Goal: Transaction & Acquisition: Obtain resource

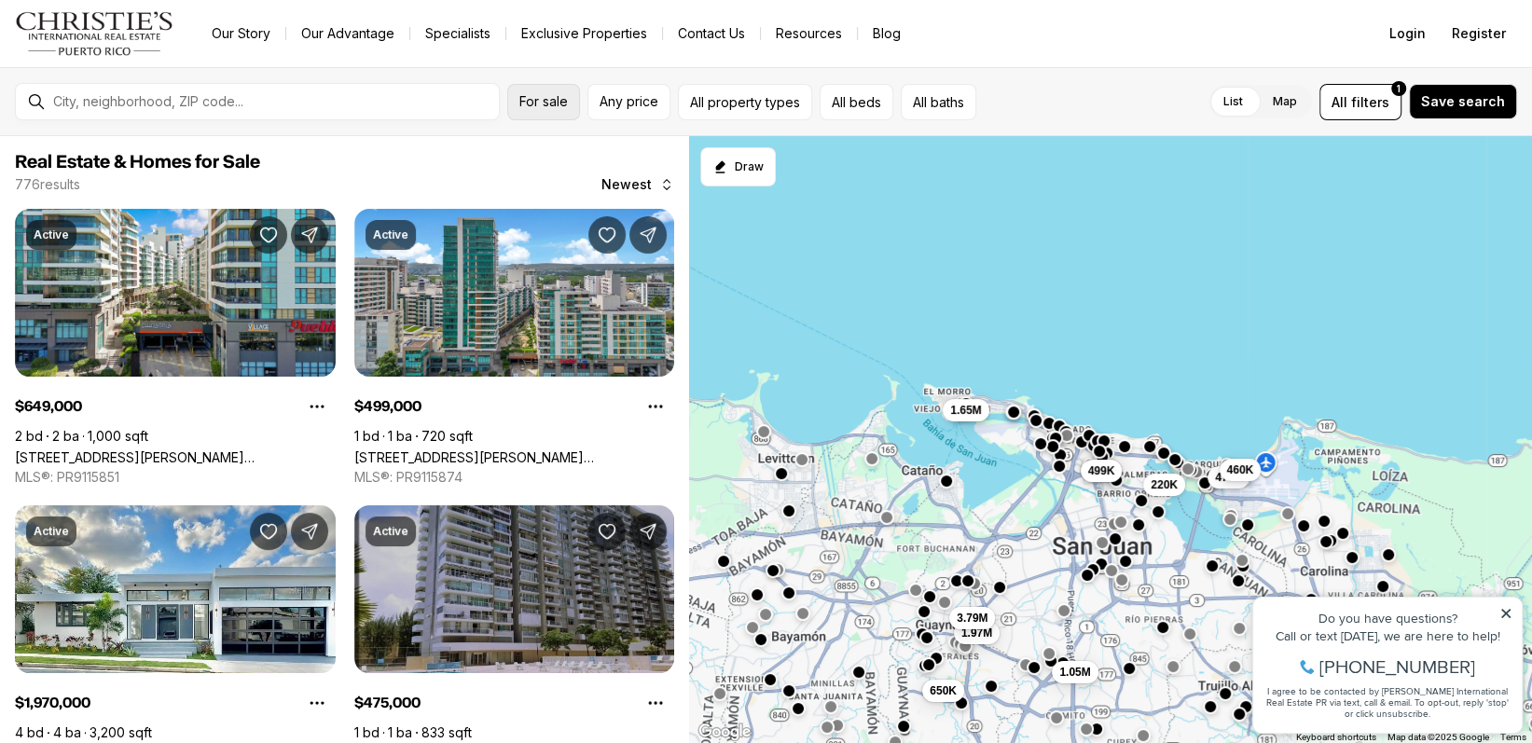
click at [564, 111] on button "For sale" at bounding box center [543, 102] width 73 height 36
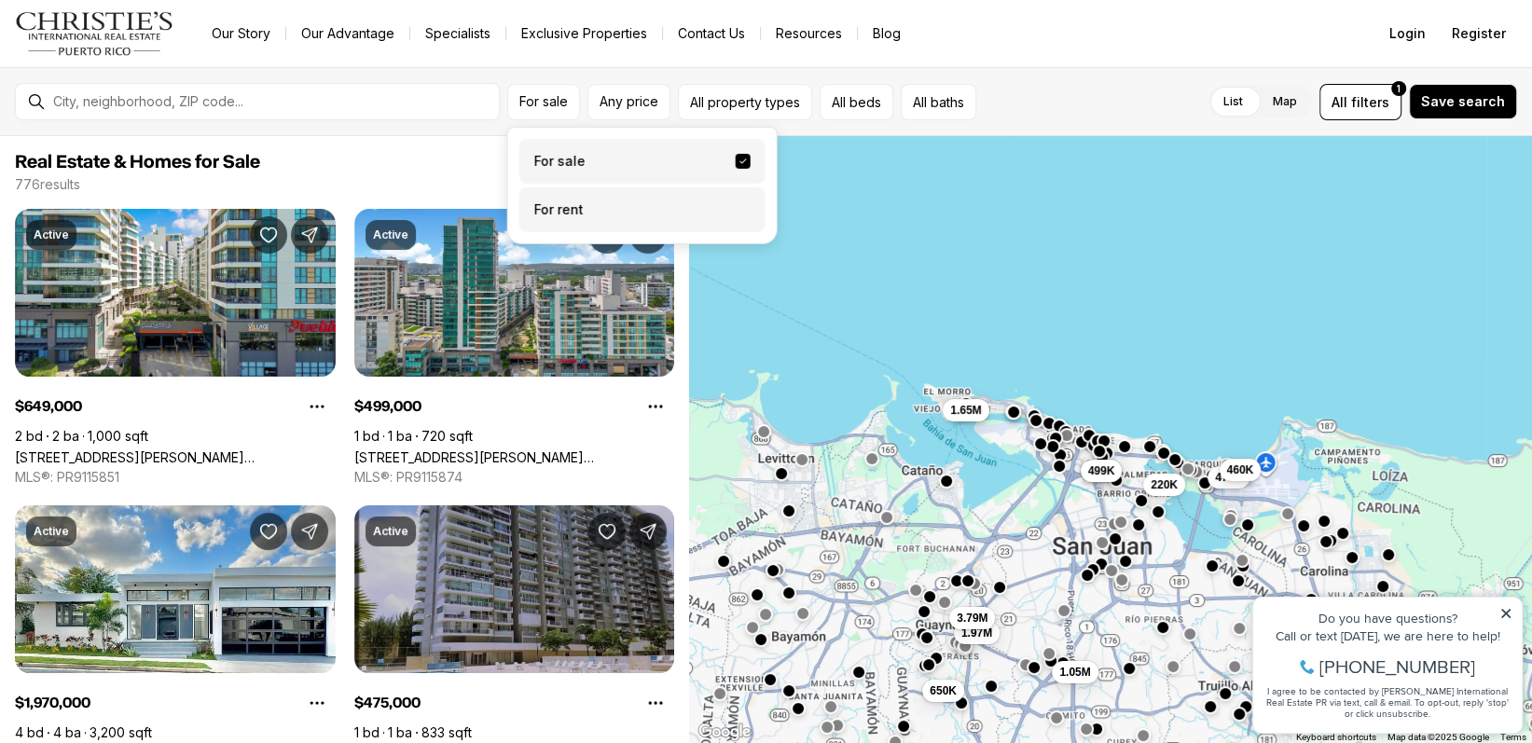
click at [559, 205] on label "For rent" at bounding box center [642, 209] width 246 height 45
click at [736, 202] on button "For rent" at bounding box center [743, 202] width 15 height 0
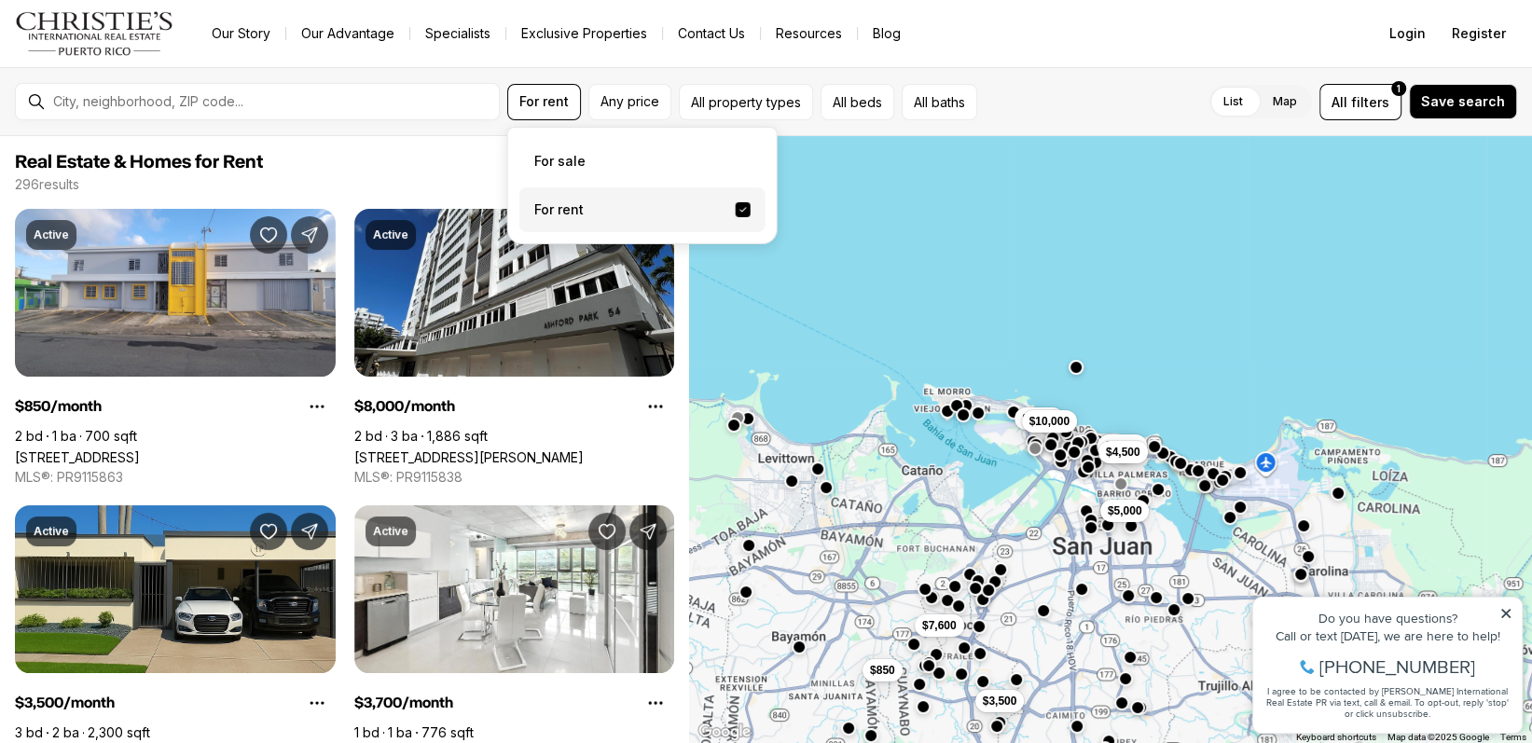
click at [1085, 100] on div "List Map List Map All filters 1 Save search" at bounding box center [1251, 102] width 532 height 36
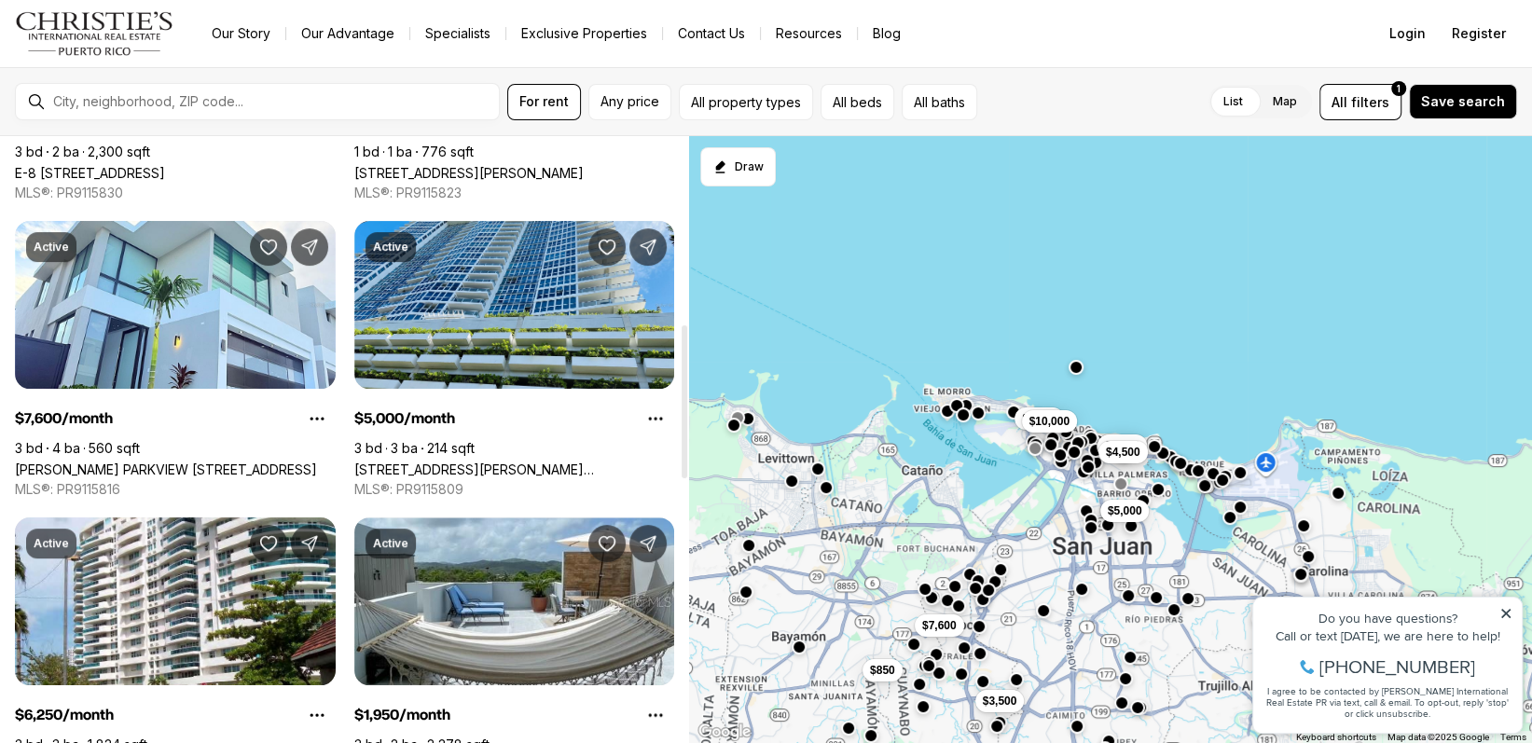
scroll to position [746, 0]
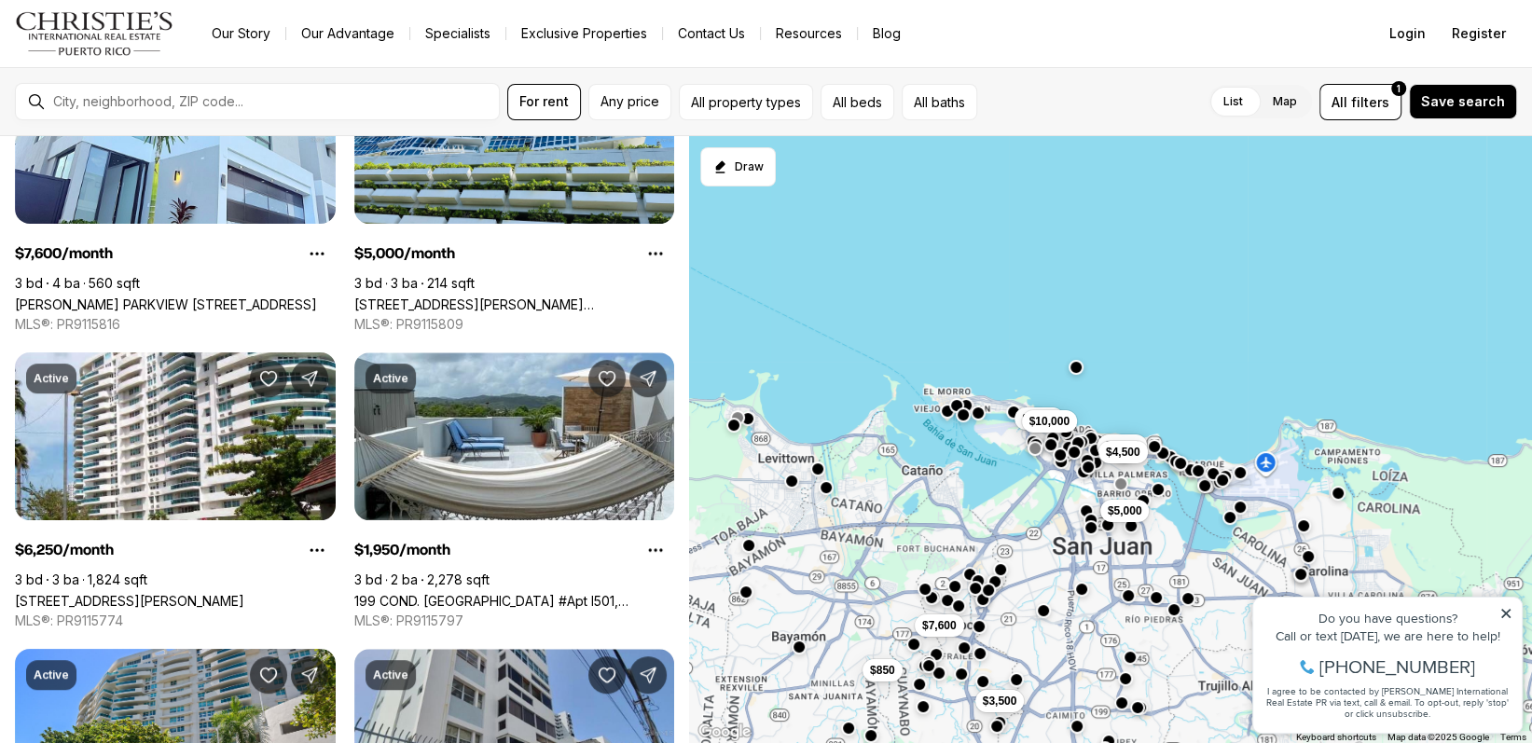
click at [1509, 610] on icon at bounding box center [1505, 613] width 9 height 9
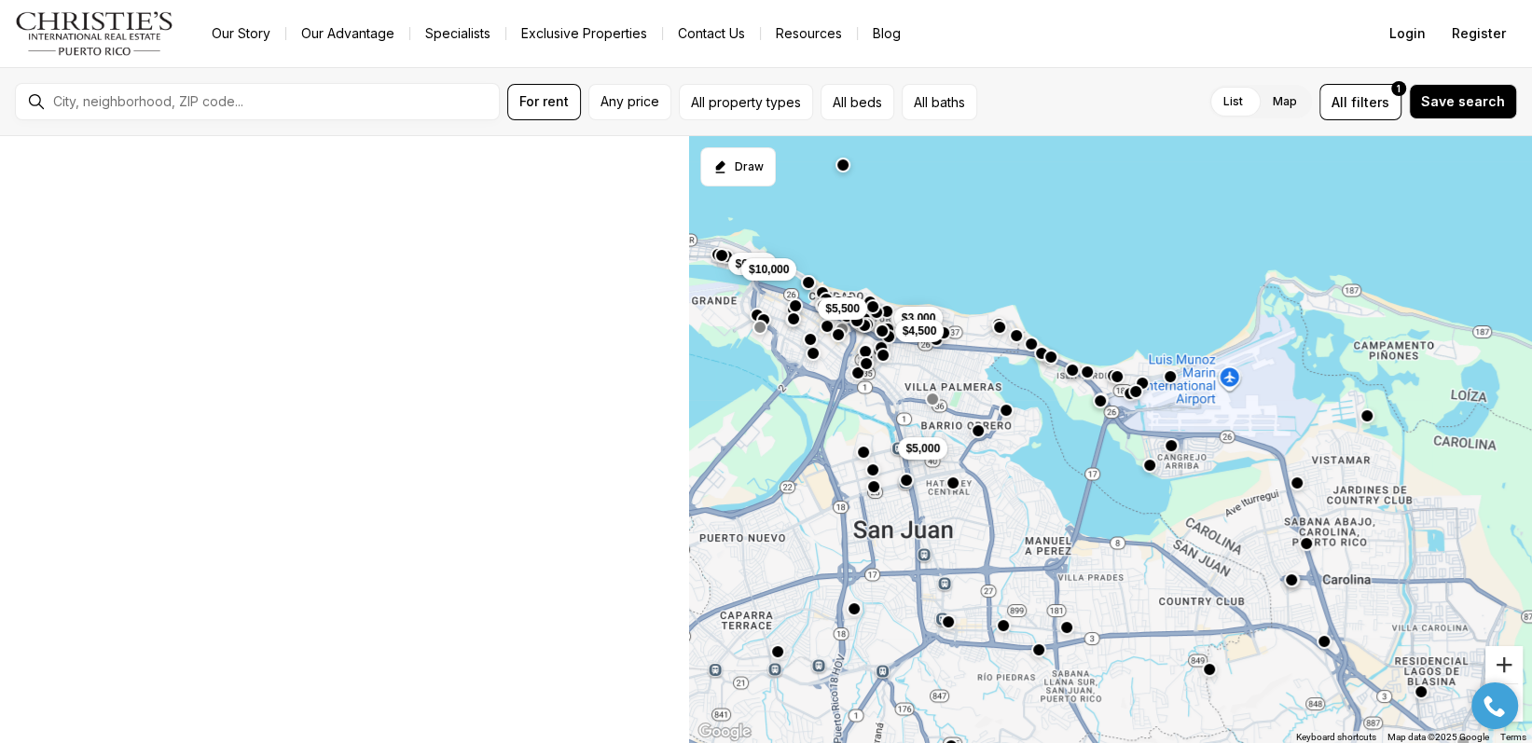
scroll to position [24, 0]
click at [1508, 665] on button "Zoom in" at bounding box center [1503, 664] width 37 height 37
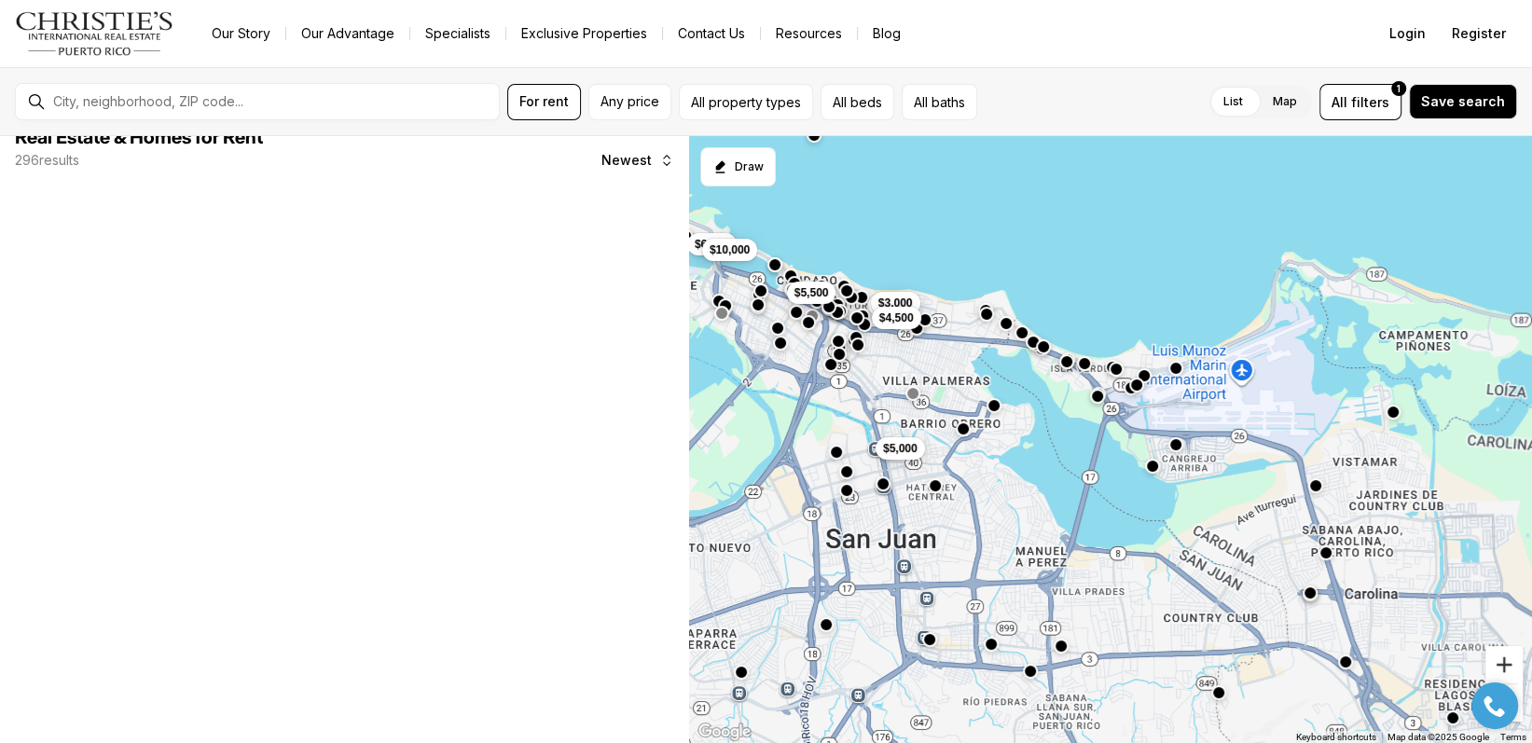
scroll to position [0, 0]
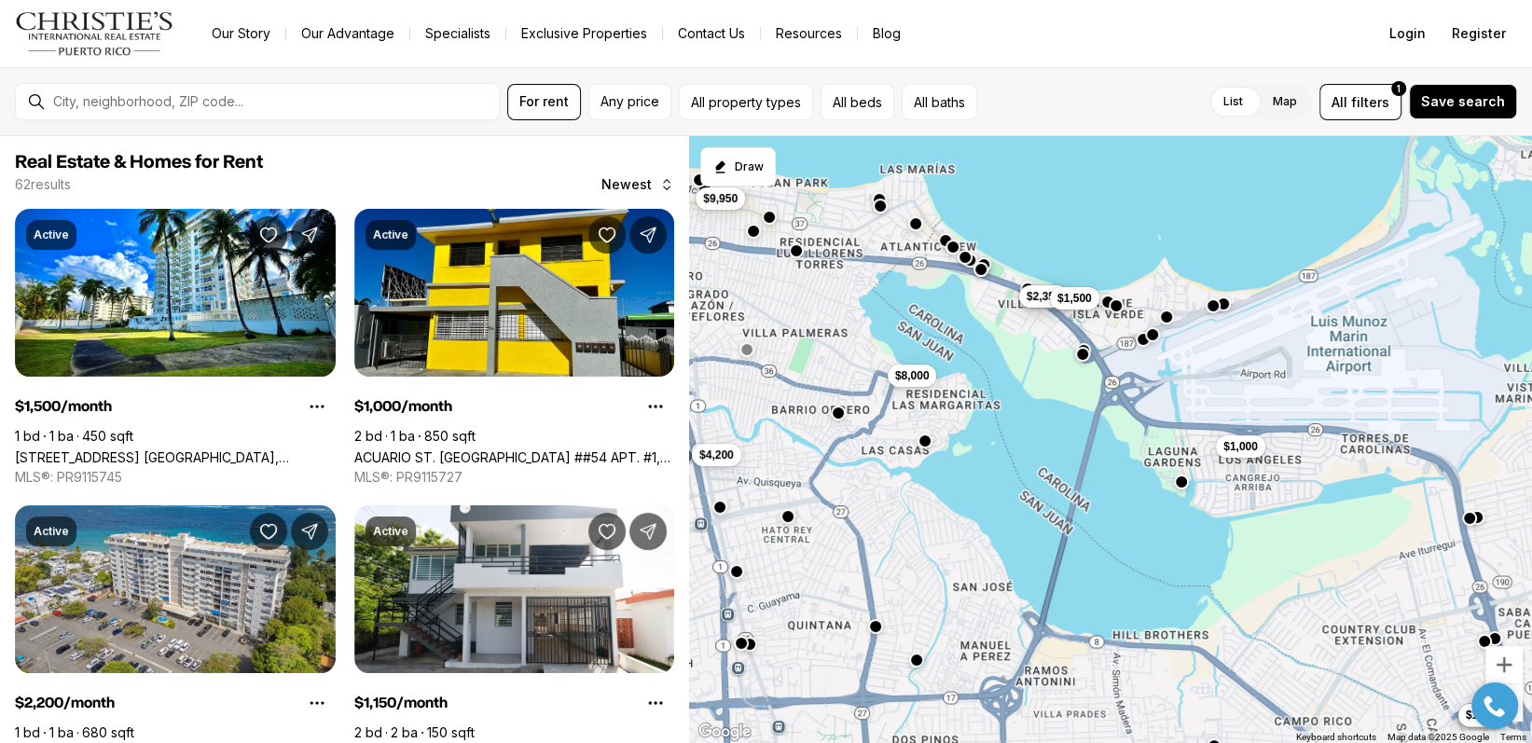
click at [1081, 296] on span "$1,500" at bounding box center [1074, 298] width 34 height 15
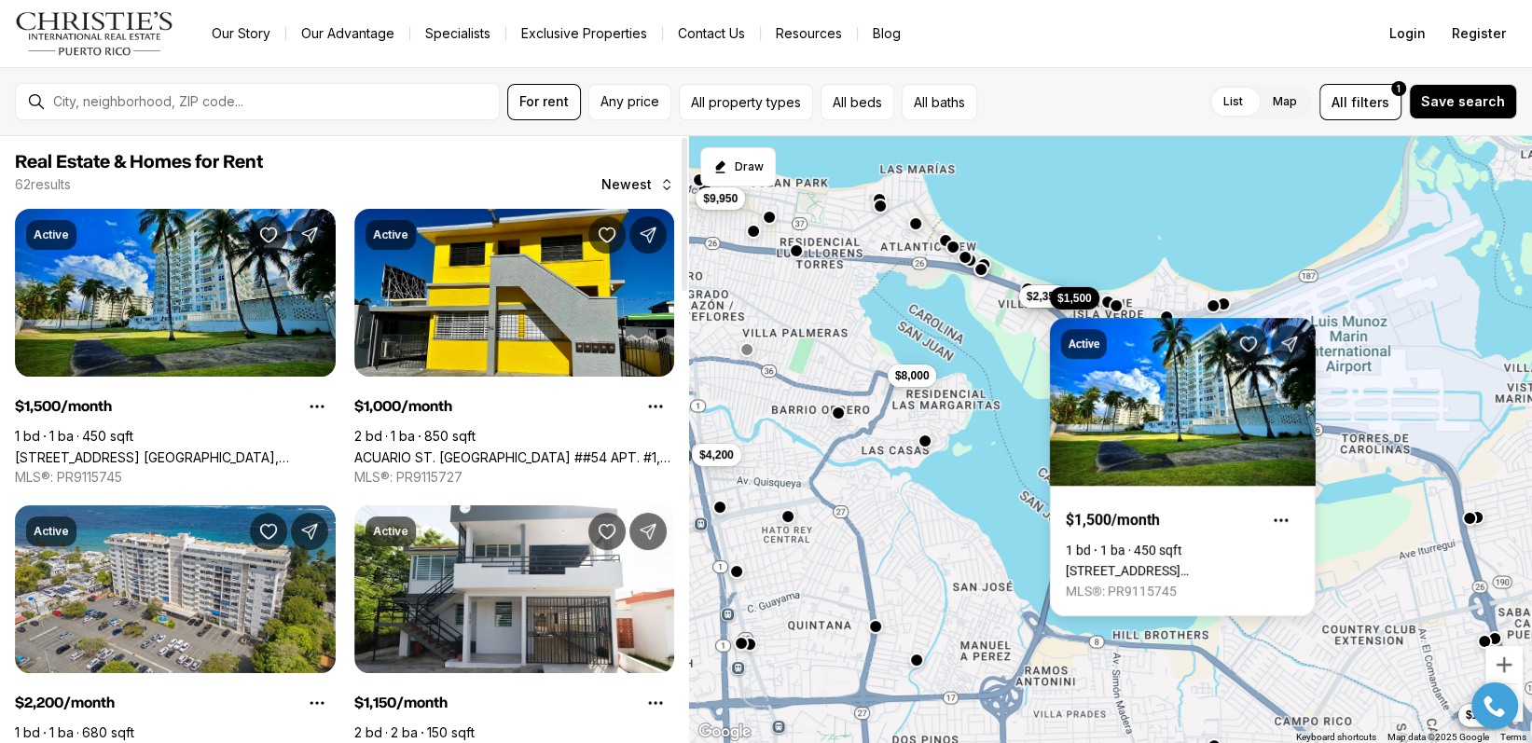
click at [284, 449] on link "4837 Av. Isla Verde ISLA VERDE, CAROLINA PR, 00979" at bounding box center [175, 457] width 321 height 16
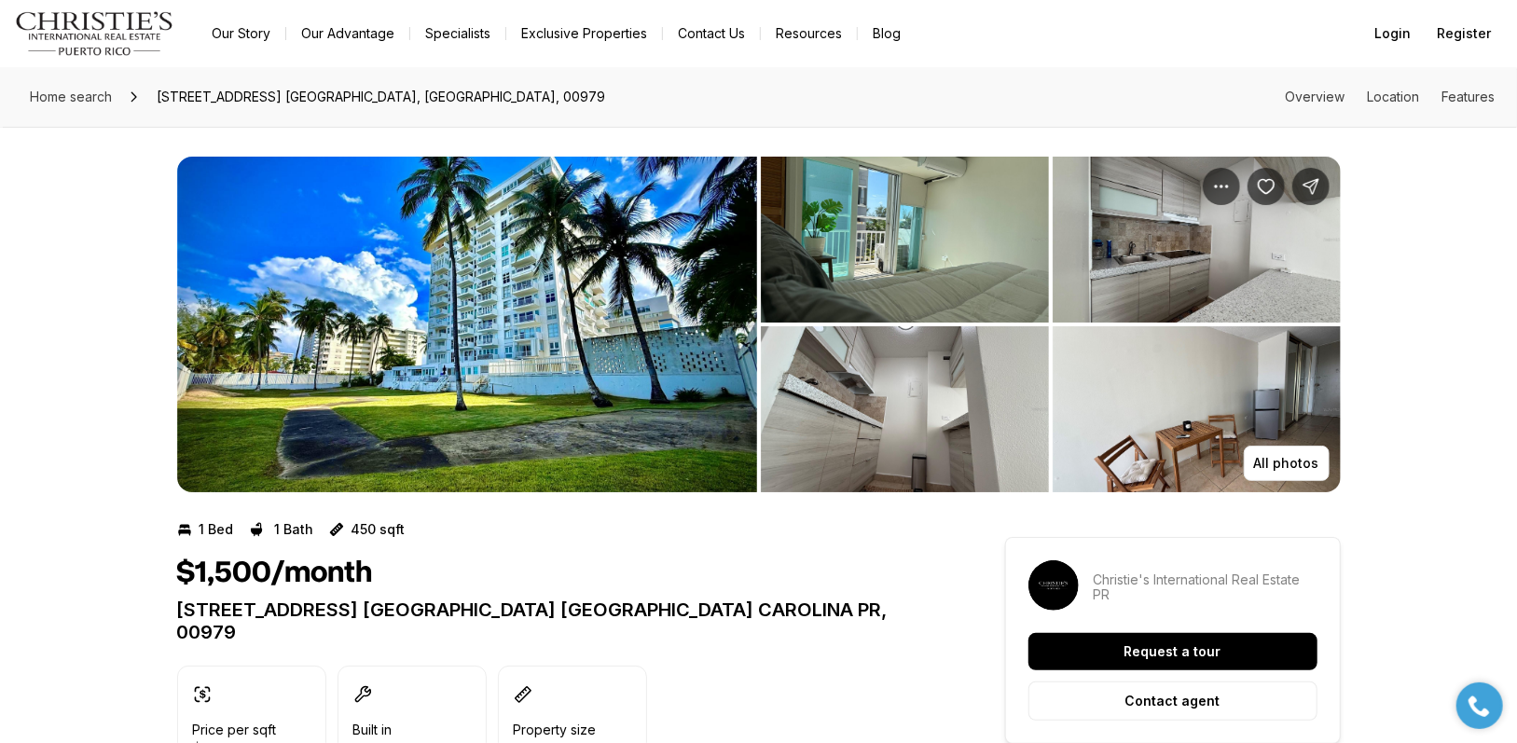
click at [1176, 257] on img "View image gallery" at bounding box center [1197, 240] width 288 height 166
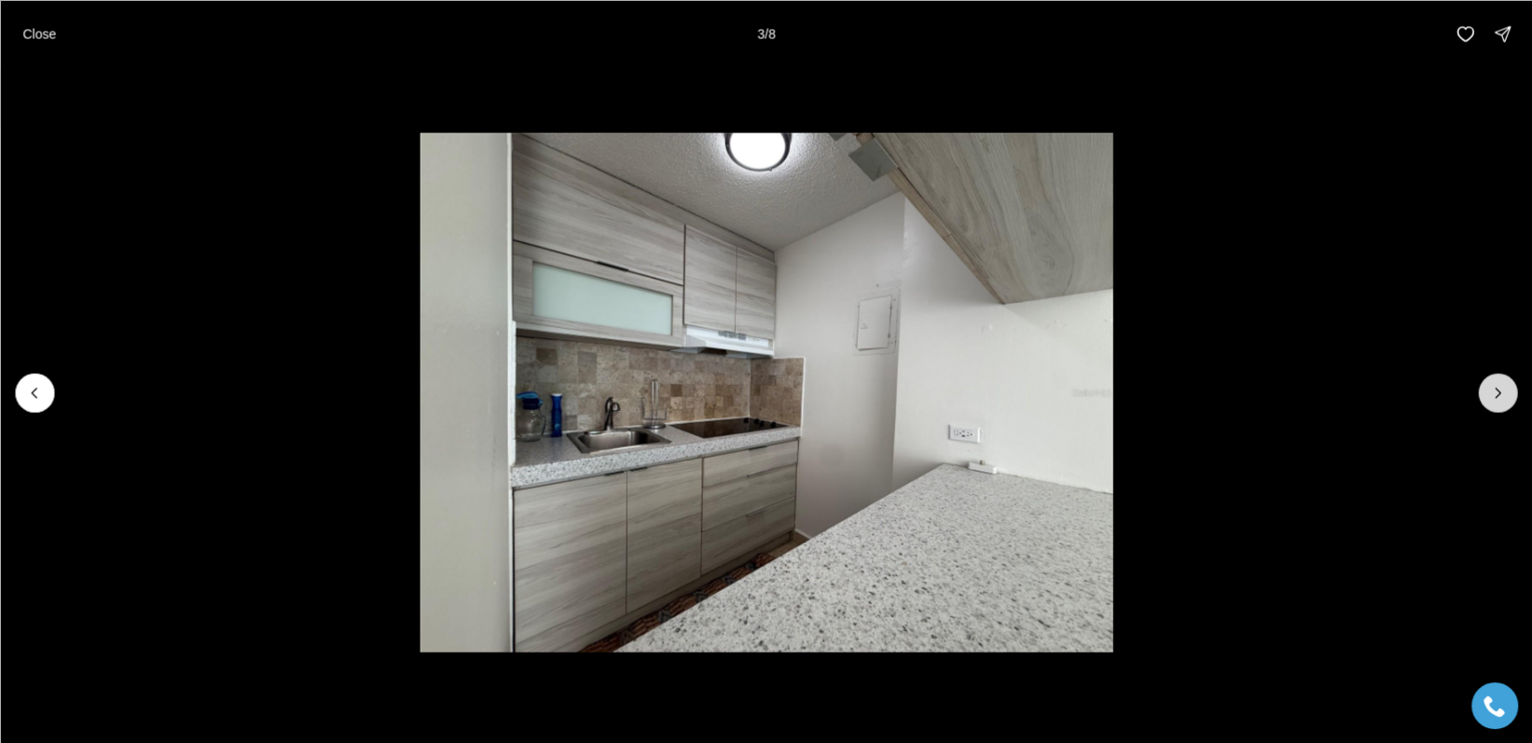
click at [1505, 396] on icon "Next slide" at bounding box center [1497, 392] width 19 height 19
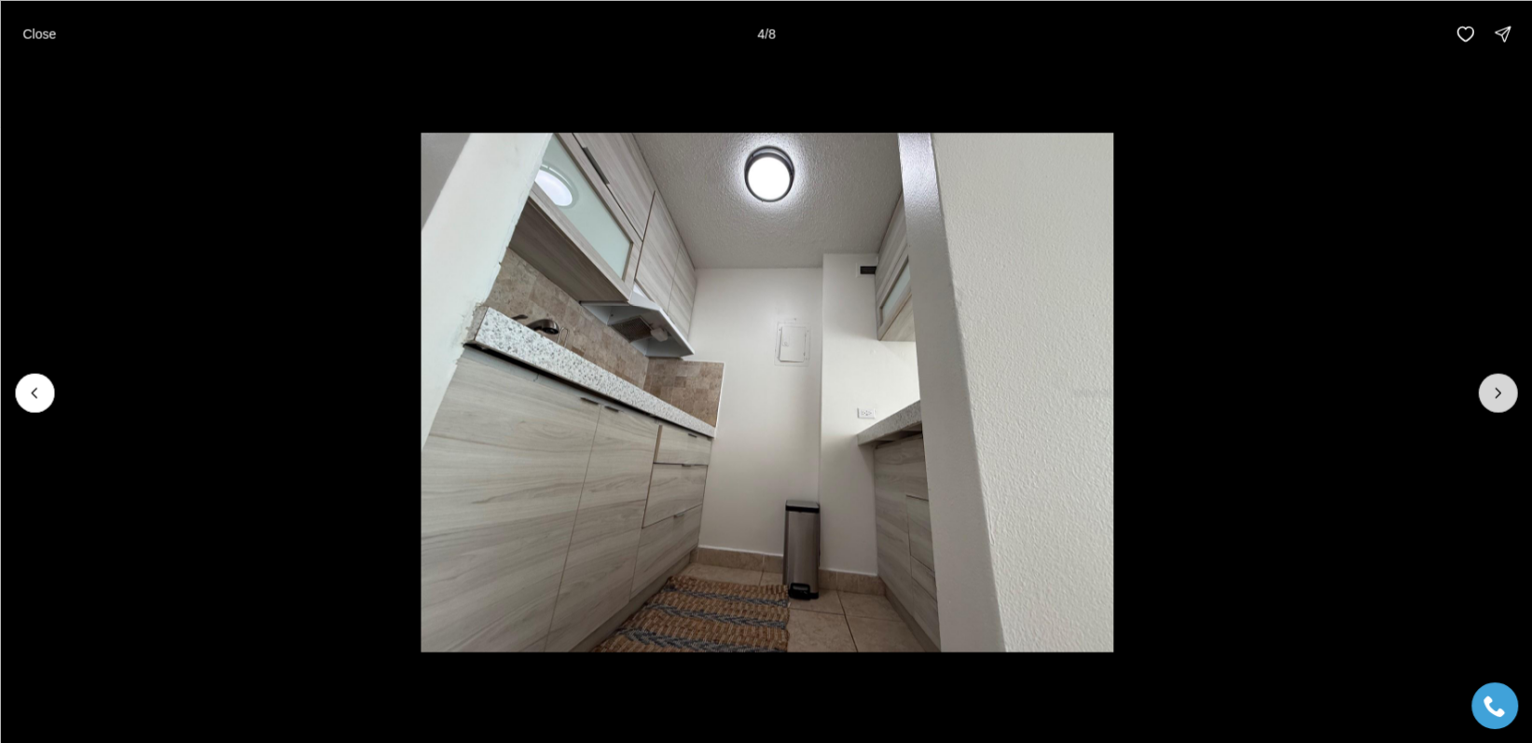
click at [1505, 396] on icon "Next slide" at bounding box center [1497, 392] width 19 height 19
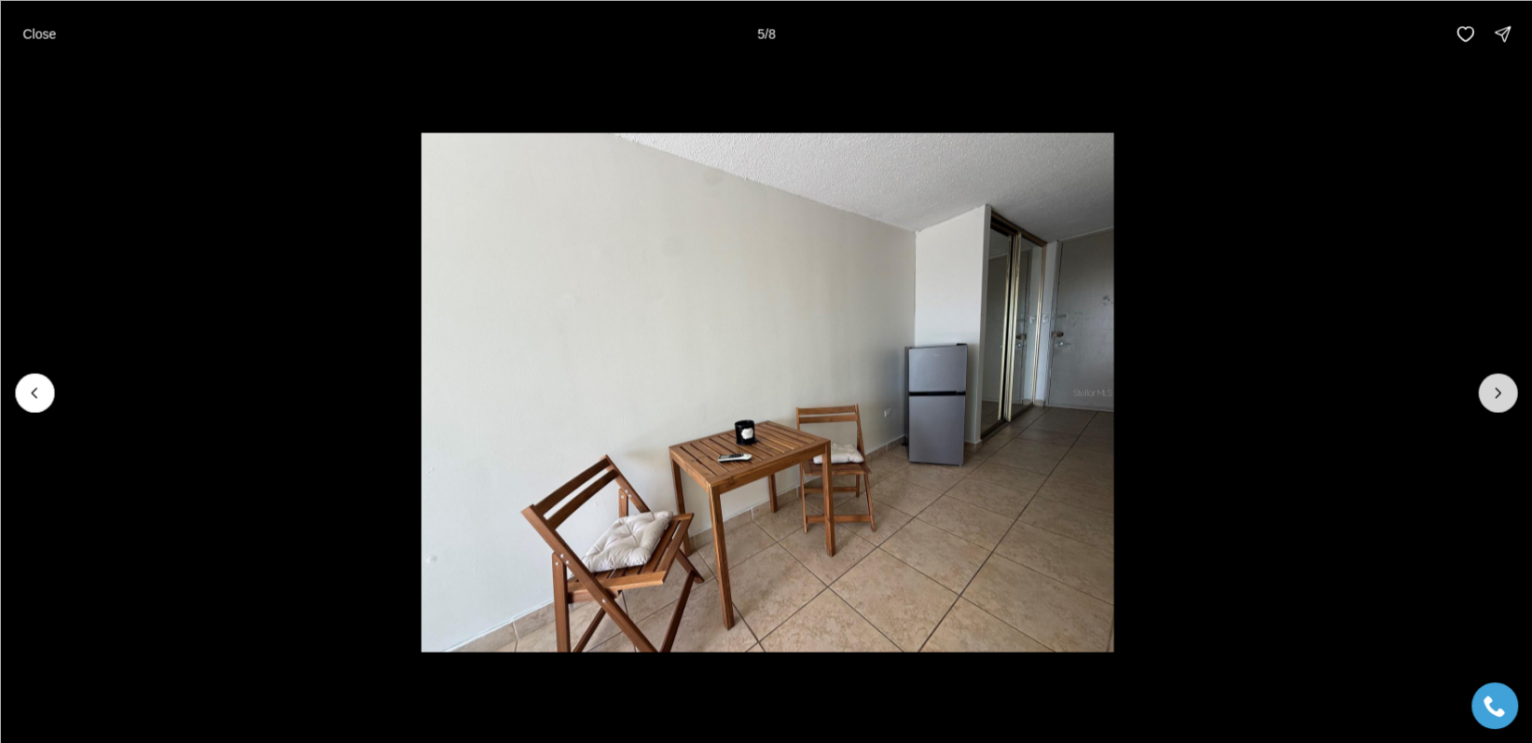
click at [1505, 396] on icon "Next slide" at bounding box center [1497, 392] width 19 height 19
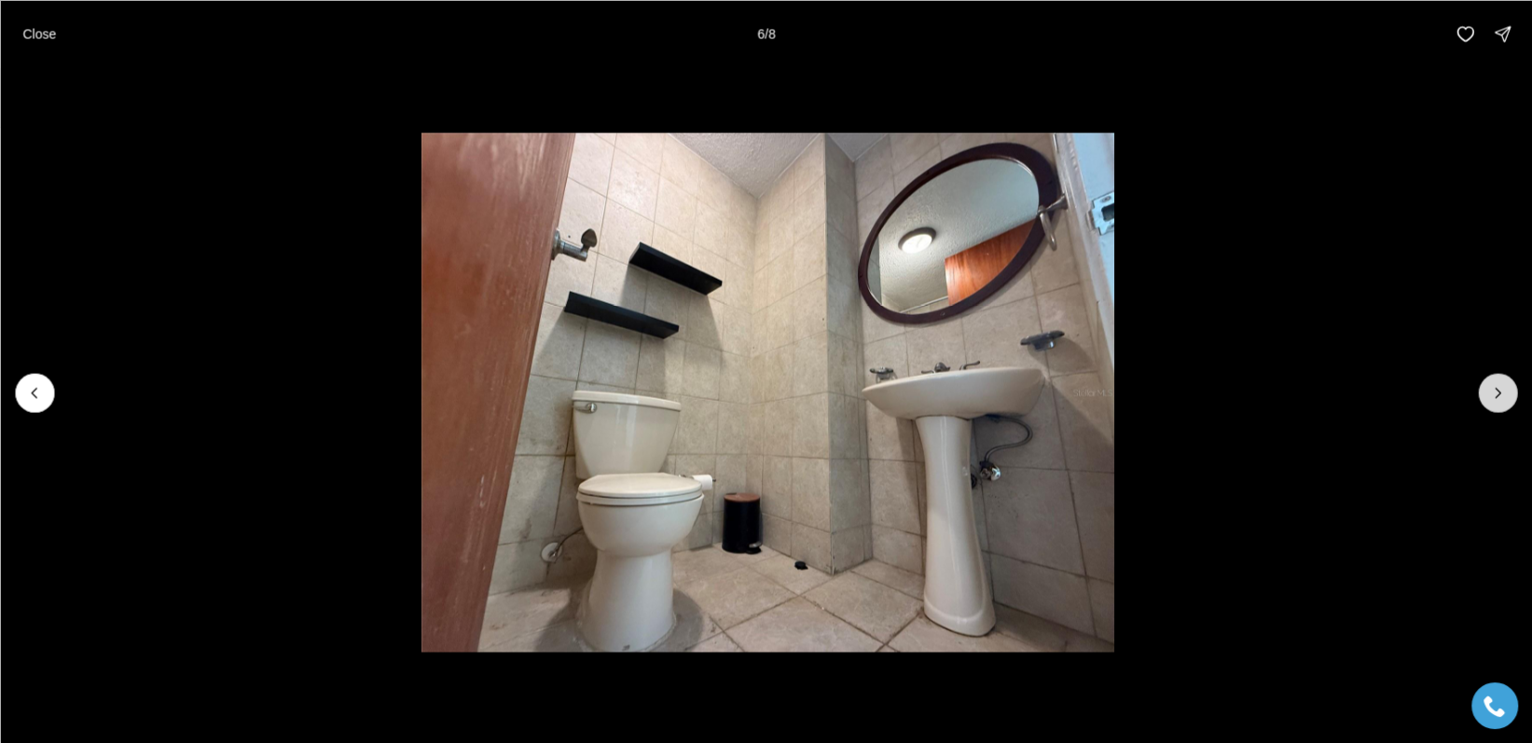
click at [1505, 396] on icon "Next slide" at bounding box center [1497, 392] width 19 height 19
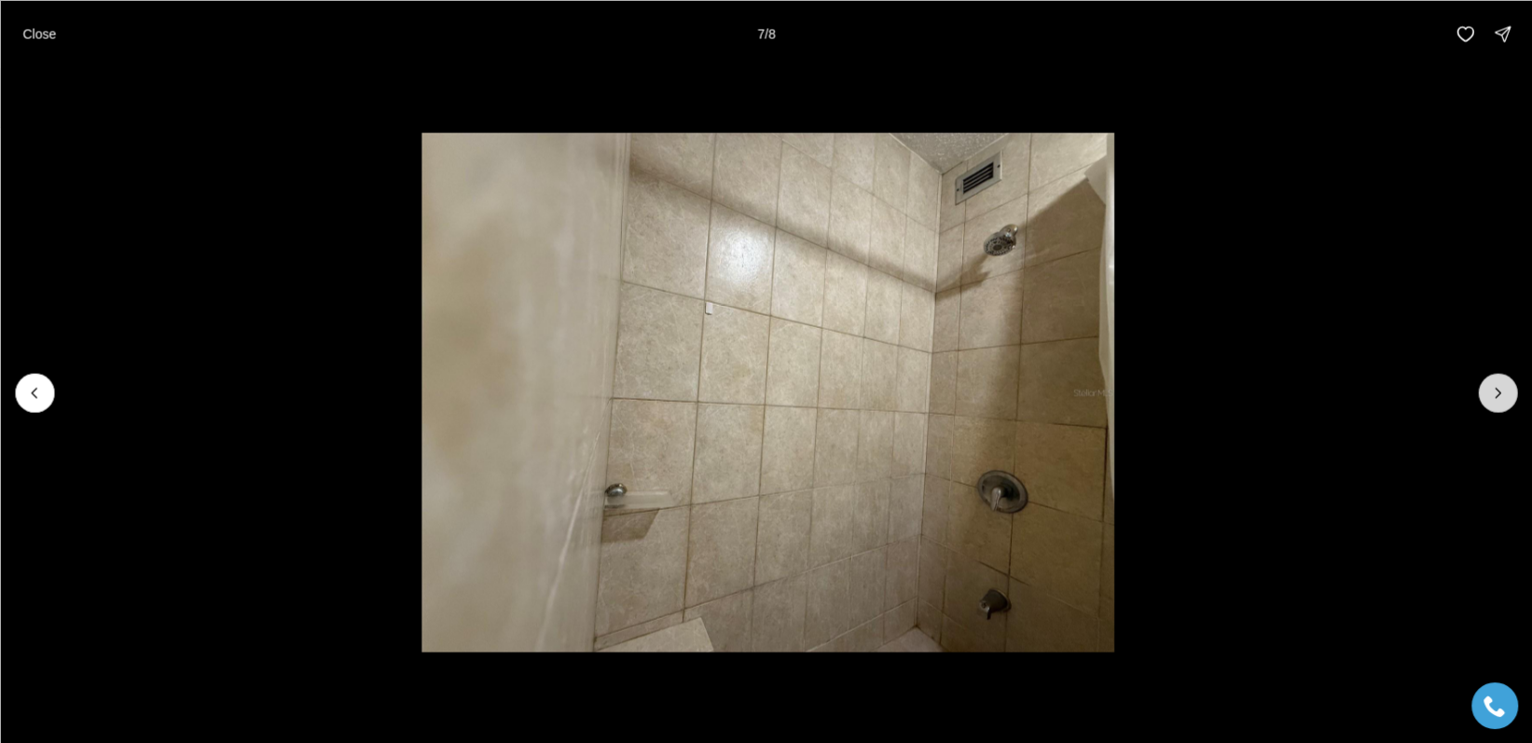
click at [1505, 396] on icon "Next slide" at bounding box center [1497, 392] width 19 height 19
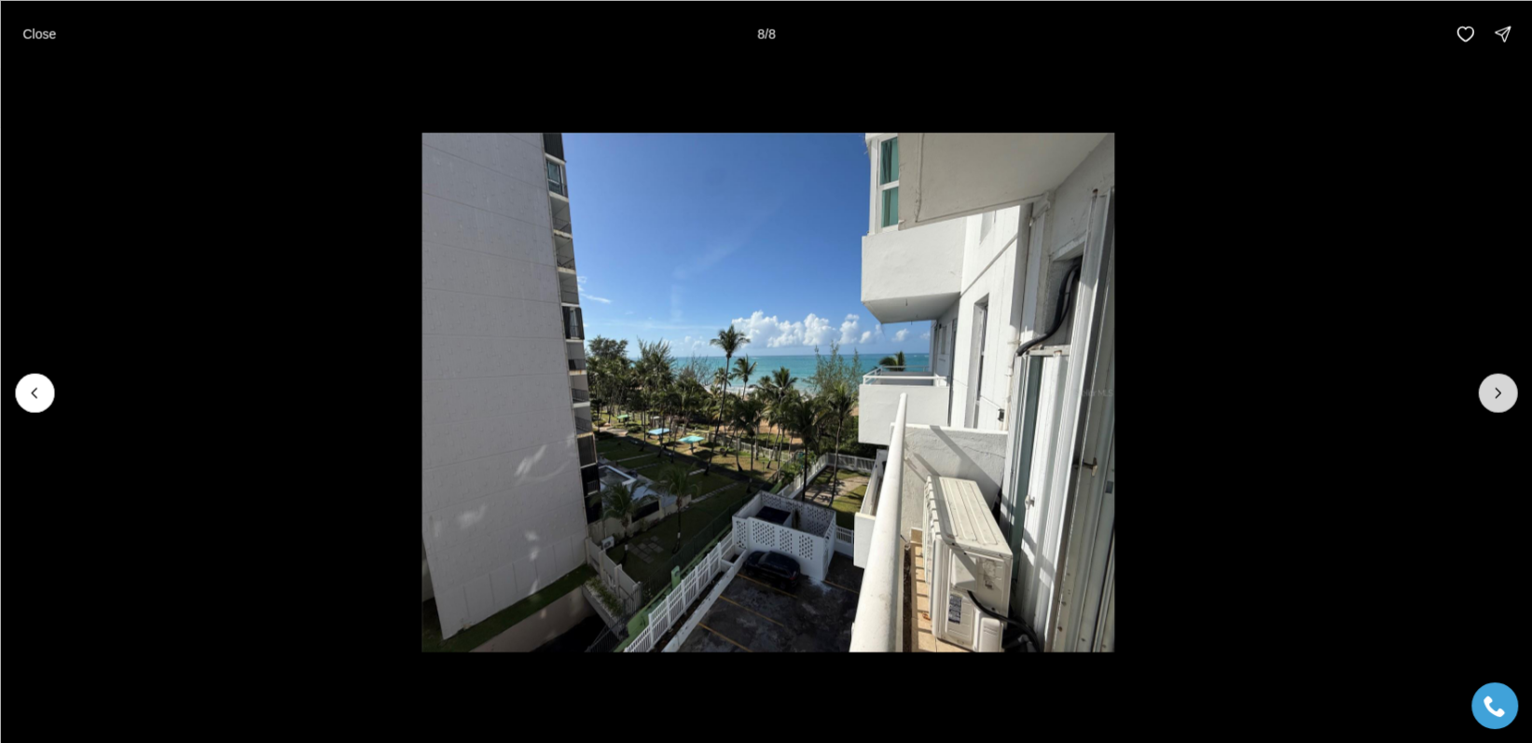
click at [1505, 396] on div at bounding box center [1497, 392] width 39 height 39
click at [41, 31] on p "Close" at bounding box center [39, 33] width 34 height 15
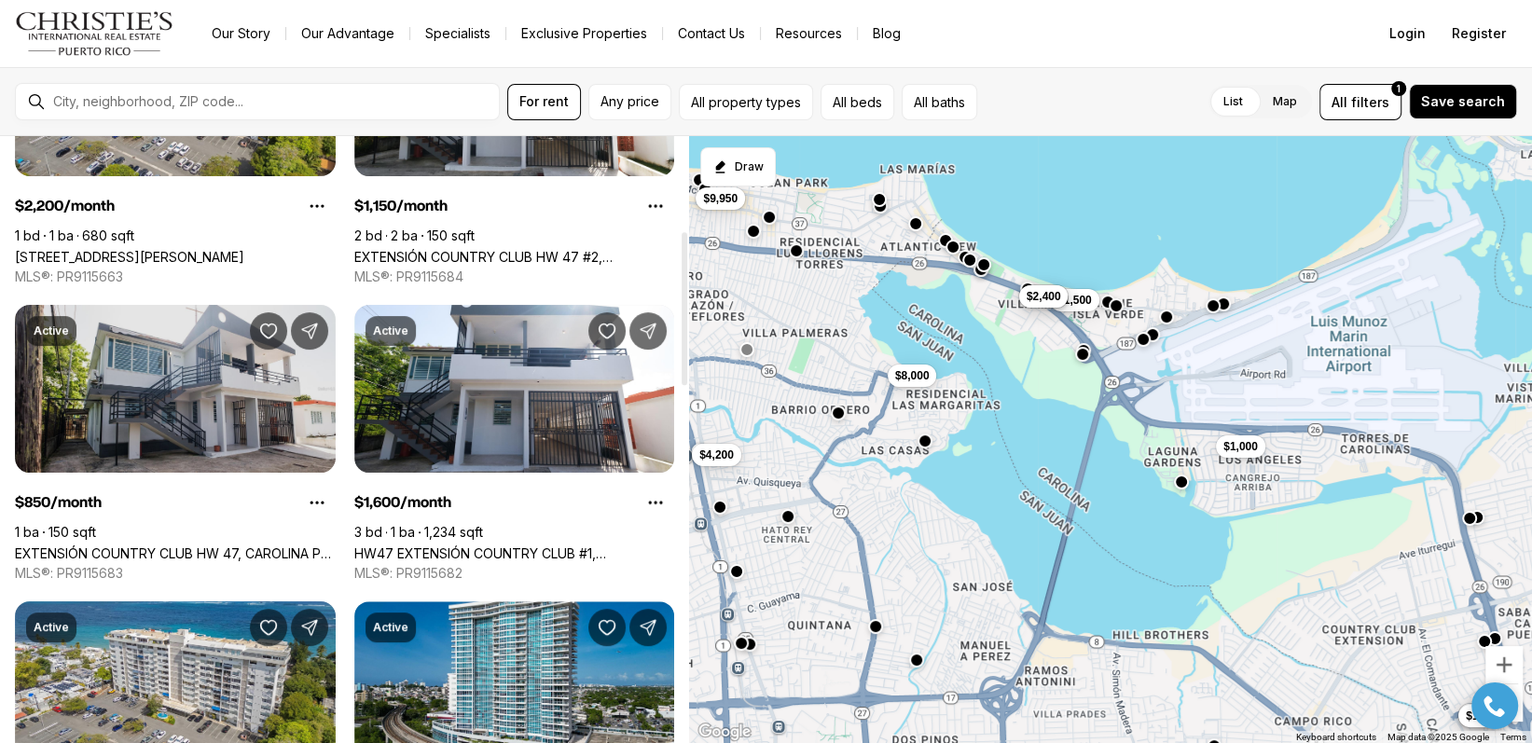
scroll to position [248, 0]
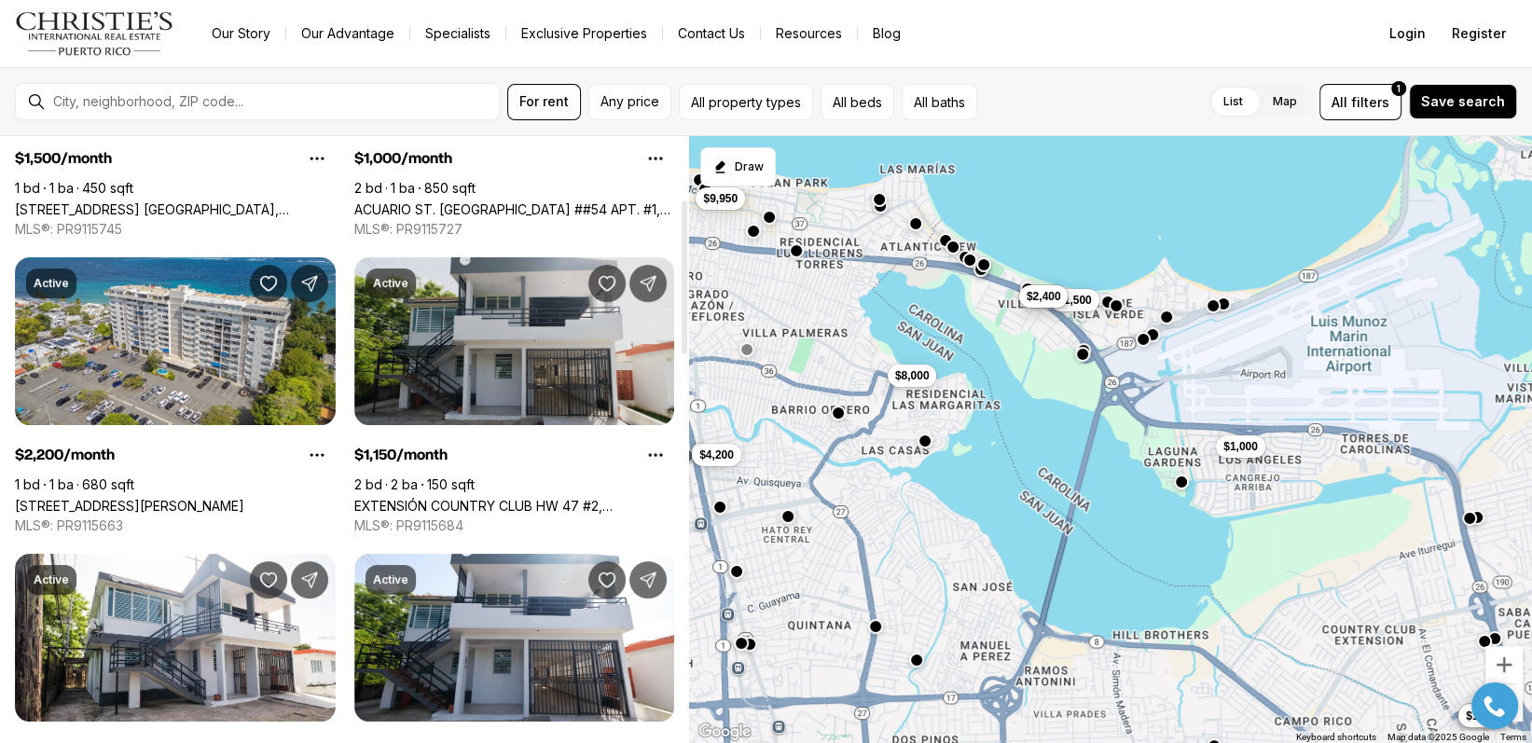
click at [579, 498] on link "EXTENSIÓN COUNTRY CLUB HW 47 #2, CAROLINA PR, 00985" at bounding box center [514, 506] width 321 height 16
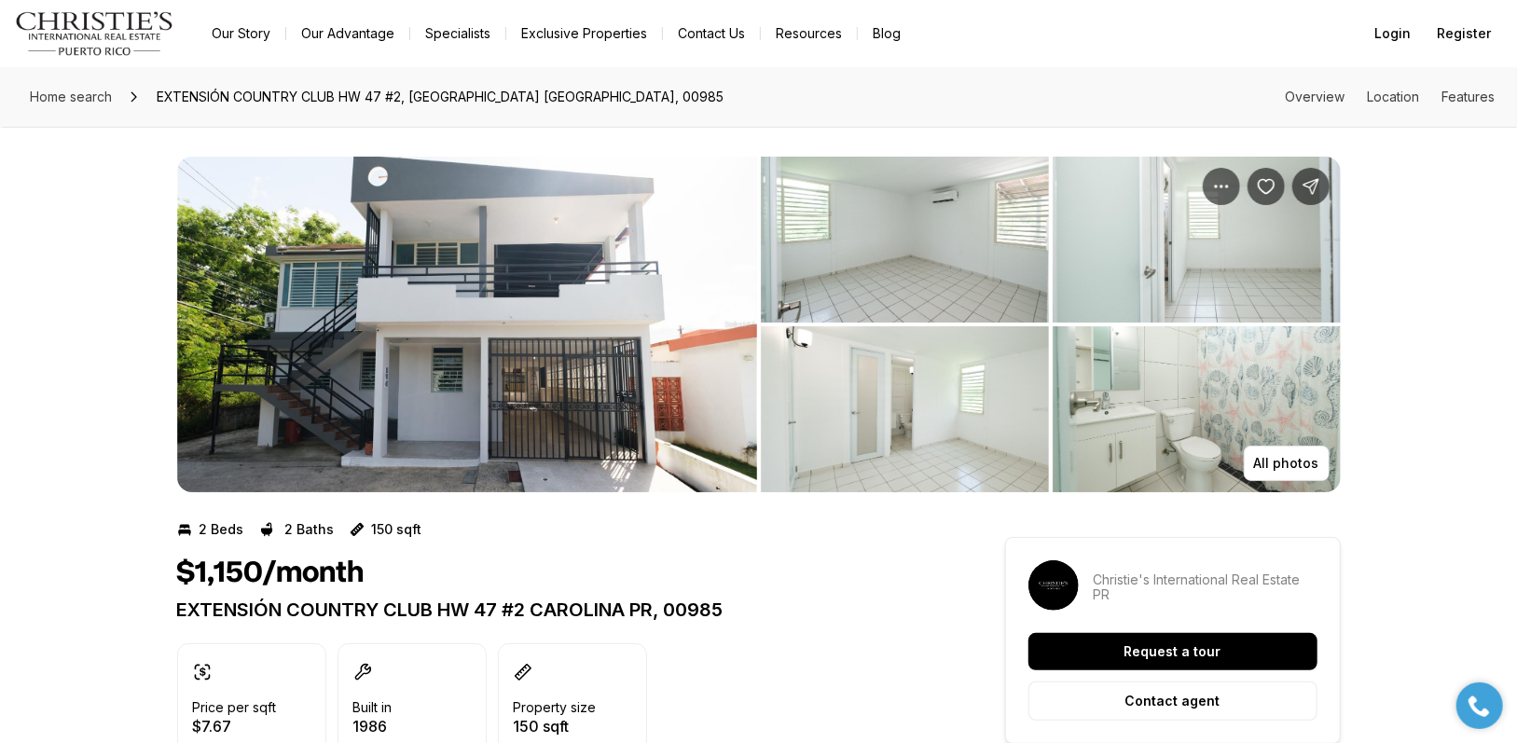
click at [878, 253] on img "View image gallery" at bounding box center [905, 240] width 288 height 166
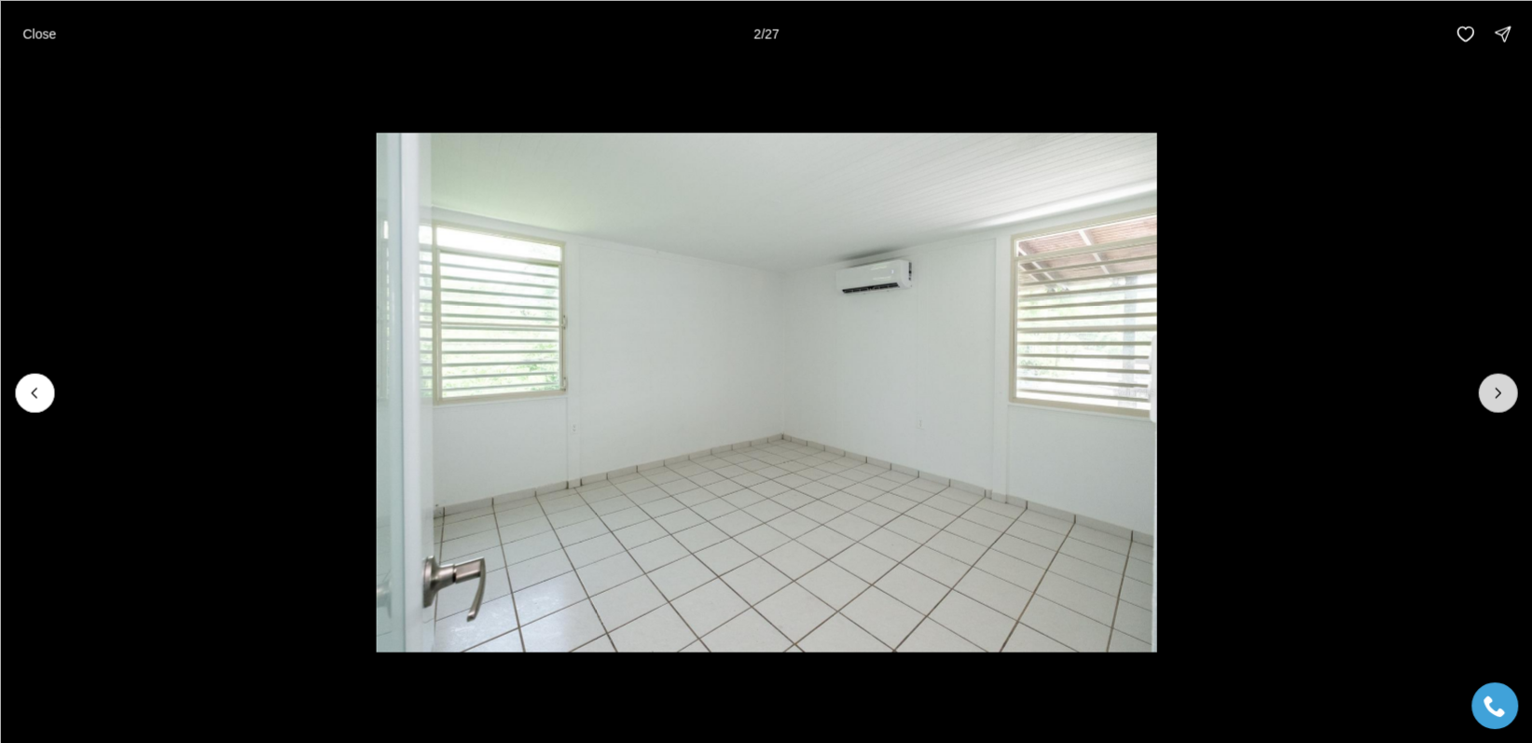
click at [1488, 392] on icon "Next slide" at bounding box center [1497, 392] width 19 height 19
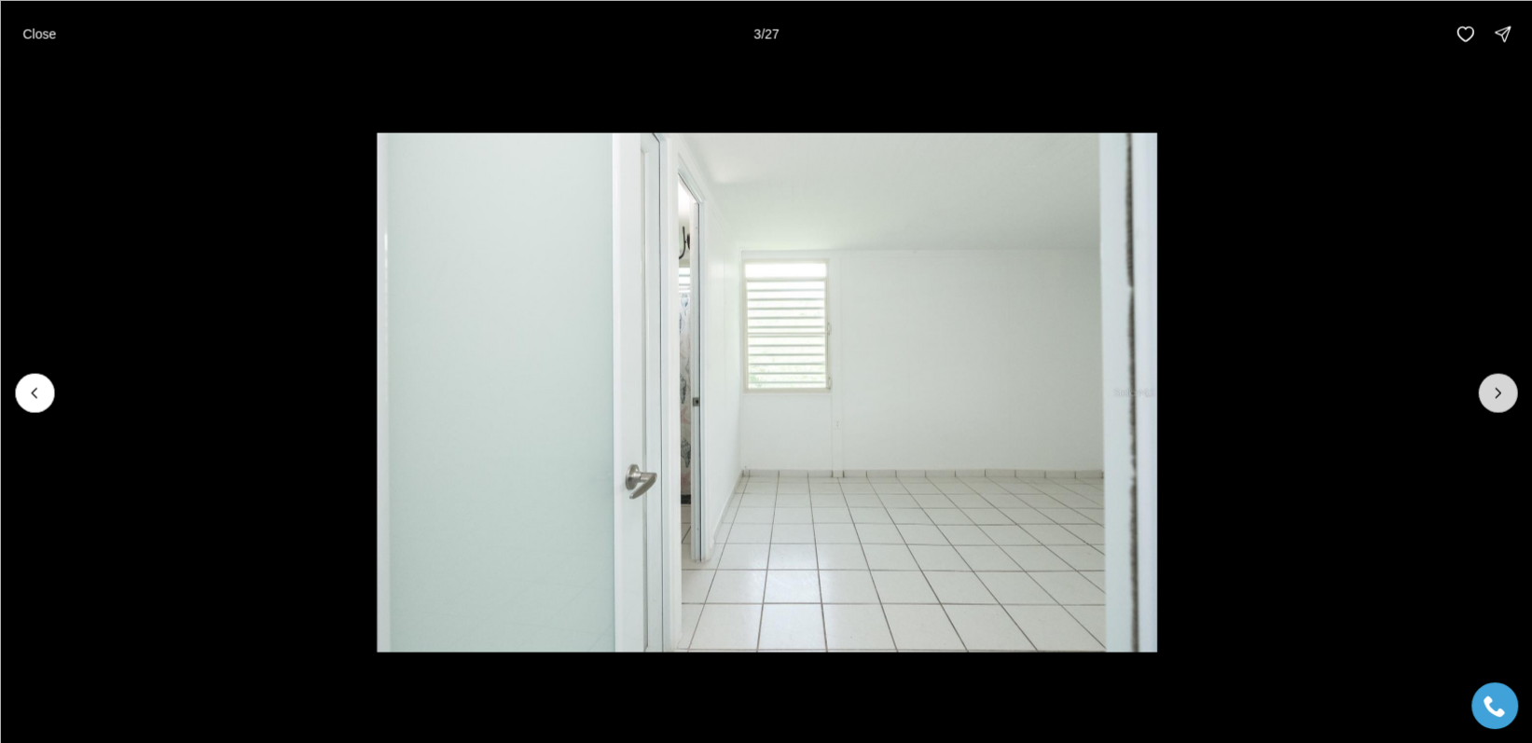
click at [1490, 392] on icon "Next slide" at bounding box center [1497, 392] width 19 height 19
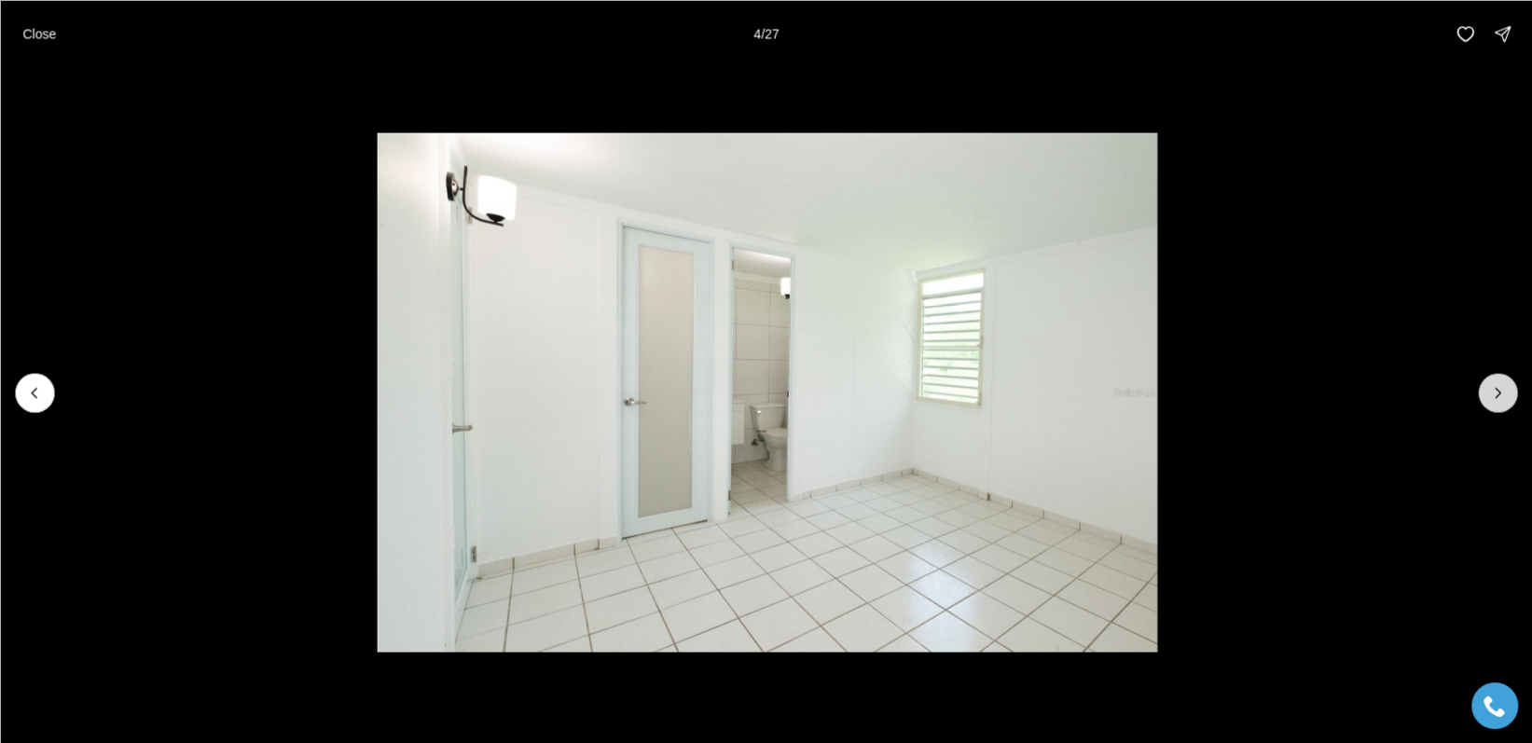
click at [1490, 392] on icon "Next slide" at bounding box center [1497, 392] width 19 height 19
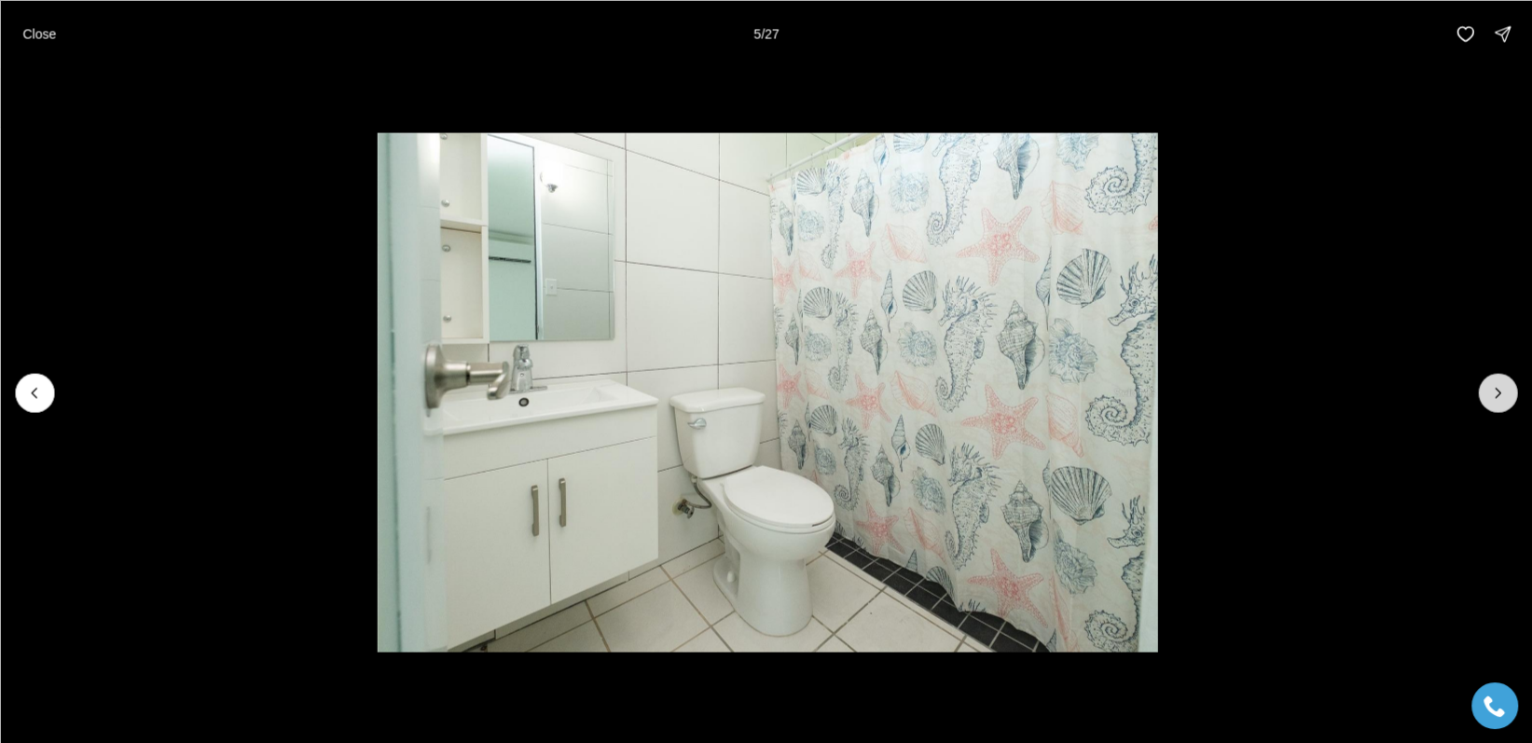
click at [1490, 392] on icon "Next slide" at bounding box center [1497, 392] width 19 height 19
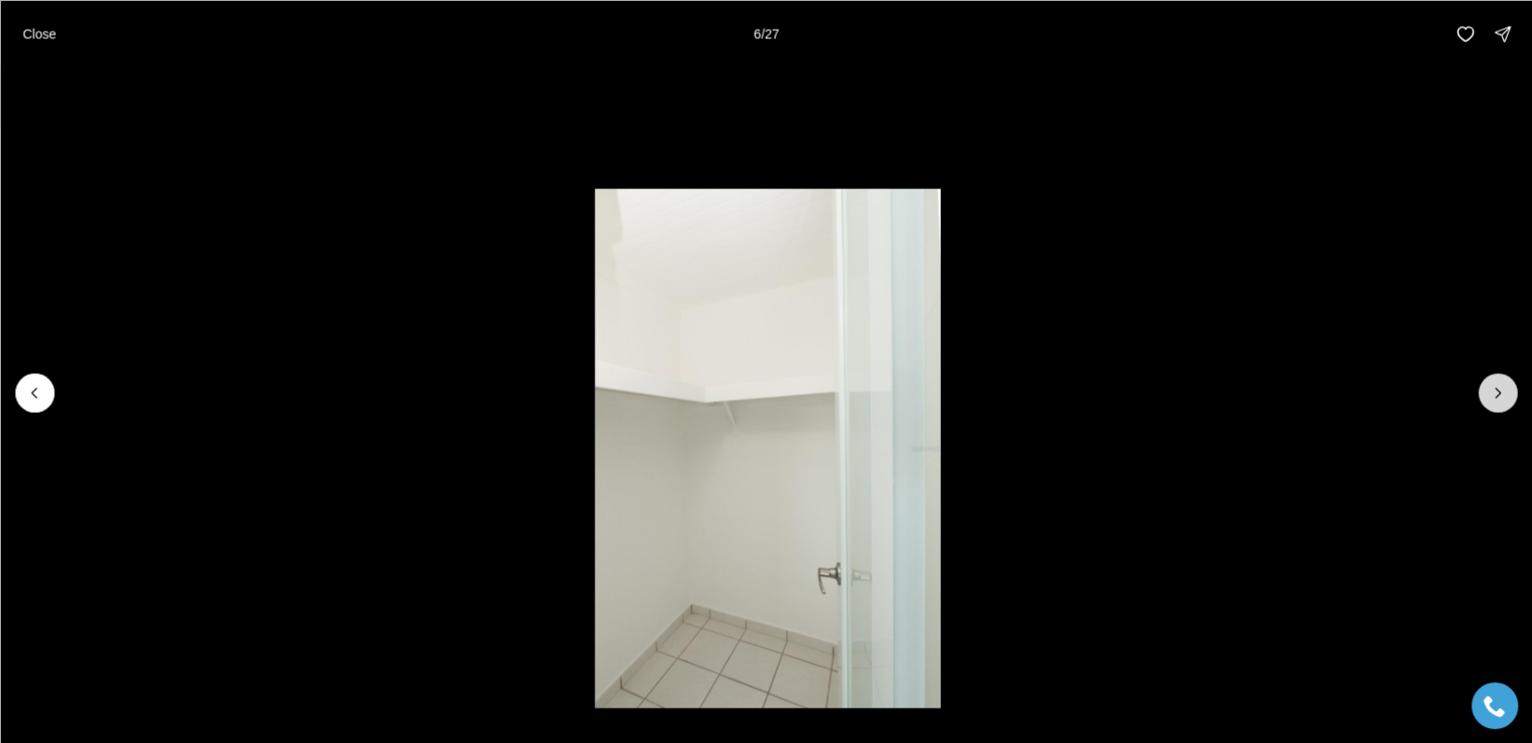
click at [1490, 392] on icon "Next slide" at bounding box center [1497, 392] width 19 height 19
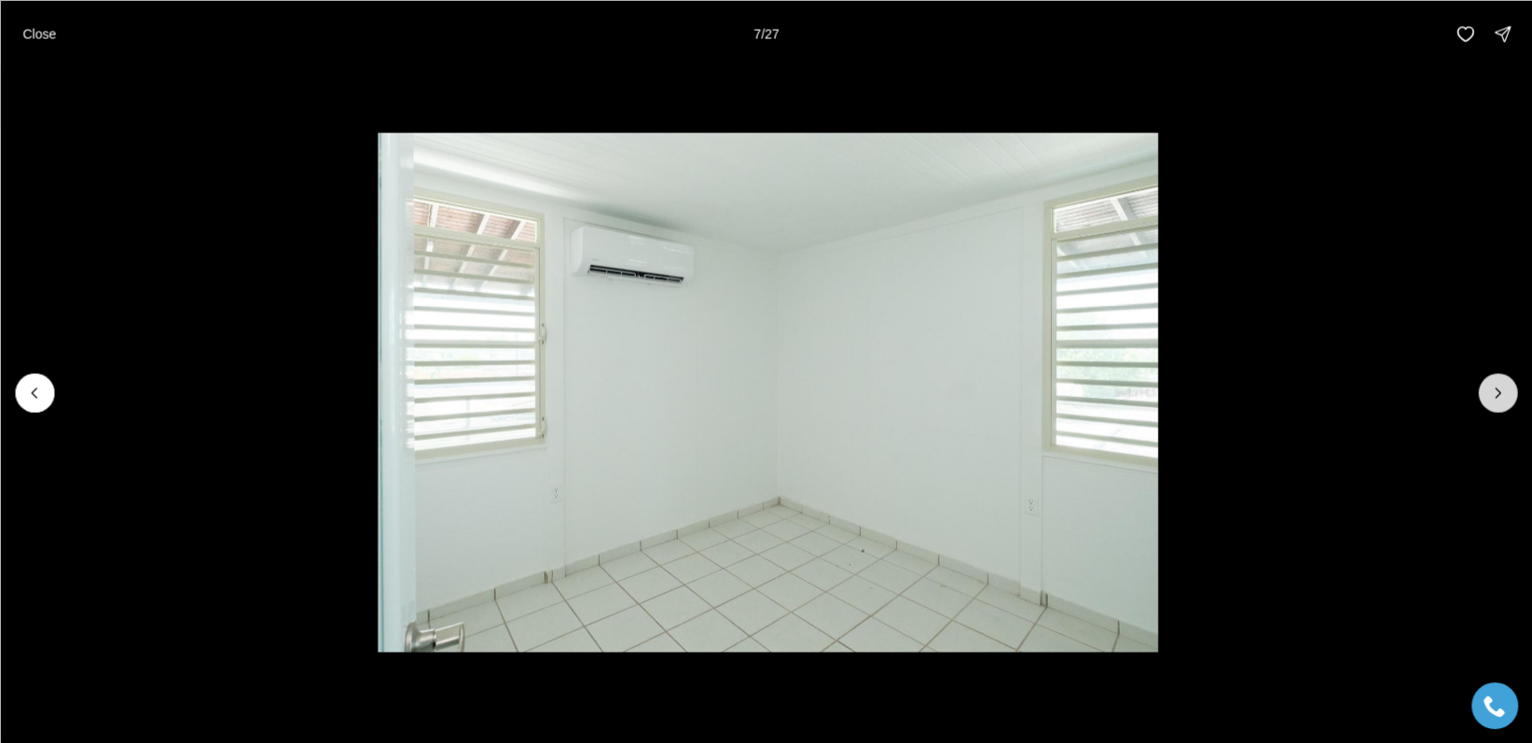
click at [1490, 392] on icon "Next slide" at bounding box center [1497, 392] width 19 height 19
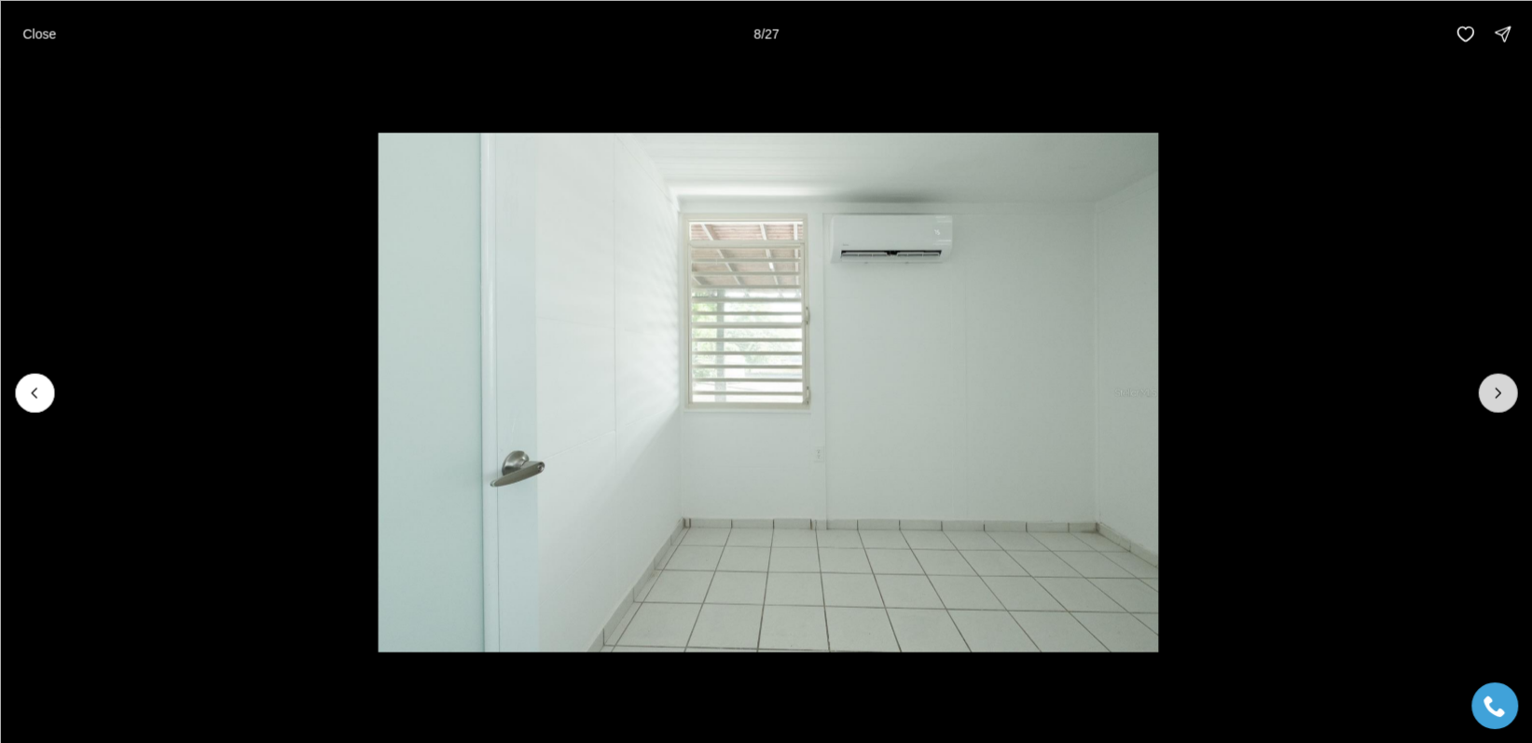
click at [1490, 392] on icon "Next slide" at bounding box center [1497, 392] width 19 height 19
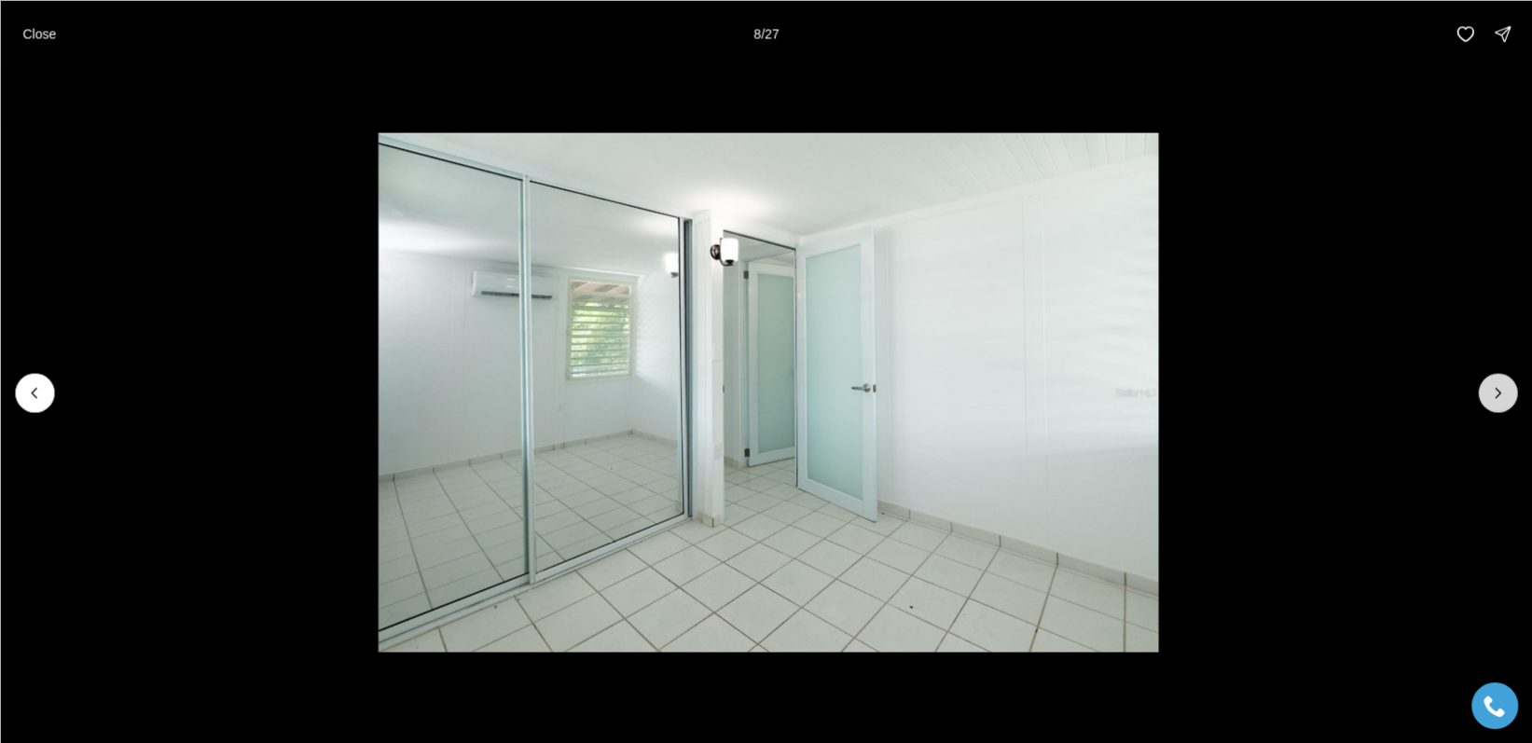
click at [1490, 392] on icon "Next slide" at bounding box center [1497, 392] width 19 height 19
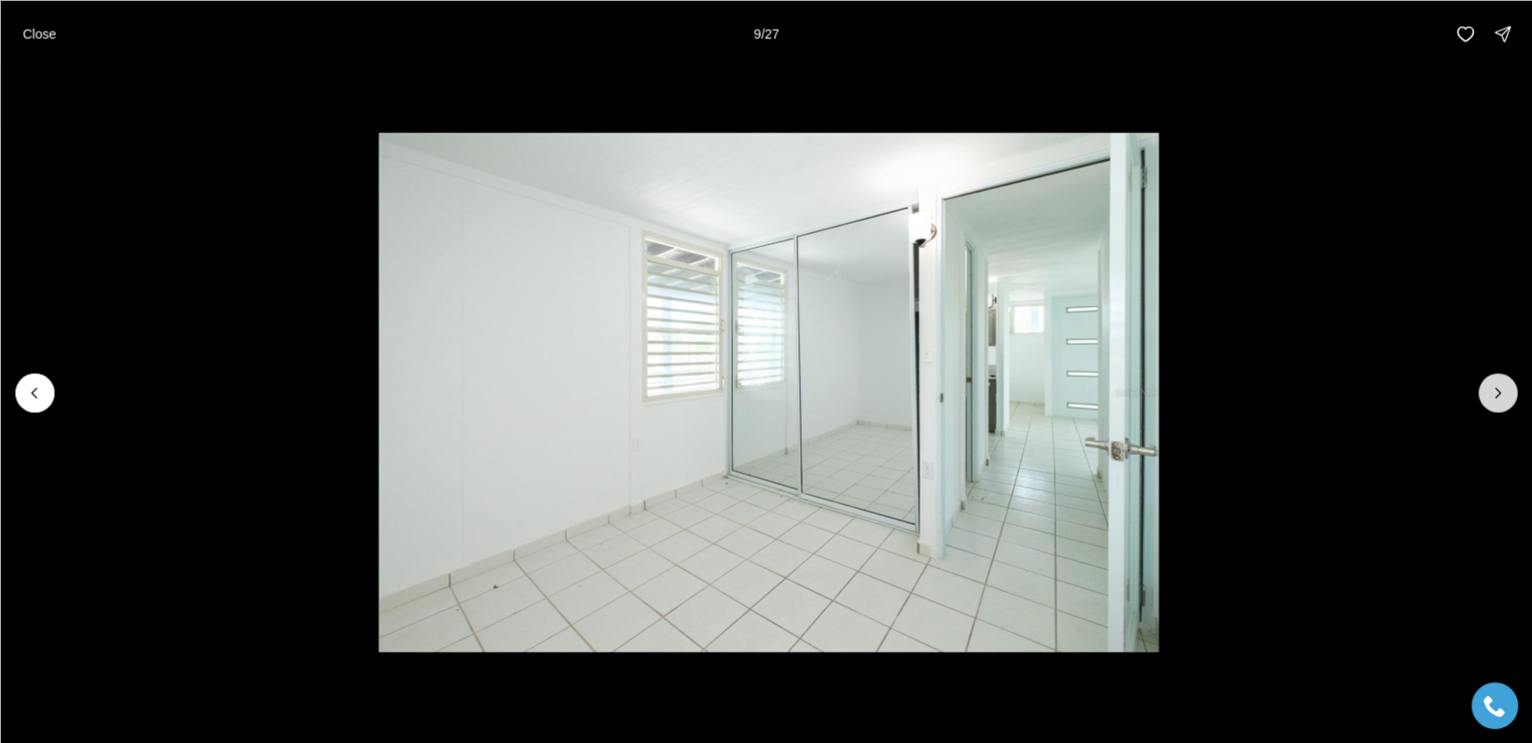
click at [1490, 392] on icon "Next slide" at bounding box center [1497, 392] width 19 height 19
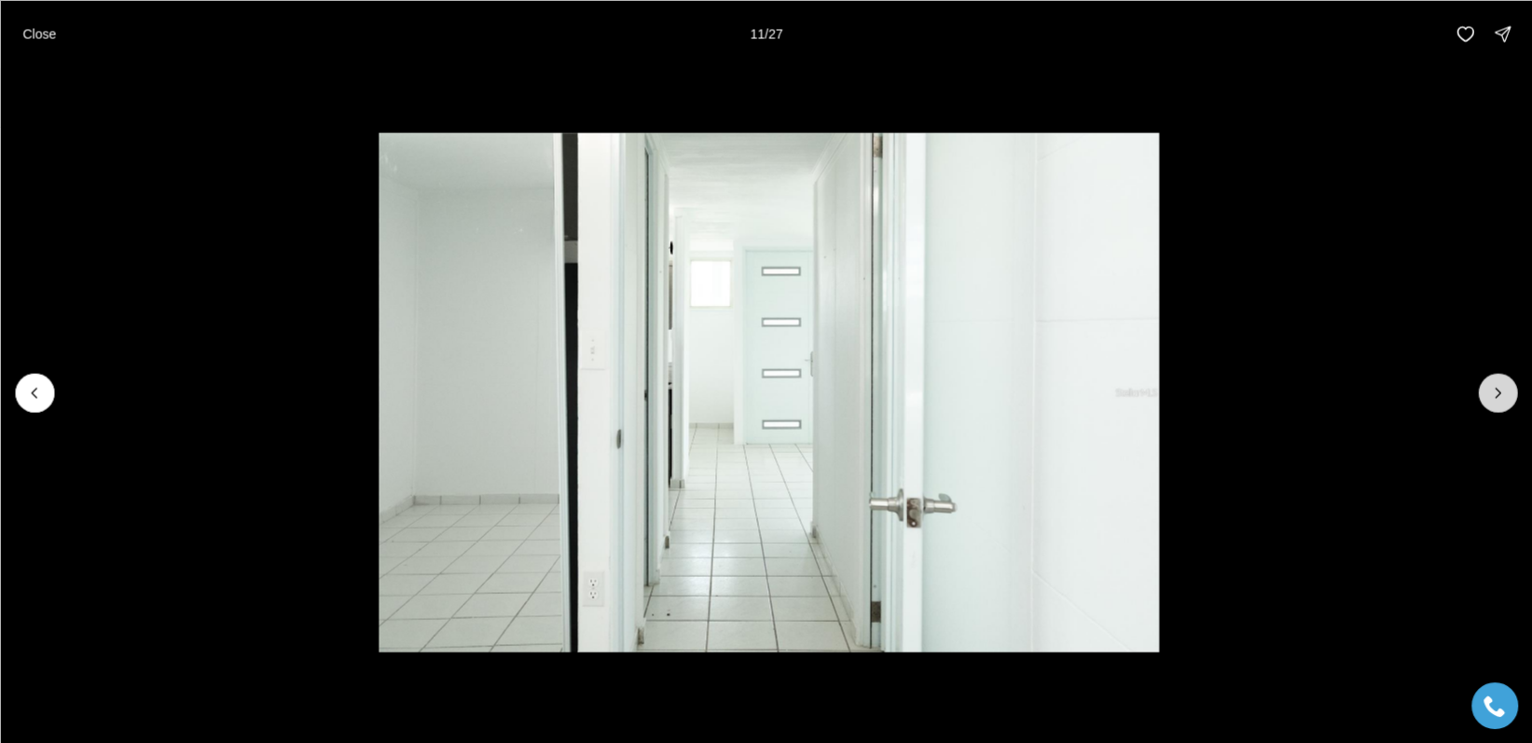
click at [1490, 392] on icon "Next slide" at bounding box center [1497, 392] width 19 height 19
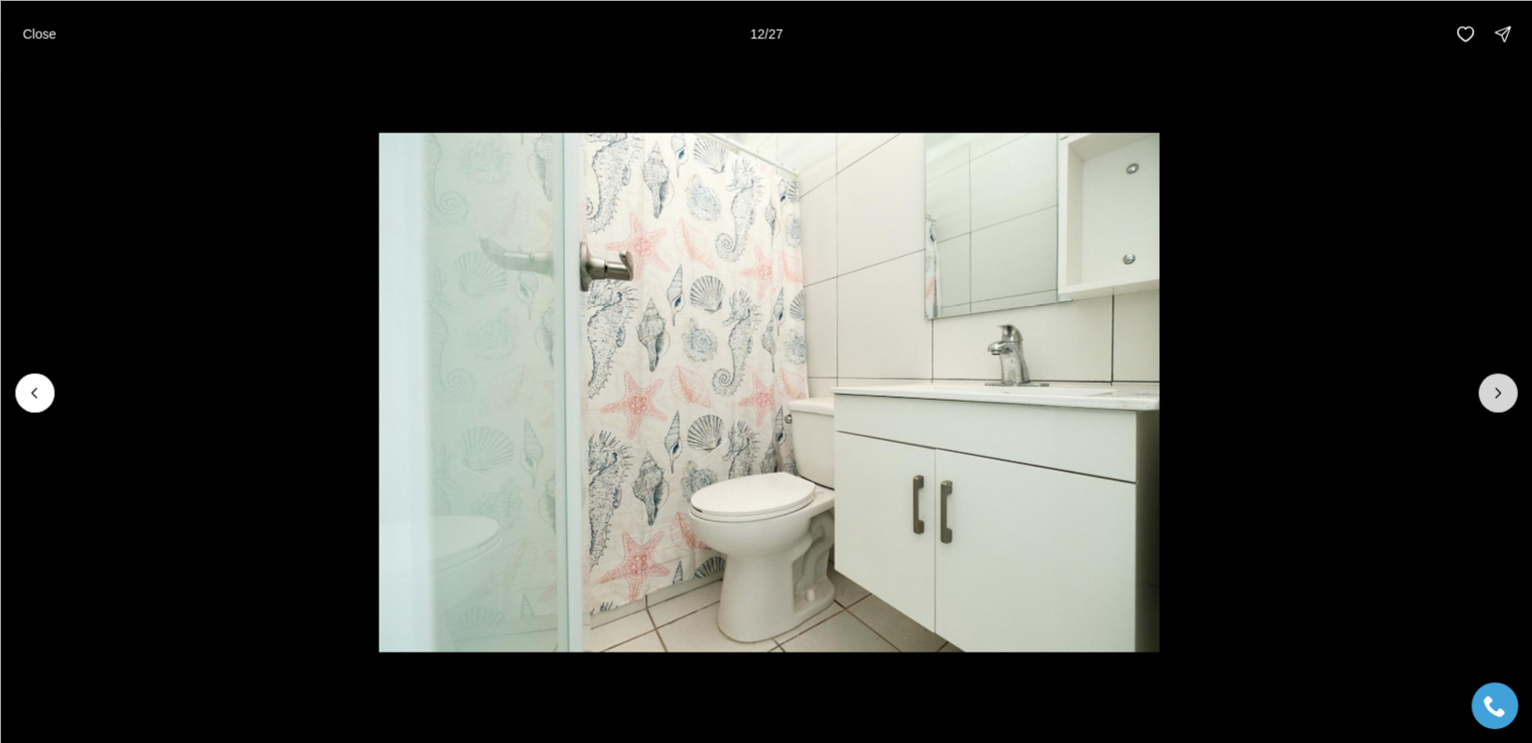
click at [1490, 392] on icon "Next slide" at bounding box center [1497, 392] width 19 height 19
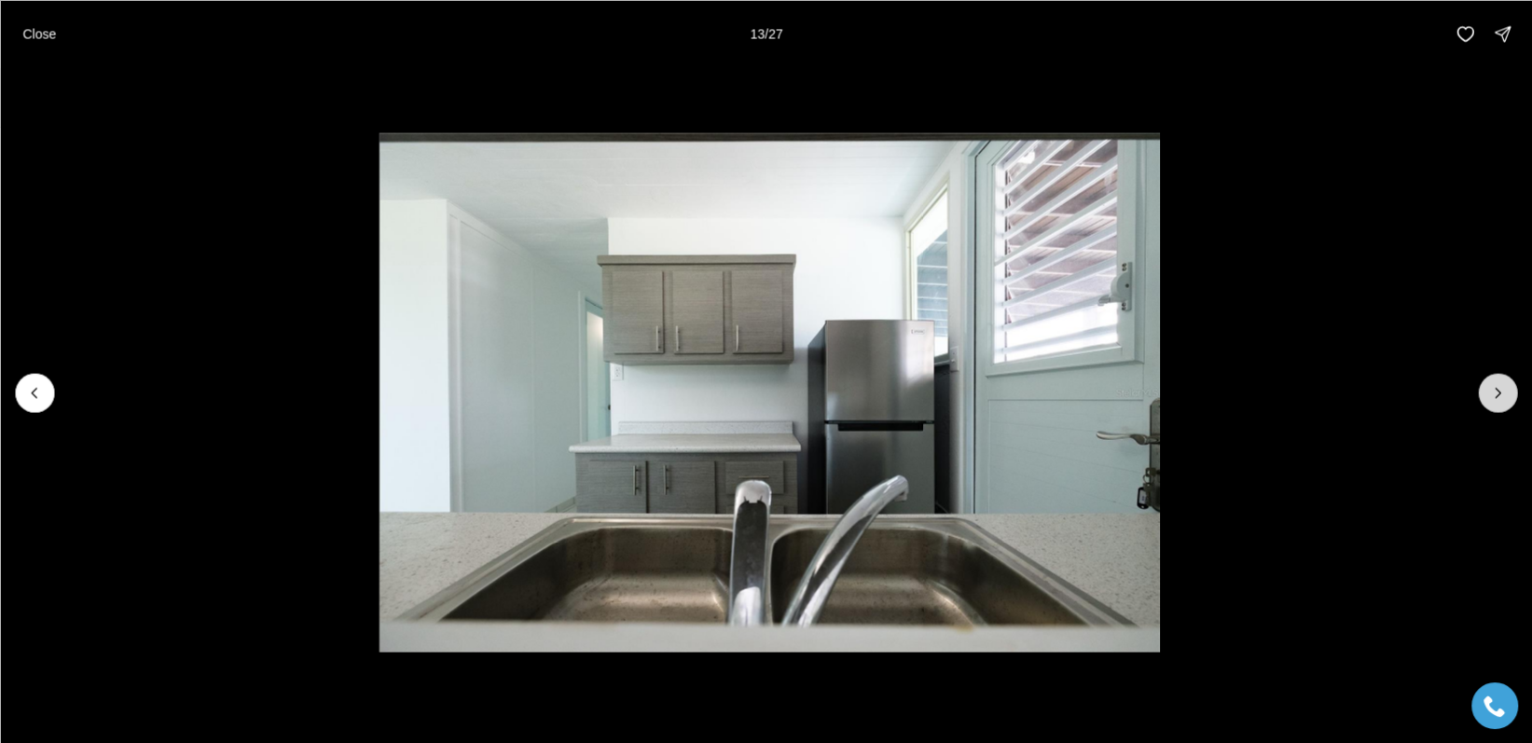
click at [1490, 392] on icon "Next slide" at bounding box center [1497, 392] width 19 height 19
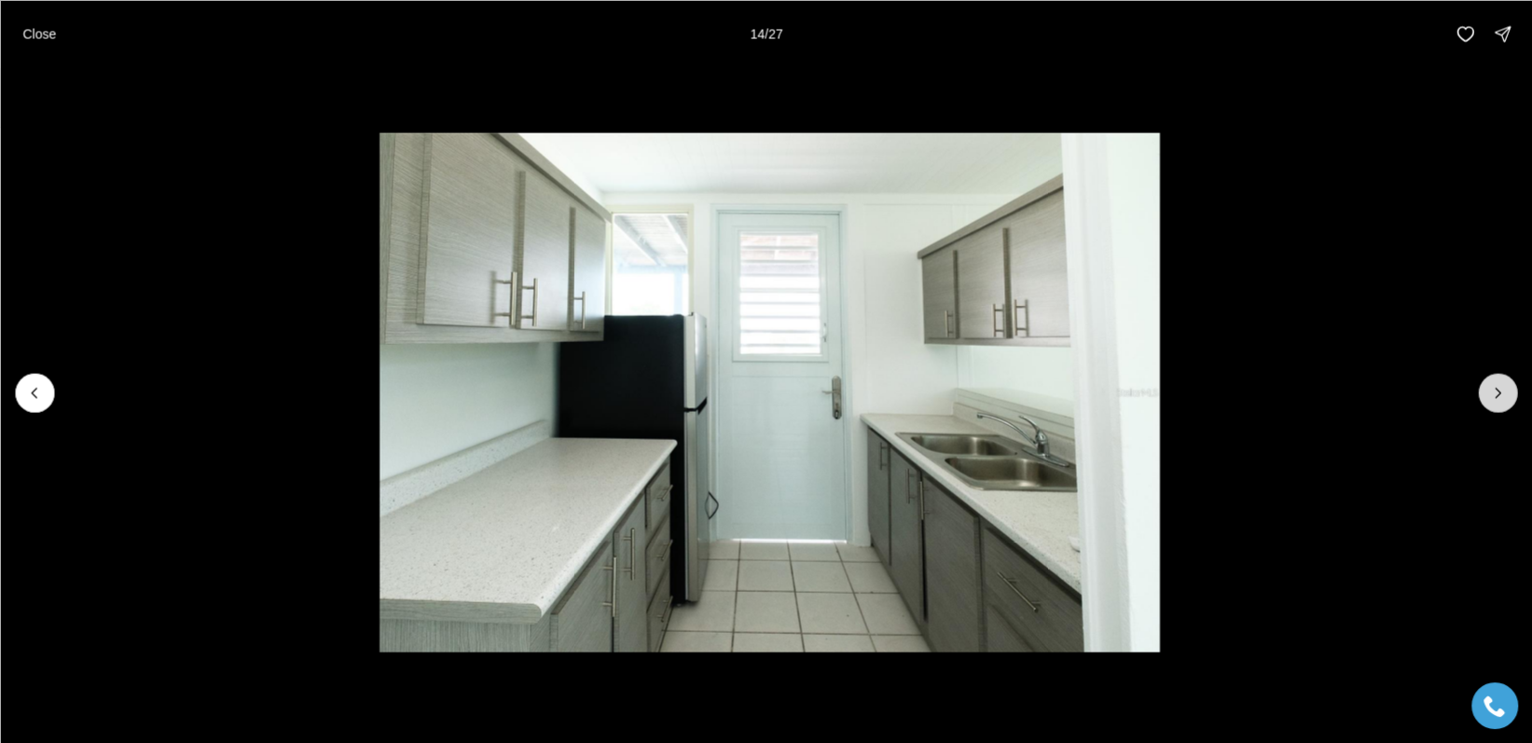
click at [1490, 392] on icon "Next slide" at bounding box center [1497, 392] width 19 height 19
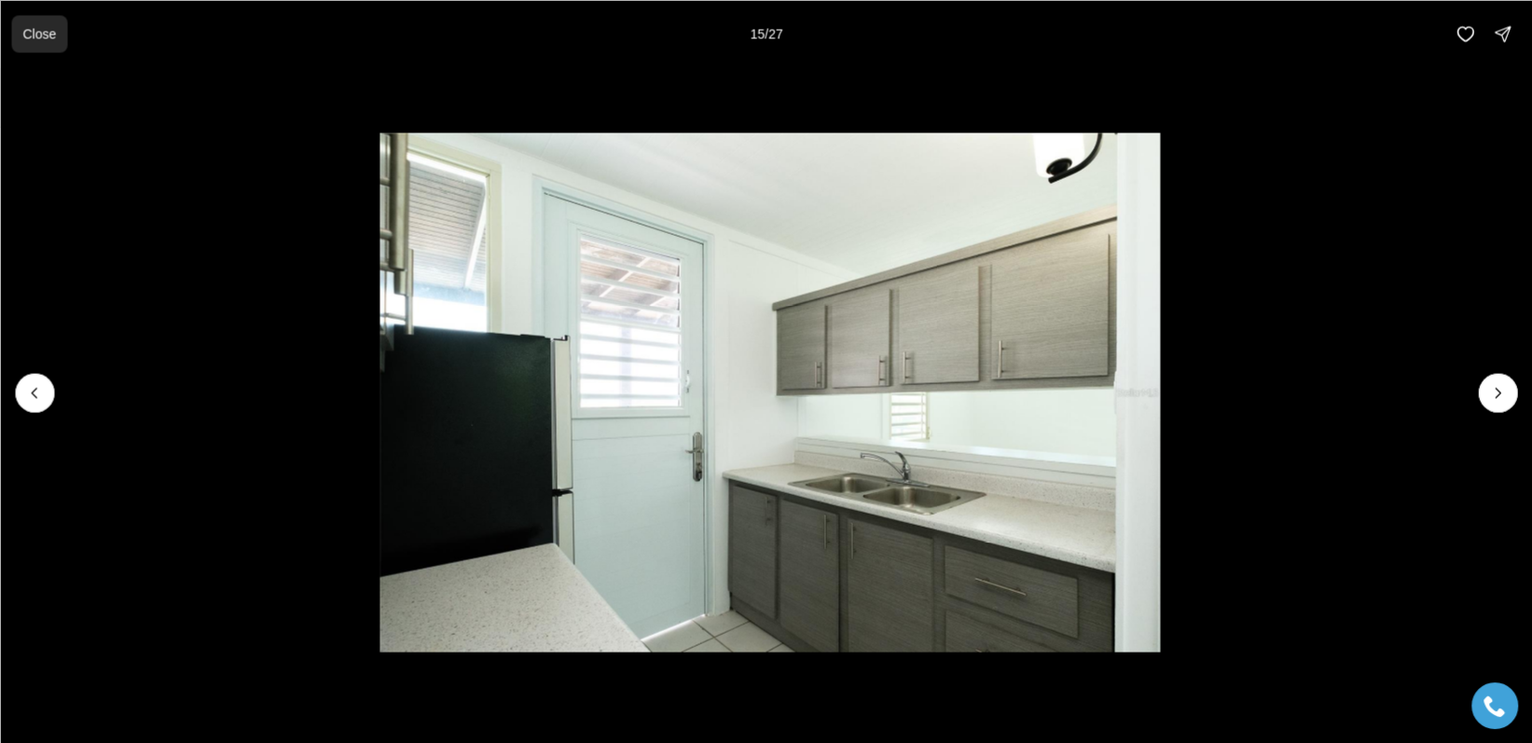
click at [34, 39] on p "Close" at bounding box center [39, 33] width 34 height 15
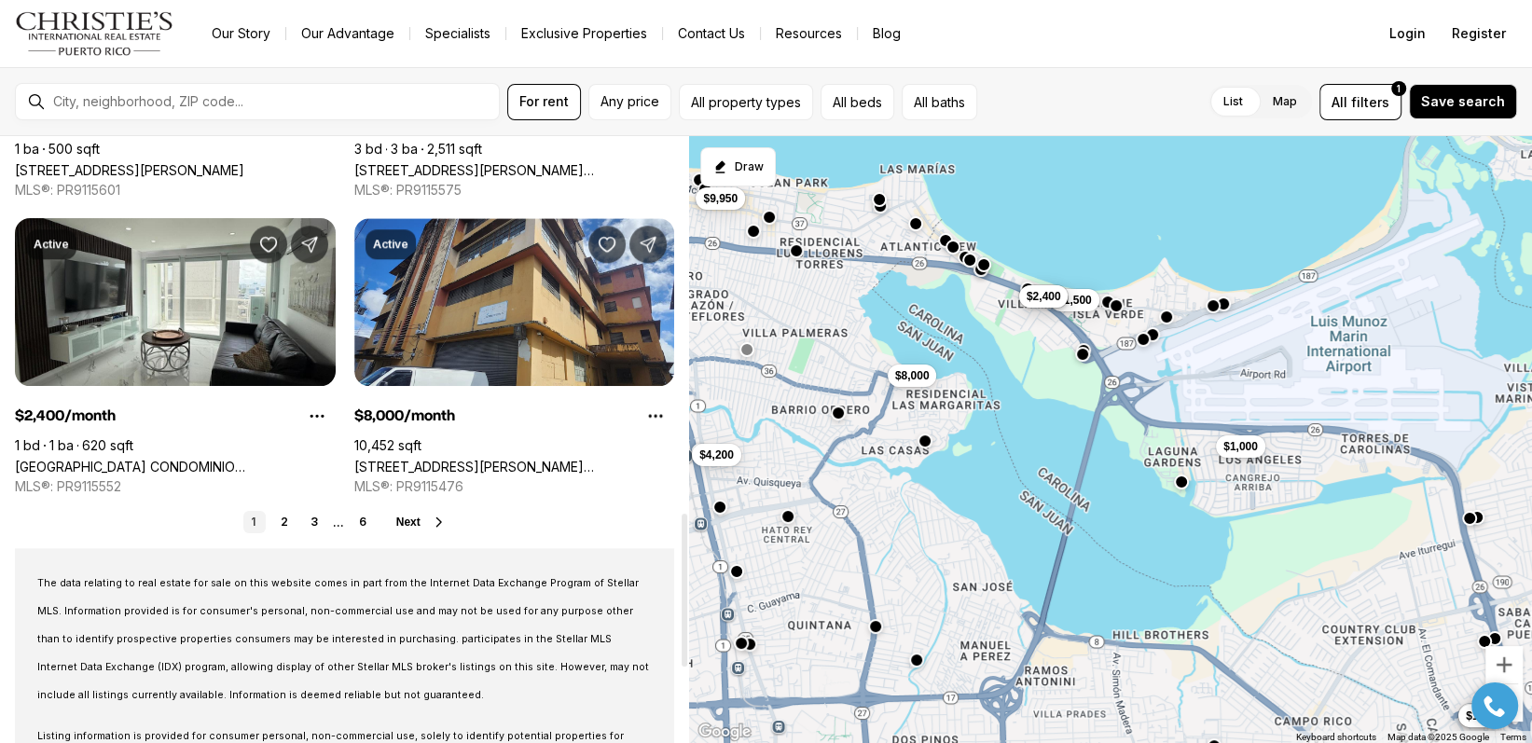
scroll to position [1492, 0]
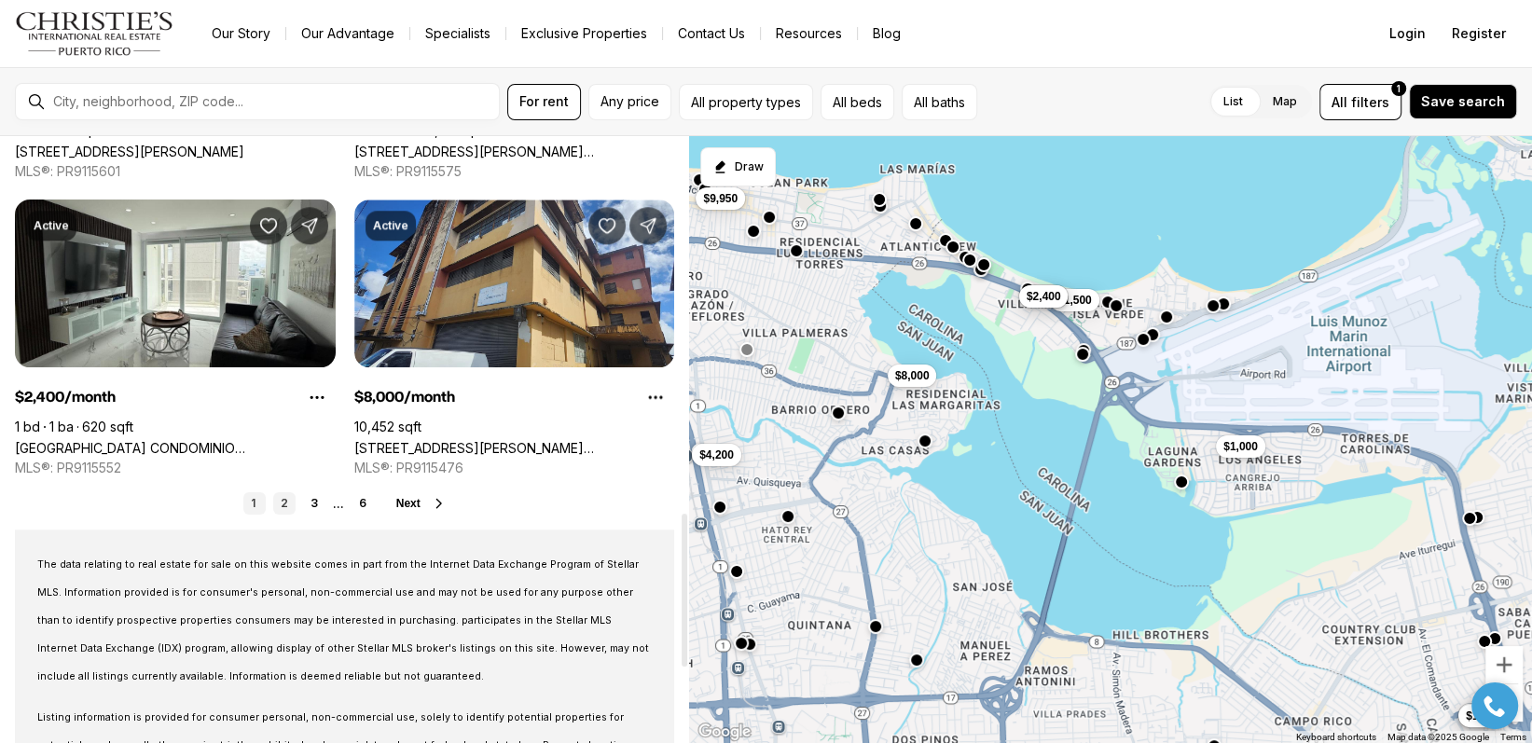
click at [282, 500] on link "2" at bounding box center [284, 503] width 22 height 22
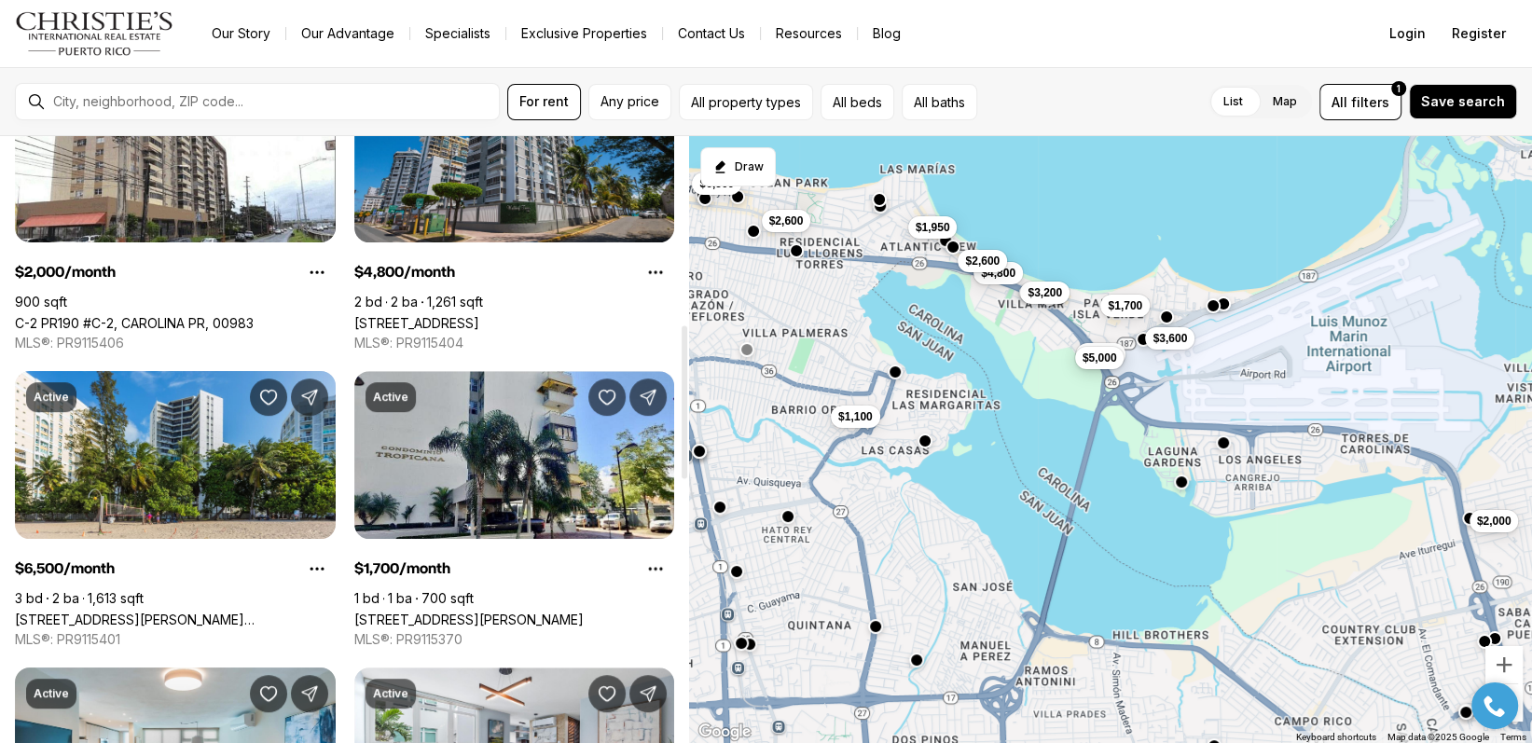
scroll to position [746, 0]
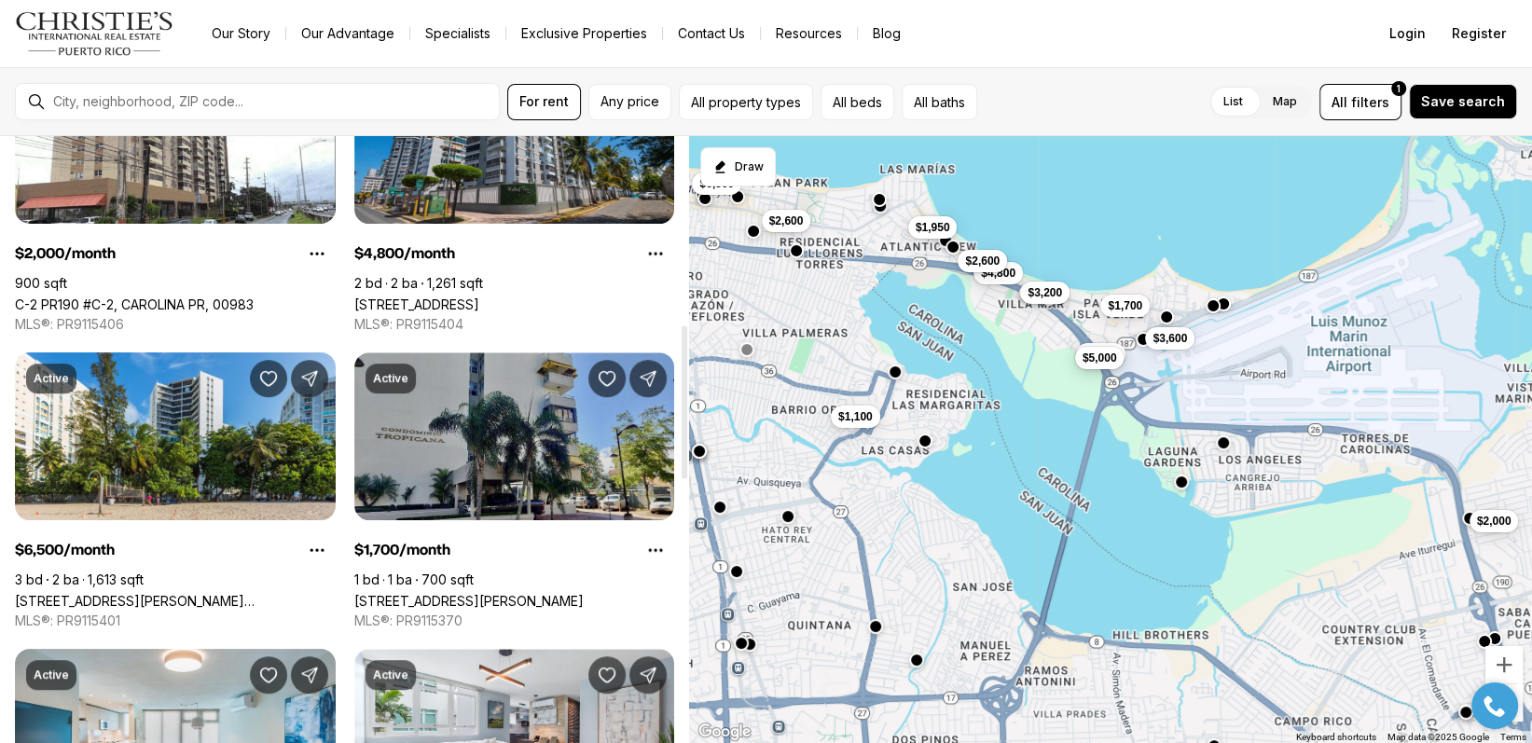
click at [584, 593] on link "[STREET_ADDRESS][PERSON_NAME]" at bounding box center [468, 601] width 229 height 16
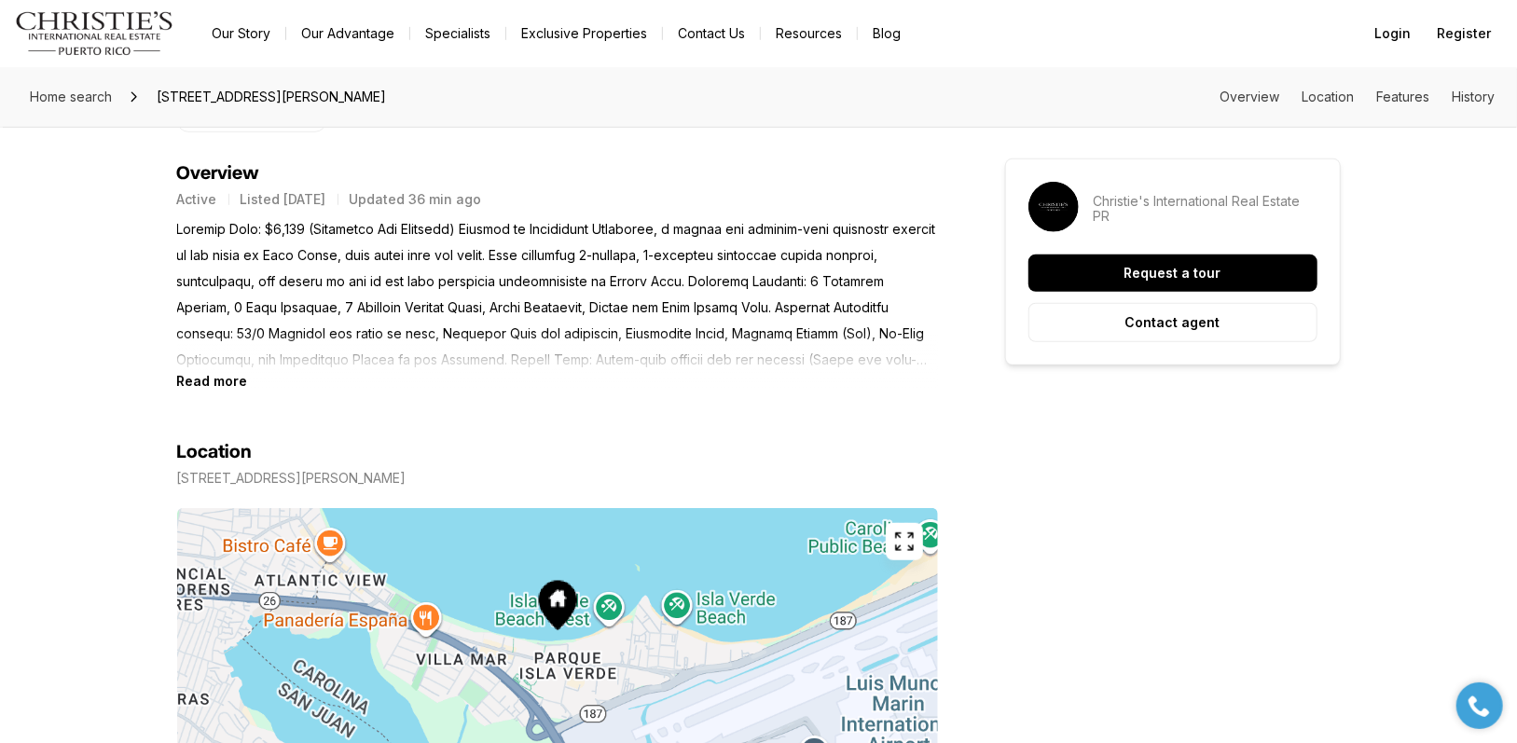
scroll to position [746, 0]
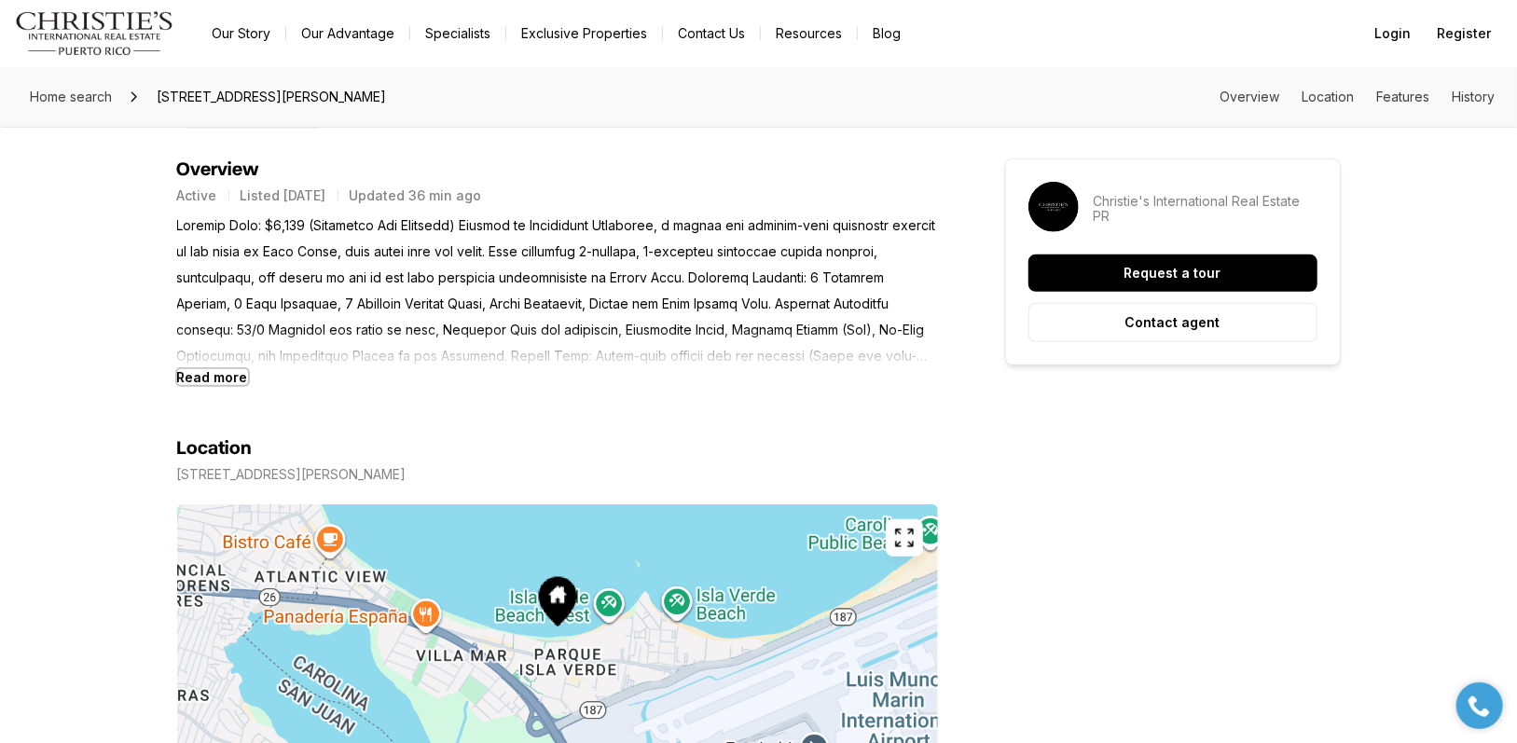
click at [241, 376] on b "Read more" at bounding box center [212, 377] width 71 height 16
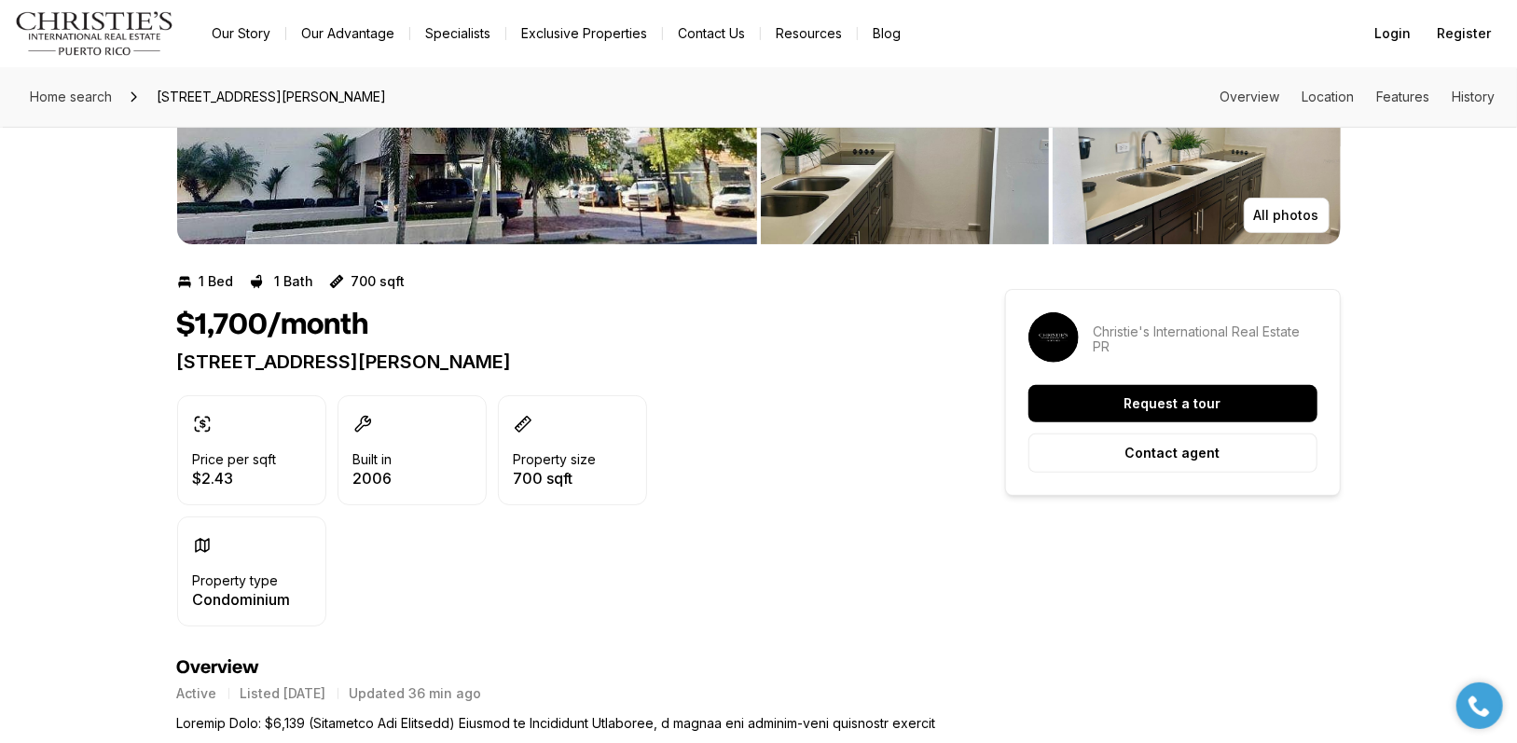
scroll to position [0, 0]
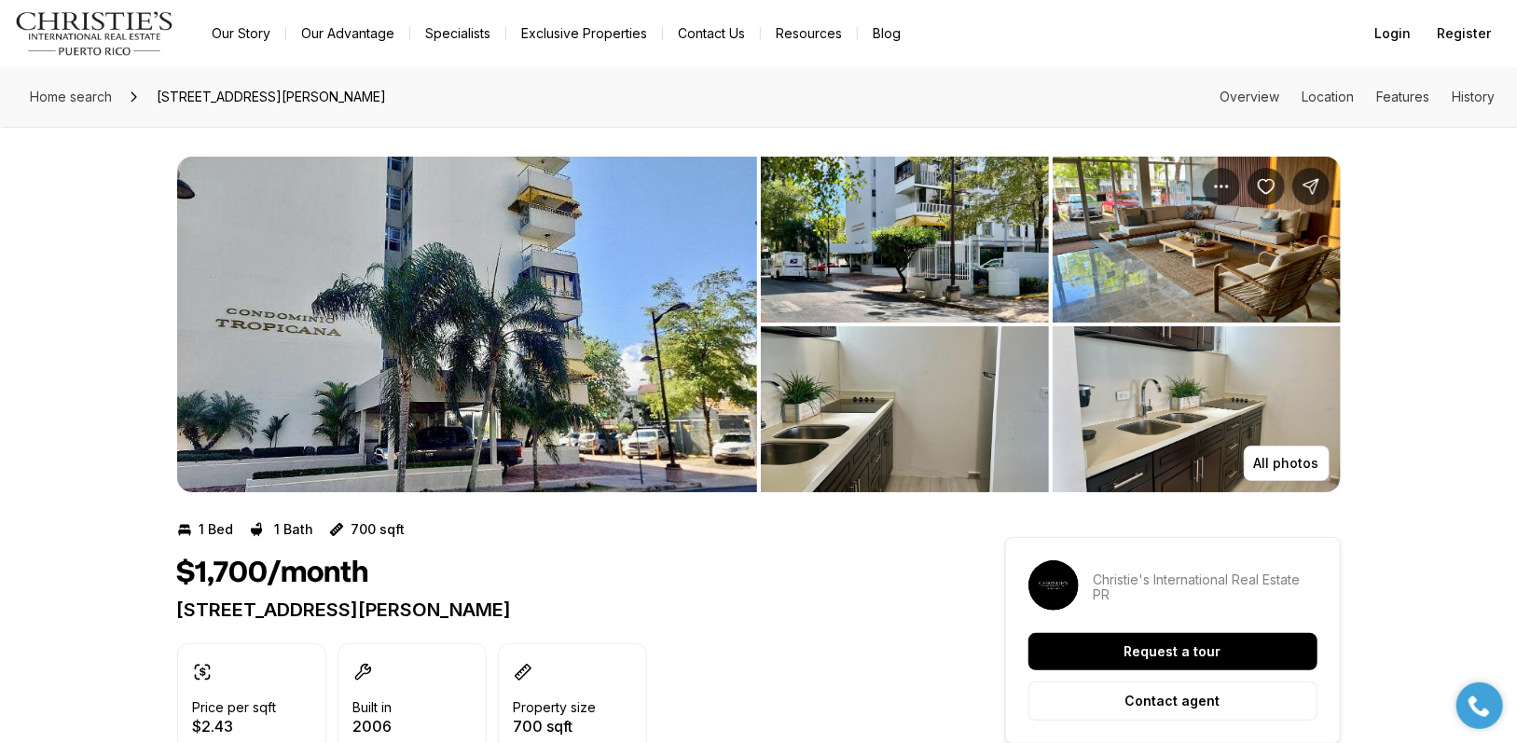
click at [613, 374] on img "View image gallery" at bounding box center [467, 325] width 580 height 336
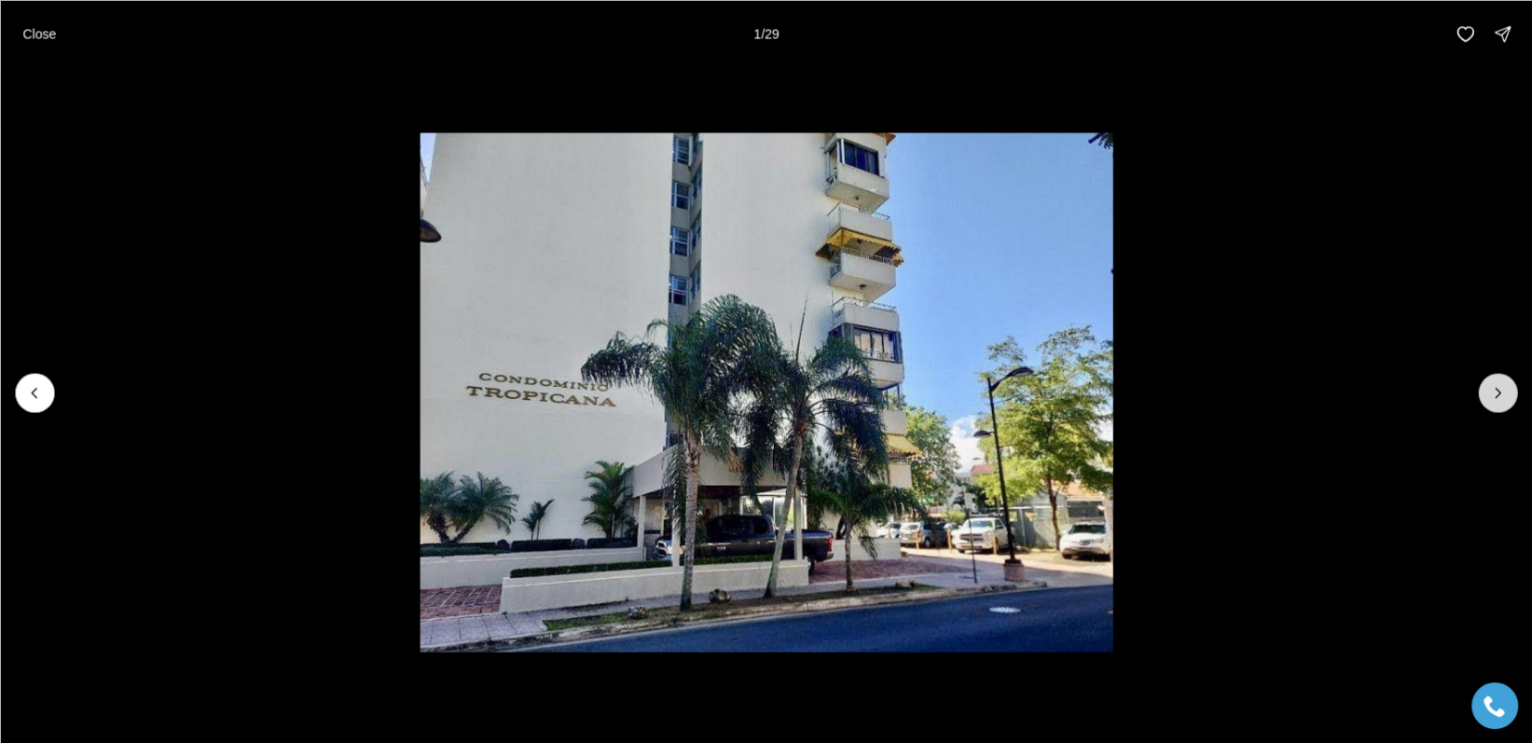
click at [1508, 390] on button "Next slide" at bounding box center [1497, 392] width 39 height 39
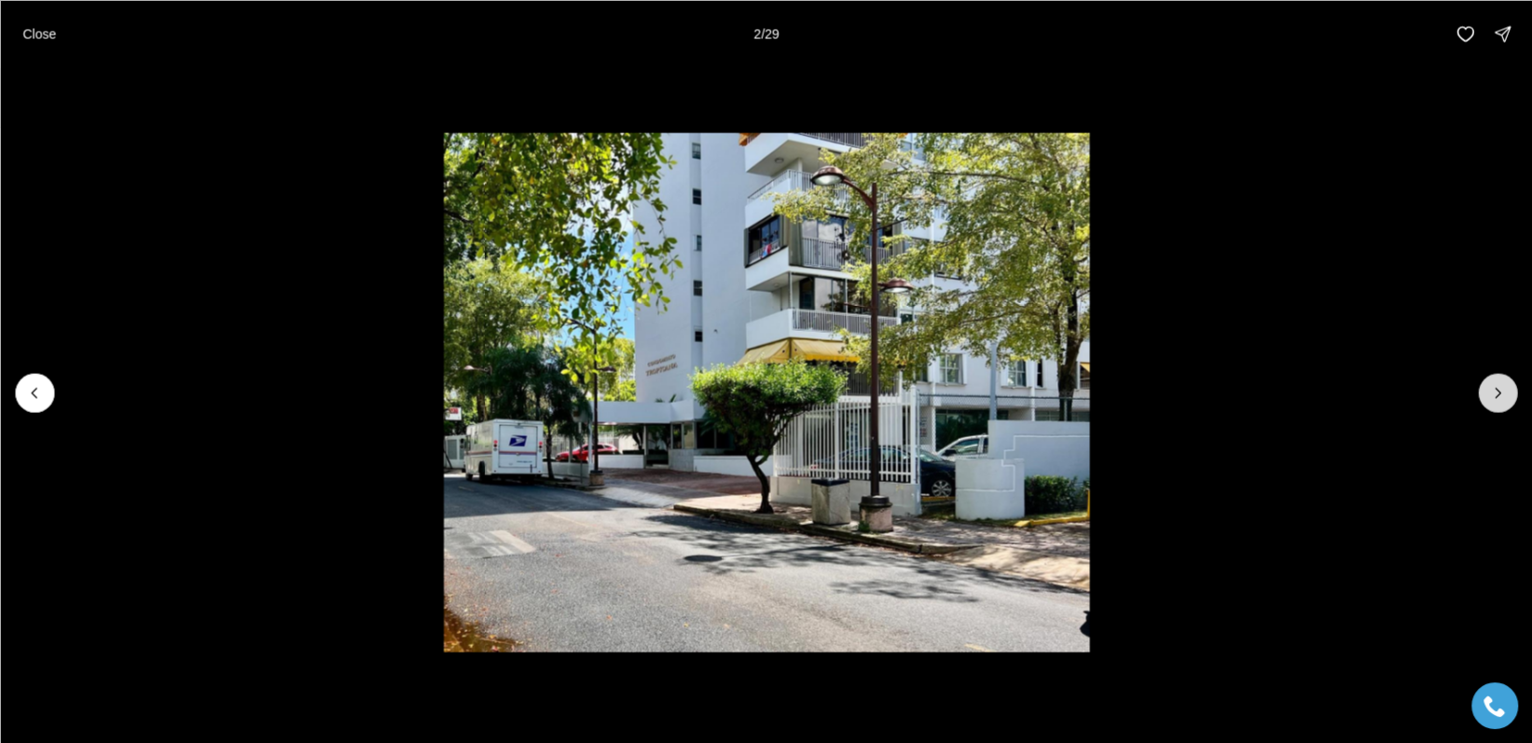
click at [1505, 390] on icon "Next slide" at bounding box center [1497, 392] width 19 height 19
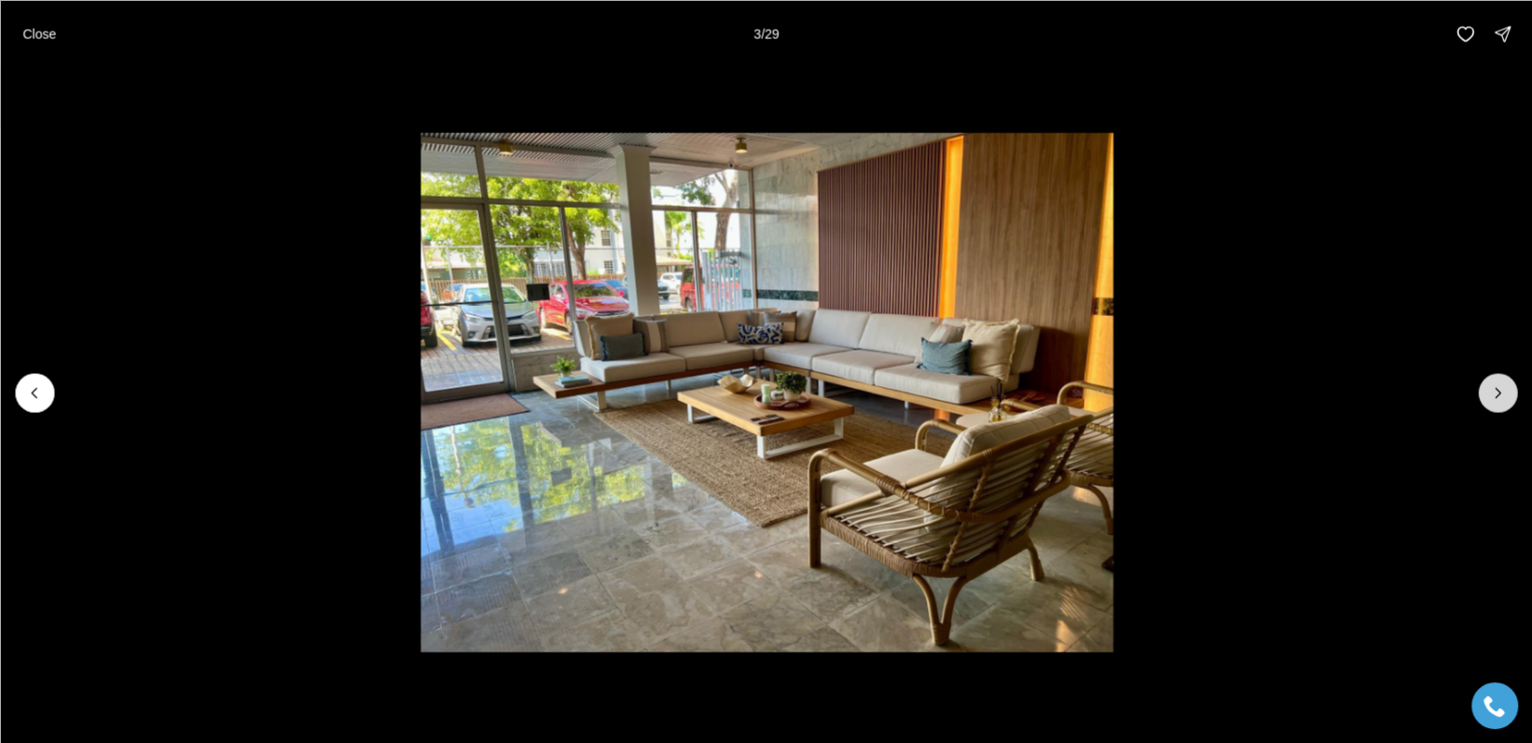
click at [1501, 390] on icon "Next slide" at bounding box center [1497, 392] width 19 height 19
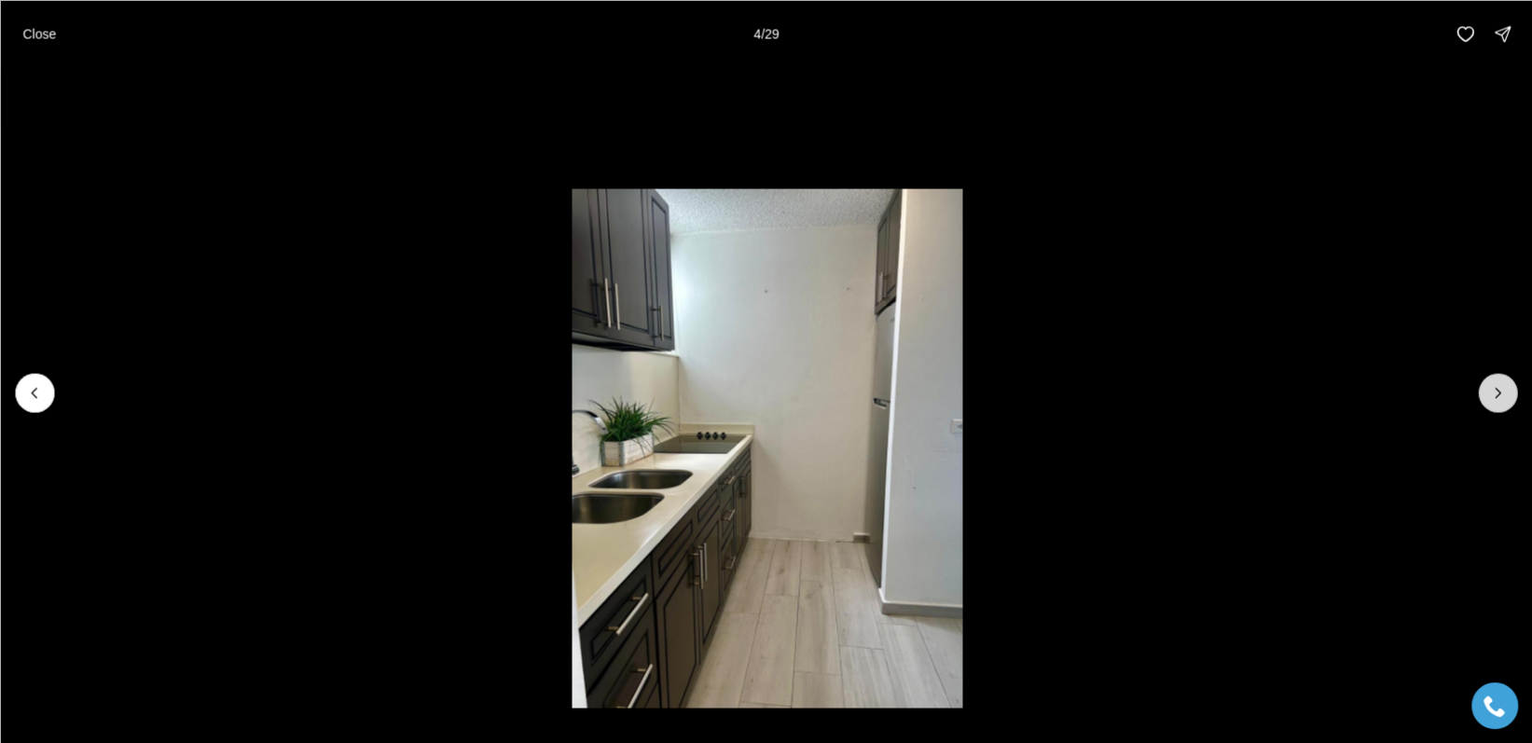
click at [1501, 390] on icon "Next slide" at bounding box center [1497, 392] width 19 height 19
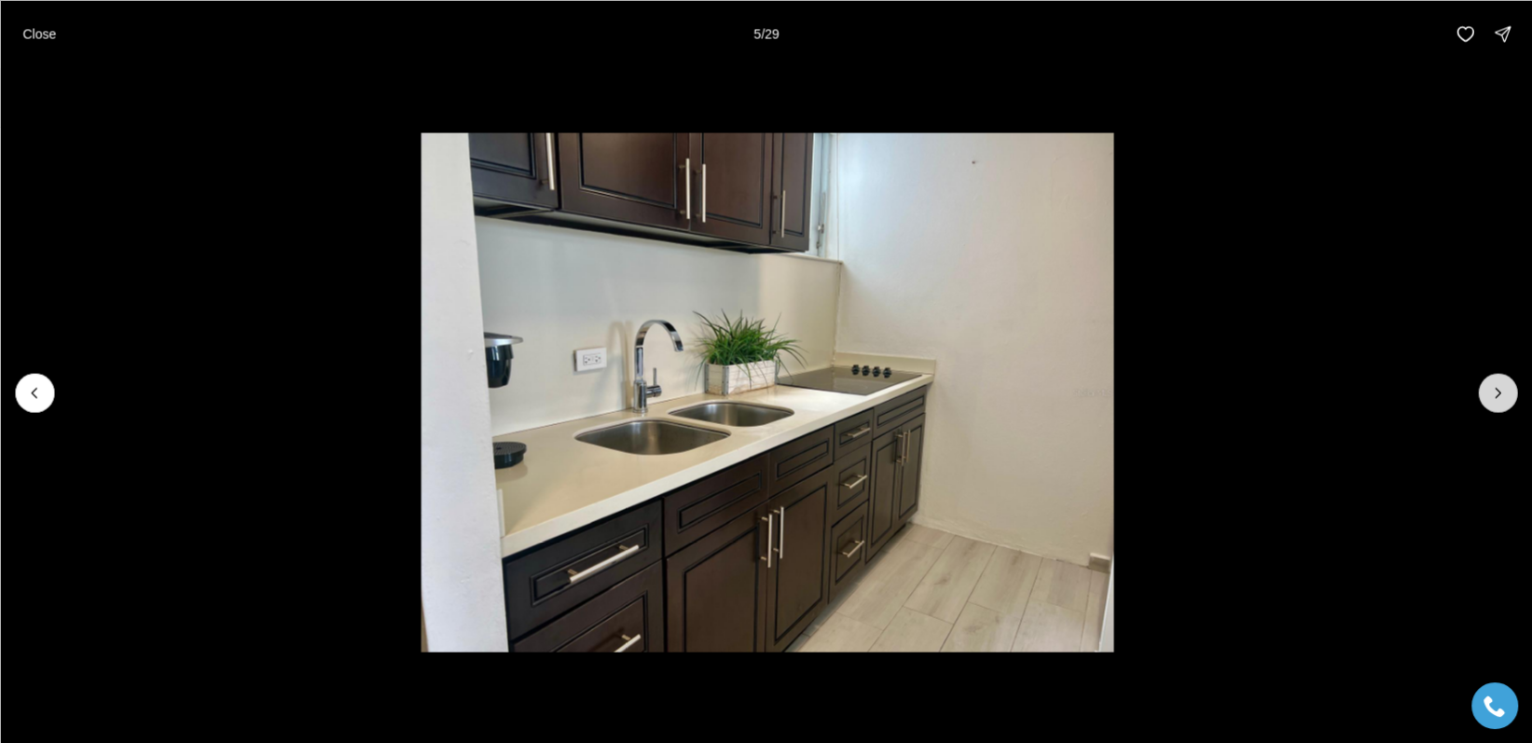
click at [1501, 390] on icon "Next slide" at bounding box center [1497, 392] width 19 height 19
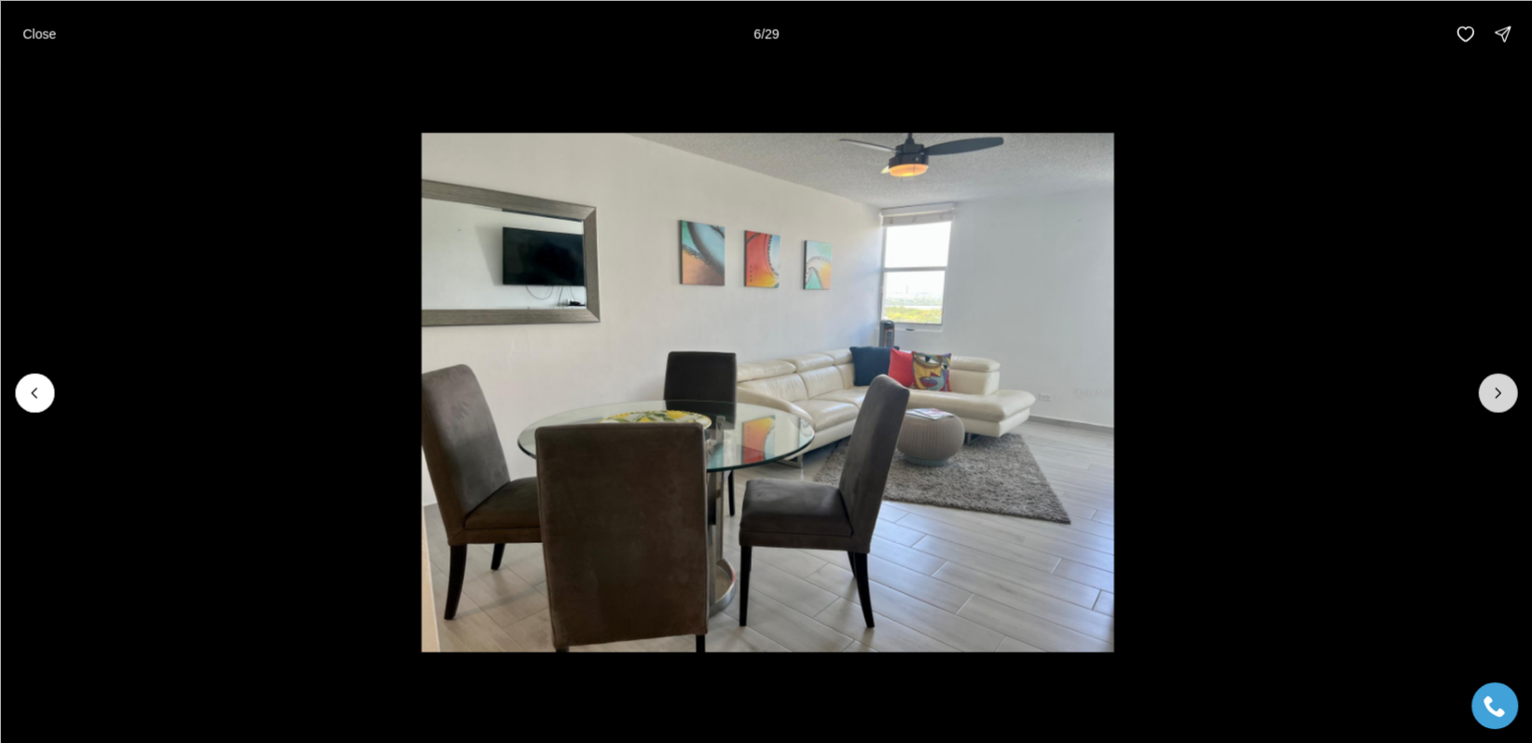
click at [1501, 390] on icon "Next slide" at bounding box center [1497, 392] width 19 height 19
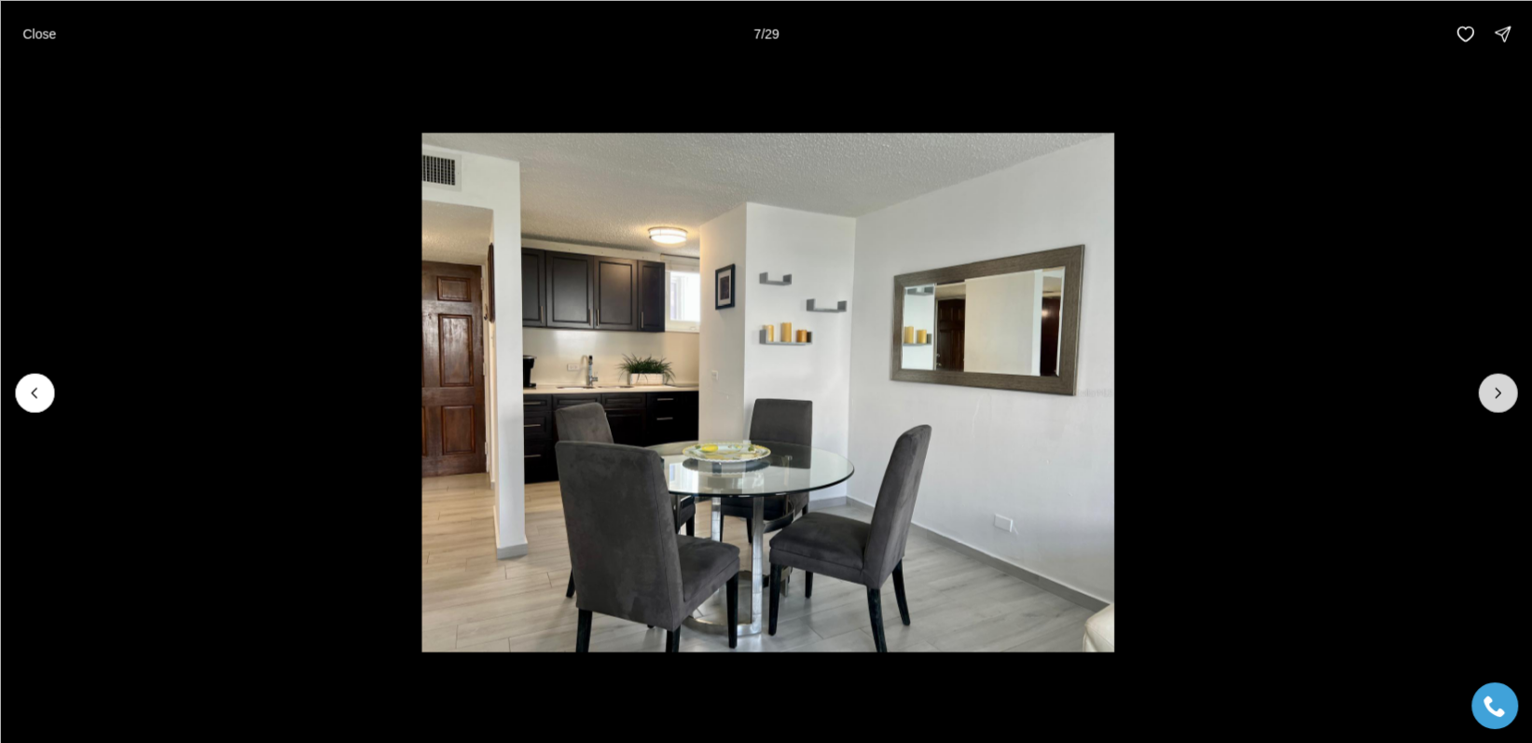
click at [1501, 390] on icon "Next slide" at bounding box center [1497, 392] width 19 height 19
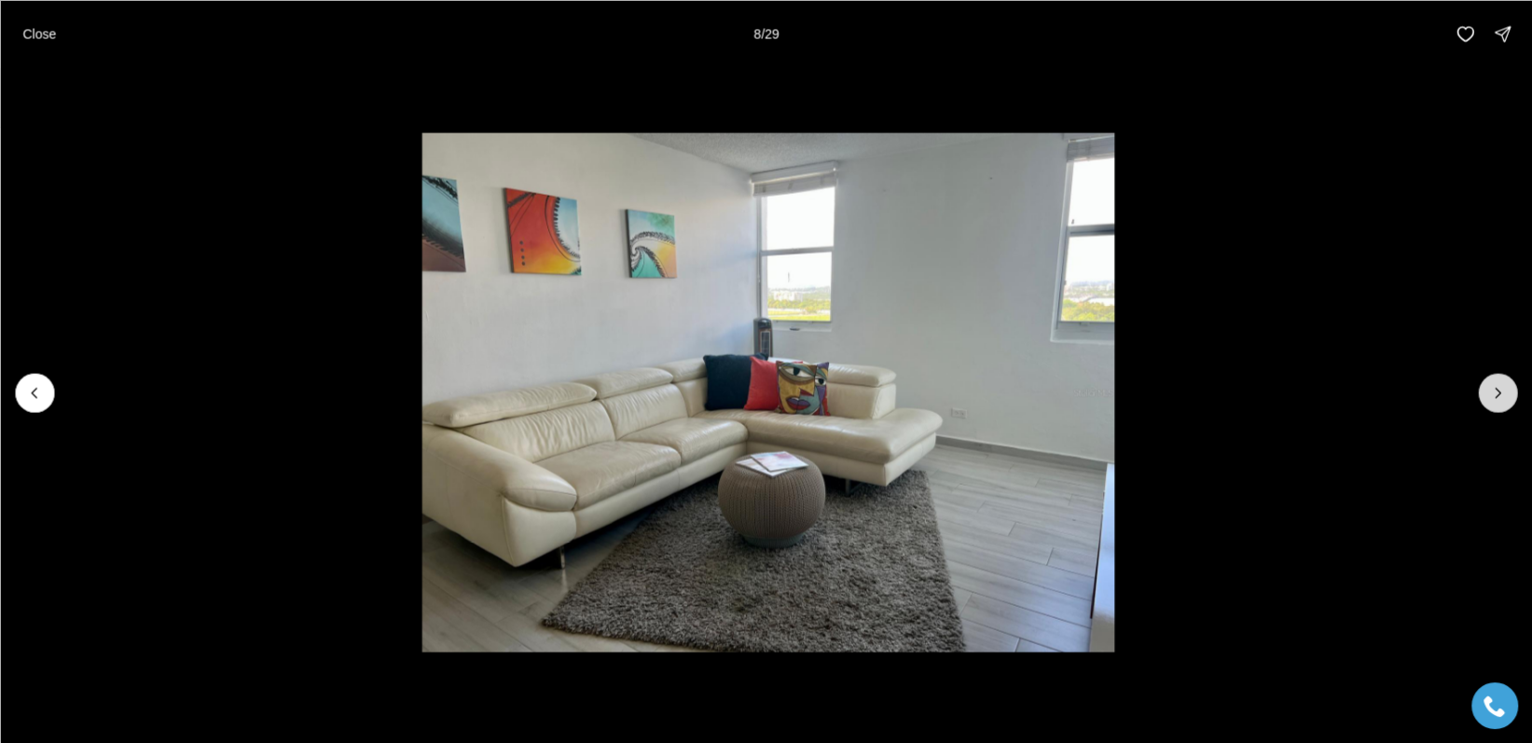
click at [1501, 390] on icon "Next slide" at bounding box center [1497, 392] width 19 height 19
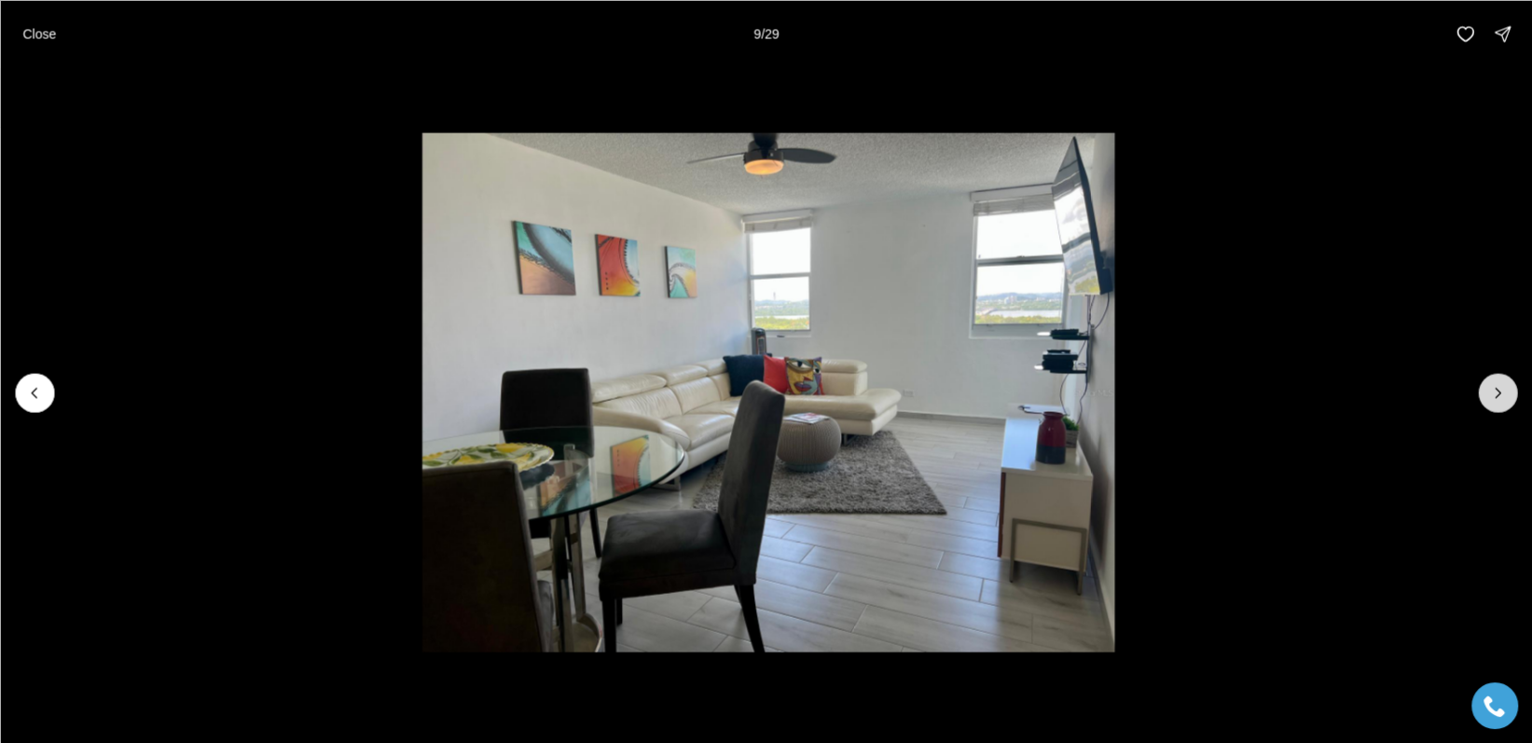
click at [1501, 390] on icon "Next slide" at bounding box center [1497, 392] width 19 height 19
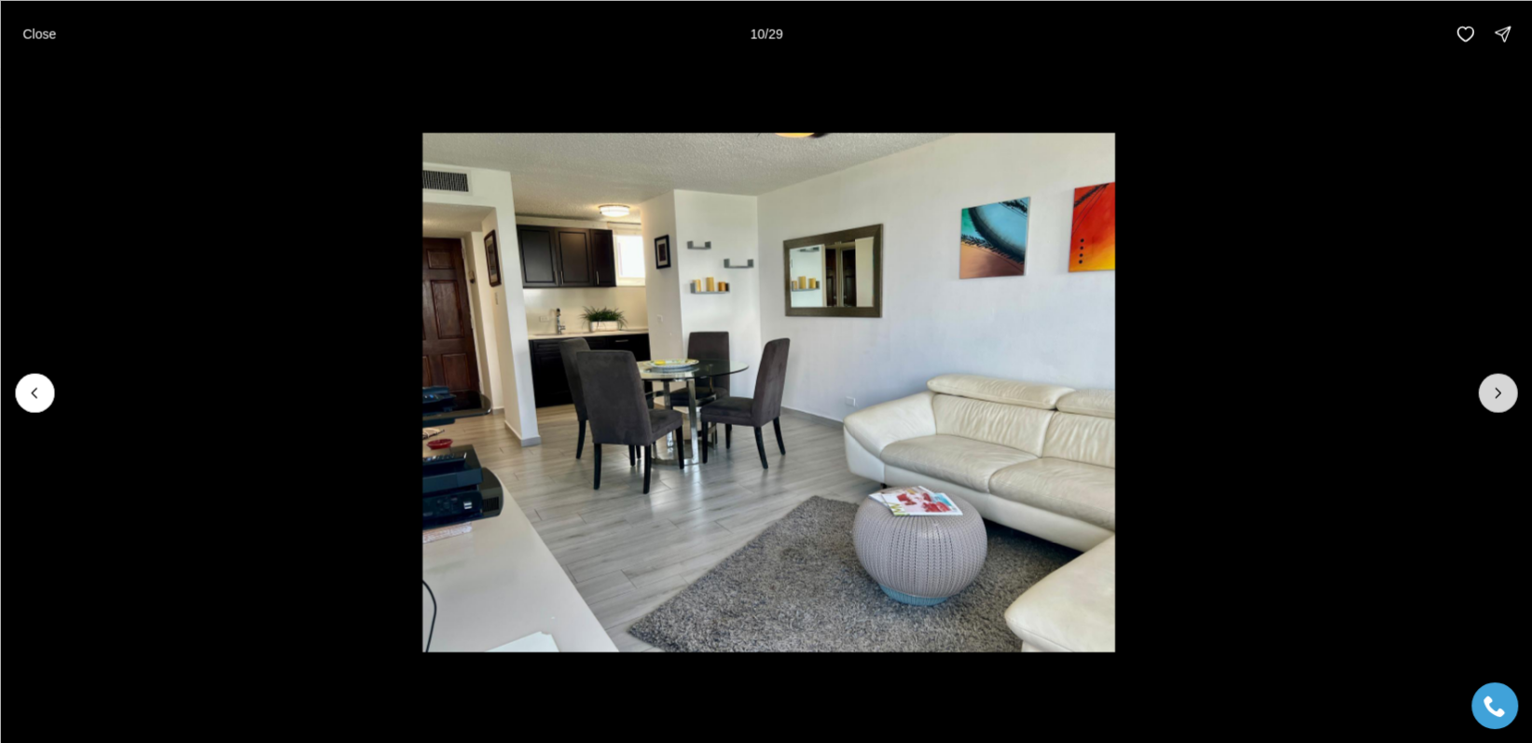
click at [1501, 390] on icon "Next slide" at bounding box center [1497, 392] width 19 height 19
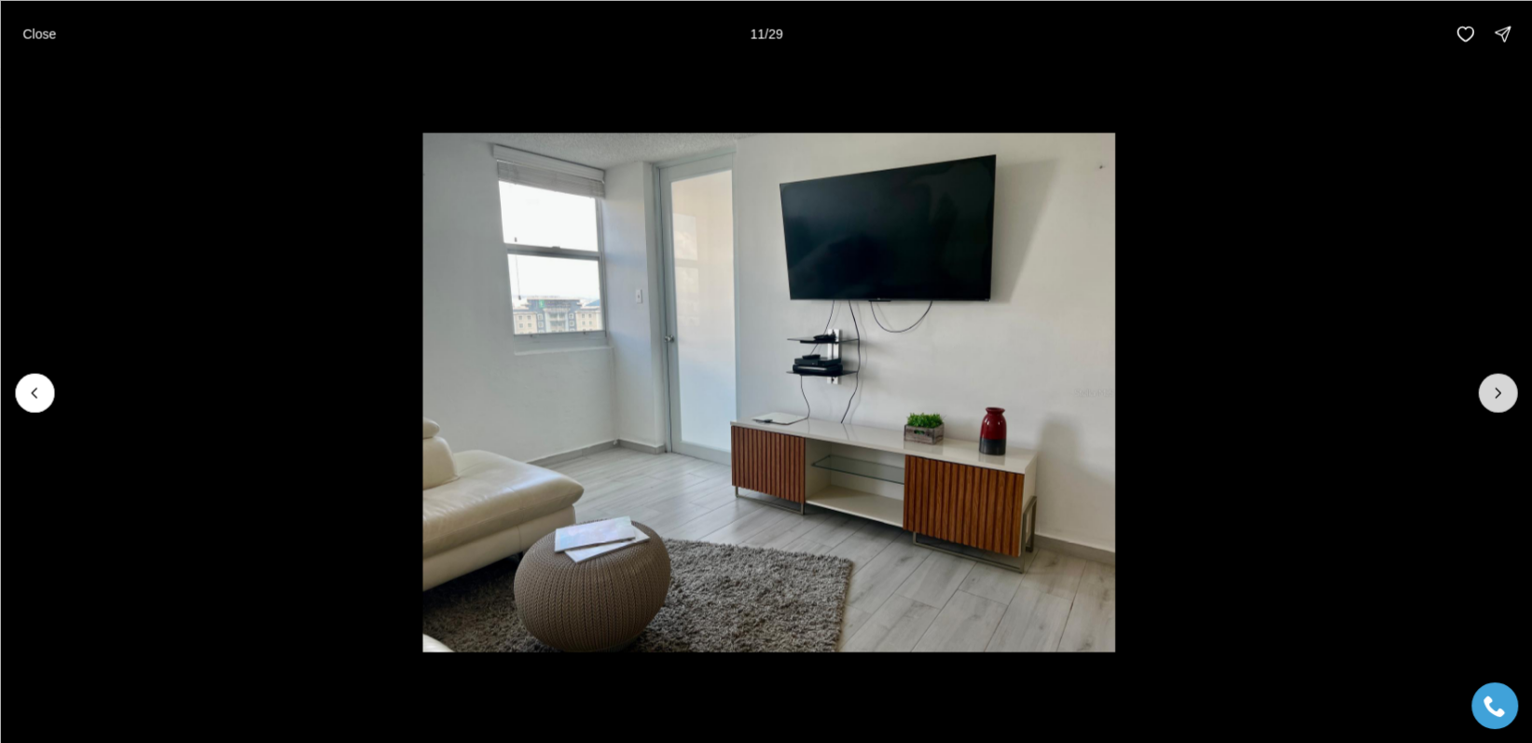
click at [1501, 390] on icon "Next slide" at bounding box center [1497, 392] width 19 height 19
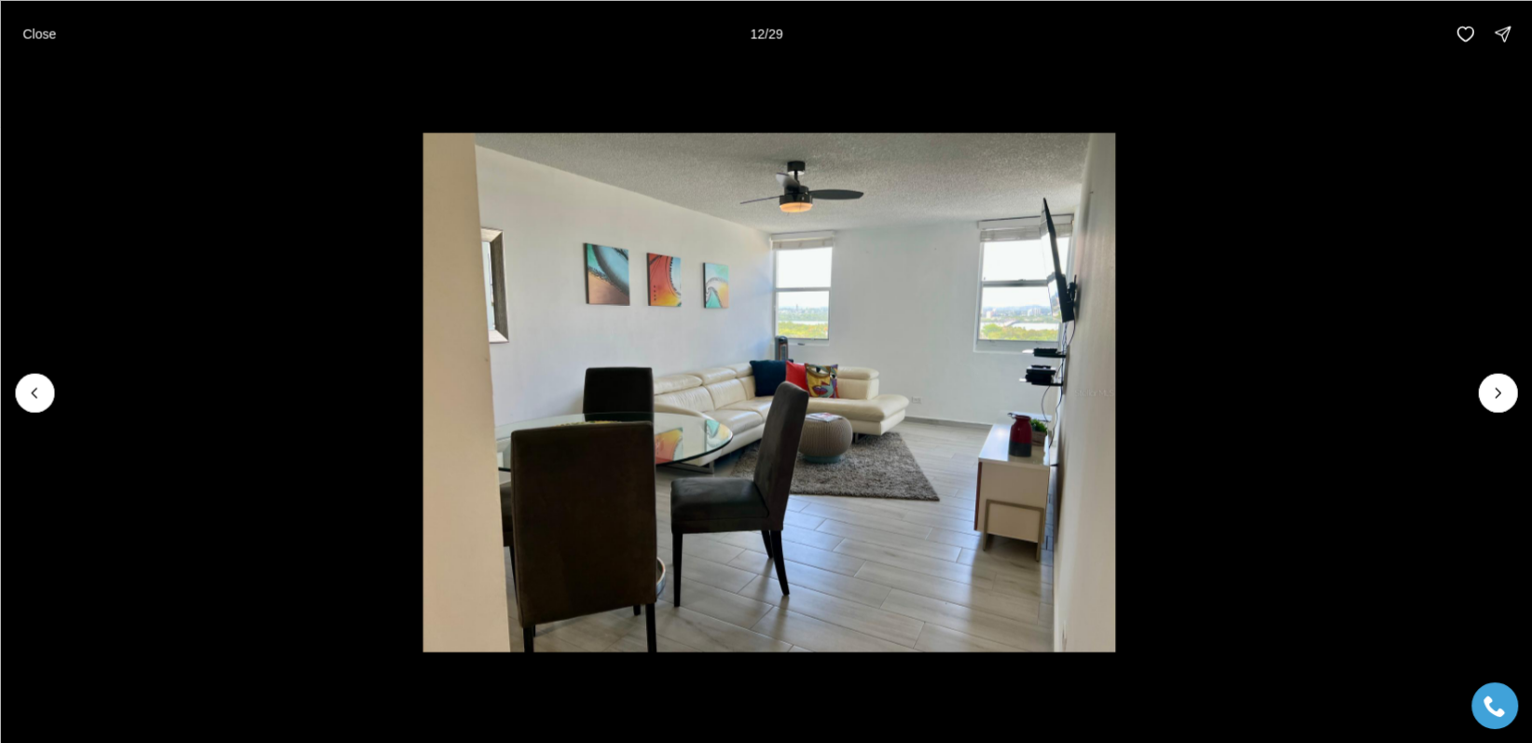
click at [1412, 412] on li "12 of 29" at bounding box center [769, 392] width 1532 height 650
click at [38, 390] on icon "Previous slide" at bounding box center [34, 392] width 19 height 19
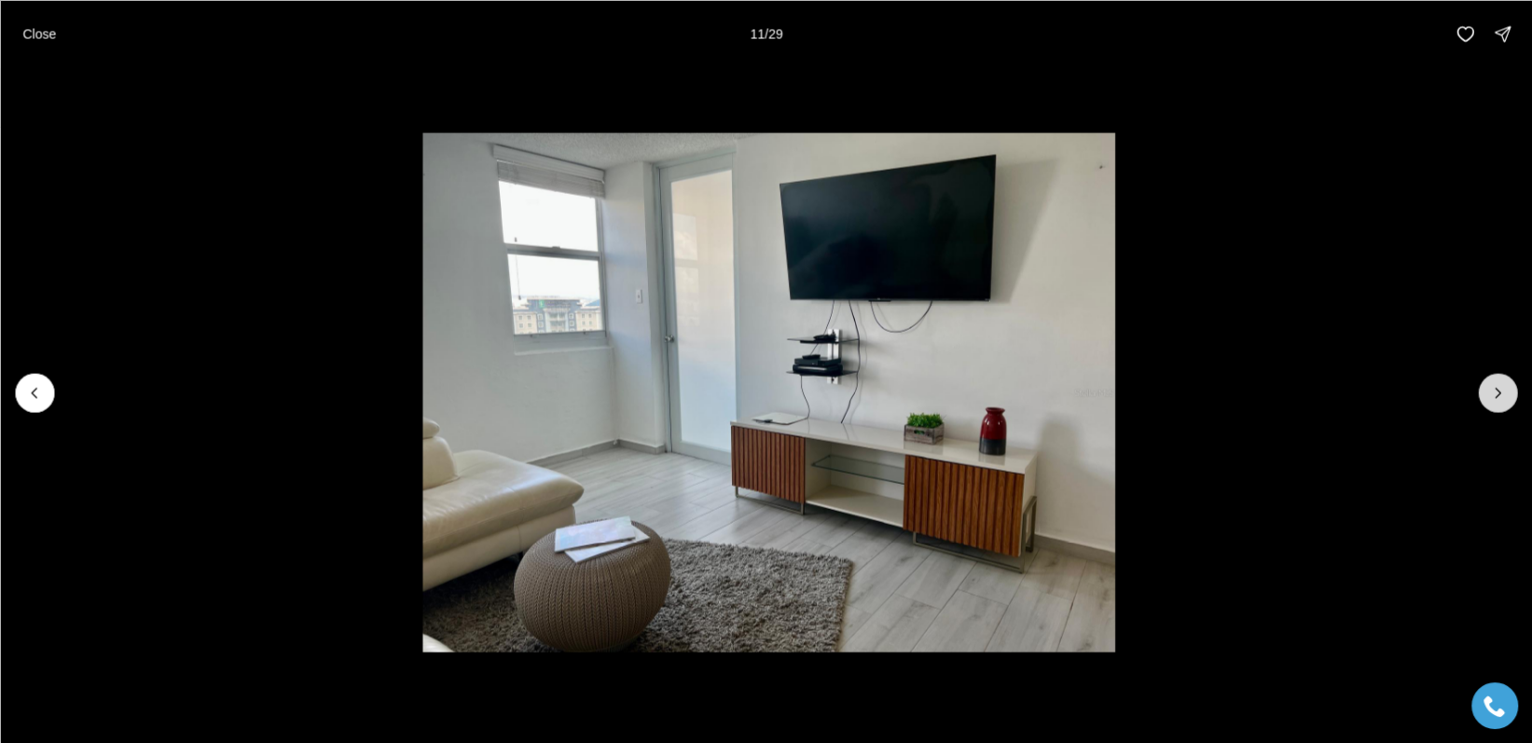
click at [1500, 391] on icon "Next slide" at bounding box center [1497, 392] width 19 height 19
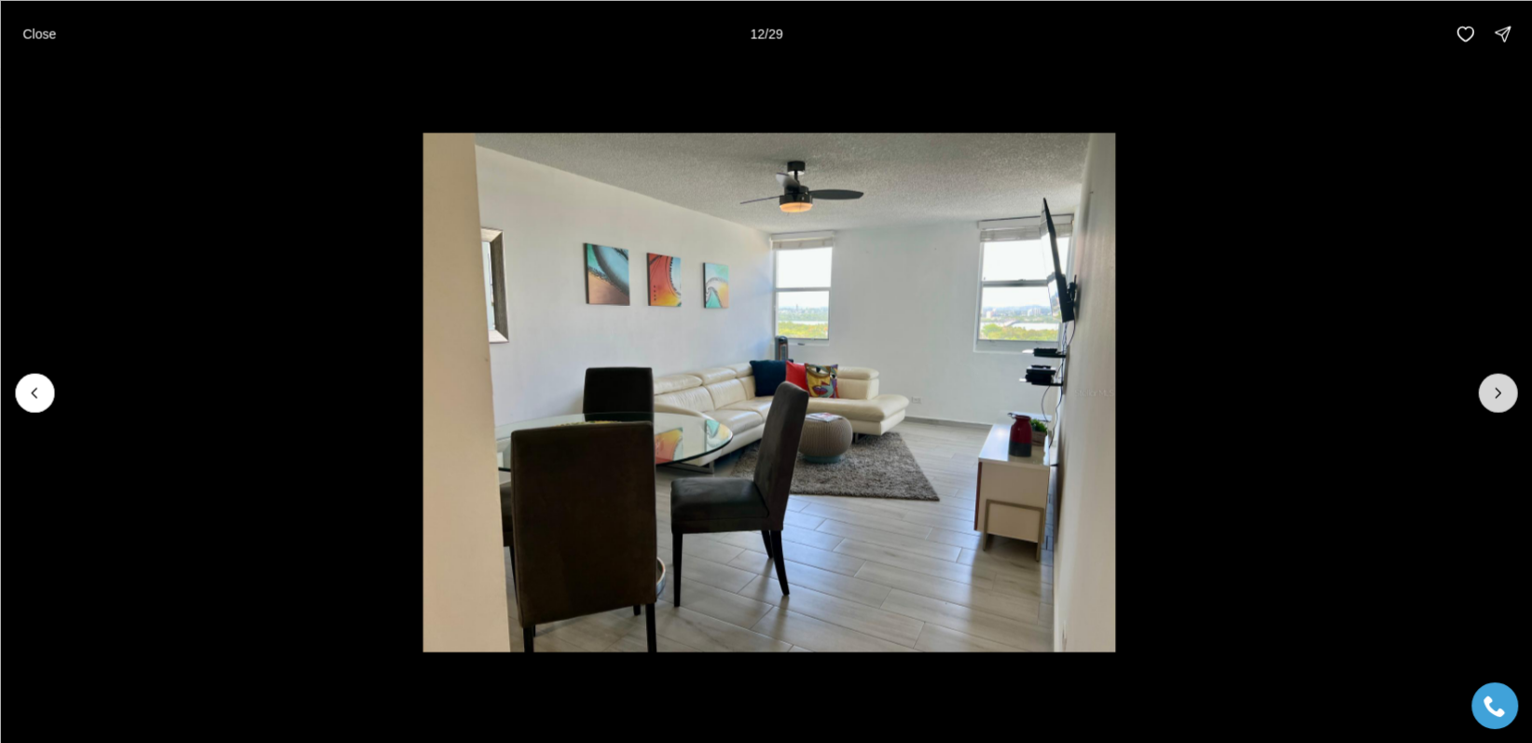
click at [1496, 391] on icon "Next slide" at bounding box center [1497, 392] width 19 height 19
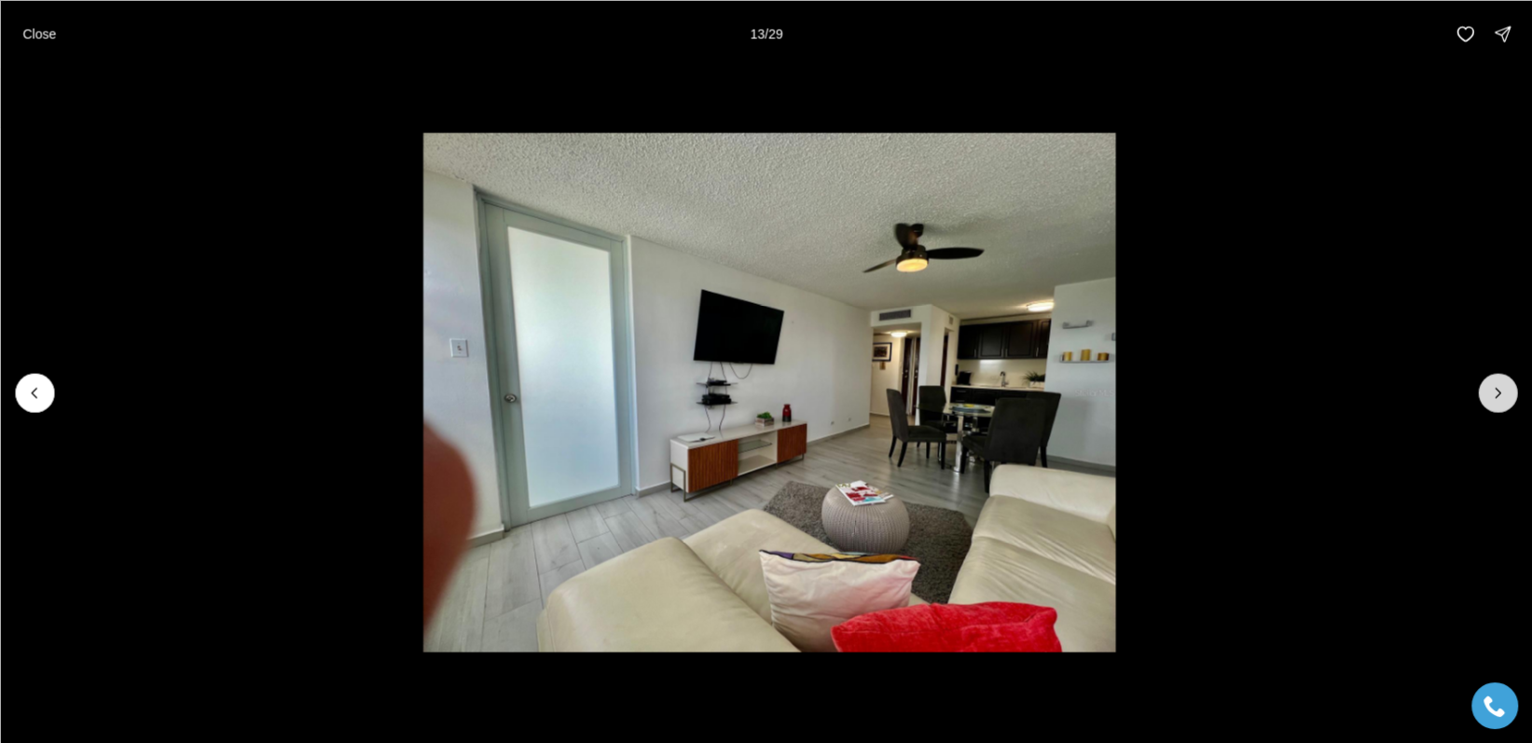
click at [1496, 391] on icon "Next slide" at bounding box center [1497, 392] width 19 height 19
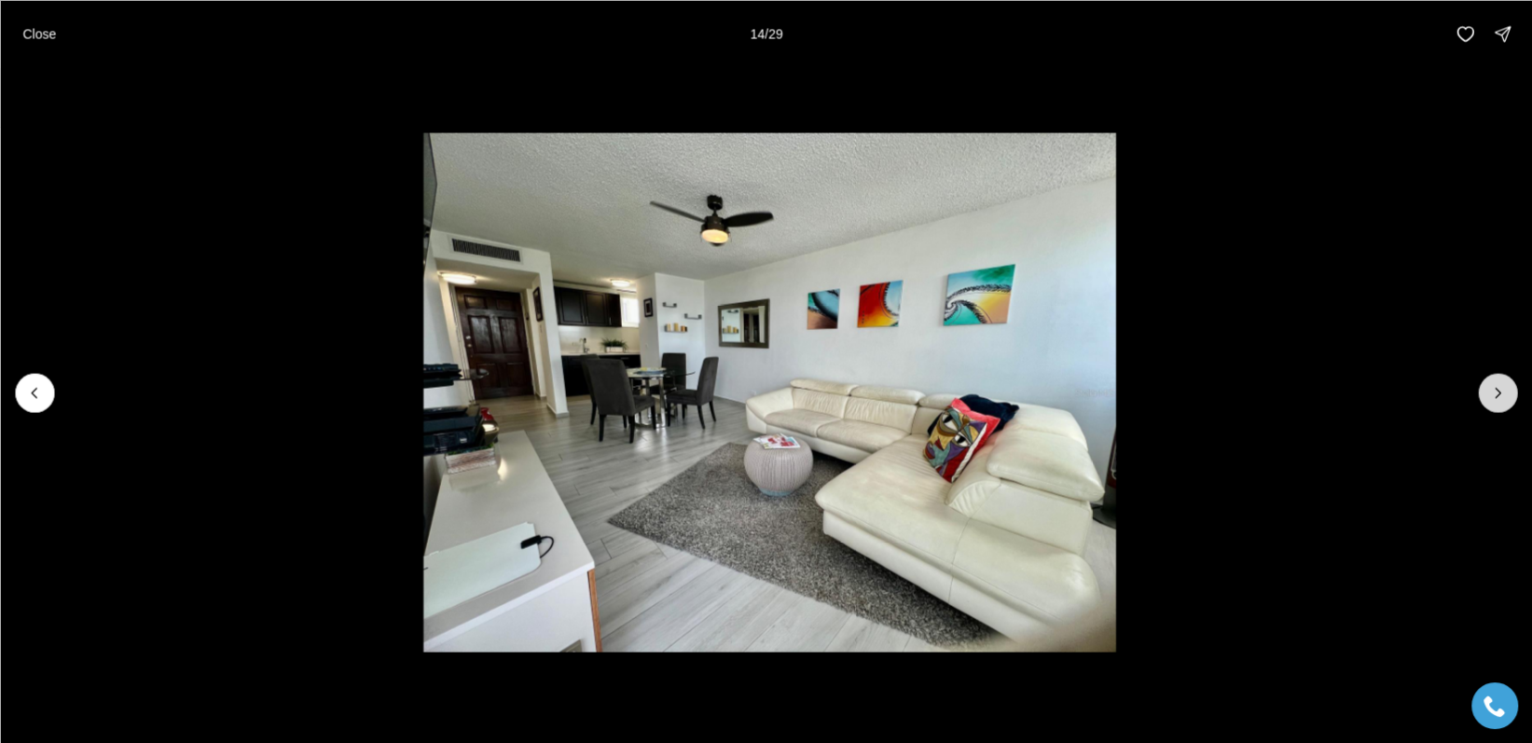
click at [1496, 391] on icon "Next slide" at bounding box center [1497, 392] width 19 height 19
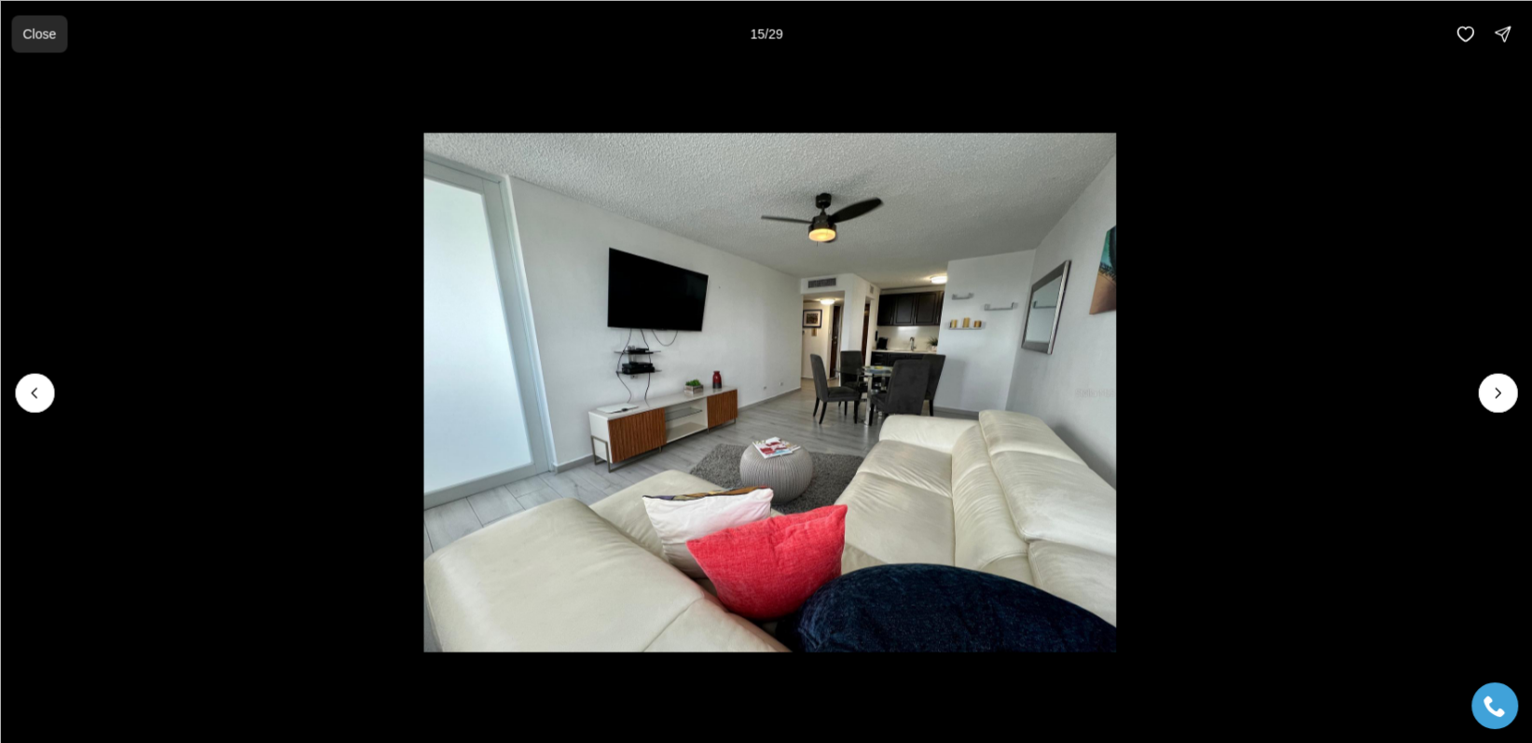
click at [45, 33] on p "Close" at bounding box center [39, 33] width 34 height 15
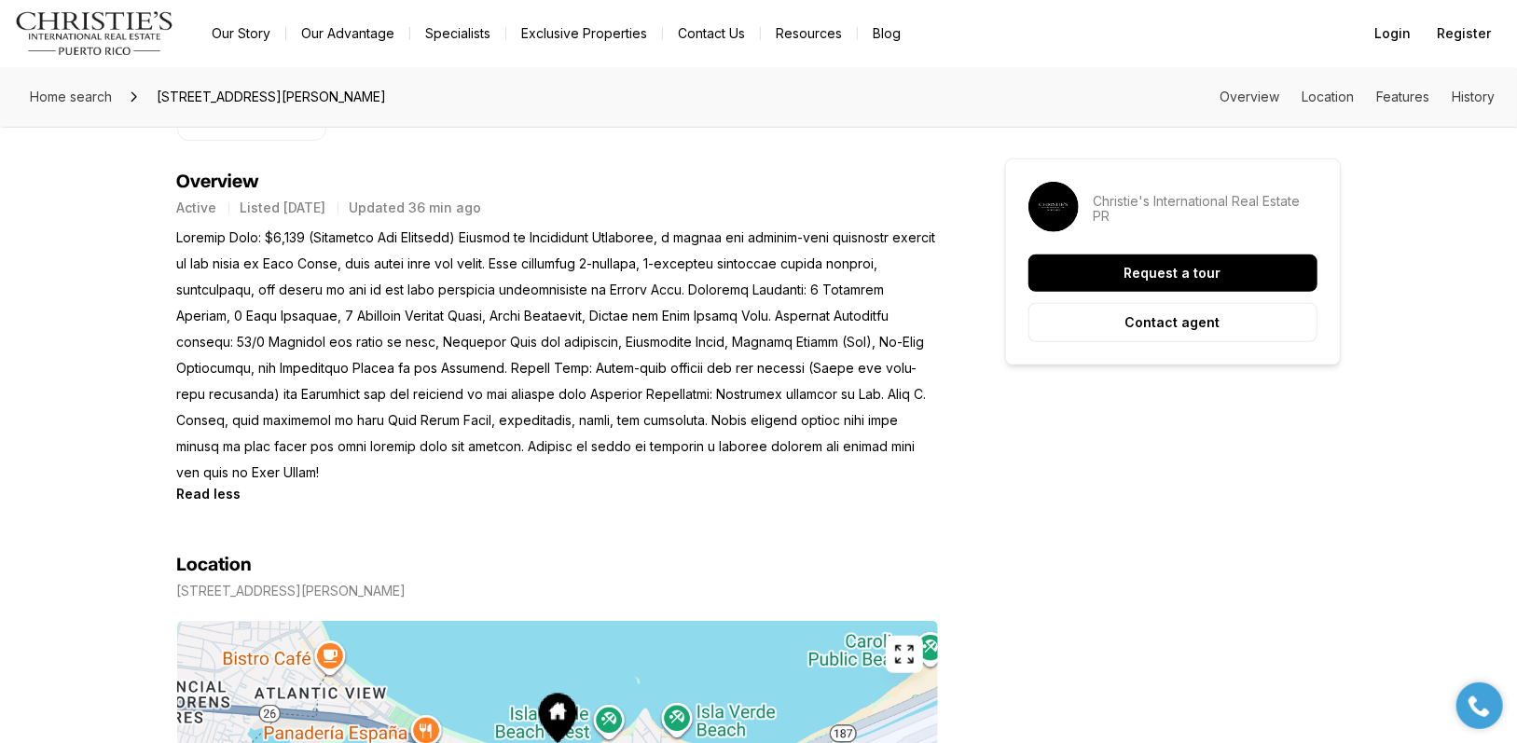
scroll to position [746, 0]
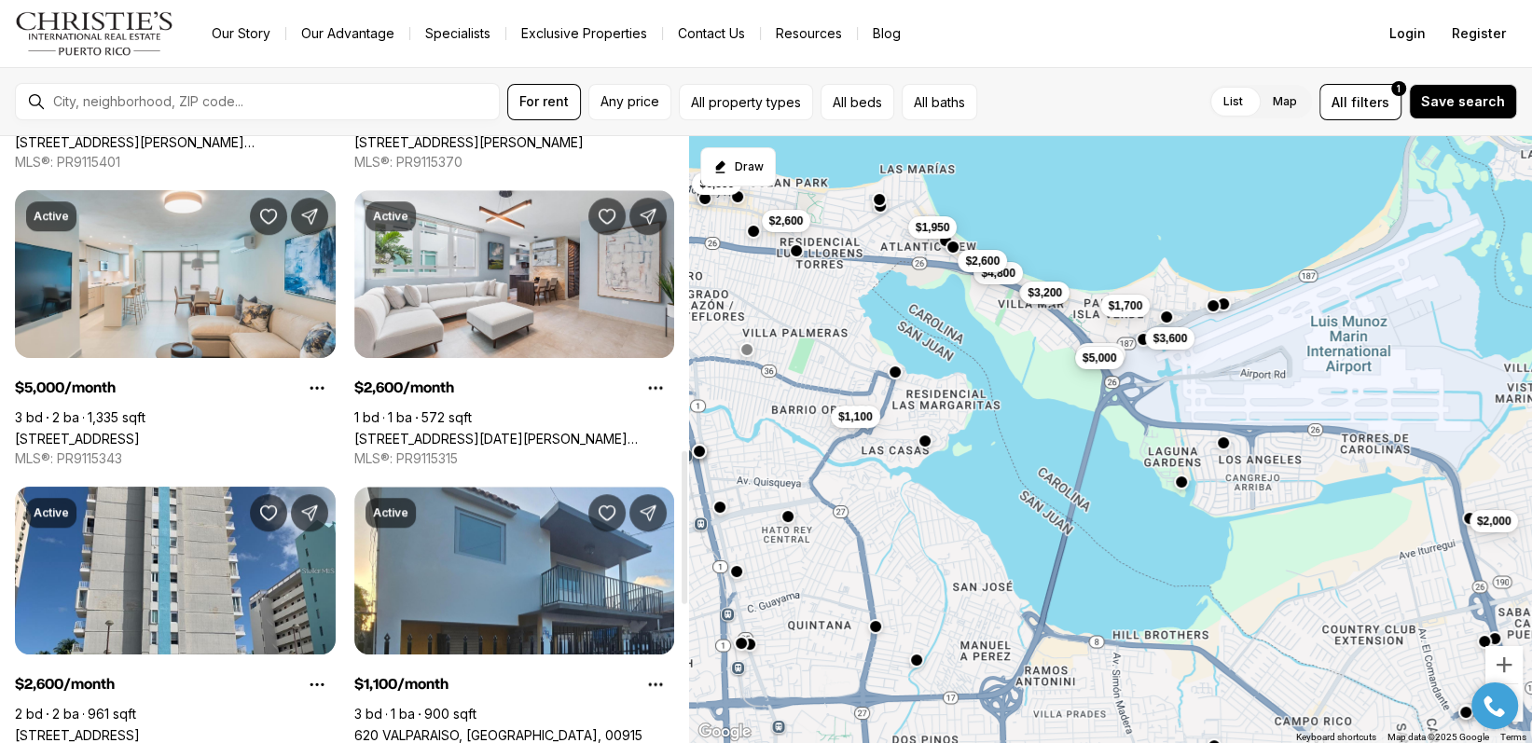
scroll to position [1243, 0]
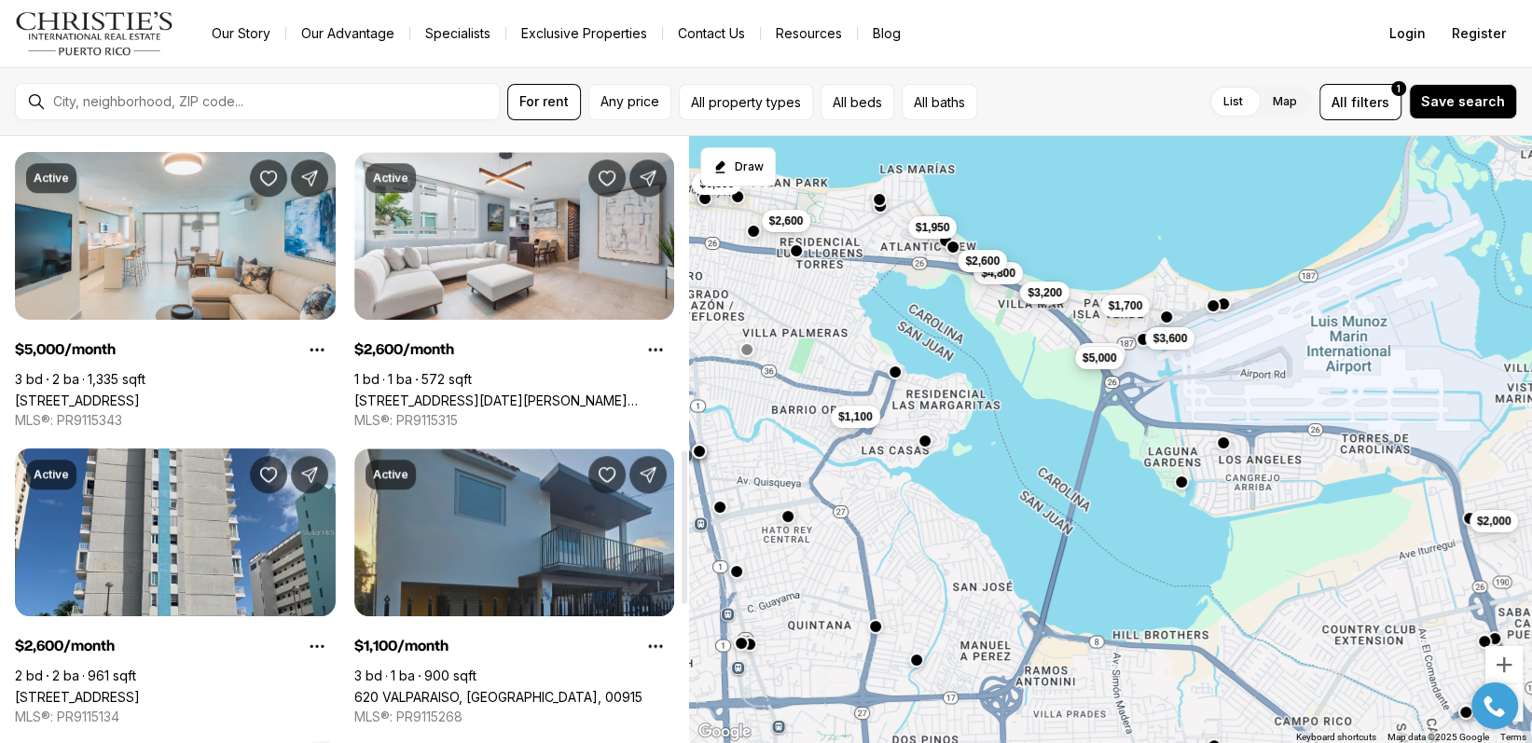
click at [515, 689] on link "620 VALPARAISO, [GEOGRAPHIC_DATA], 00915" at bounding box center [498, 697] width 288 height 16
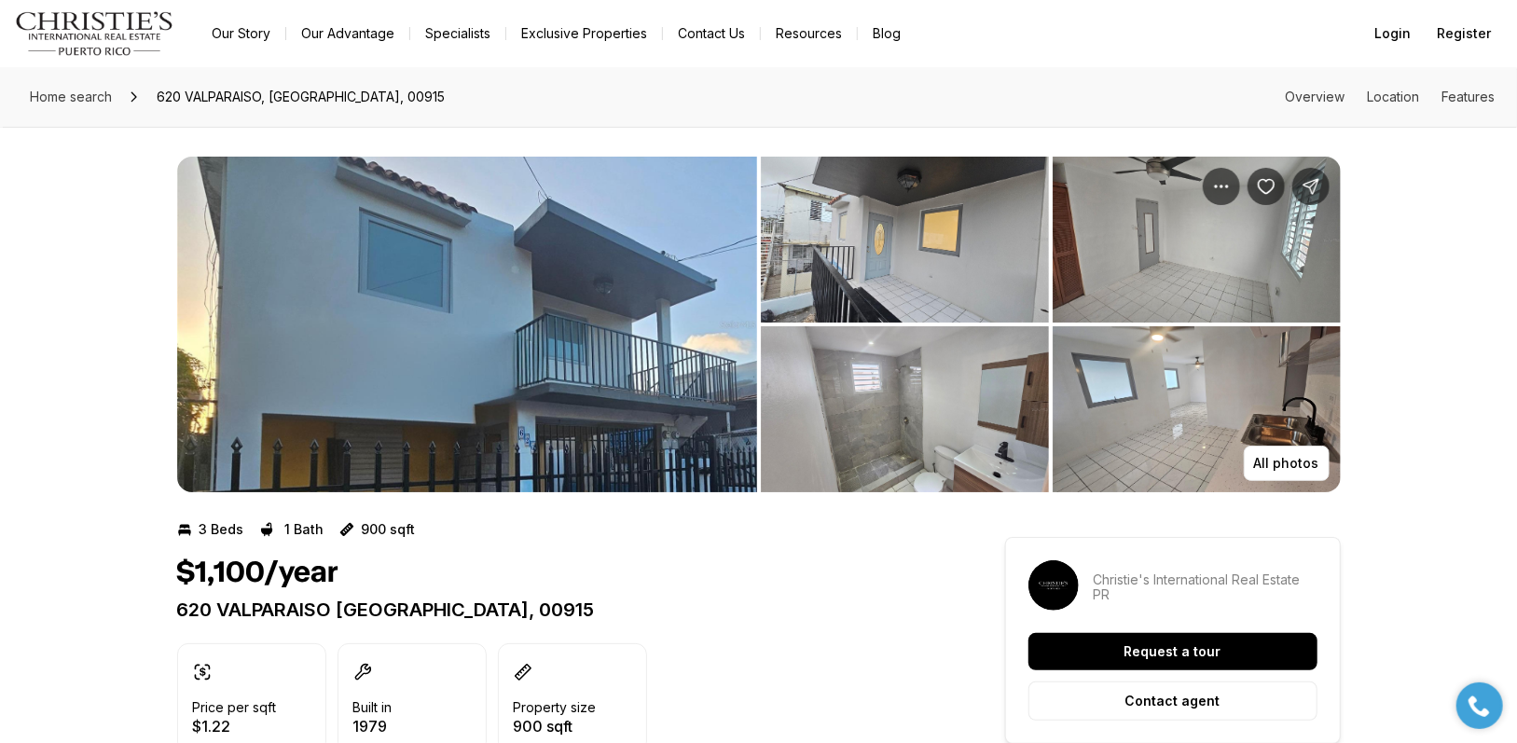
click at [535, 397] on img "View image gallery" at bounding box center [467, 325] width 580 height 336
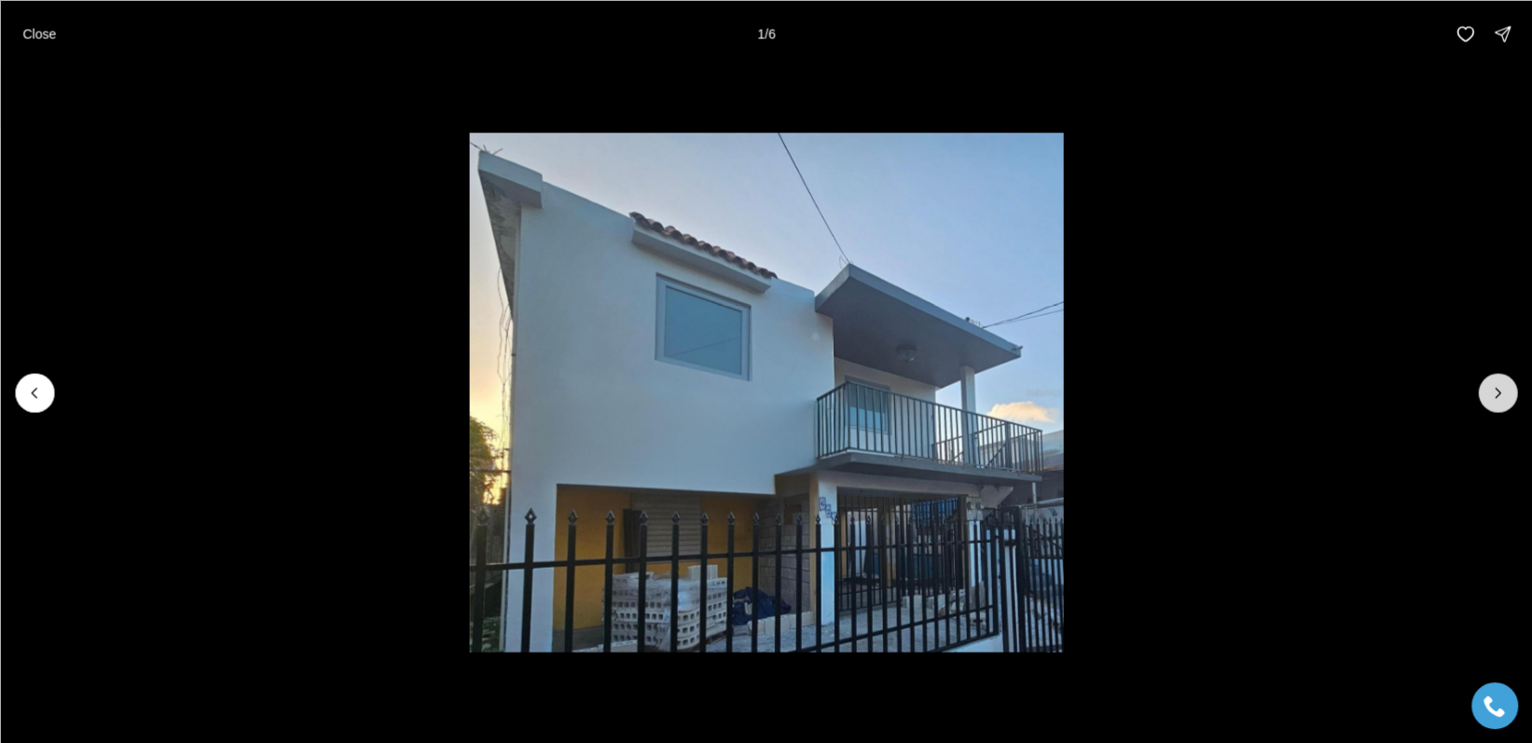
click at [1491, 384] on icon "Next slide" at bounding box center [1497, 392] width 19 height 19
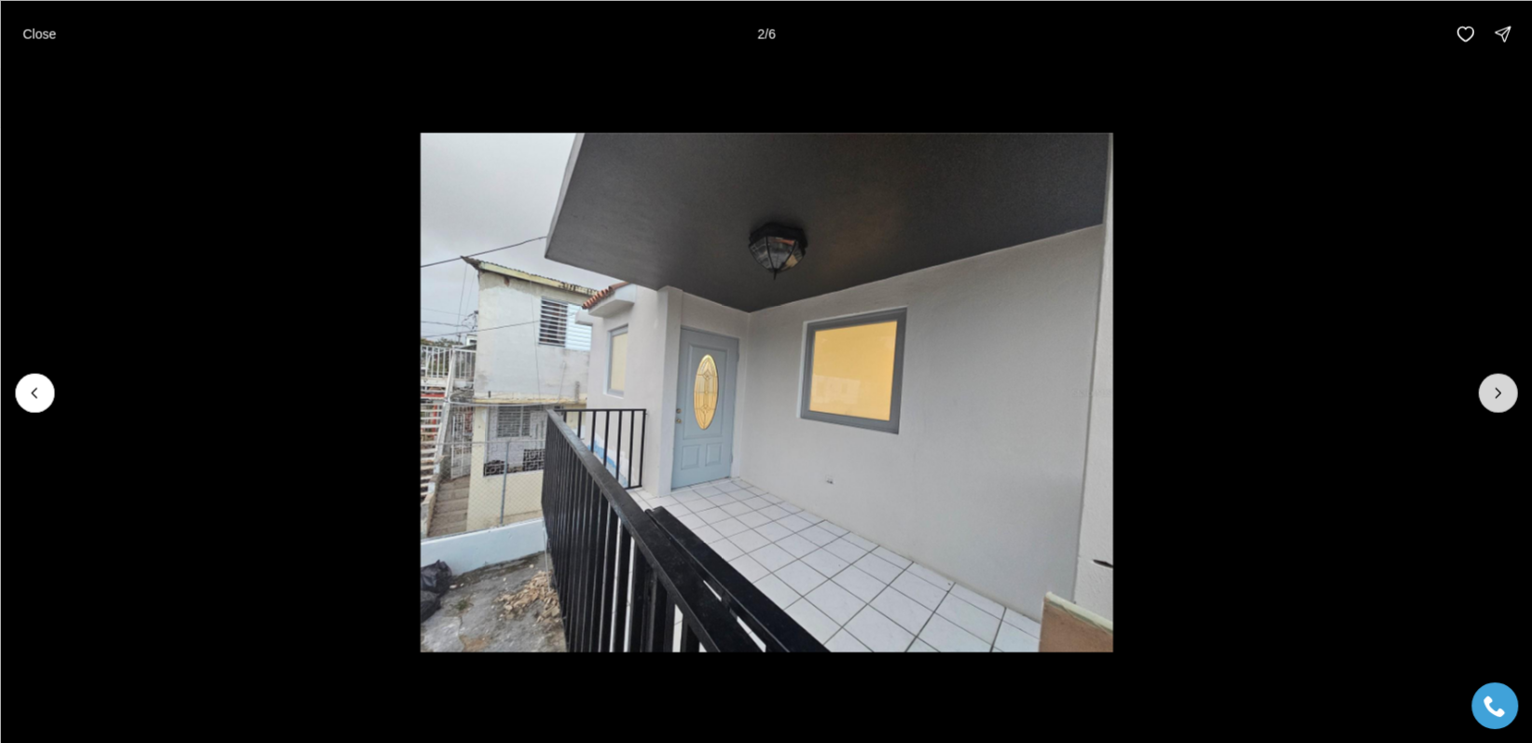
click at [1494, 388] on icon "Next slide" at bounding box center [1497, 392] width 19 height 19
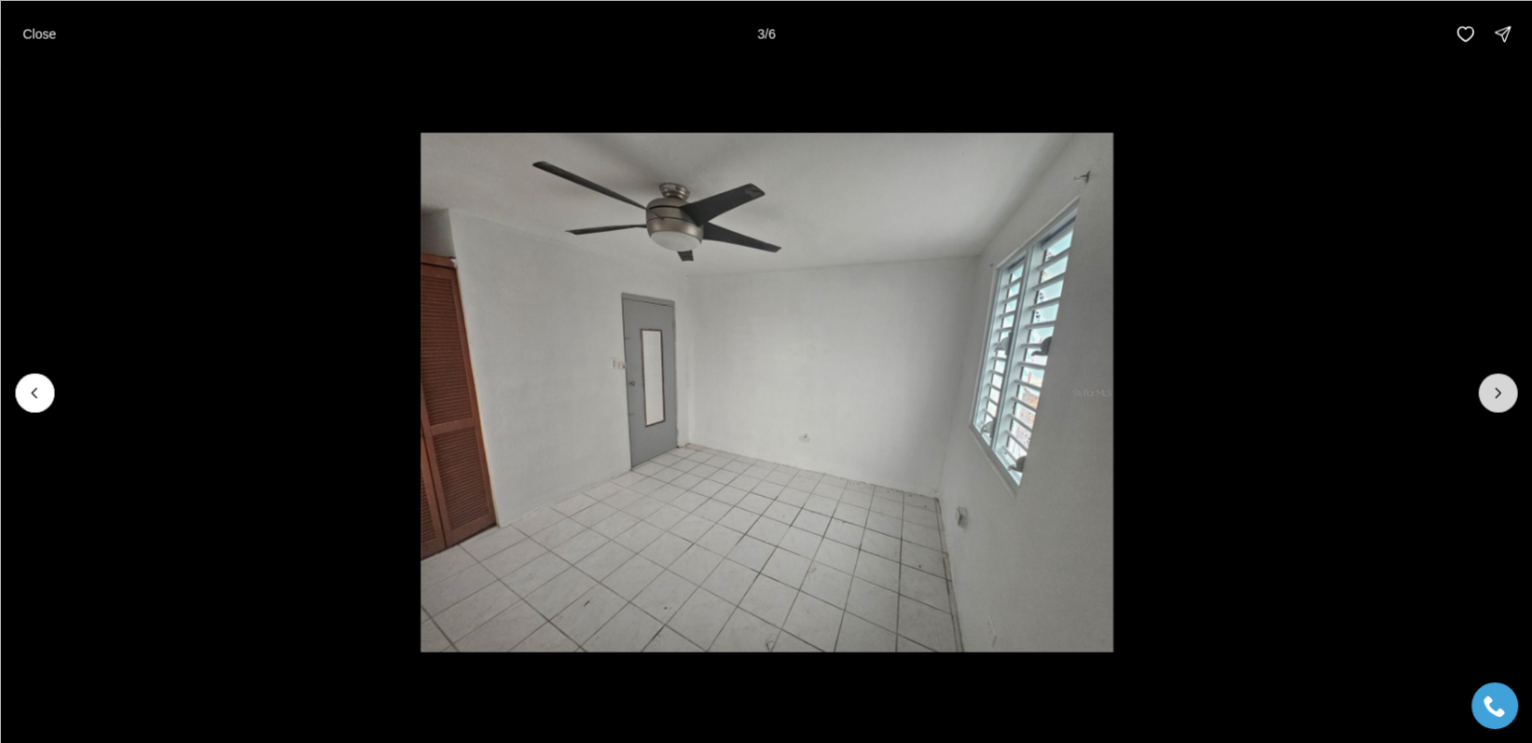
click at [1495, 389] on icon "Next slide" at bounding box center [1497, 392] width 19 height 19
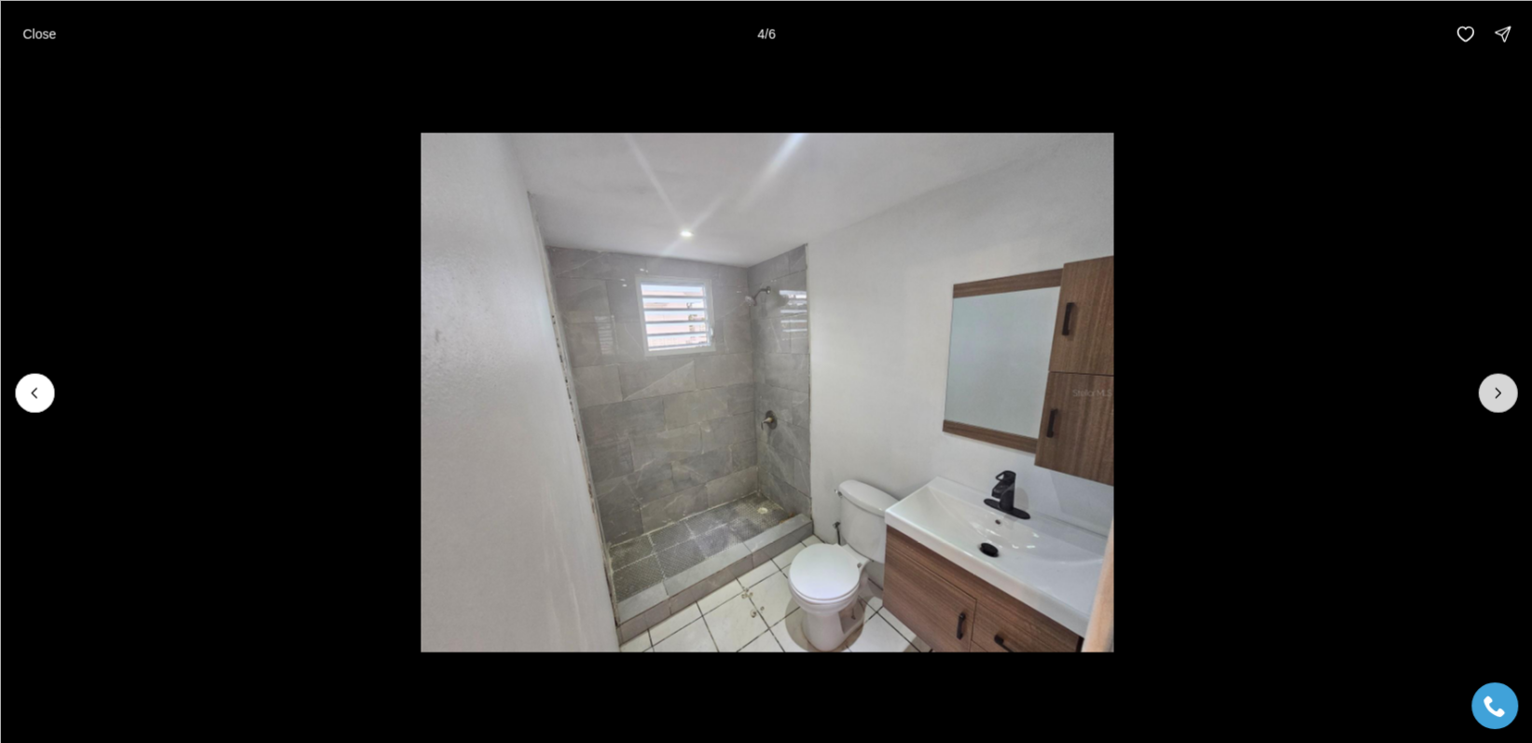
click at [1495, 389] on icon "Next slide" at bounding box center [1497, 392] width 19 height 19
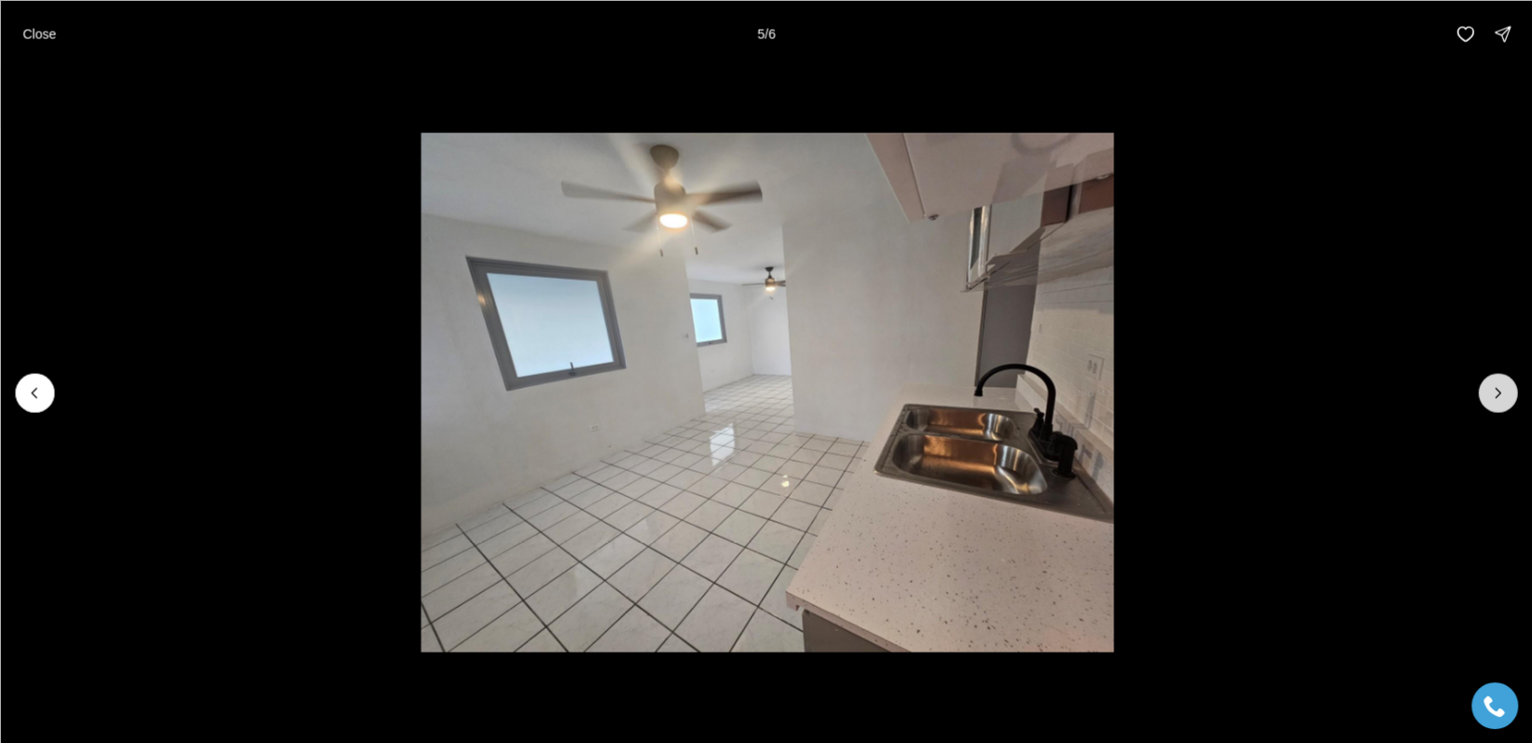
click at [1496, 389] on icon "Next slide" at bounding box center [1497, 392] width 5 height 9
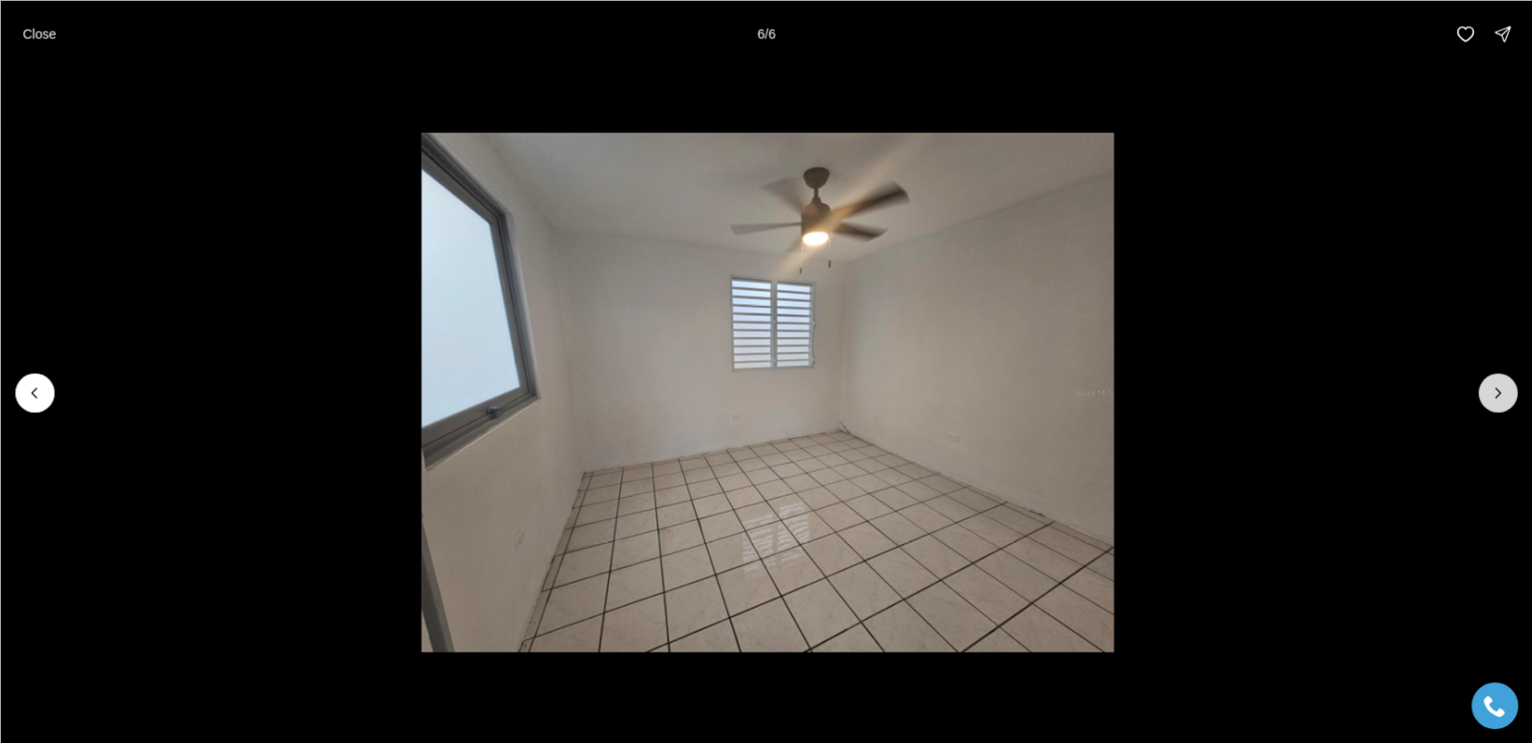
click at [1496, 389] on div at bounding box center [1497, 392] width 39 height 39
click at [35, 35] on p "Close" at bounding box center [39, 33] width 34 height 15
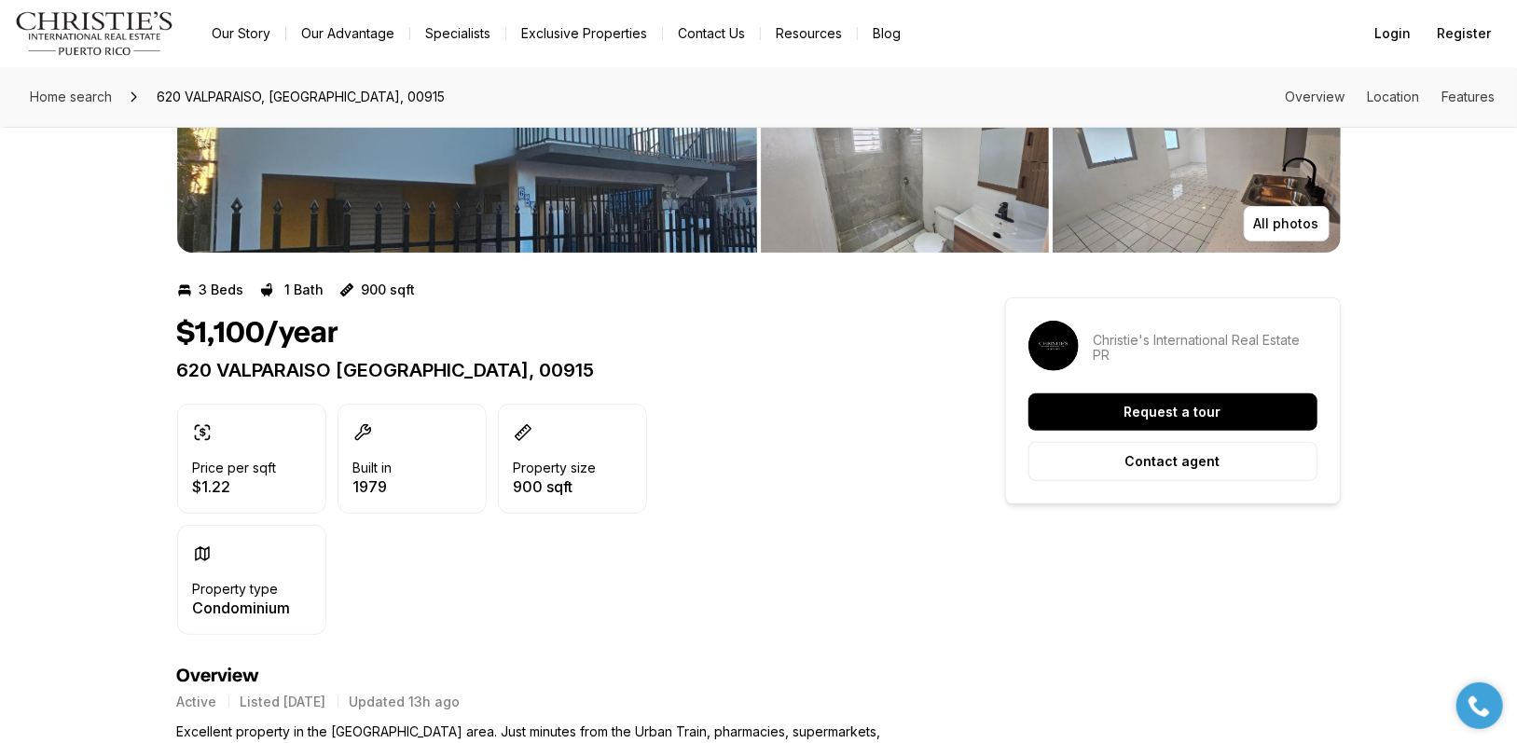
scroll to position [248, 0]
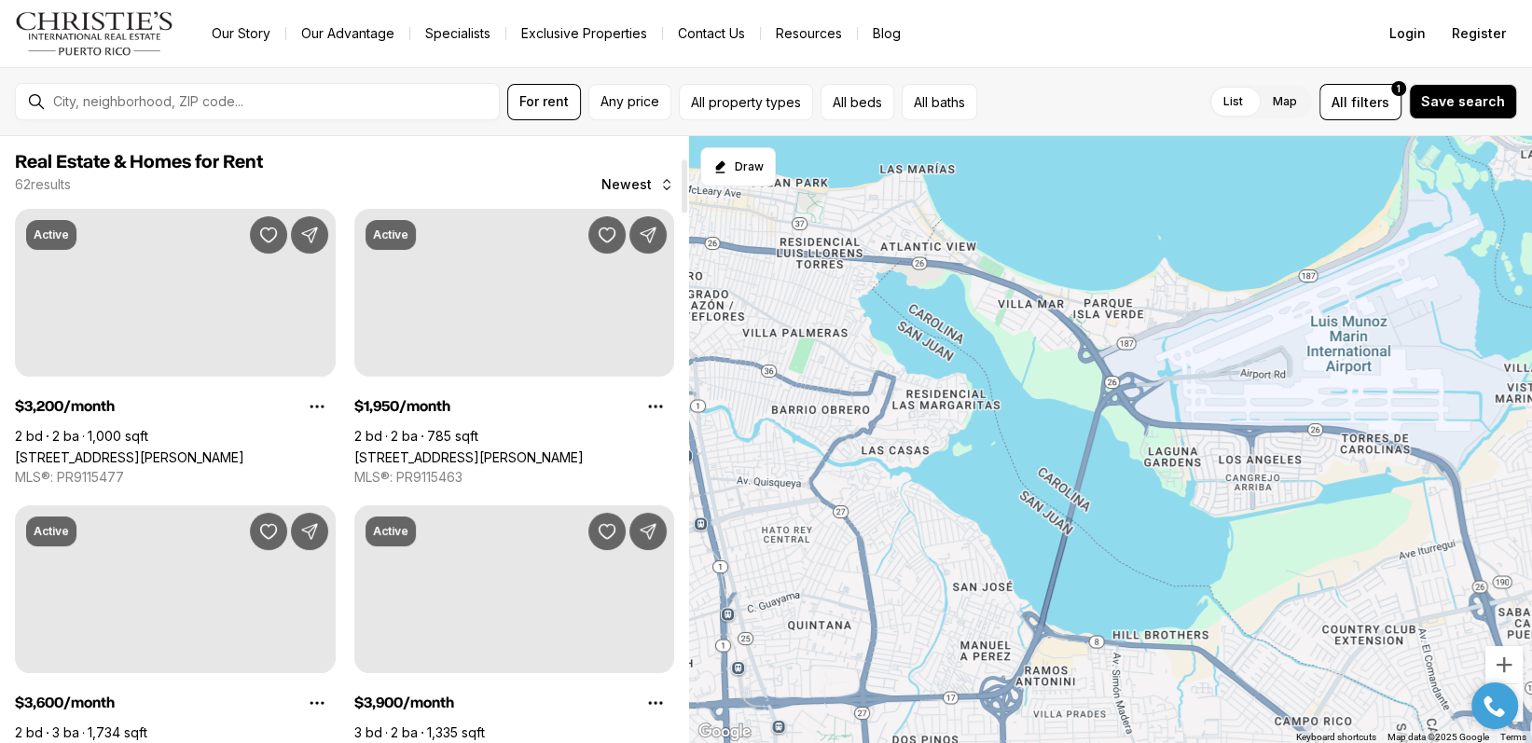
scroll to position [248, 0]
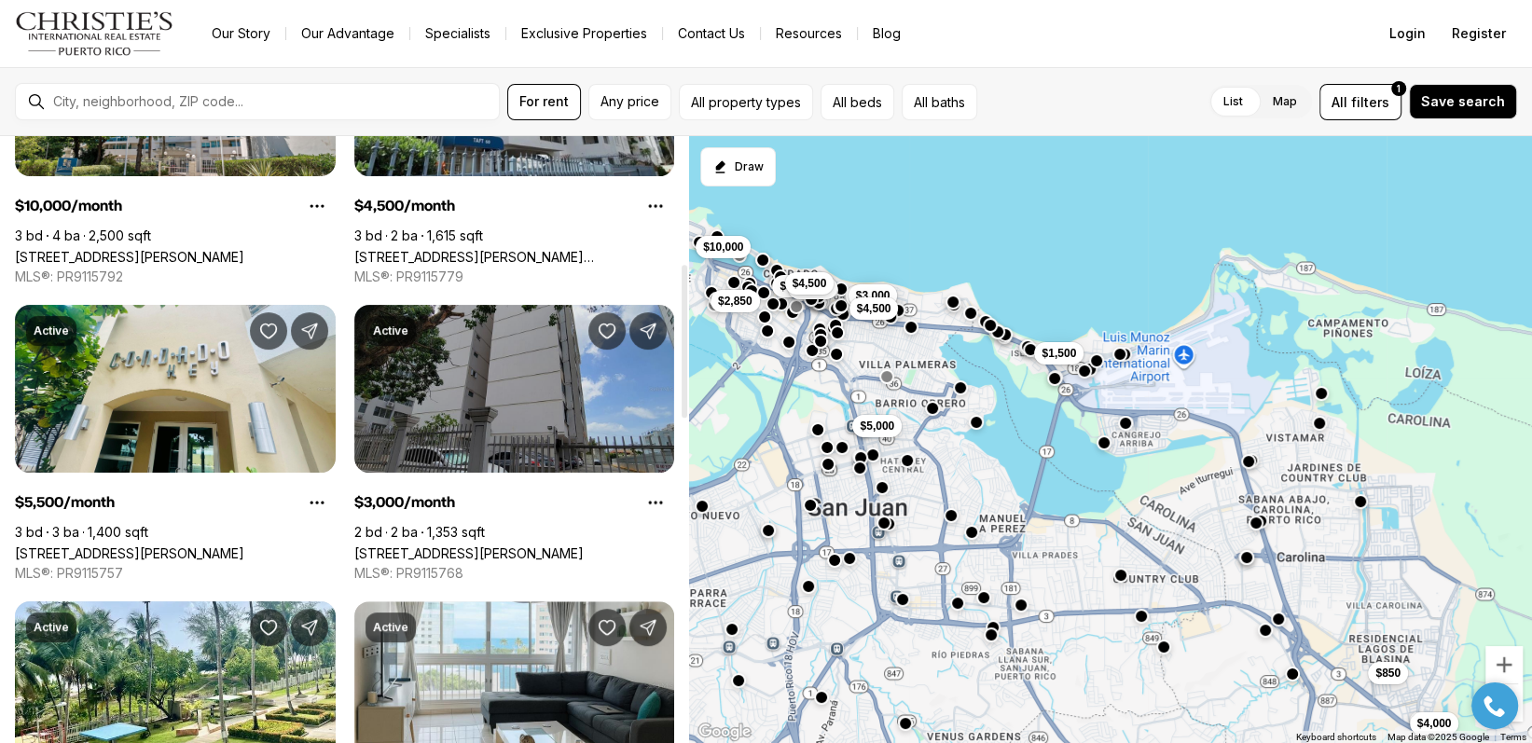
scroll to position [746, 0]
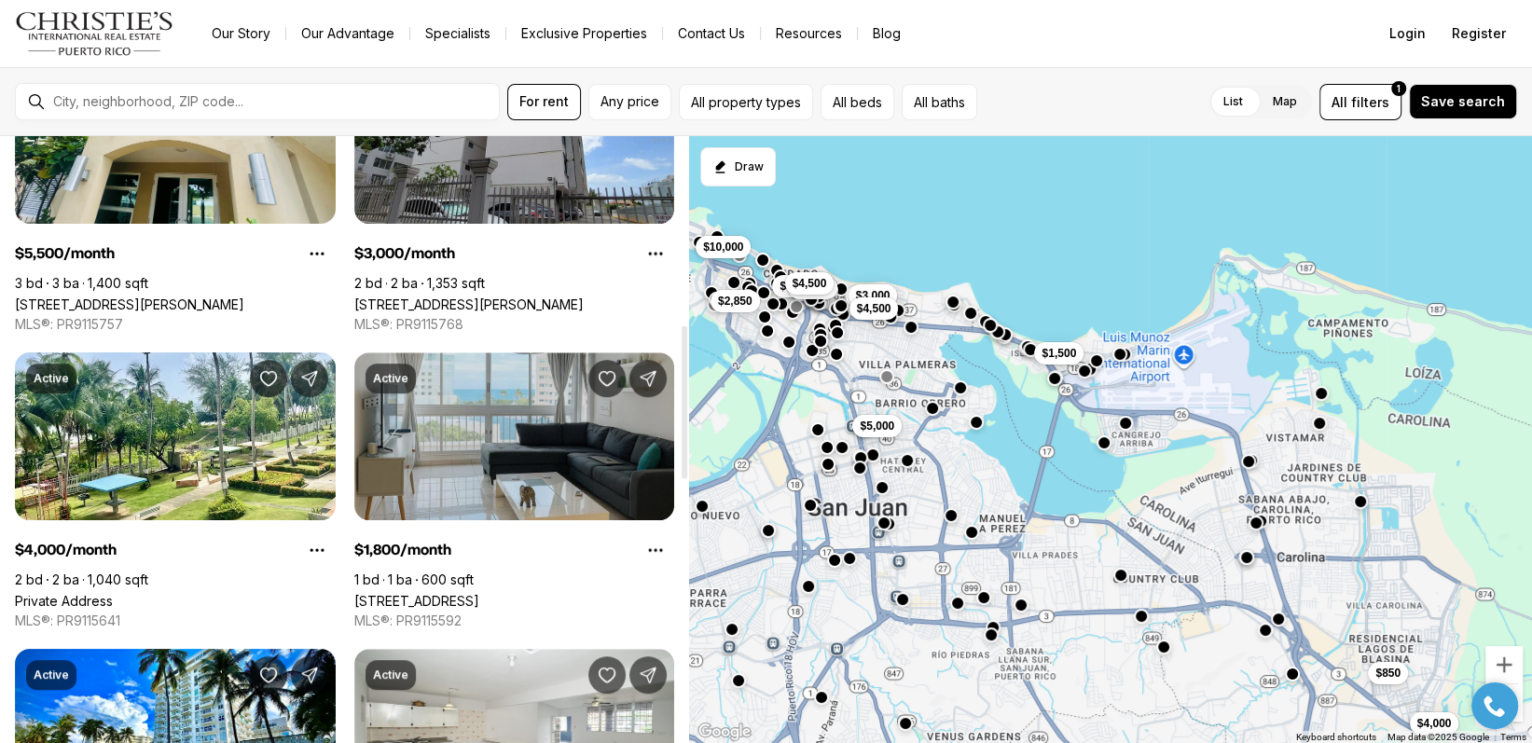
click at [479, 593] on link "[STREET_ADDRESS]" at bounding box center [416, 601] width 125 height 16
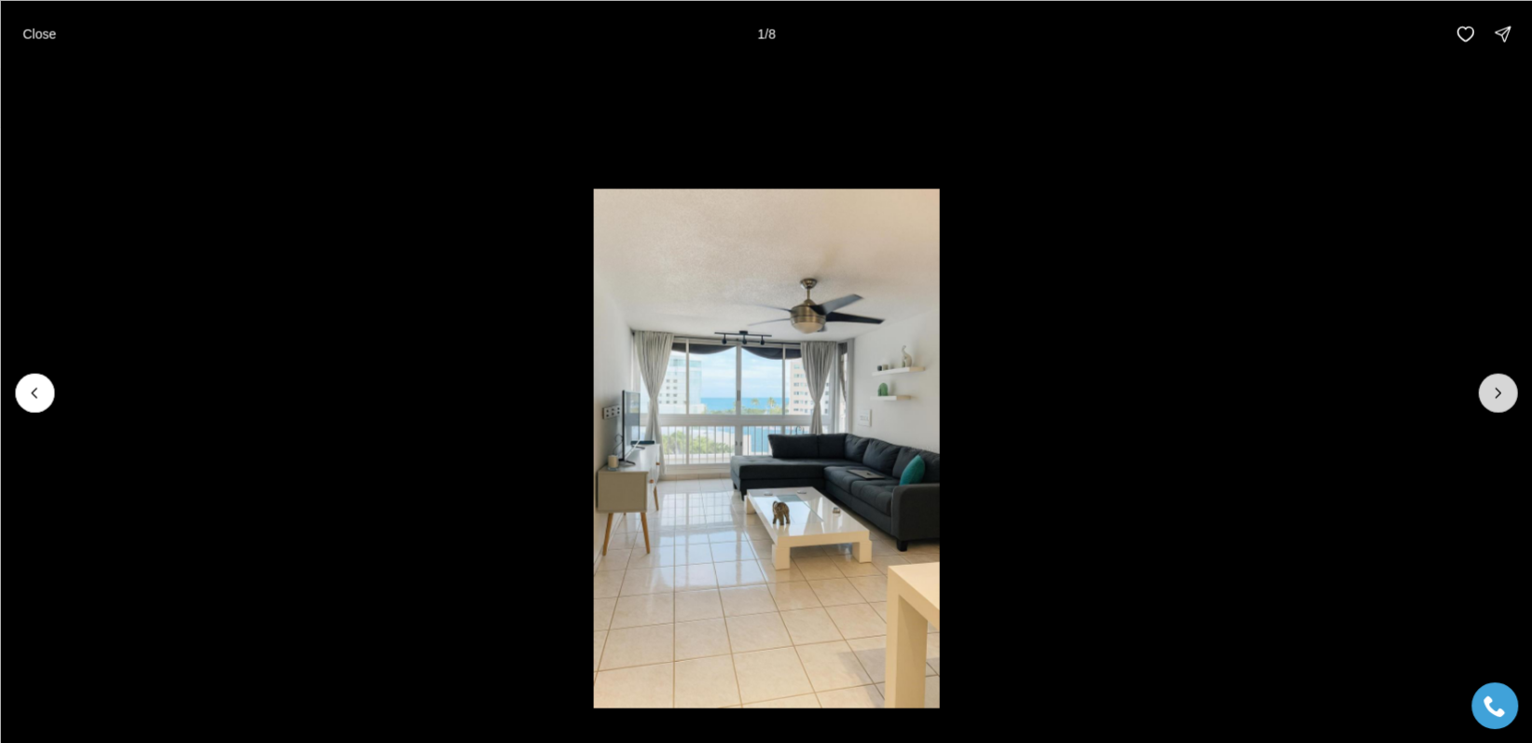
click at [1502, 396] on icon "Next slide" at bounding box center [1497, 392] width 19 height 19
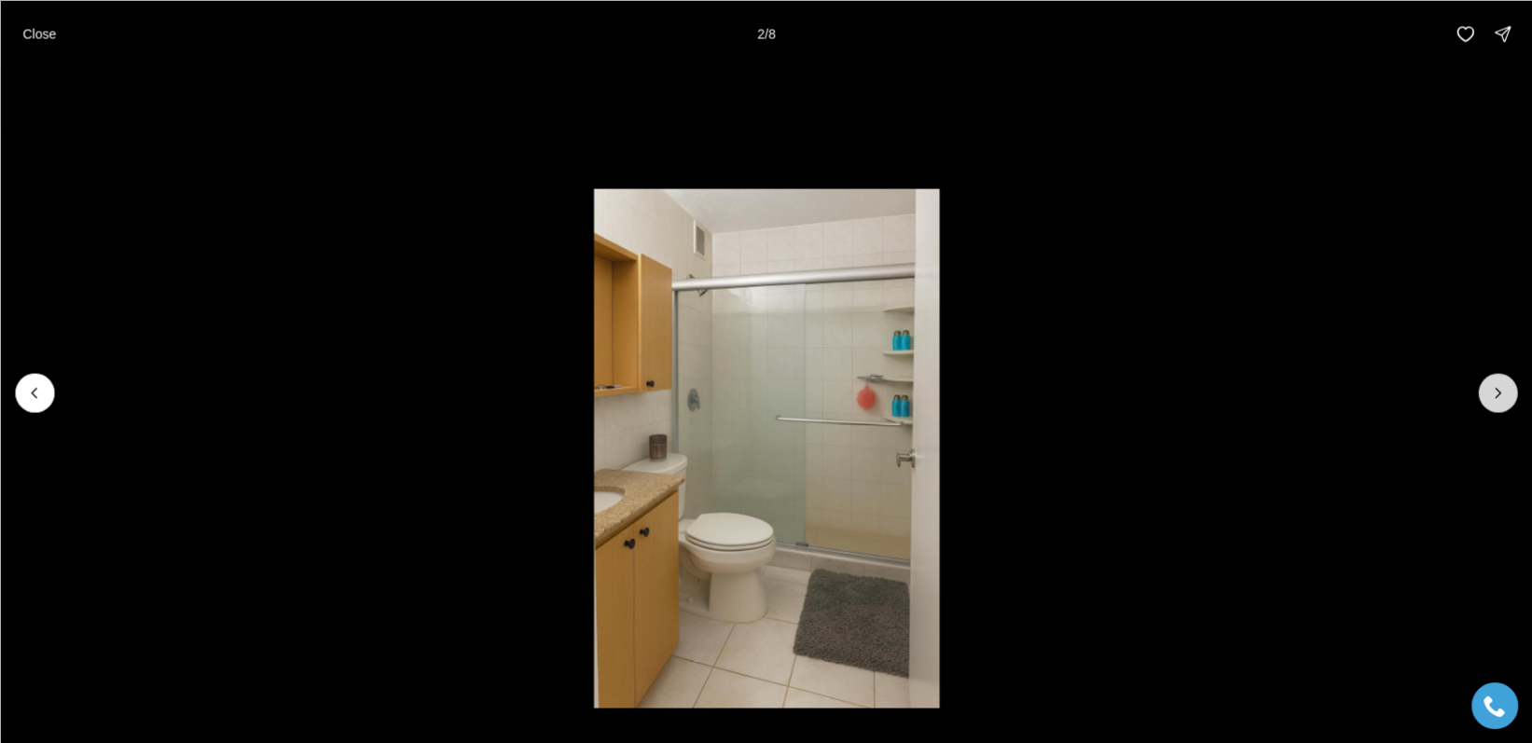
click at [1502, 396] on icon "Next slide" at bounding box center [1497, 392] width 19 height 19
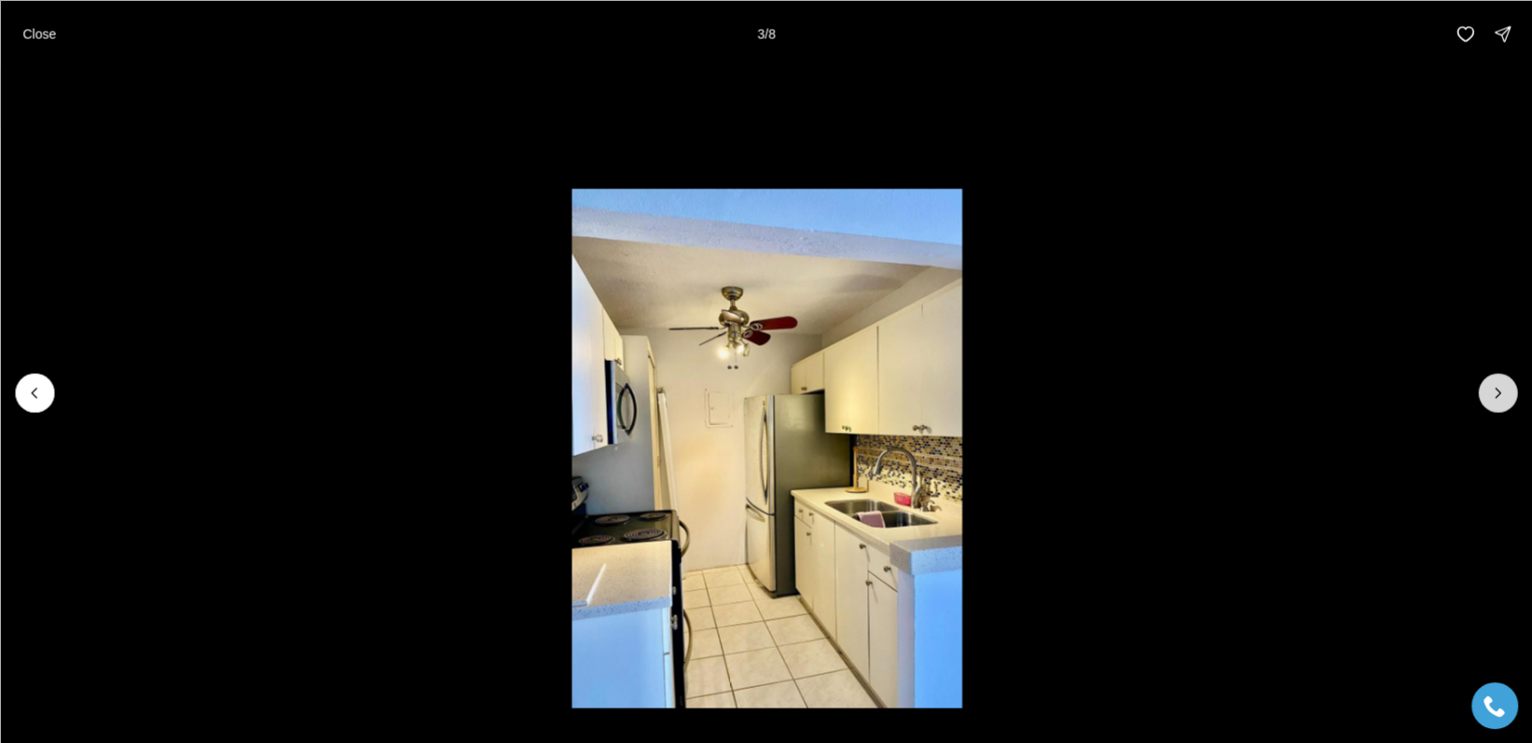
click at [1502, 396] on icon "Next slide" at bounding box center [1497, 392] width 19 height 19
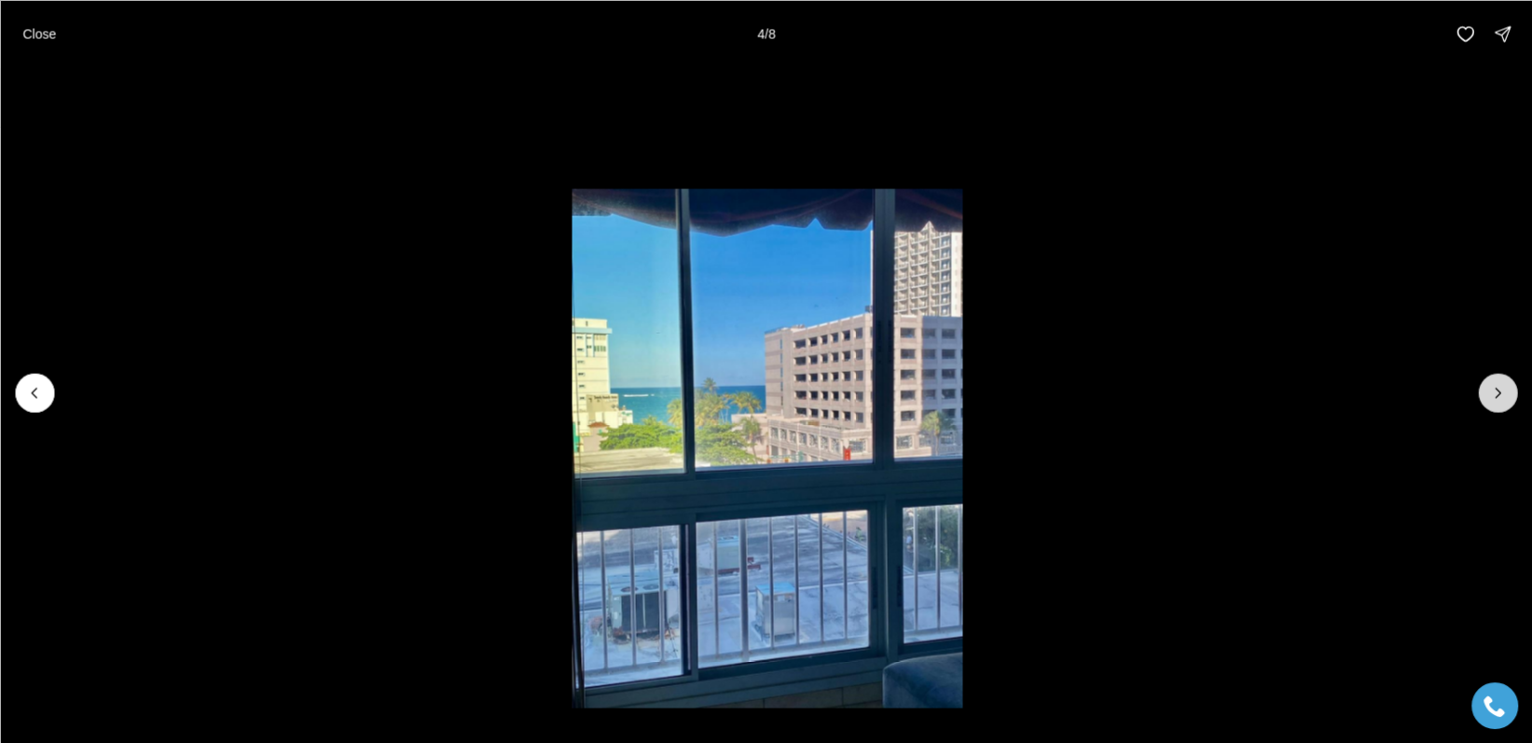
click at [1502, 396] on icon "Next slide" at bounding box center [1497, 392] width 19 height 19
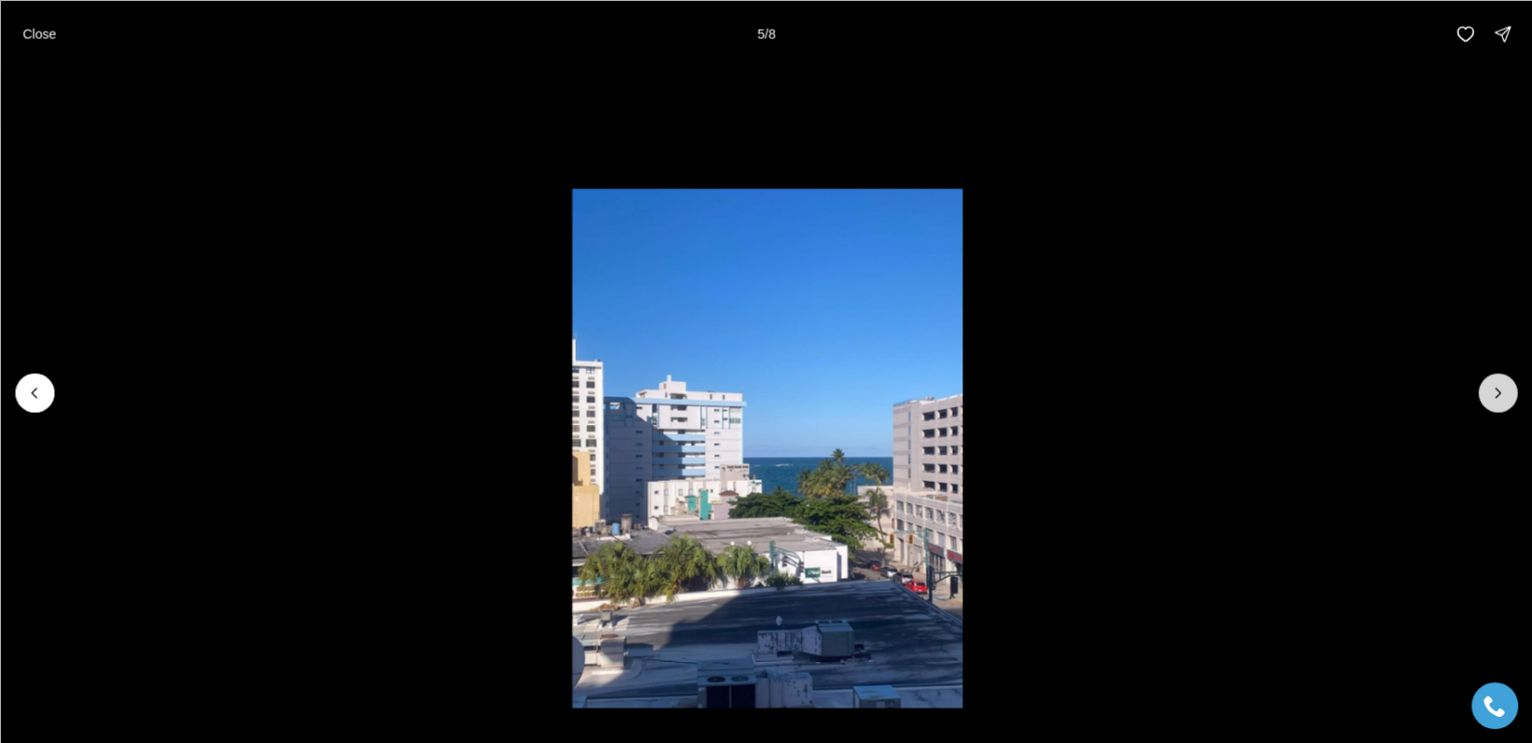
click at [1502, 396] on icon "Next slide" at bounding box center [1497, 392] width 19 height 19
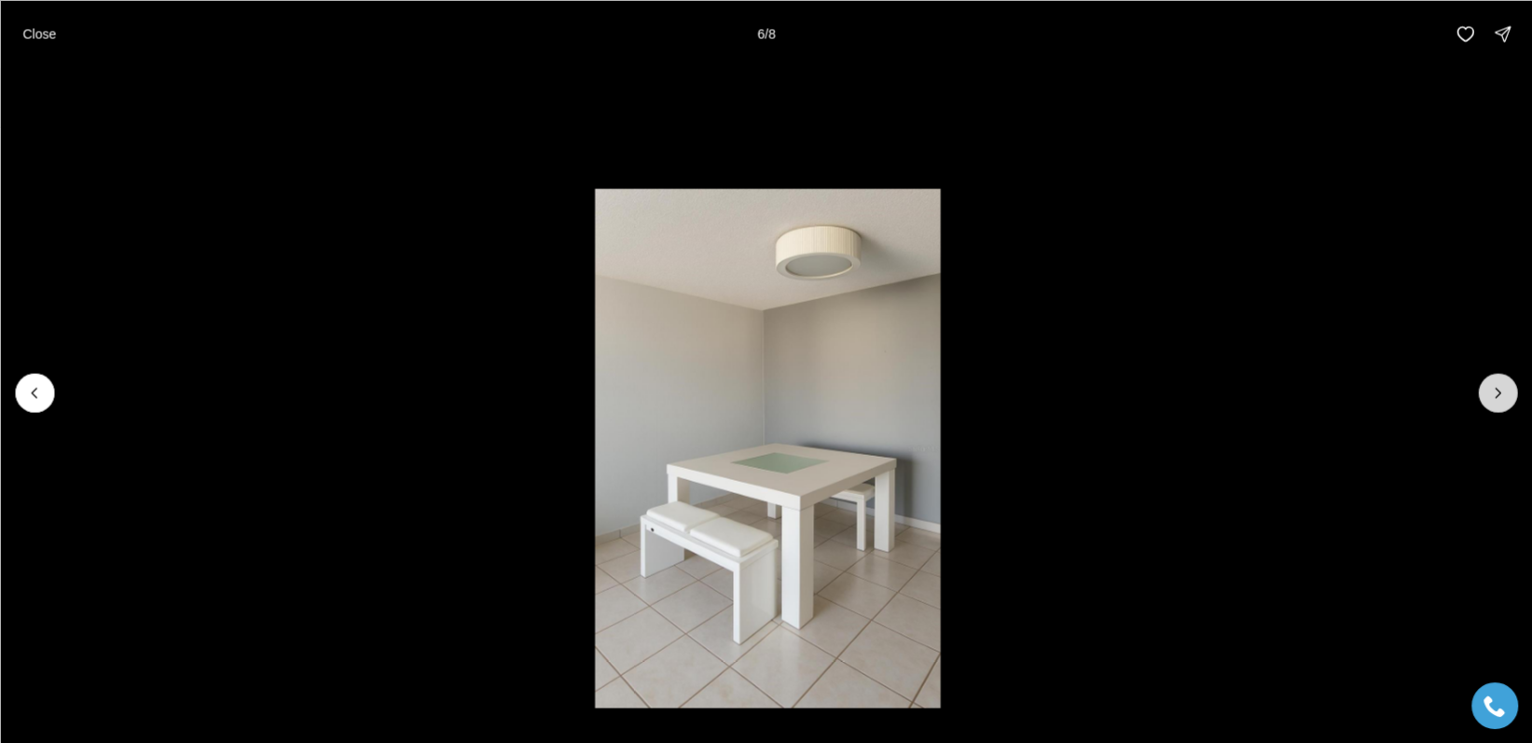
click at [1501, 396] on icon "Next slide" at bounding box center [1497, 392] width 19 height 19
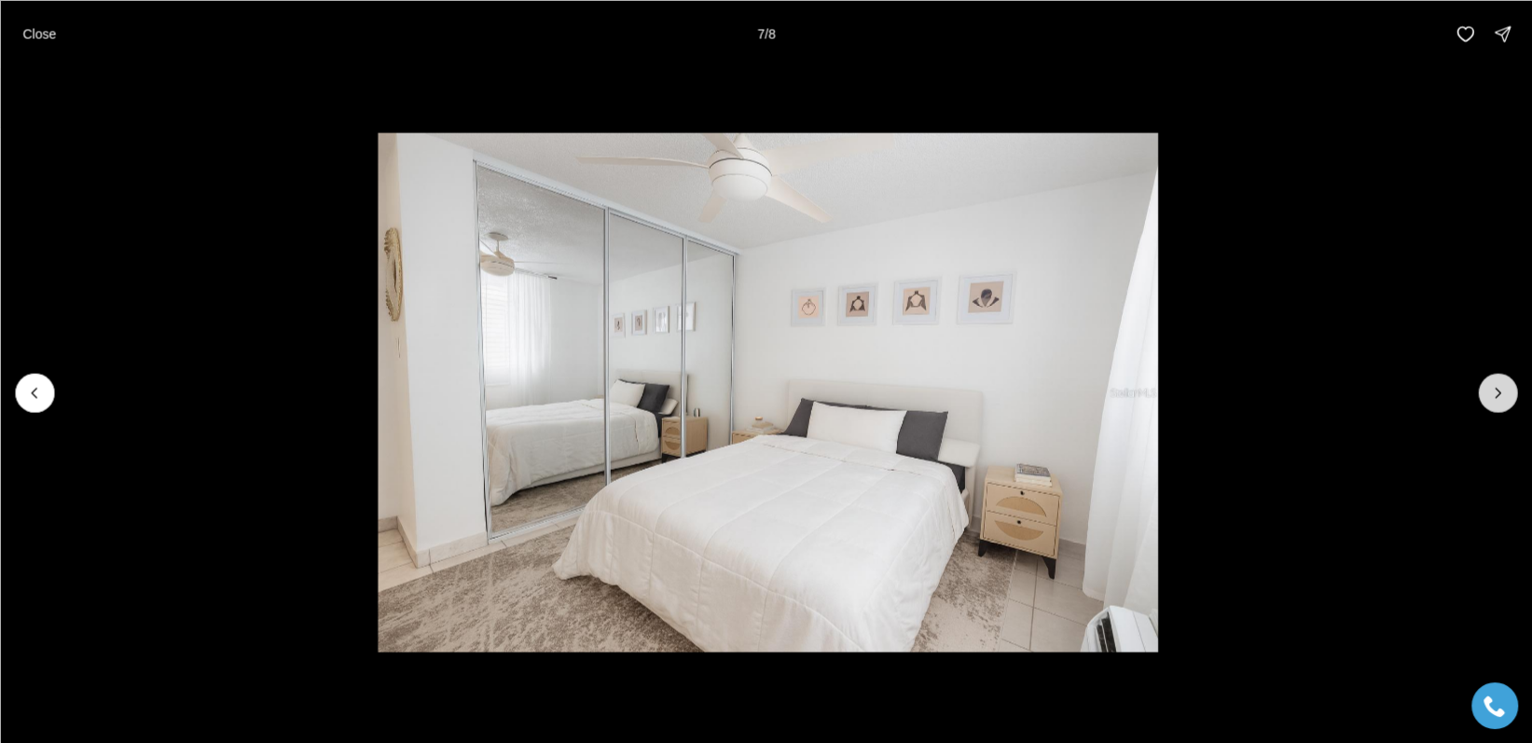
click at [1501, 395] on icon "Next slide" at bounding box center [1497, 392] width 19 height 19
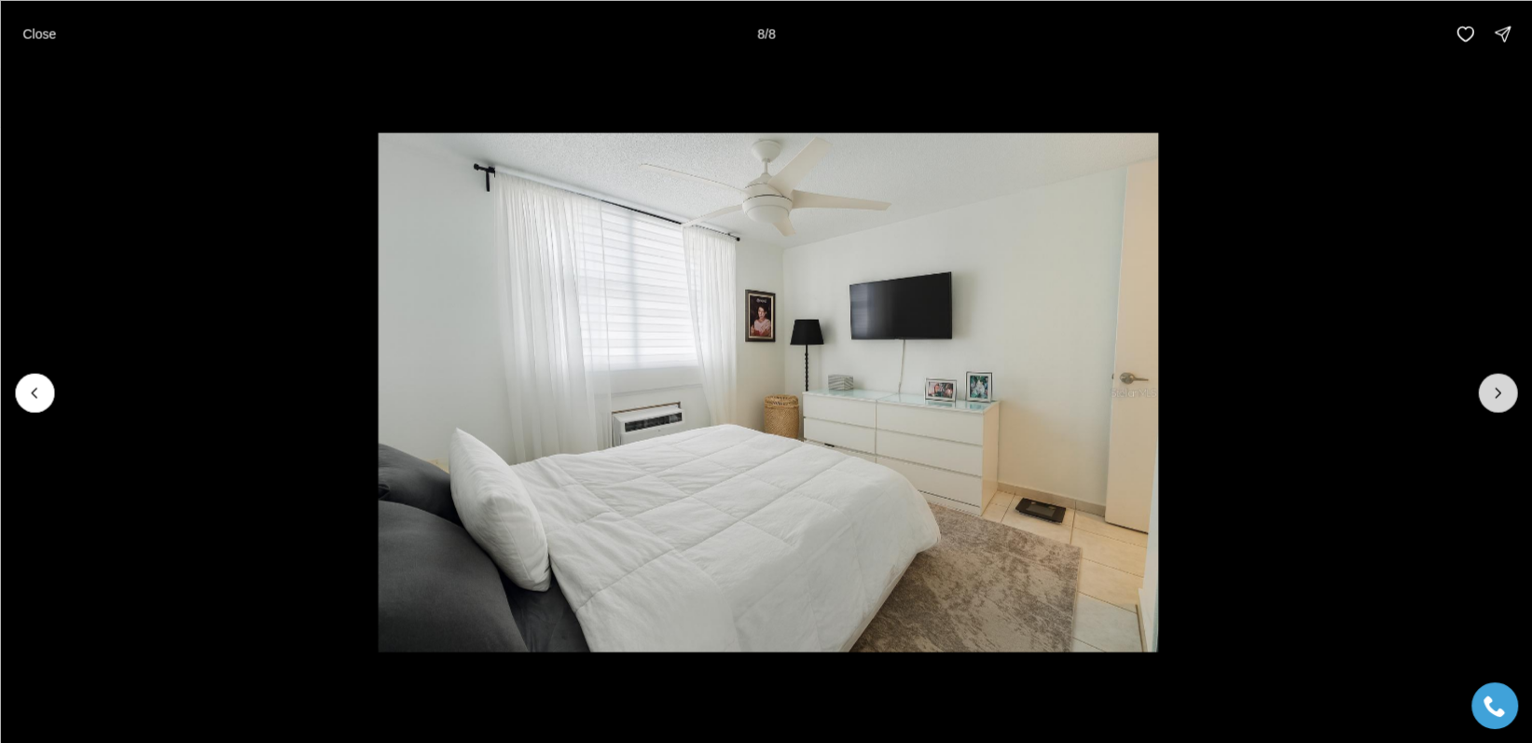
click at [1501, 395] on div at bounding box center [1497, 392] width 39 height 39
click at [21, 36] on button "Close" at bounding box center [39, 33] width 56 height 37
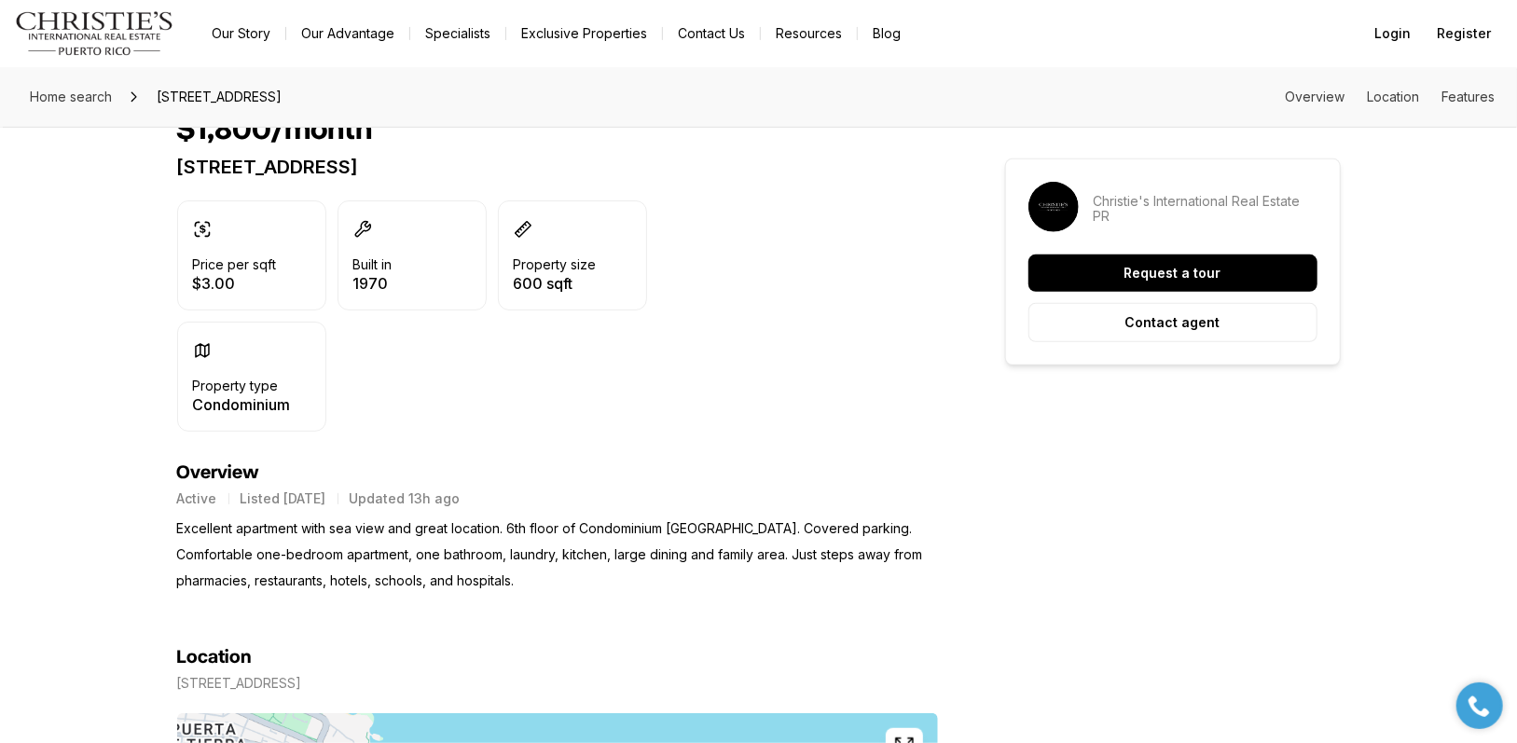
scroll to position [497, 0]
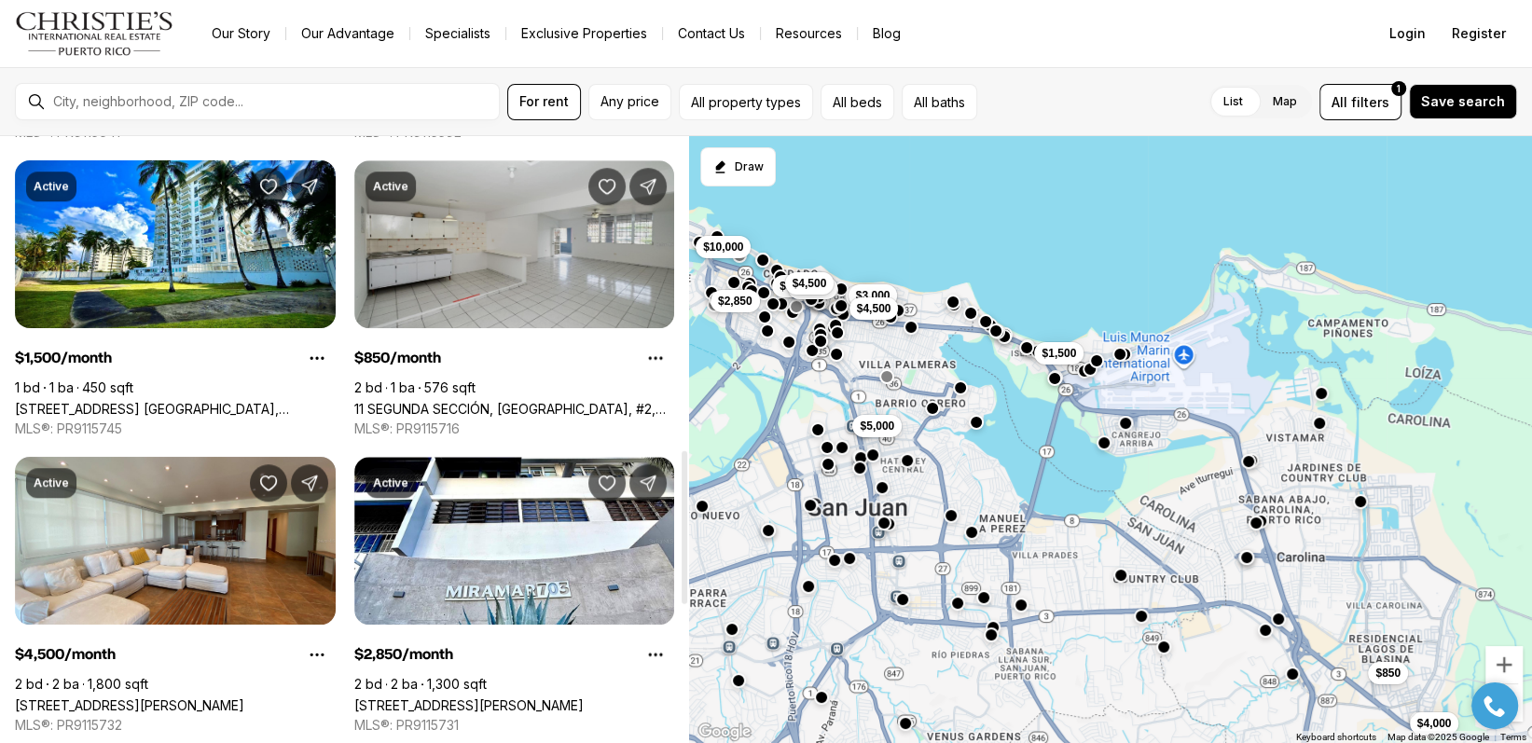
scroll to position [1243, 0]
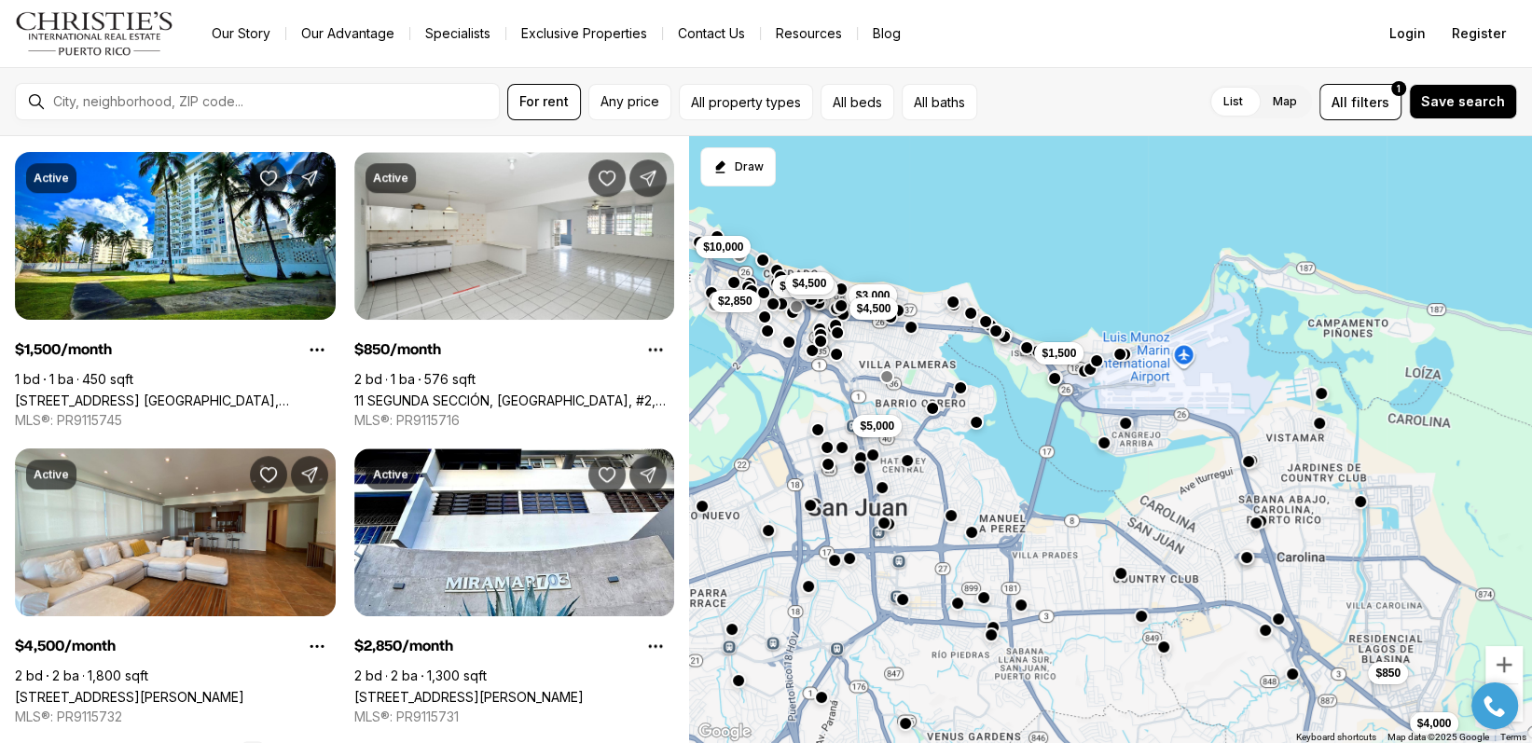
click at [1119, 571] on button "button" at bounding box center [1120, 573] width 15 height 15
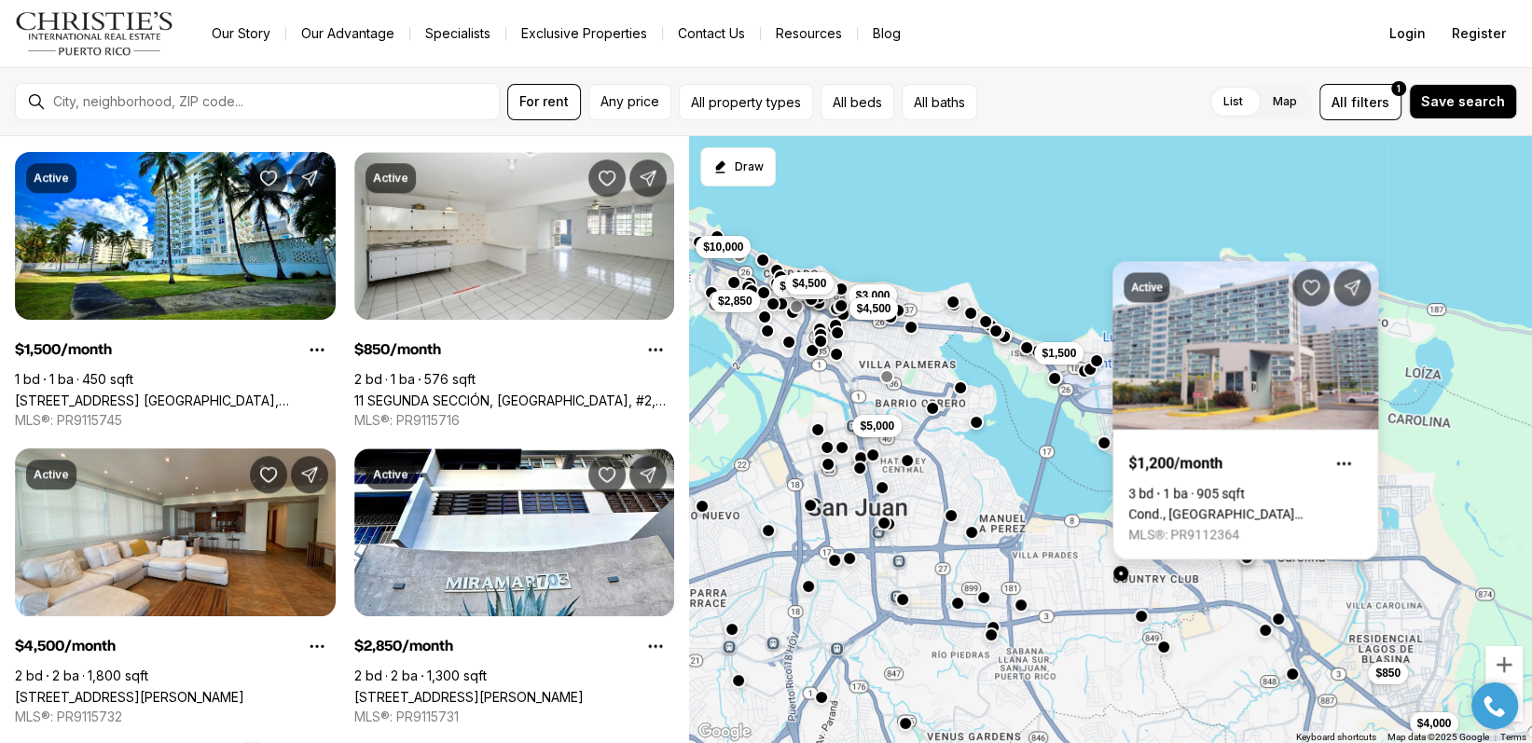
click at [1271, 506] on link "Cond., [GEOGRAPHIC_DATA][PERSON_NAME], [STREET_ADDRESS][PERSON_NAME]" at bounding box center [1245, 513] width 234 height 15
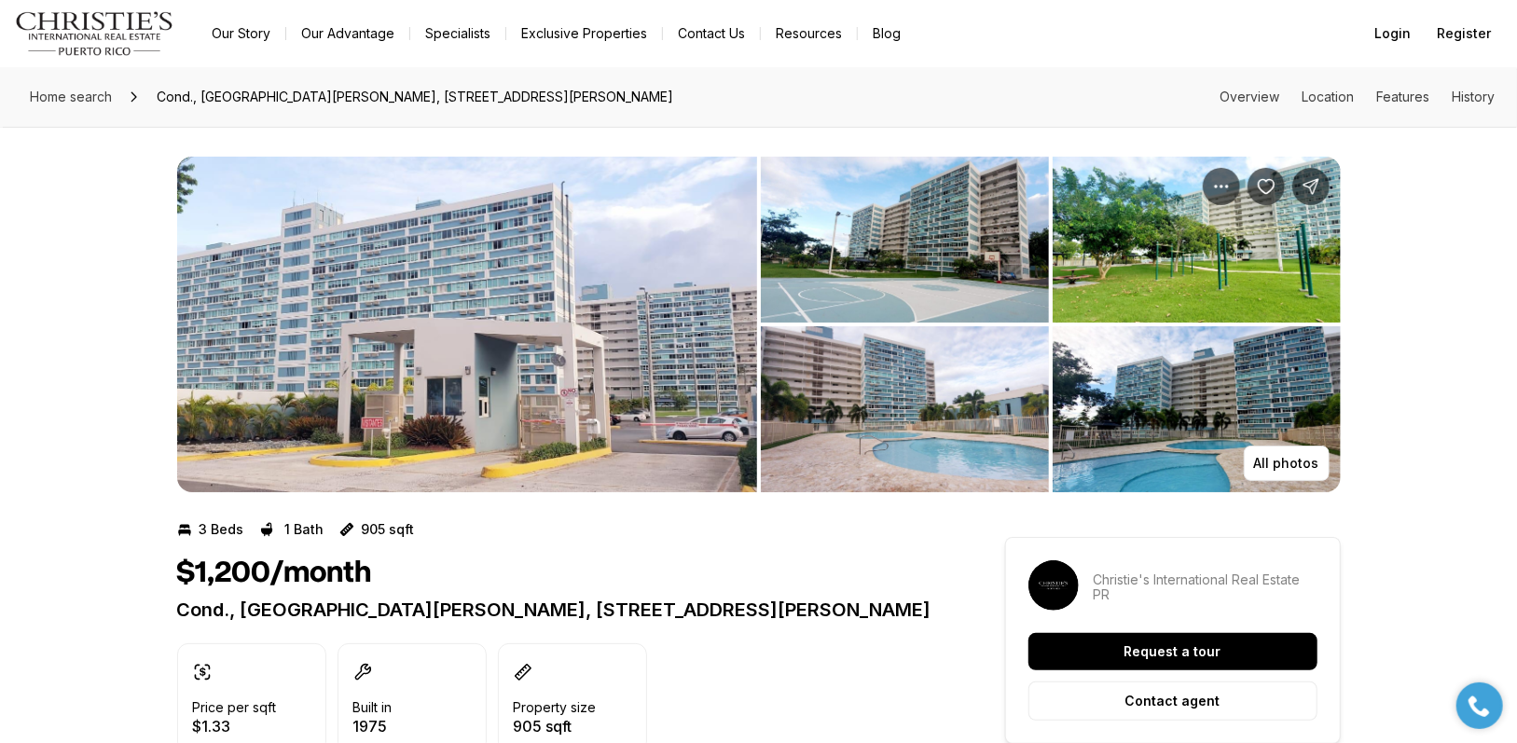
click at [893, 255] on img "View image gallery" at bounding box center [905, 240] width 288 height 166
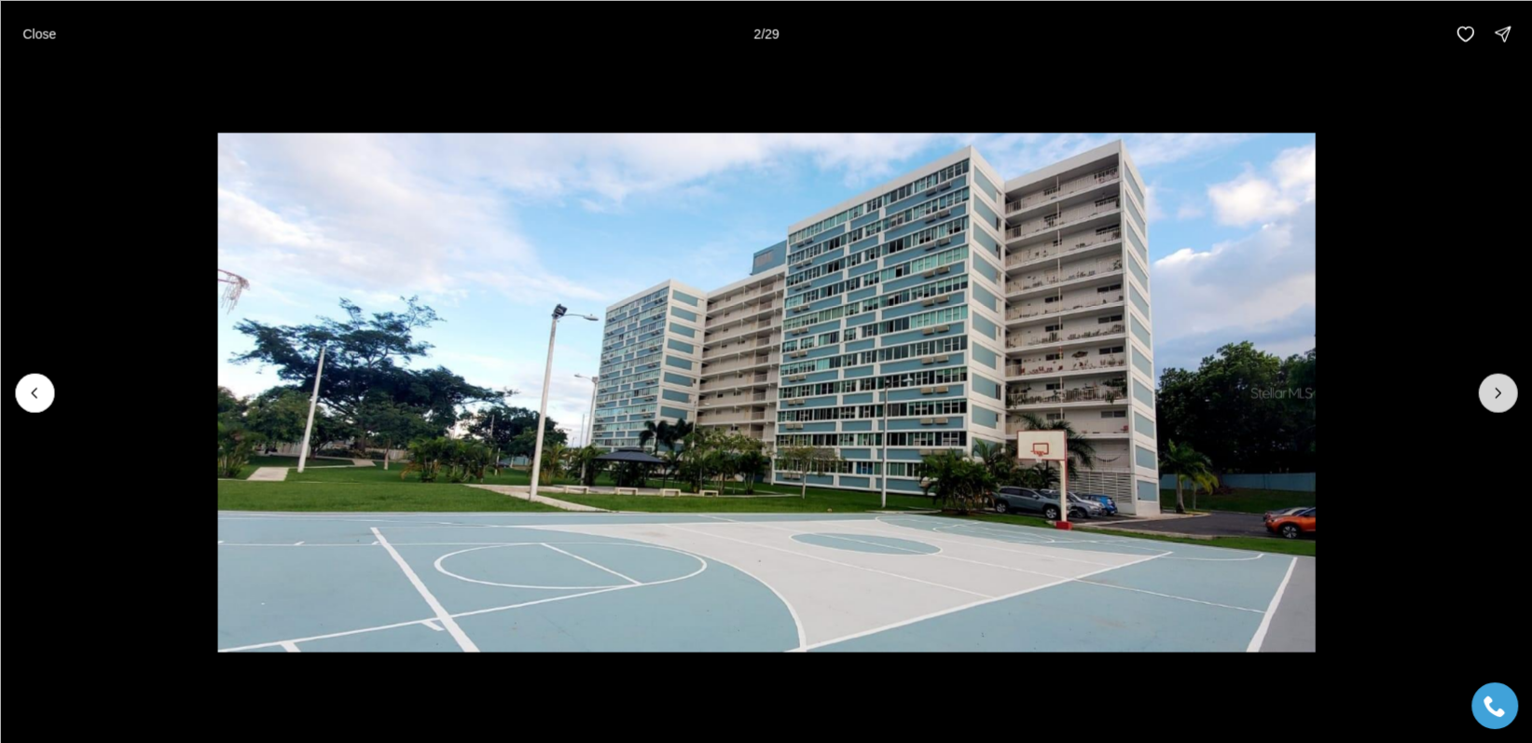
click at [1498, 389] on icon "Next slide" at bounding box center [1497, 392] width 19 height 19
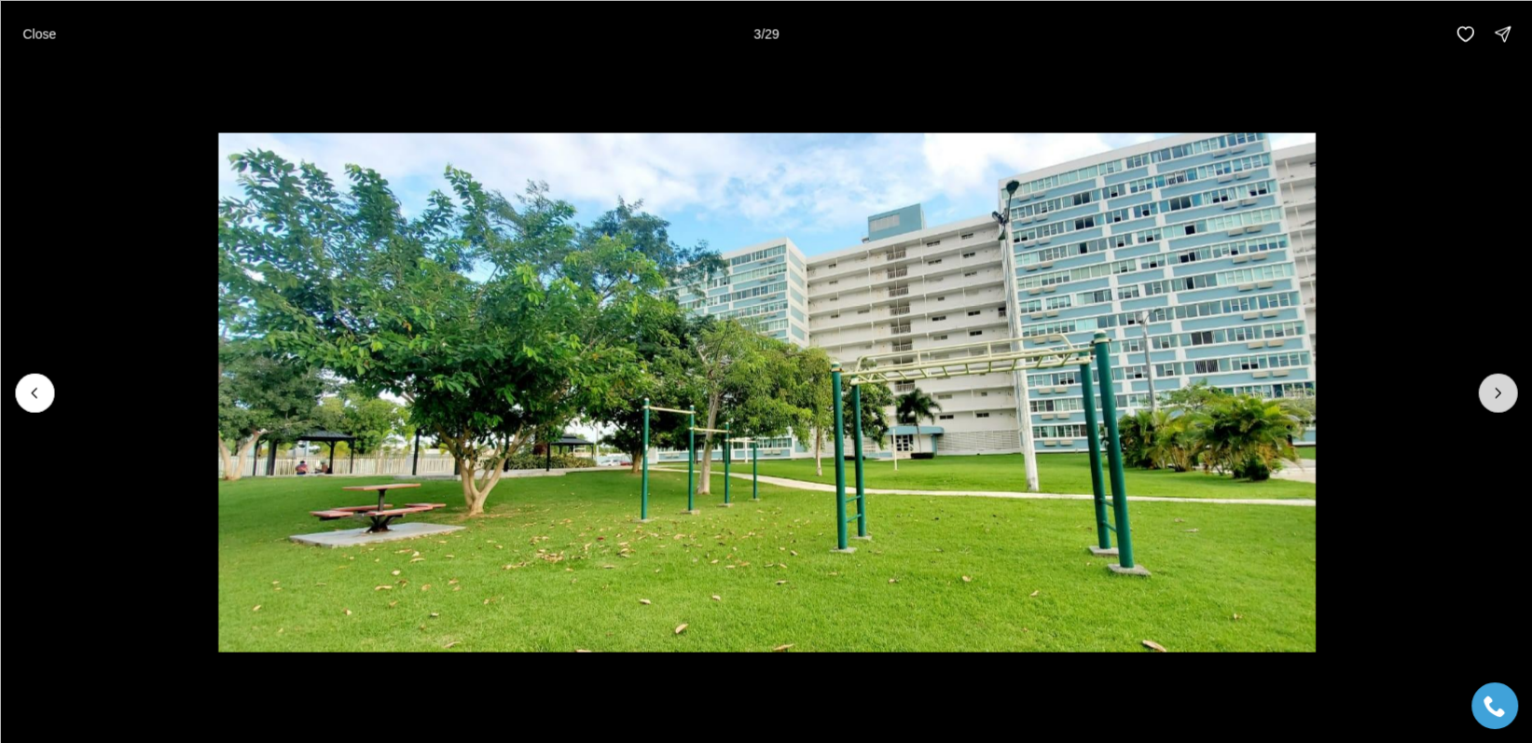
click at [1498, 389] on icon "Next slide" at bounding box center [1497, 392] width 19 height 19
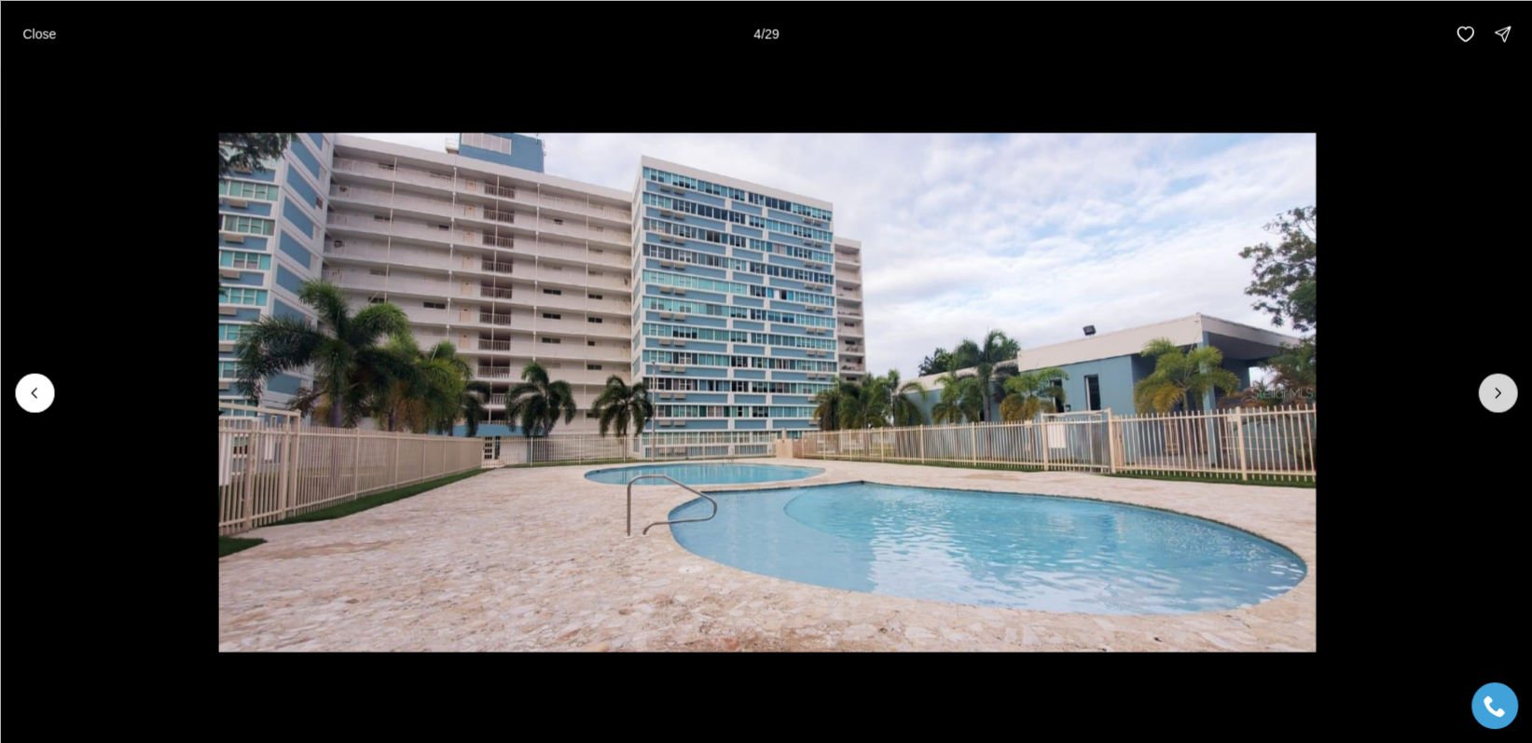
click at [1498, 389] on icon "Next slide" at bounding box center [1497, 392] width 19 height 19
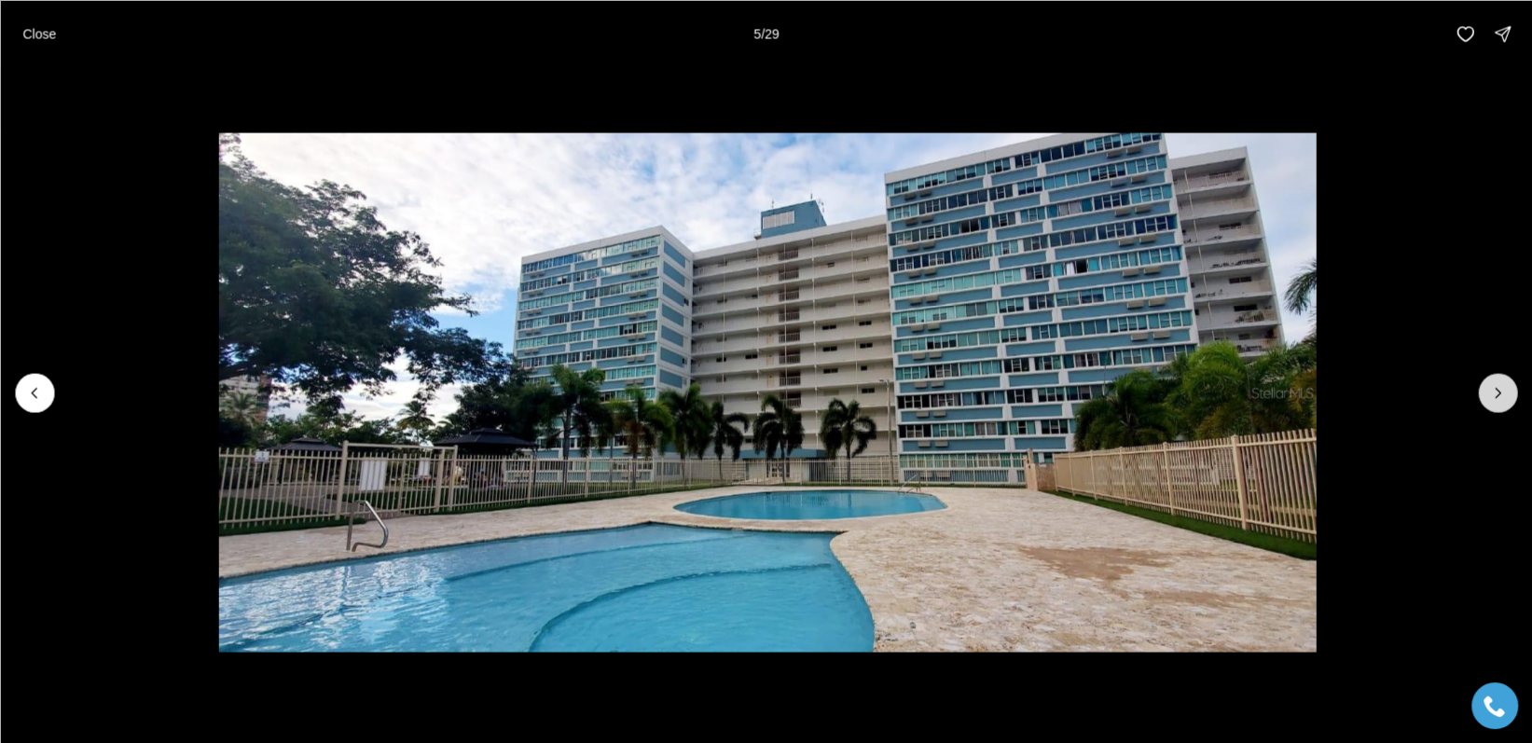
click at [1498, 389] on icon "Next slide" at bounding box center [1497, 392] width 19 height 19
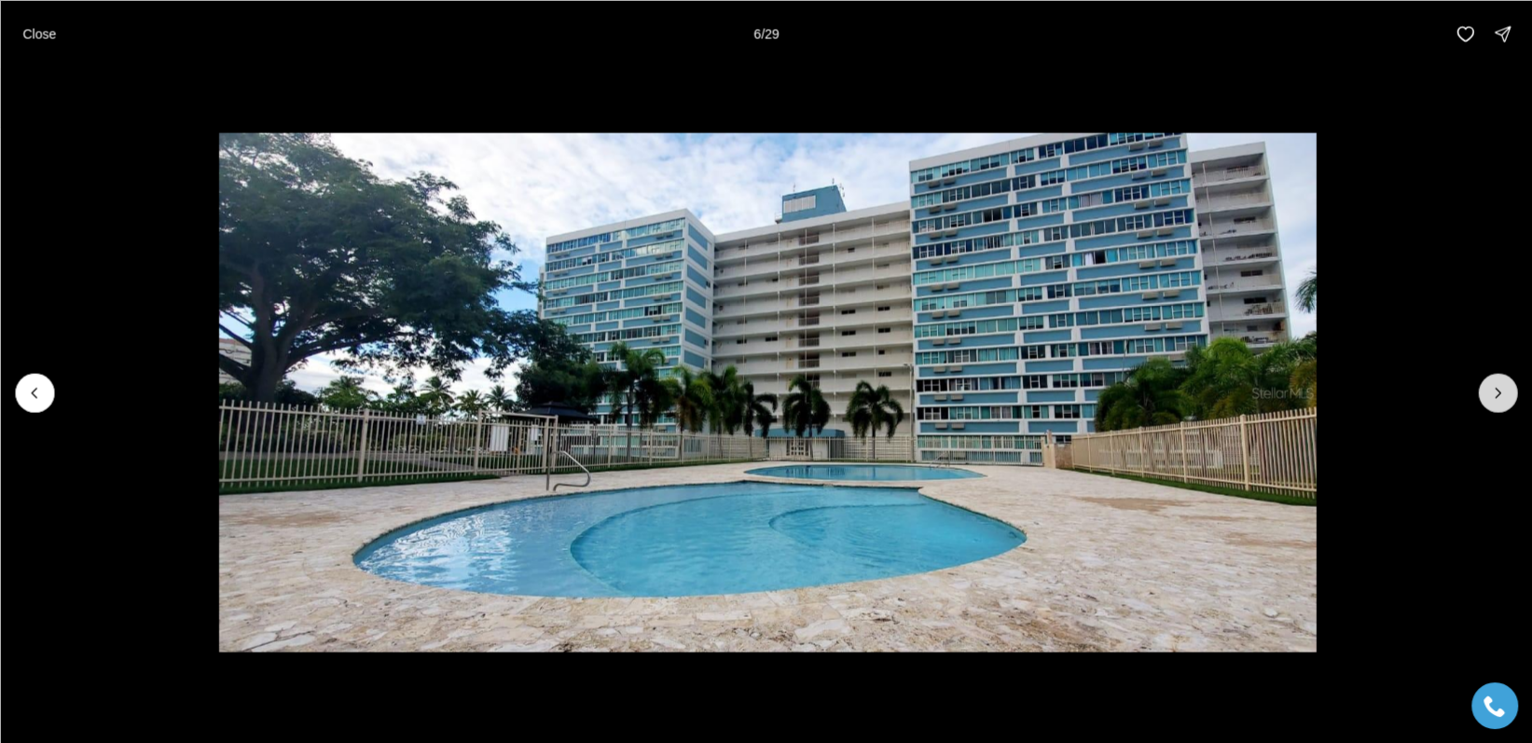
click at [1498, 389] on icon "Next slide" at bounding box center [1497, 392] width 19 height 19
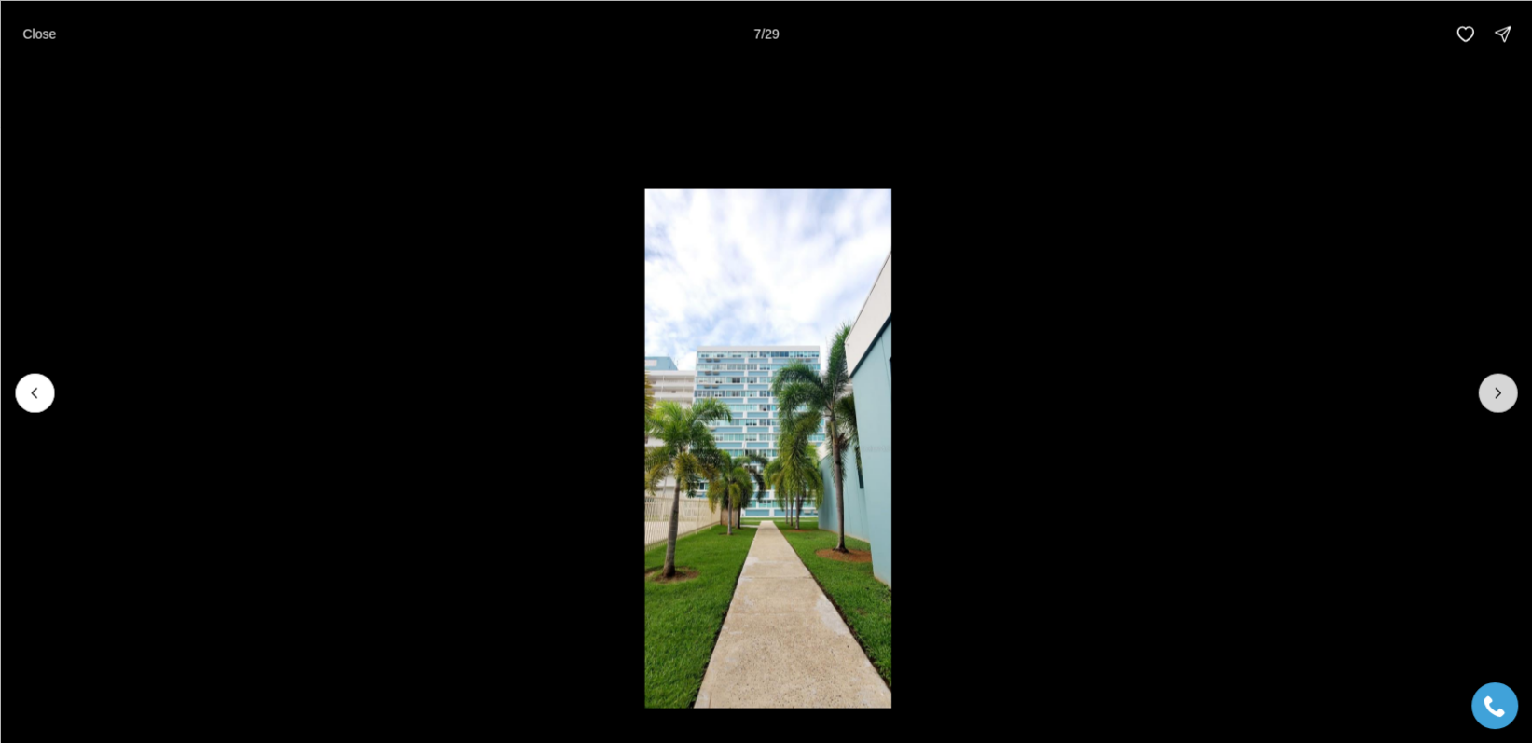
click at [1498, 389] on icon "Next slide" at bounding box center [1497, 392] width 19 height 19
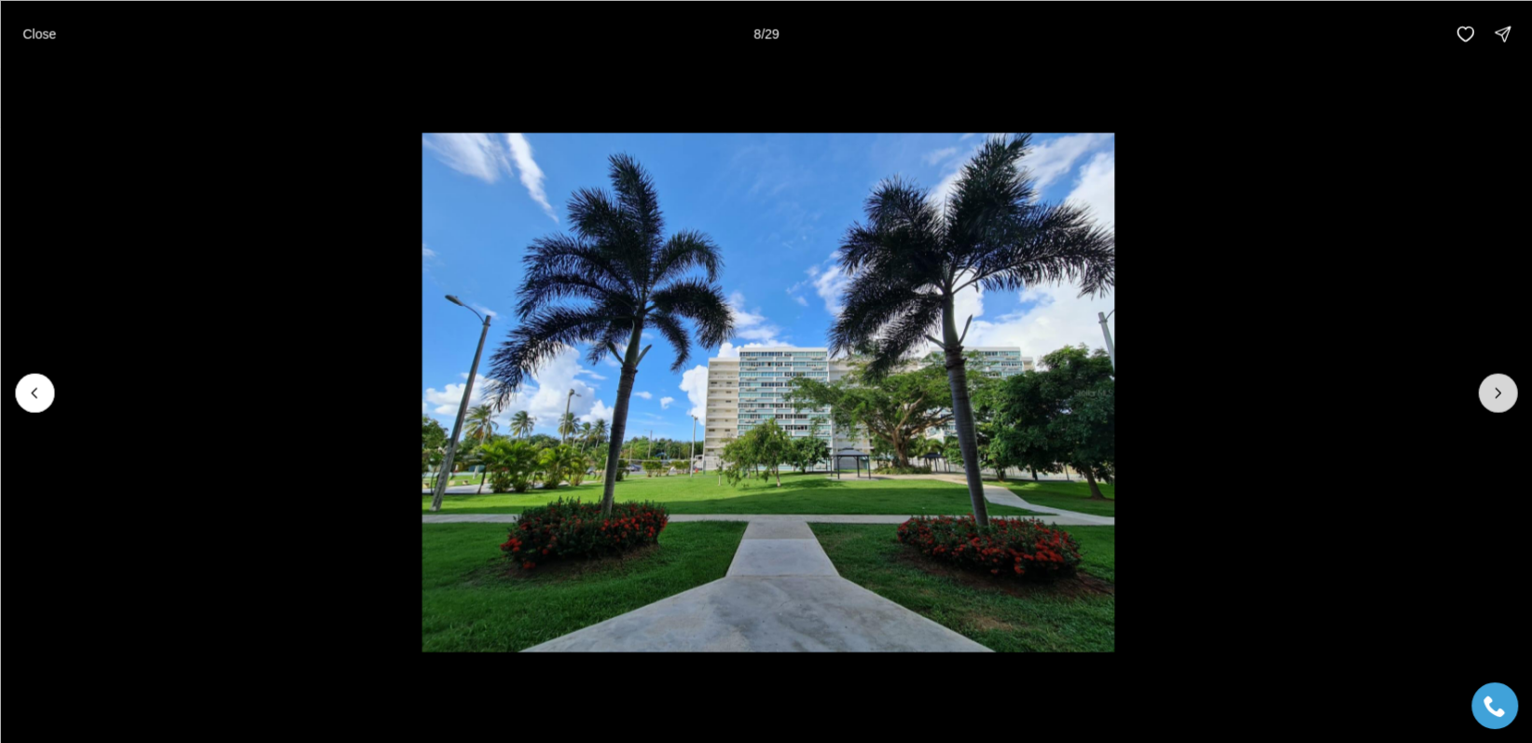
click at [1498, 389] on icon "Next slide" at bounding box center [1497, 392] width 19 height 19
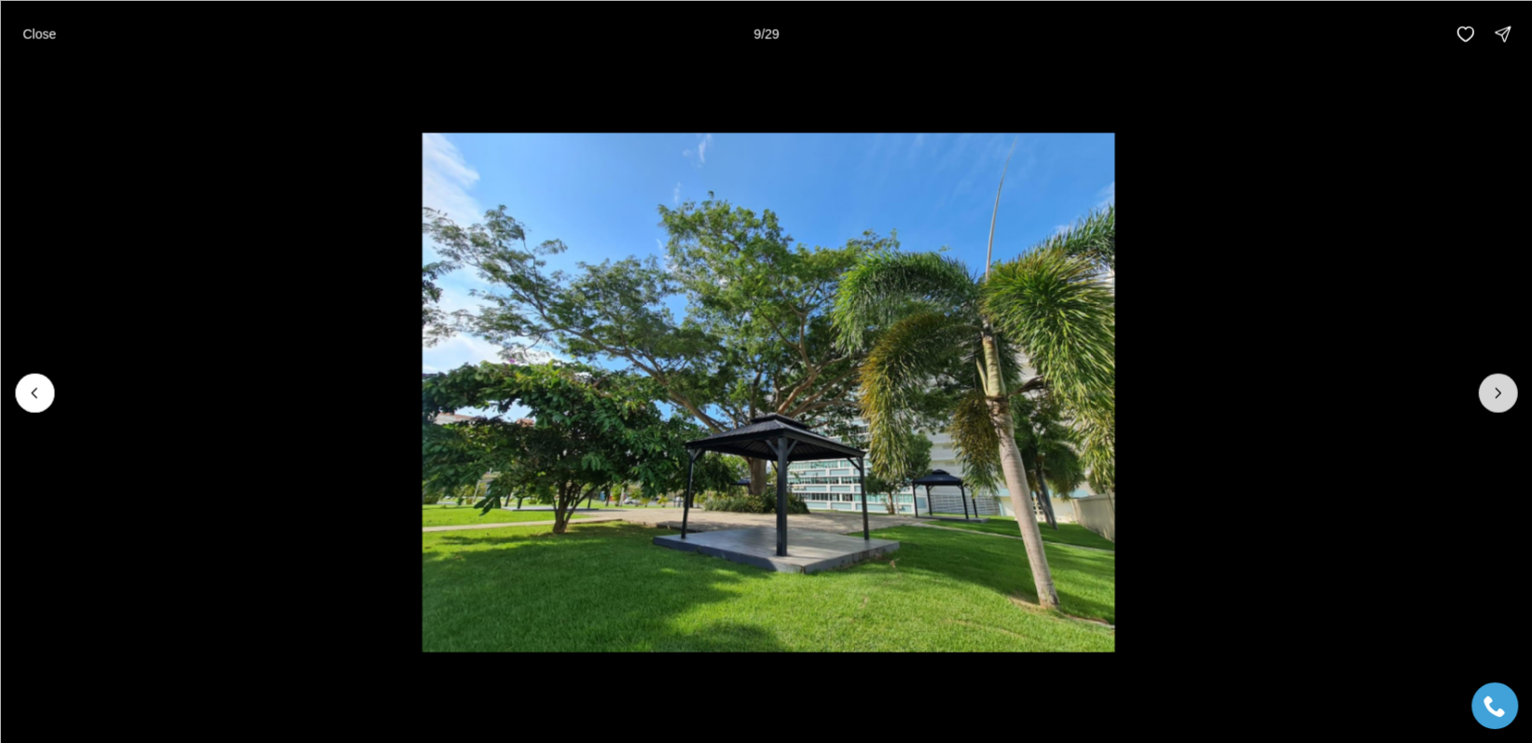
click at [1498, 389] on icon "Next slide" at bounding box center [1497, 392] width 19 height 19
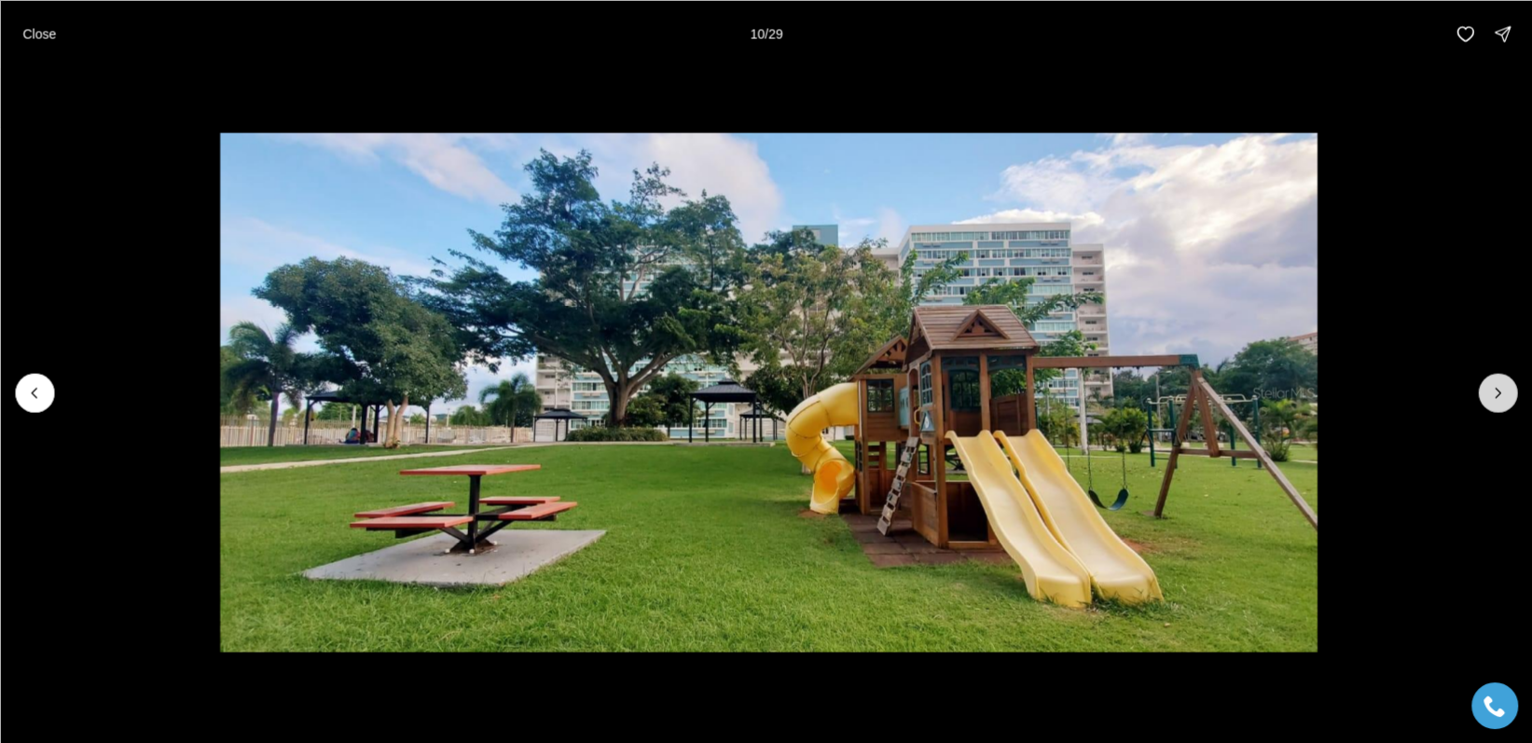
click at [1498, 389] on icon "Next slide" at bounding box center [1497, 392] width 19 height 19
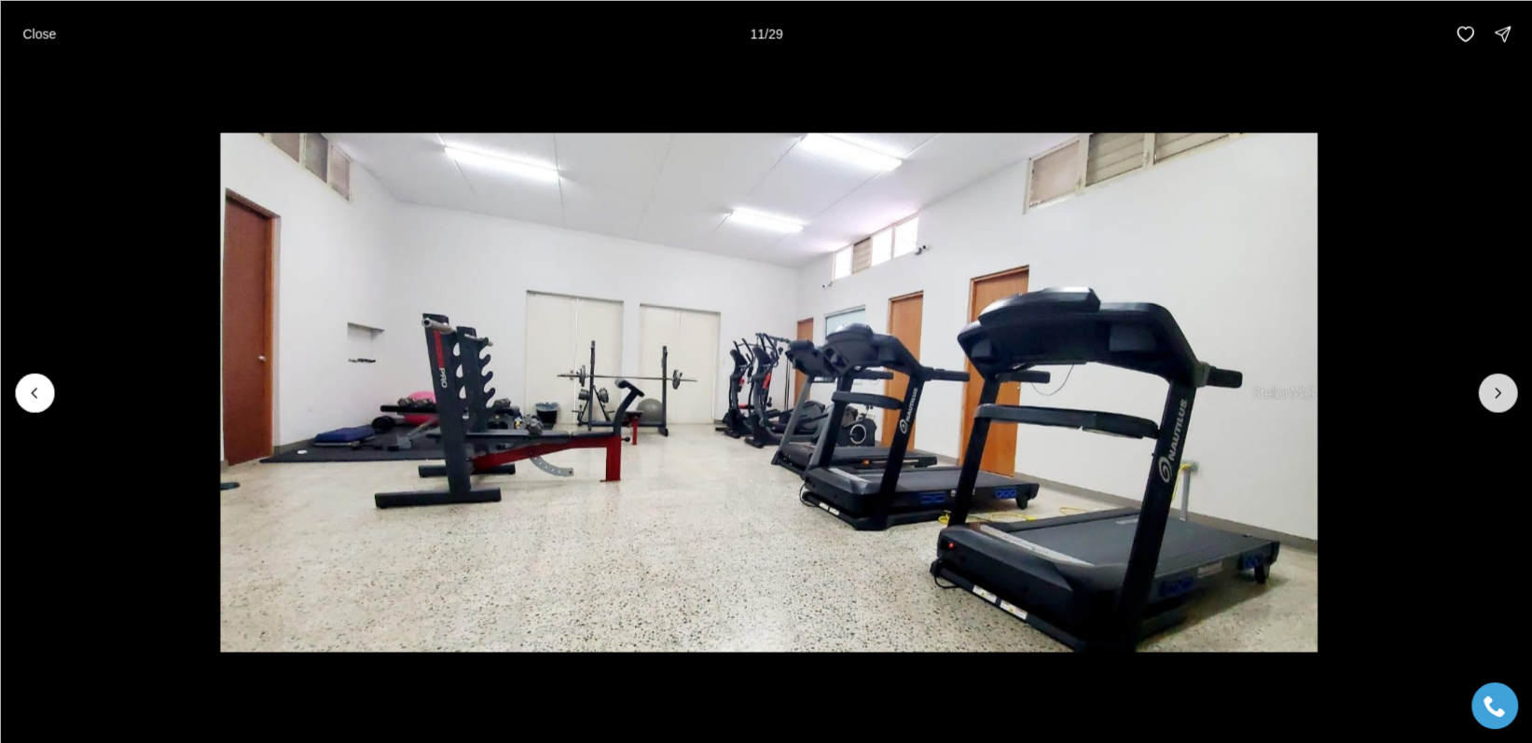
click at [1498, 389] on icon "Next slide" at bounding box center [1497, 392] width 19 height 19
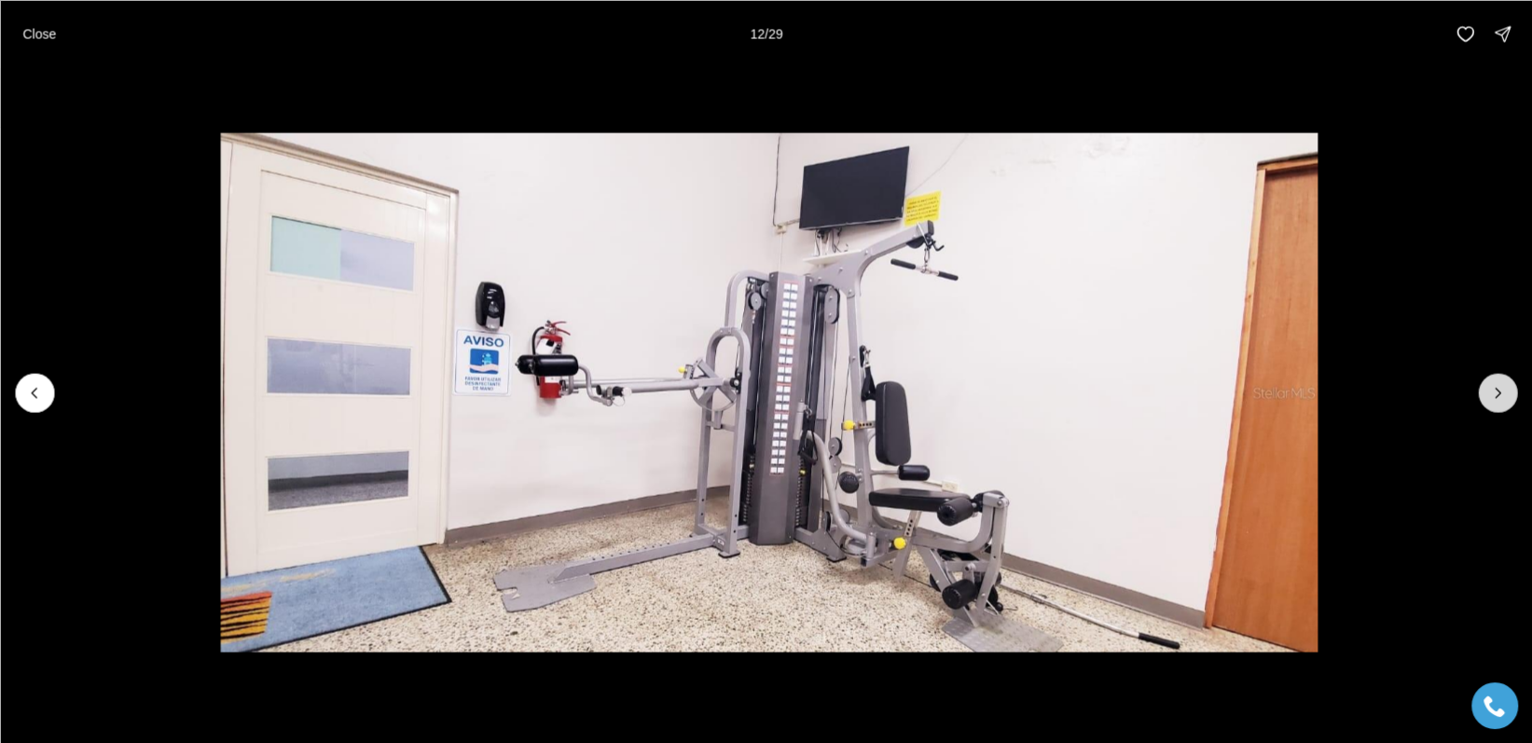
click at [1498, 389] on icon "Next slide" at bounding box center [1497, 392] width 19 height 19
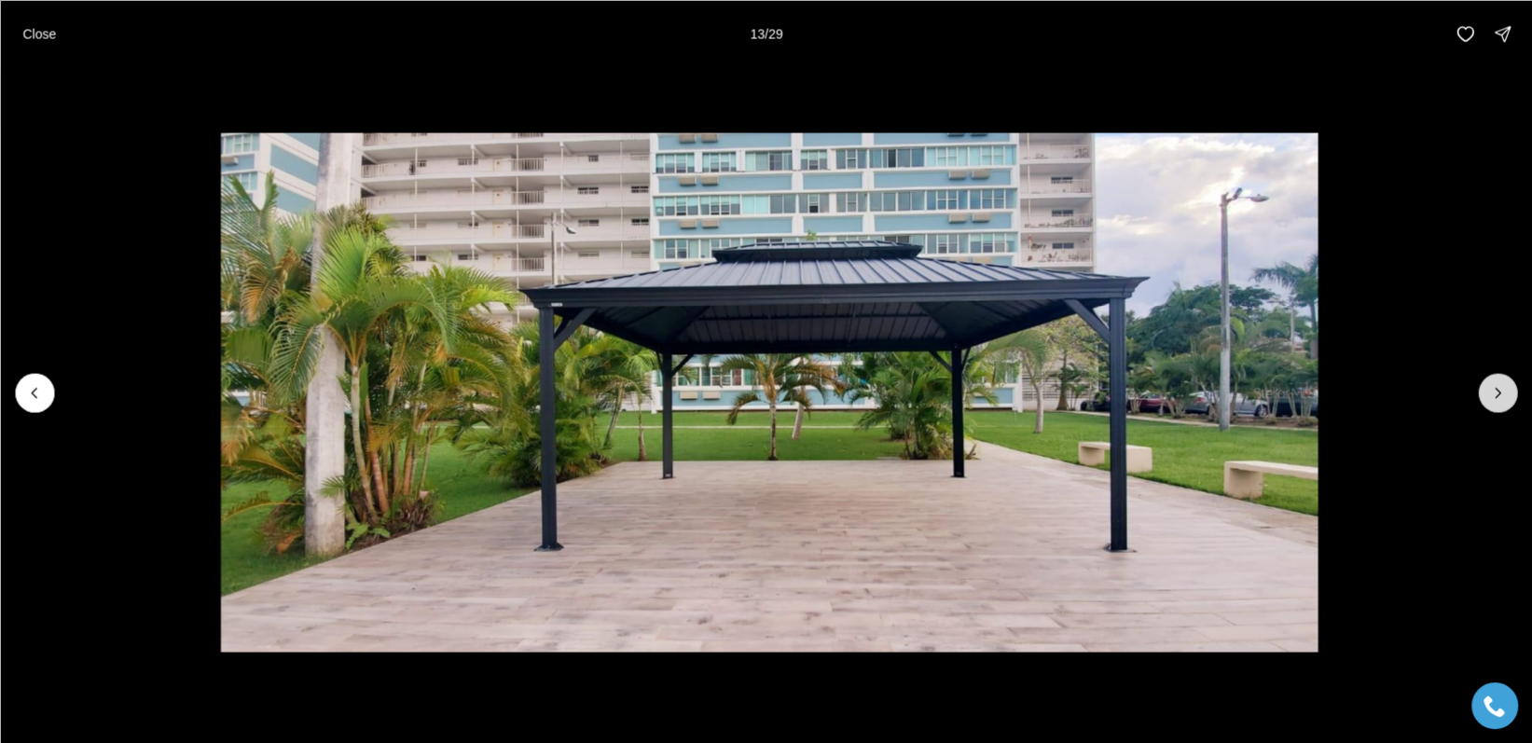
click at [1498, 389] on icon "Next slide" at bounding box center [1497, 392] width 19 height 19
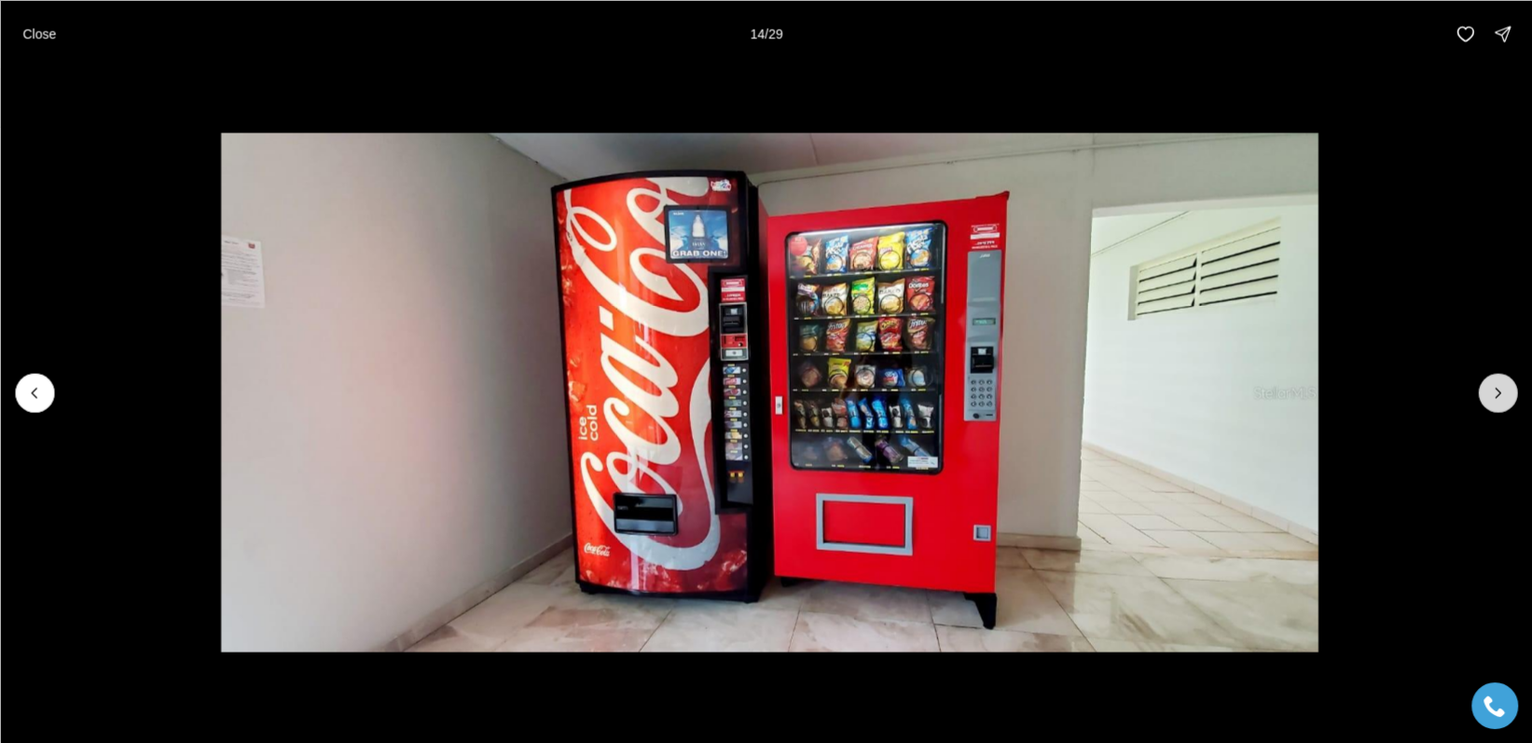
click at [1498, 389] on icon "Next slide" at bounding box center [1497, 392] width 19 height 19
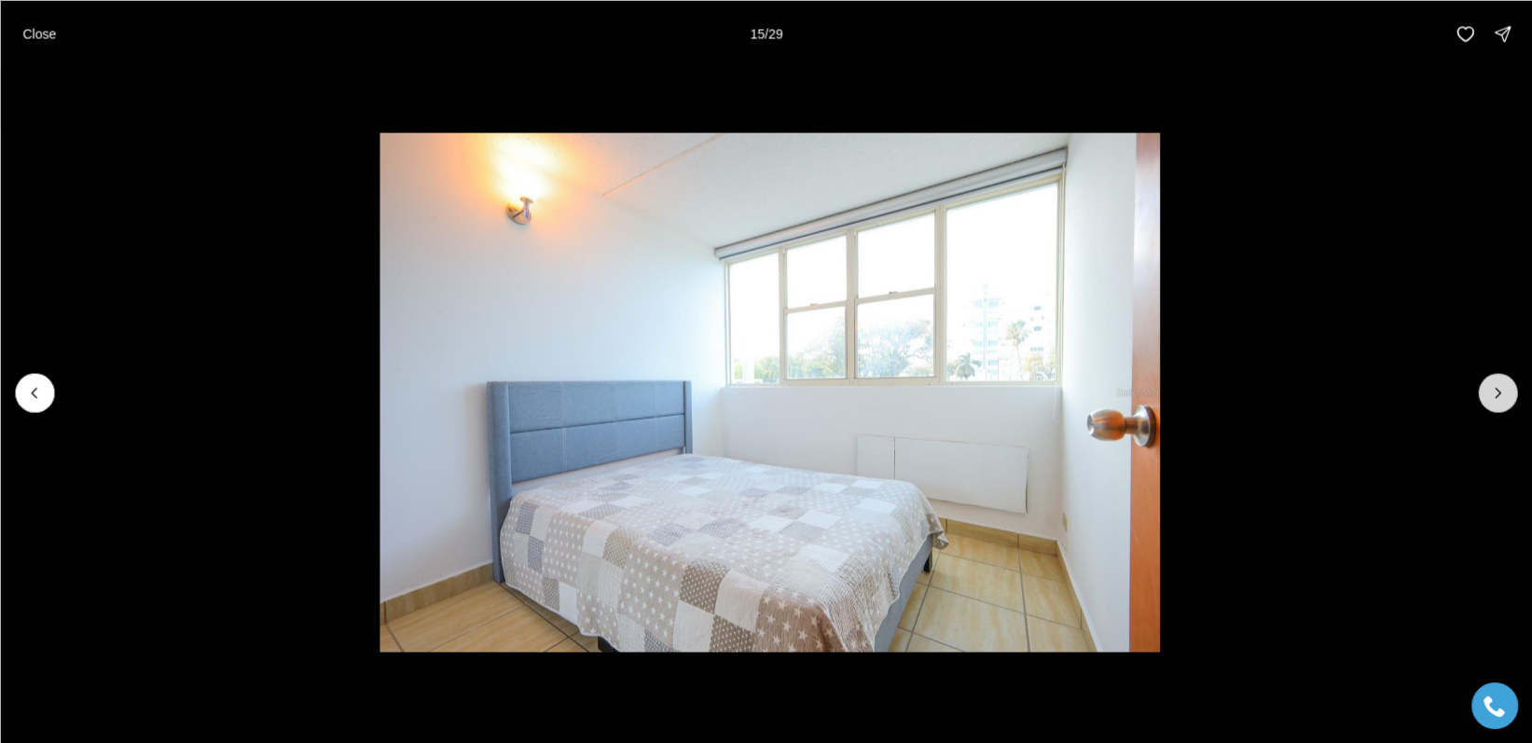
click at [1507, 388] on button "Next slide" at bounding box center [1497, 392] width 39 height 39
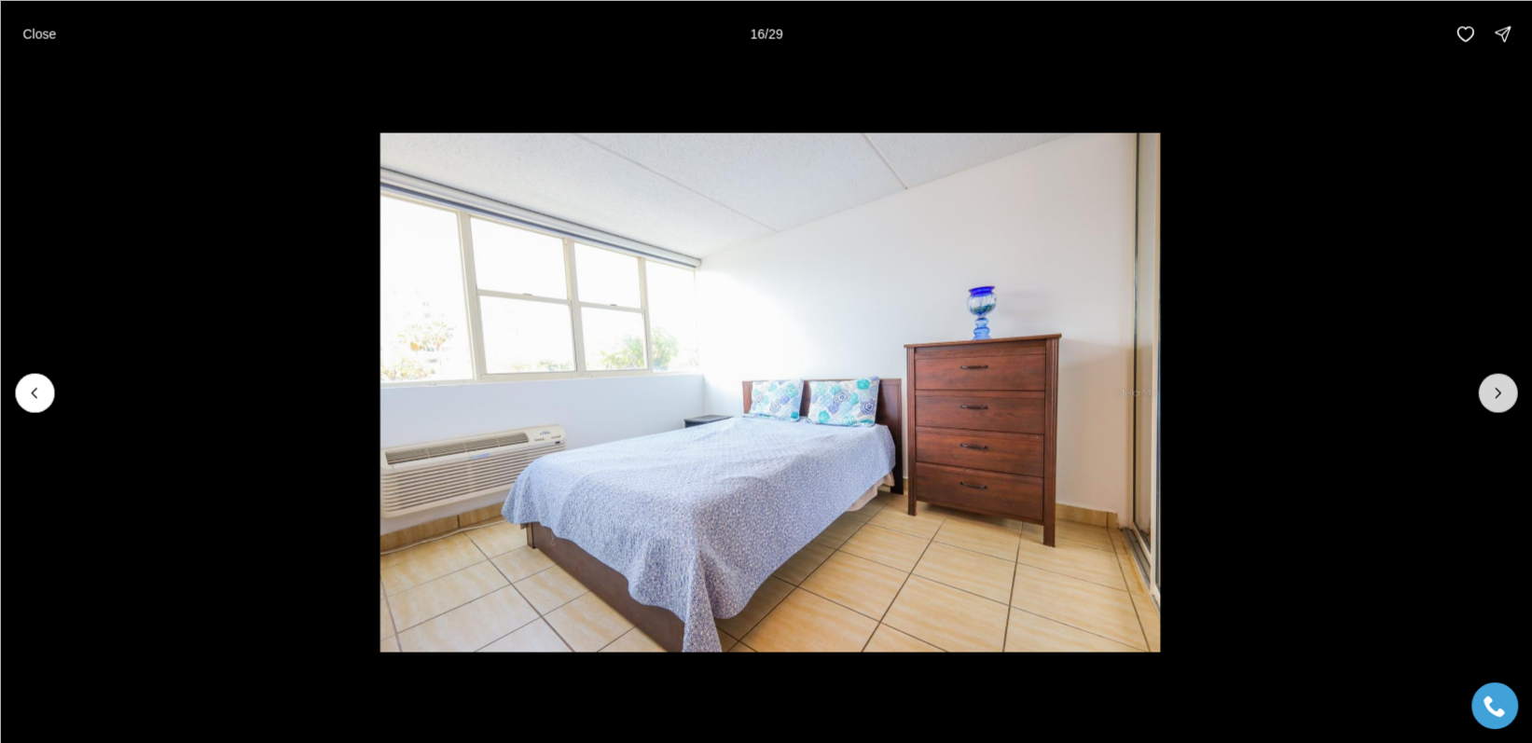
click at [1499, 388] on icon "Next slide" at bounding box center [1497, 392] width 19 height 19
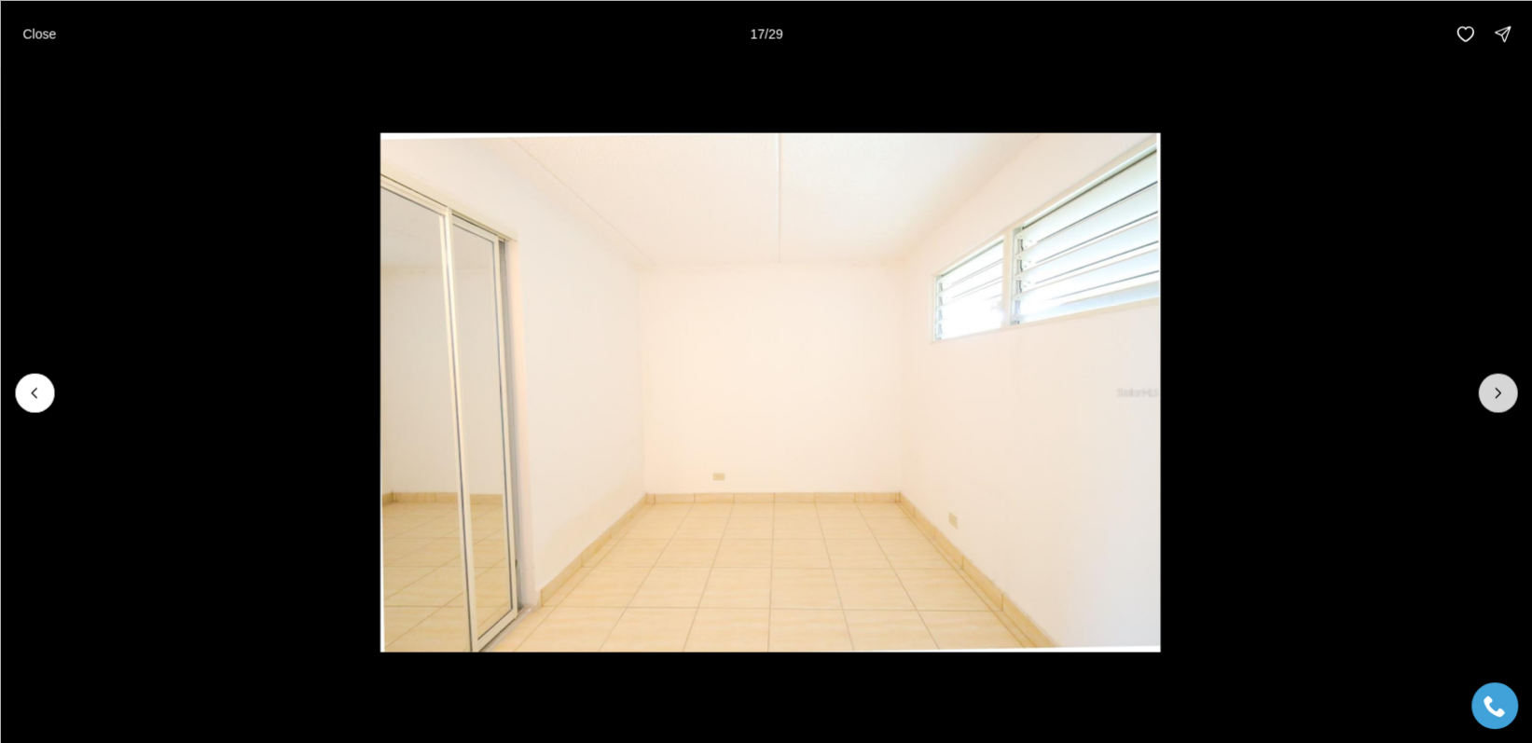
click at [1499, 388] on icon "Next slide" at bounding box center [1497, 392] width 19 height 19
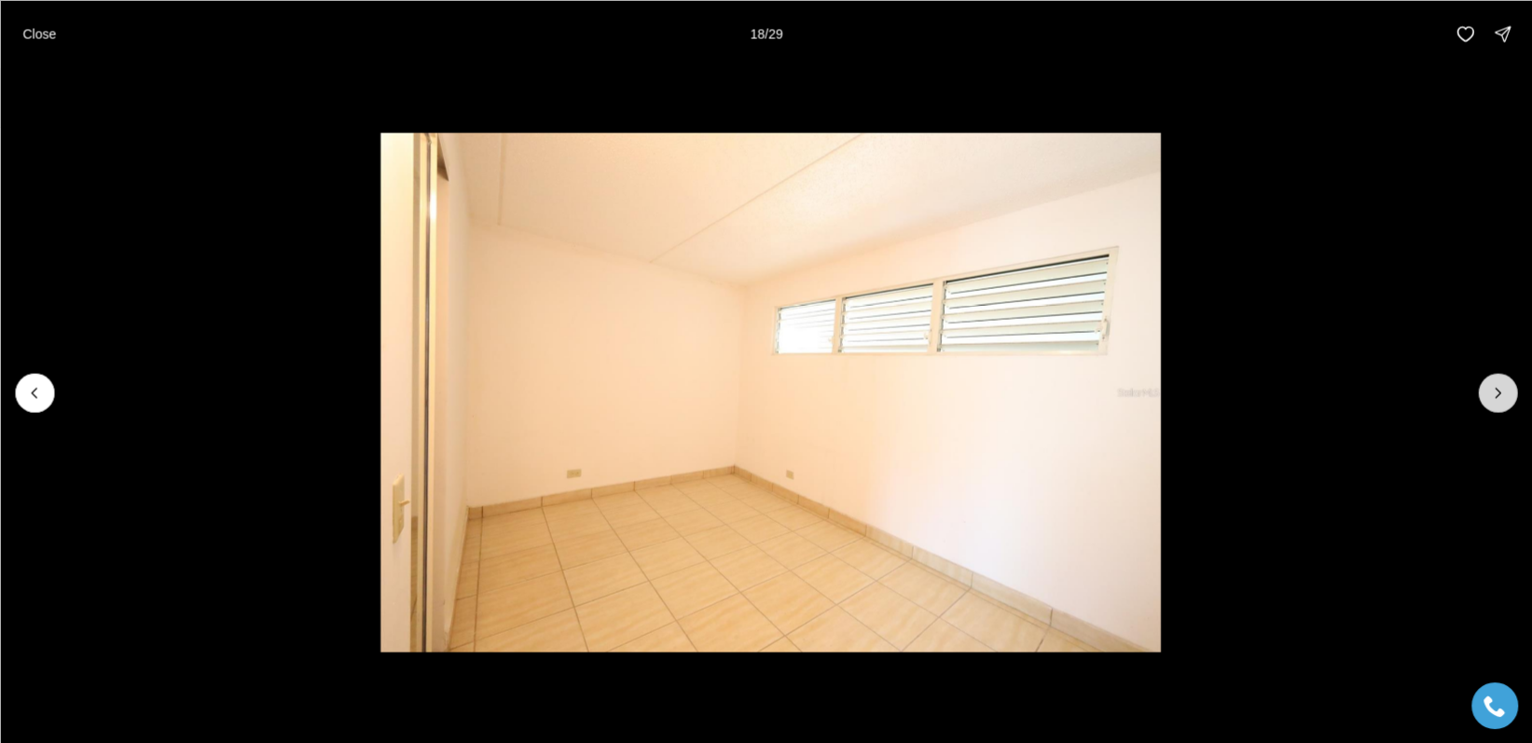
click at [1496, 390] on icon "Next slide" at bounding box center [1497, 392] width 19 height 19
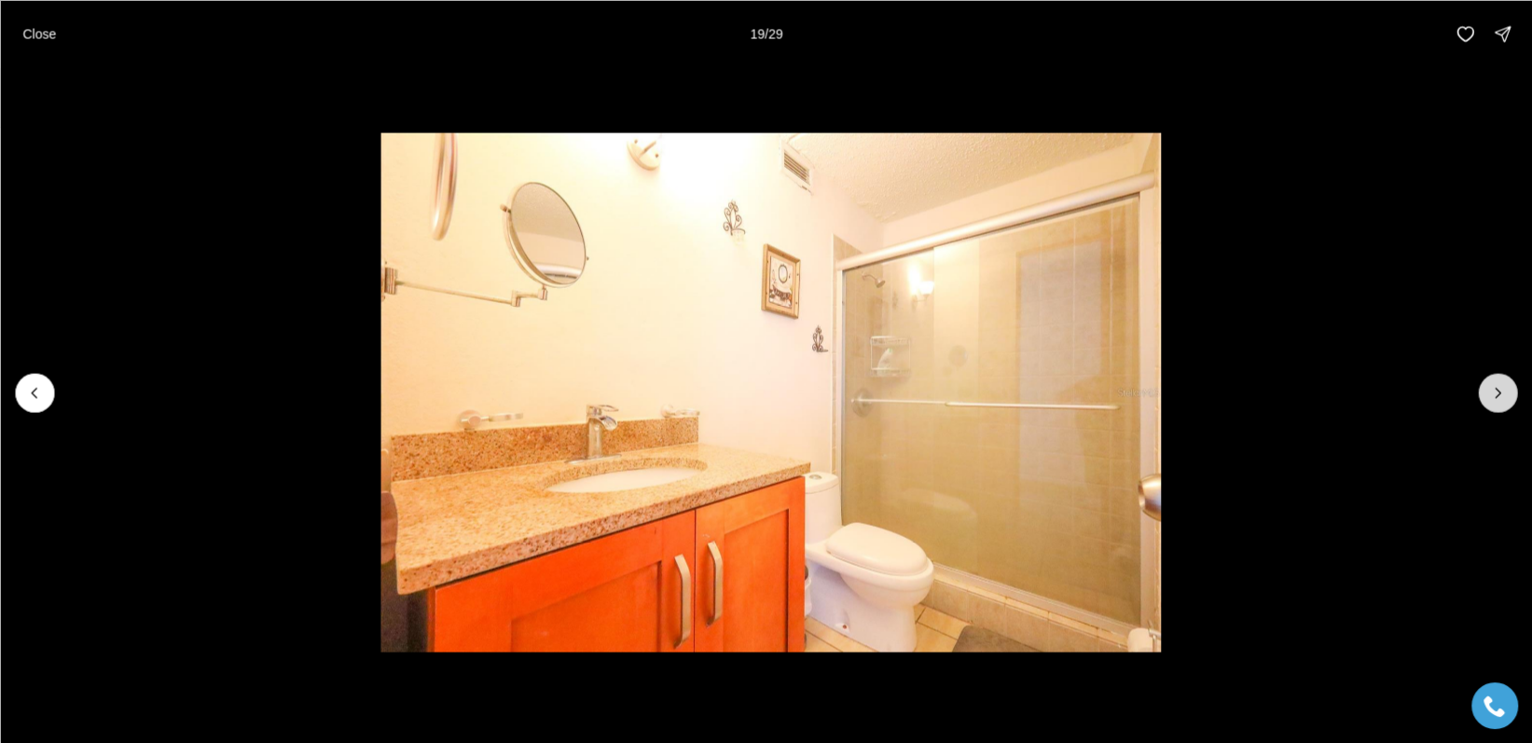
click at [1509, 393] on button "Next slide" at bounding box center [1497, 392] width 39 height 39
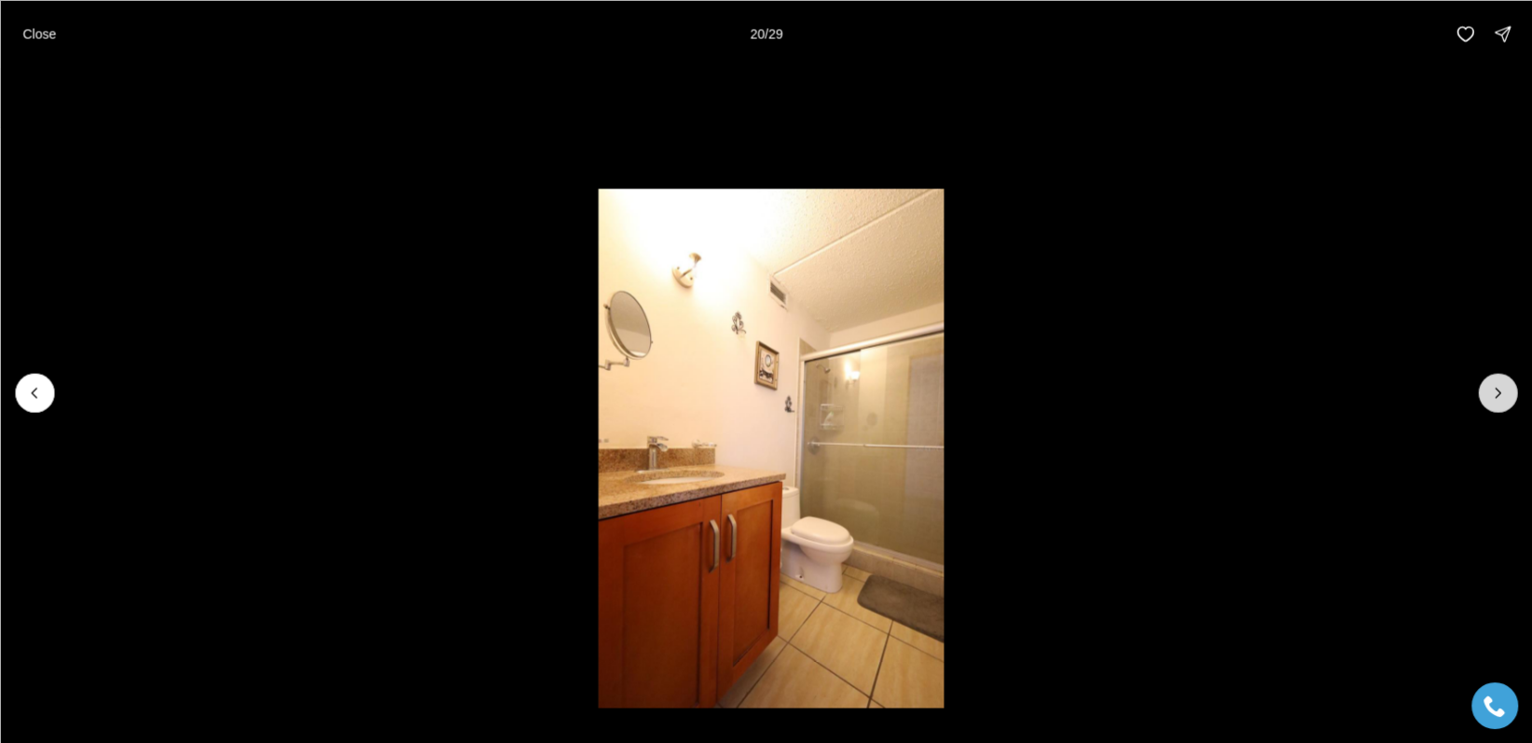
click at [1508, 393] on button "Next slide" at bounding box center [1497, 392] width 39 height 39
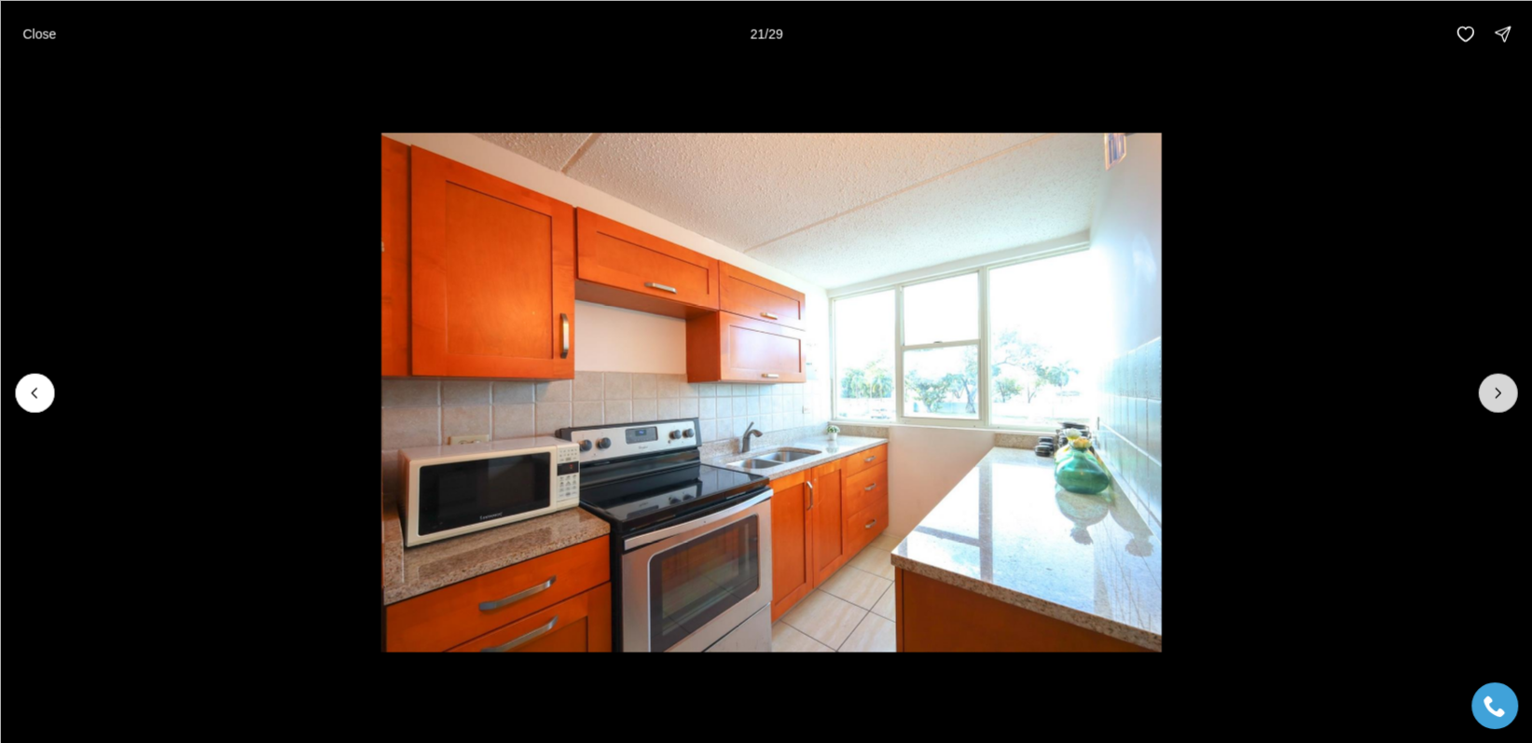
click at [1508, 392] on button "Next slide" at bounding box center [1497, 392] width 39 height 39
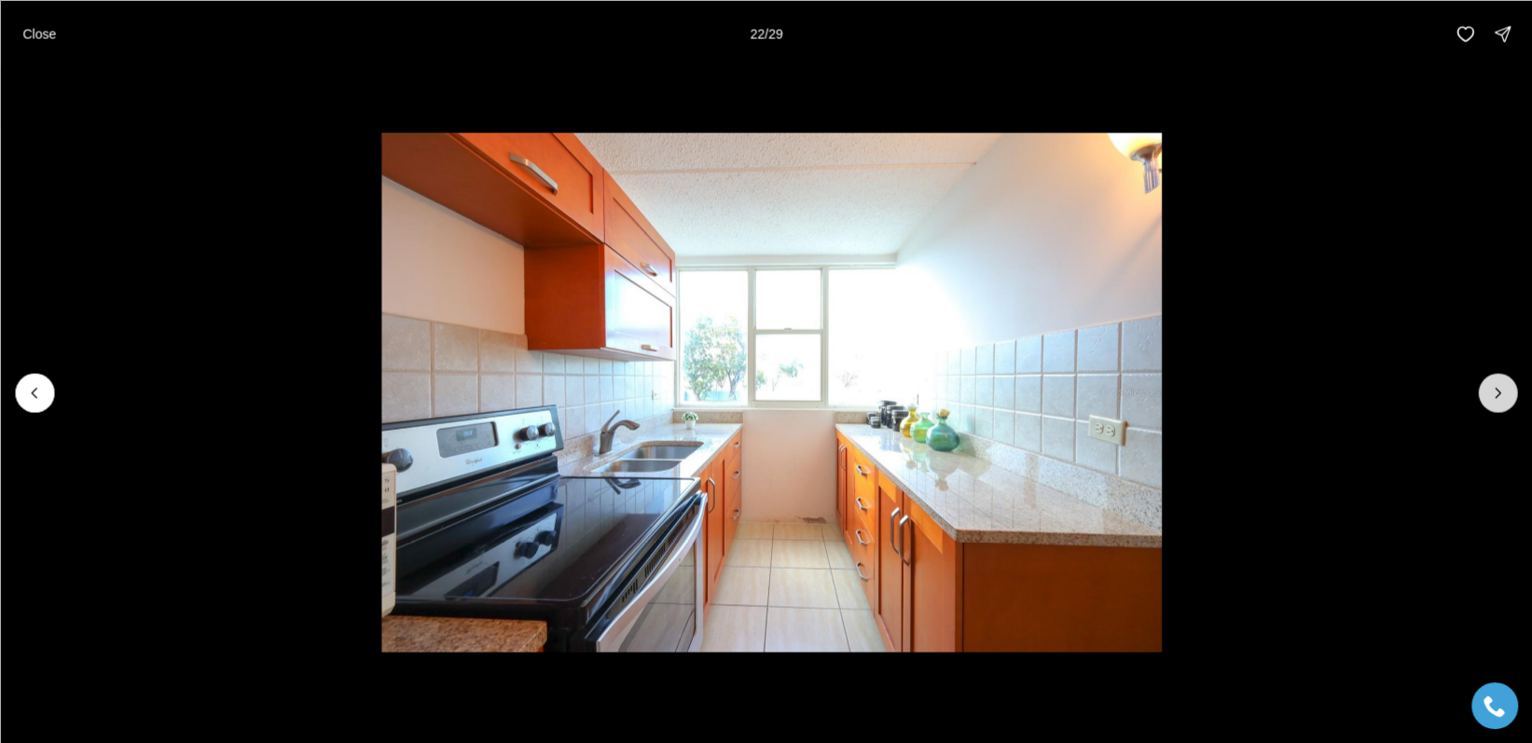
click at [1493, 389] on icon "Next slide" at bounding box center [1497, 392] width 19 height 19
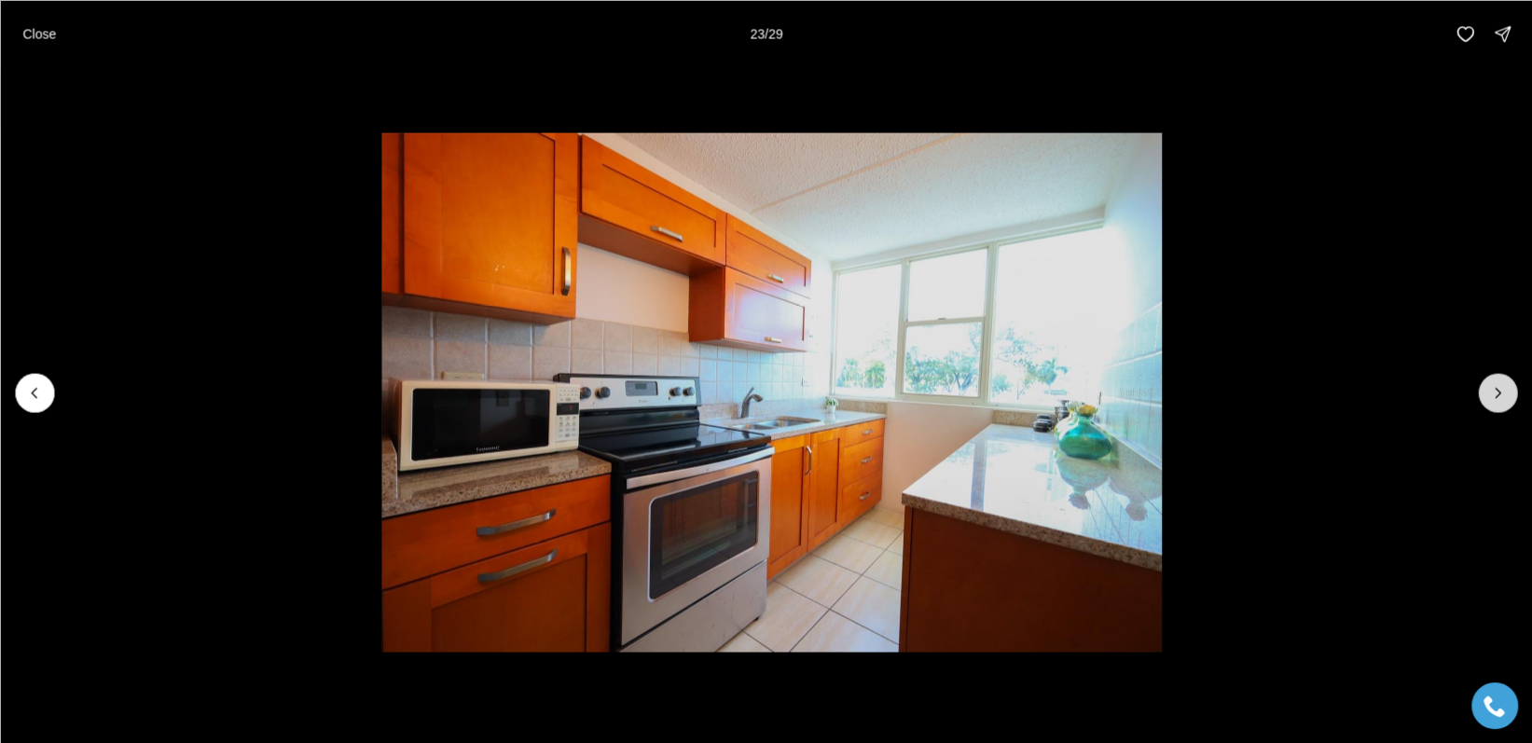
click at [1492, 390] on icon "Next slide" at bounding box center [1497, 392] width 19 height 19
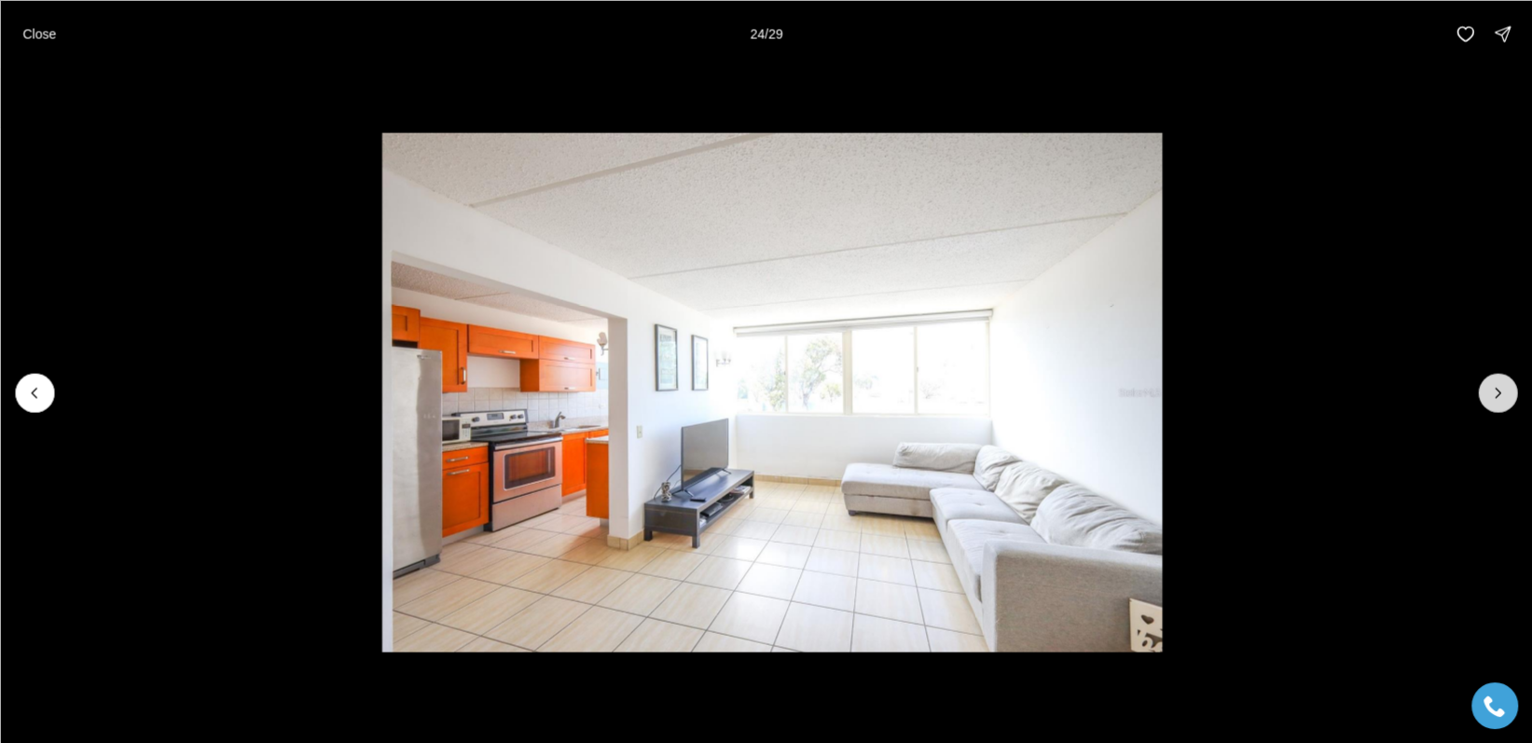
click at [1492, 390] on icon "Next slide" at bounding box center [1497, 392] width 19 height 19
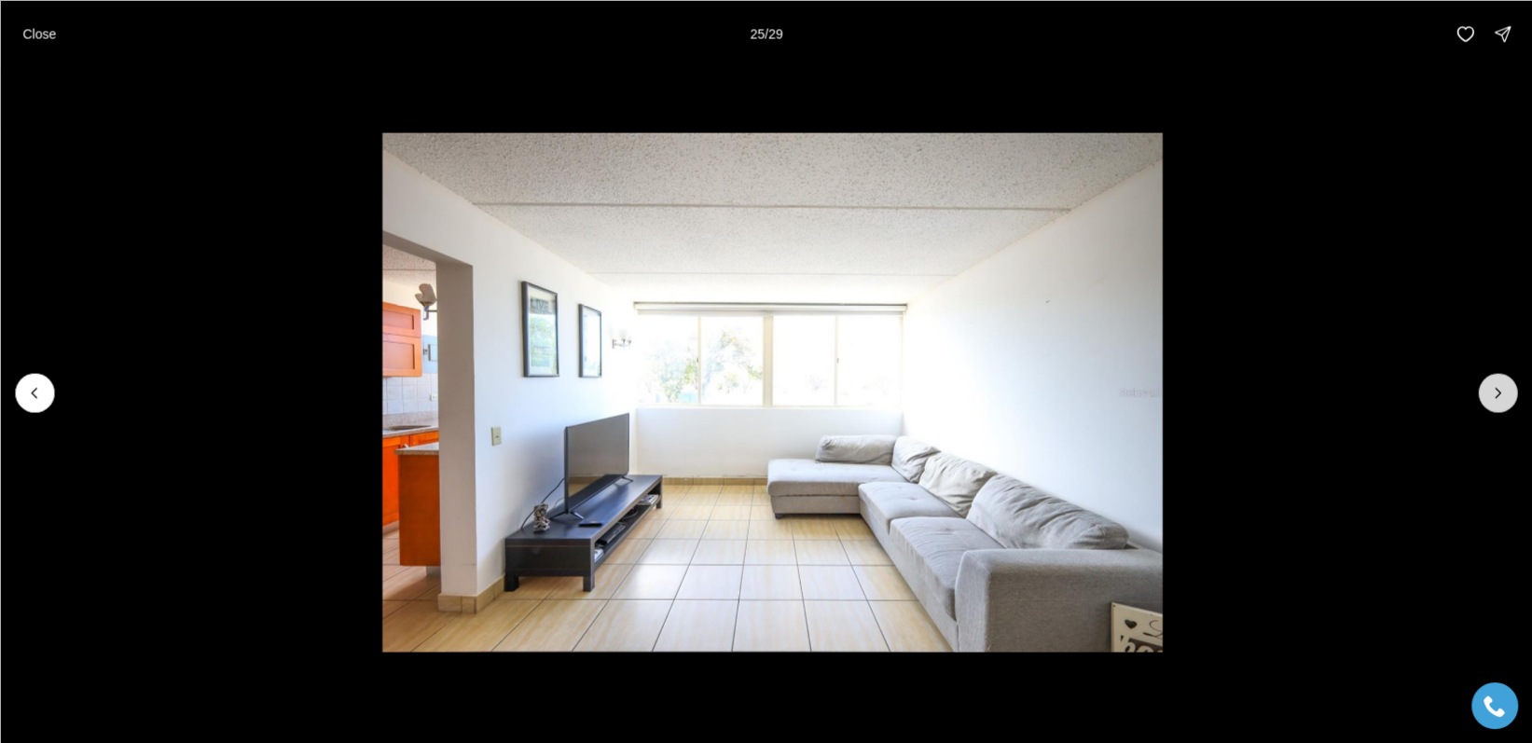
click at [1492, 390] on icon "Next slide" at bounding box center [1497, 392] width 19 height 19
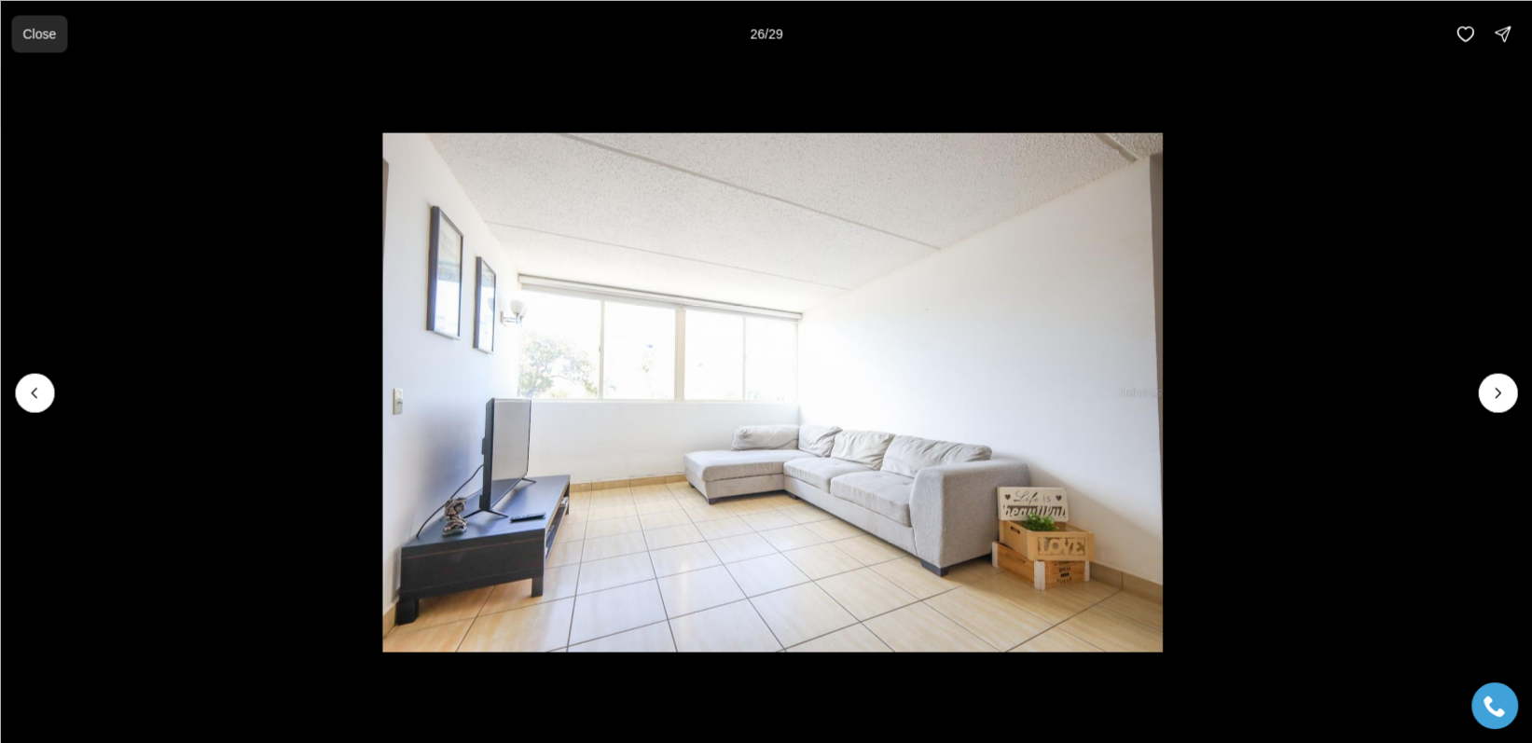
click at [56, 31] on p "Close" at bounding box center [39, 33] width 34 height 15
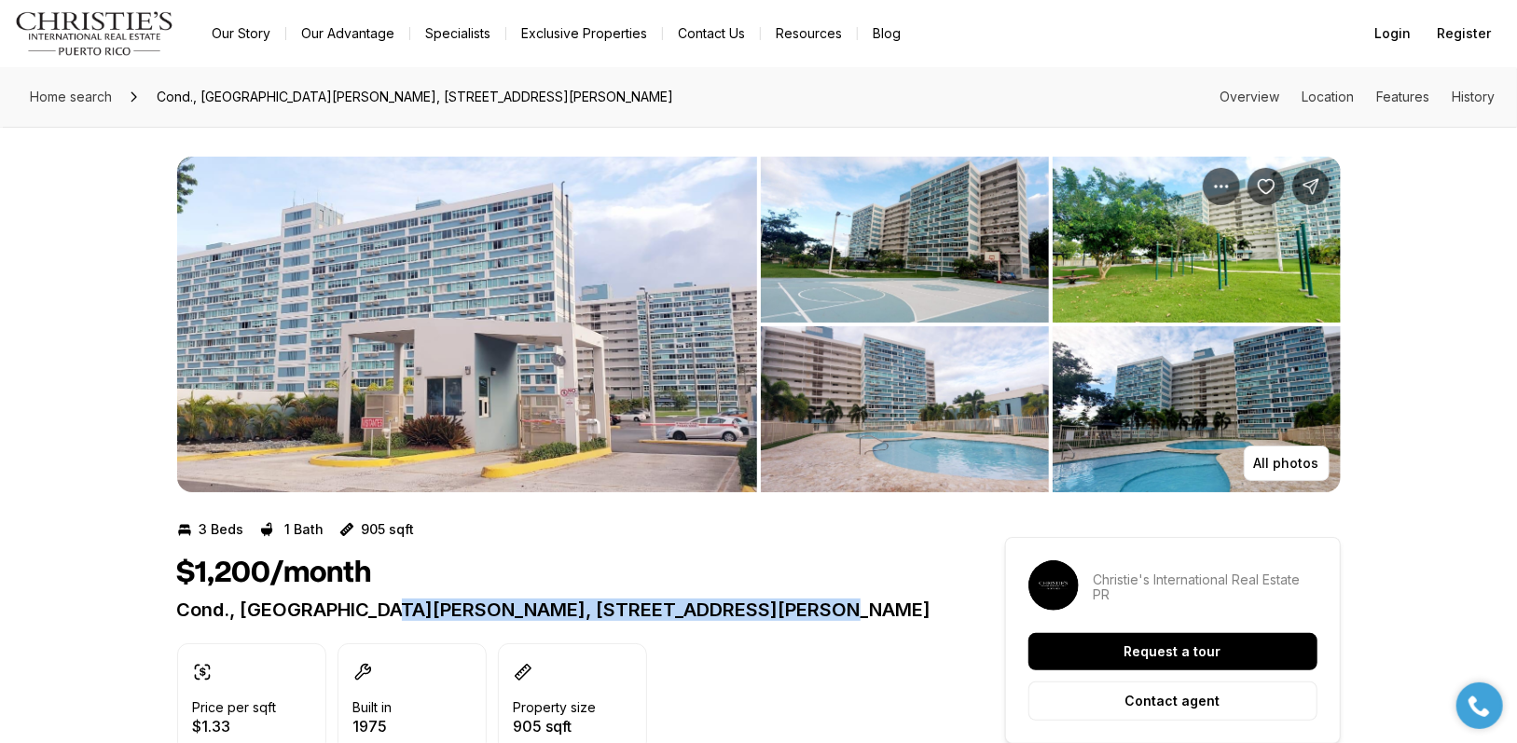
drag, startPoint x: 383, startPoint y: 606, endPoint x: 825, endPoint y: 601, distance: 441.9
click at [825, 601] on p "Cond., San Juan View, 850 CALLE EIDER #210B SAN JUAN PR, 00924" at bounding box center [557, 610] width 761 height 22
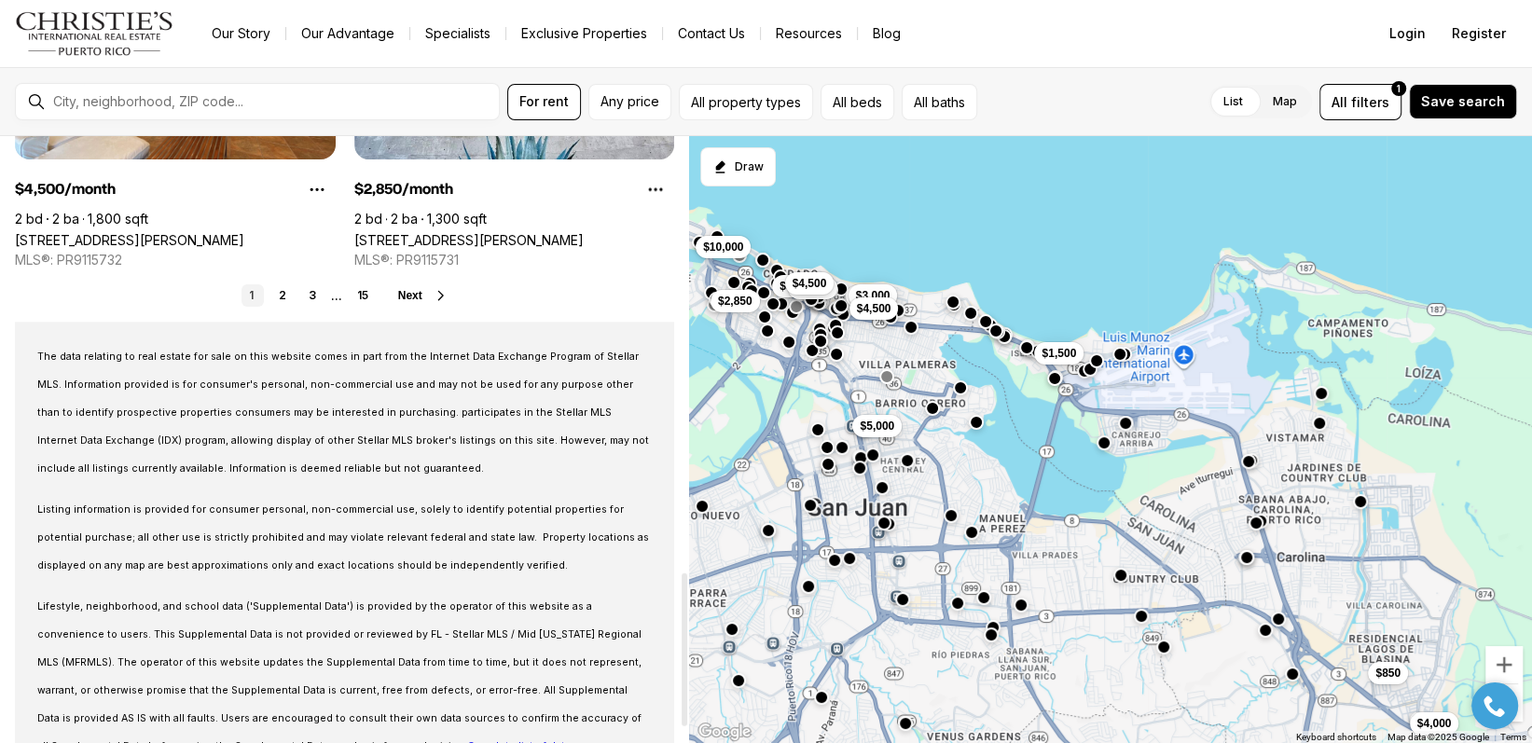
scroll to position [1740, 0]
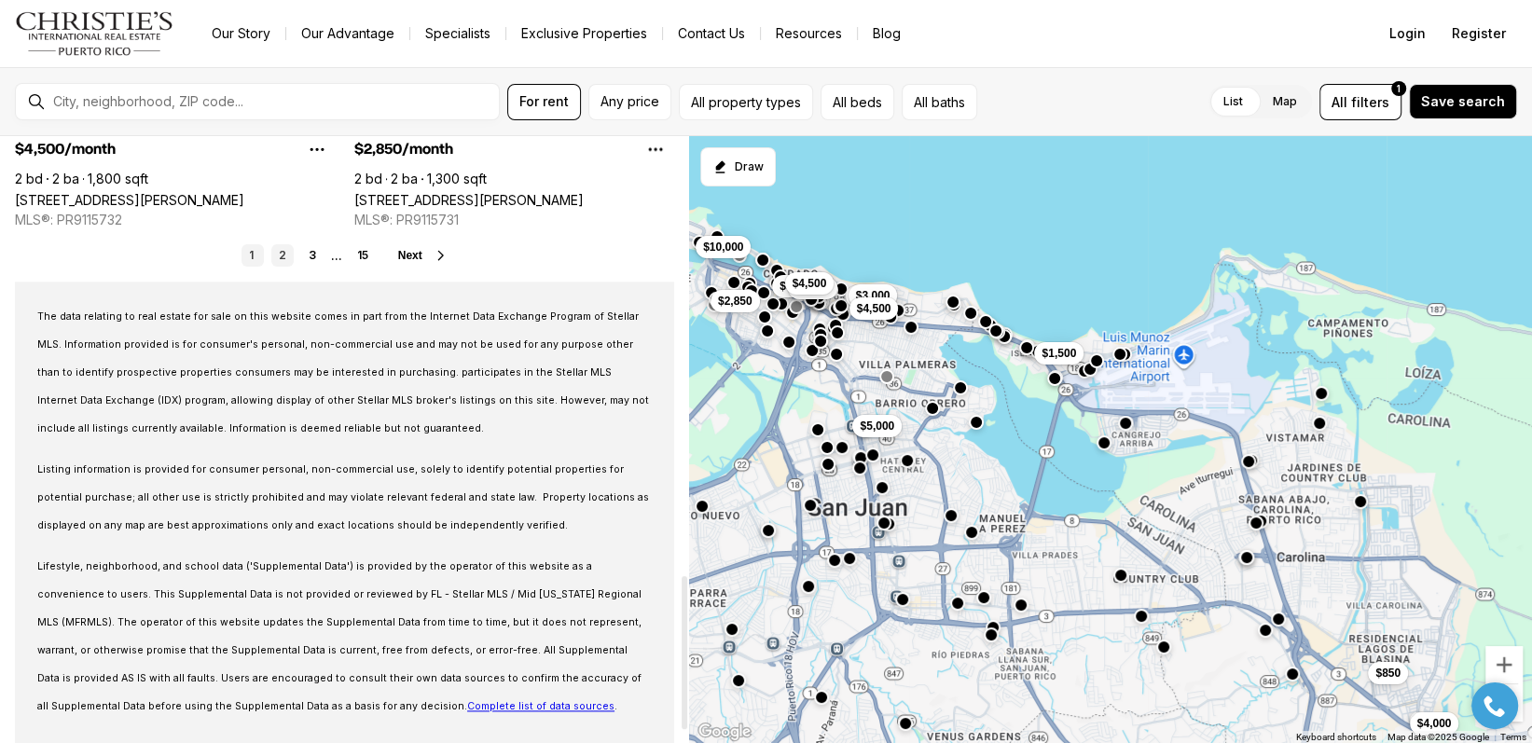
click at [276, 253] on link "2" at bounding box center [282, 255] width 22 height 22
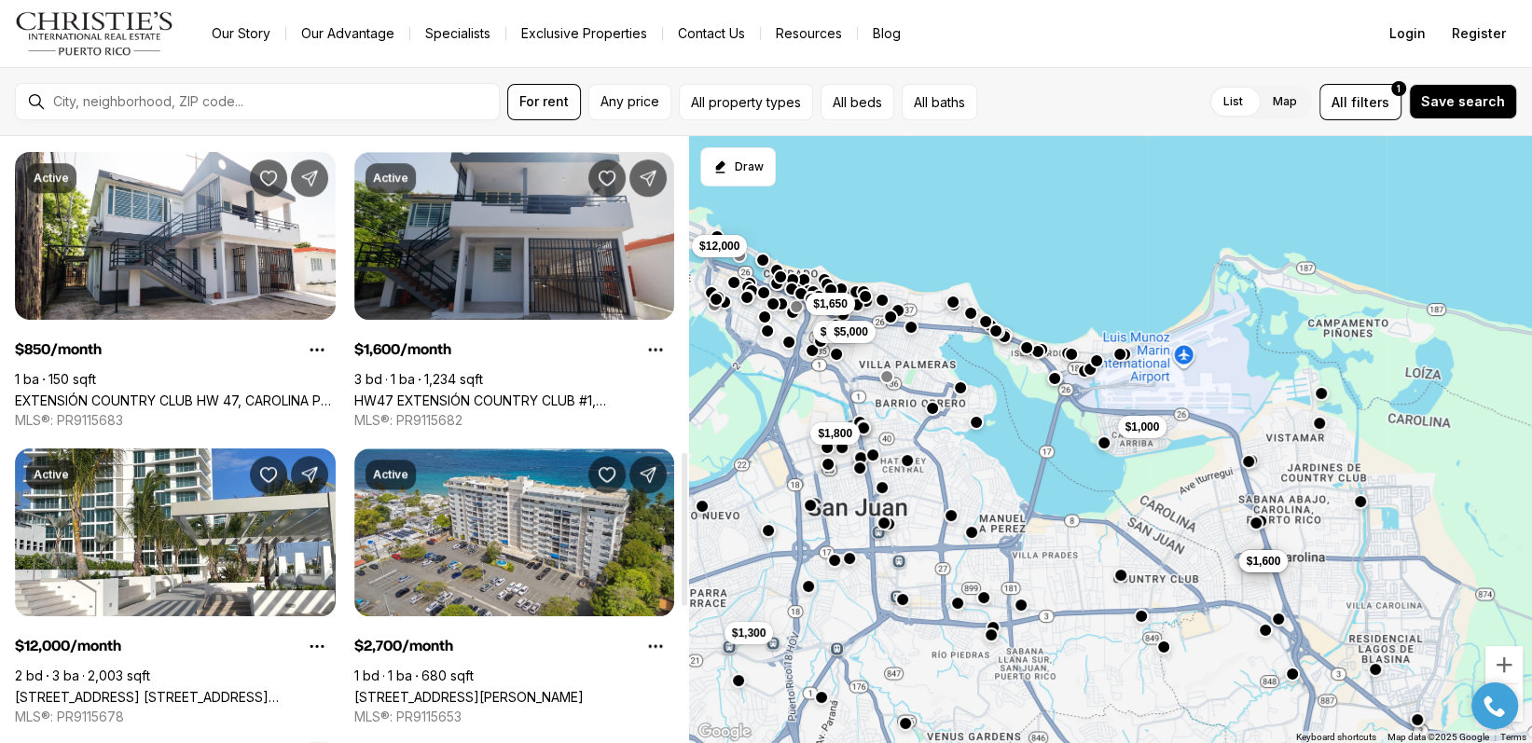
scroll to position [1492, 0]
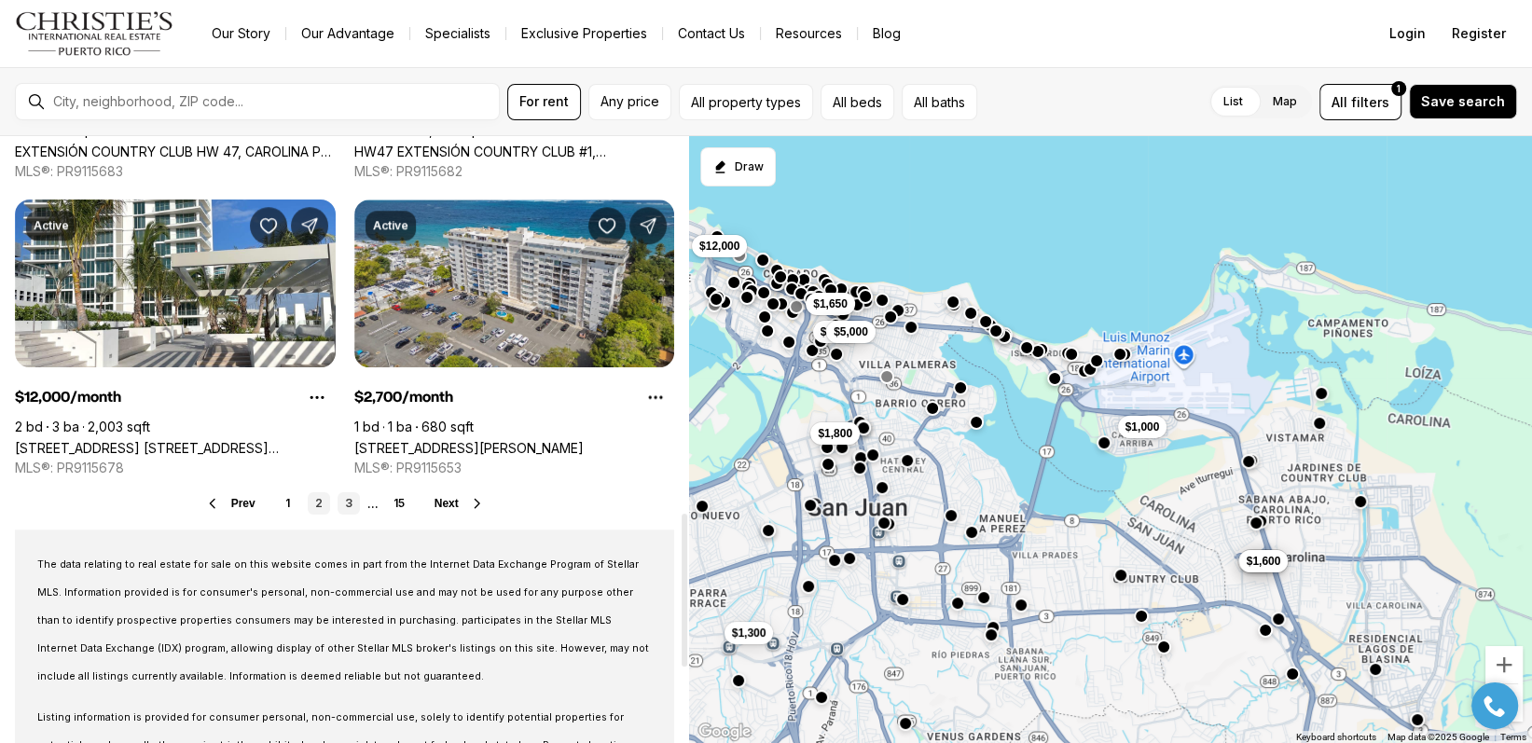
click at [340, 503] on link "3" at bounding box center [348, 503] width 22 height 22
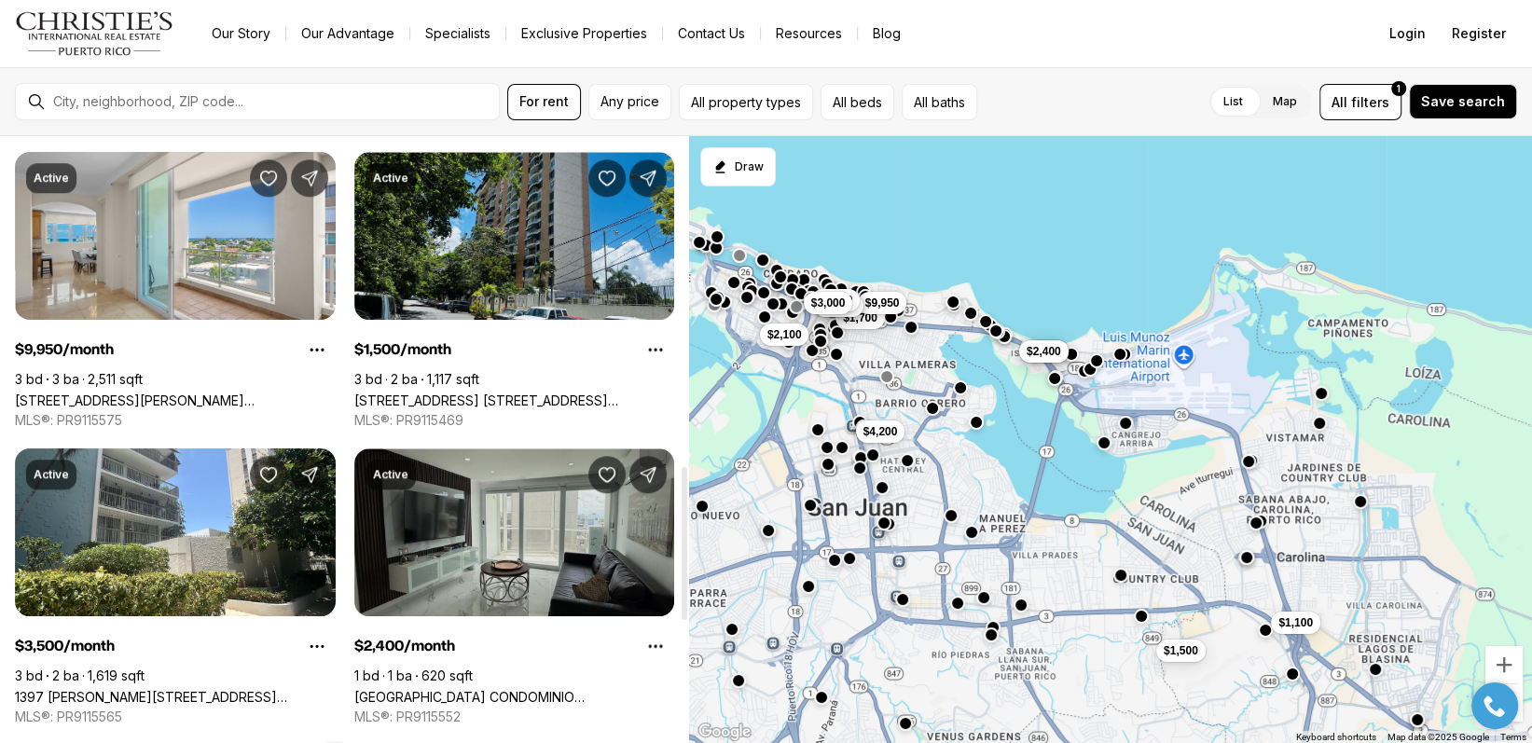
scroll to position [1492, 0]
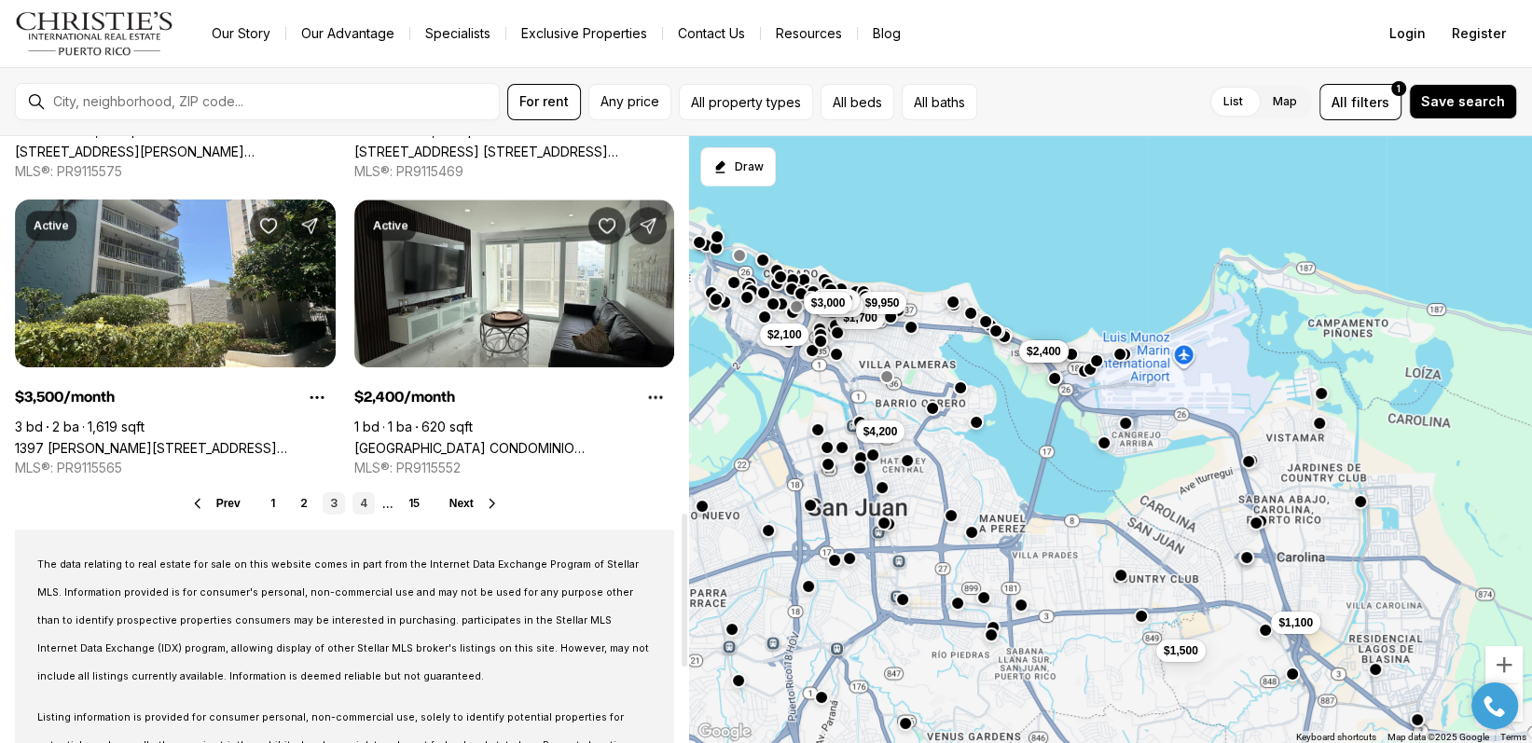
click at [361, 503] on link "4" at bounding box center [363, 503] width 22 height 22
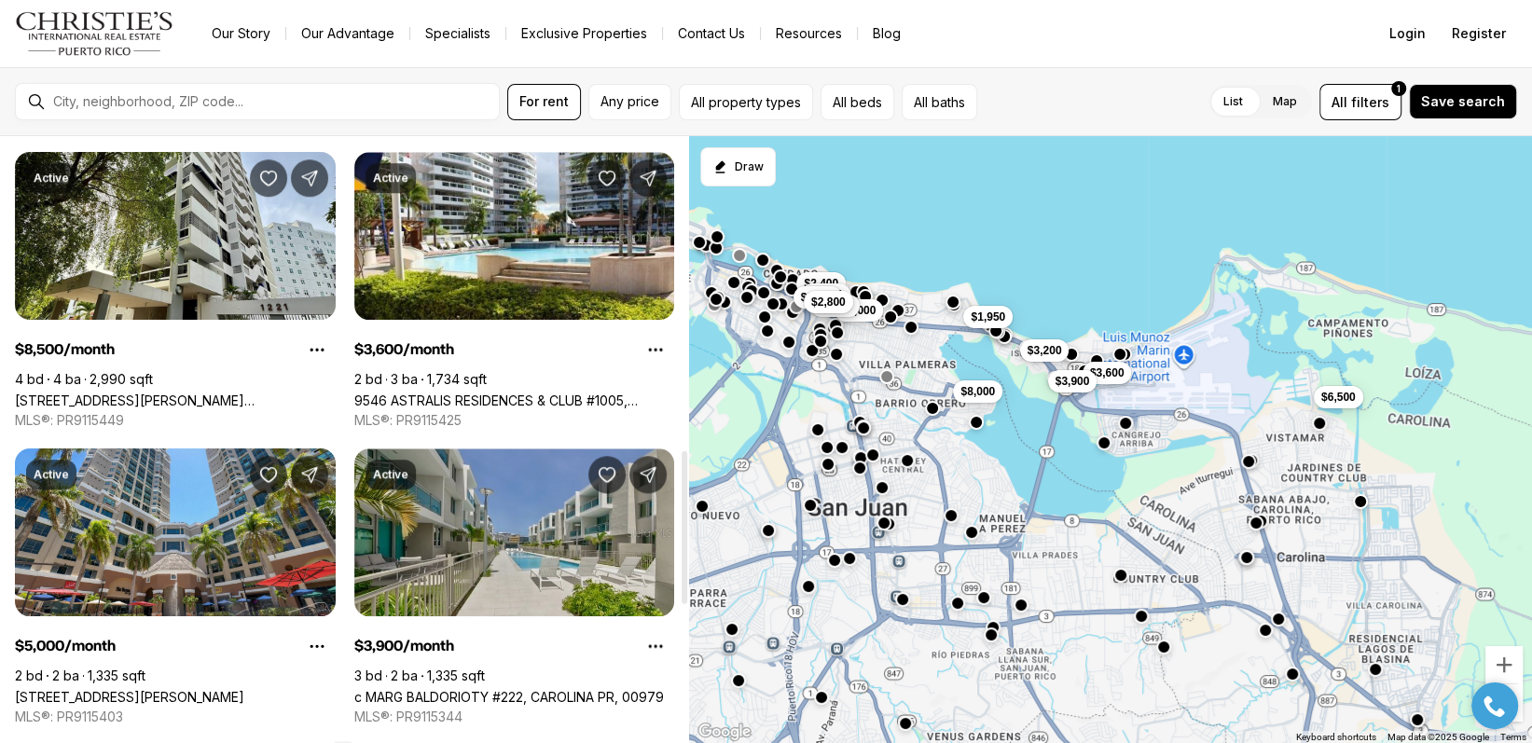
scroll to position [1492, 0]
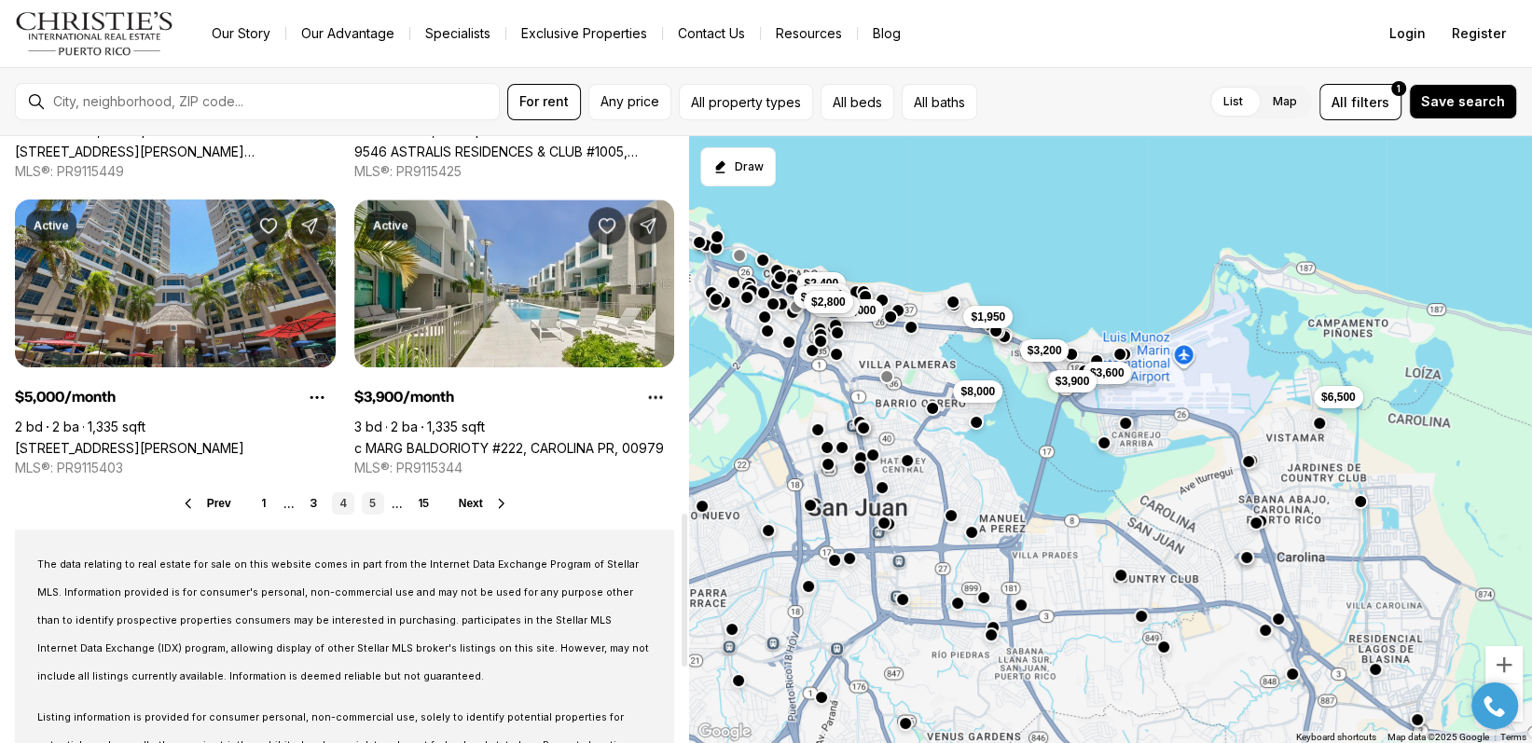
click at [371, 504] on link "5" at bounding box center [373, 503] width 22 height 22
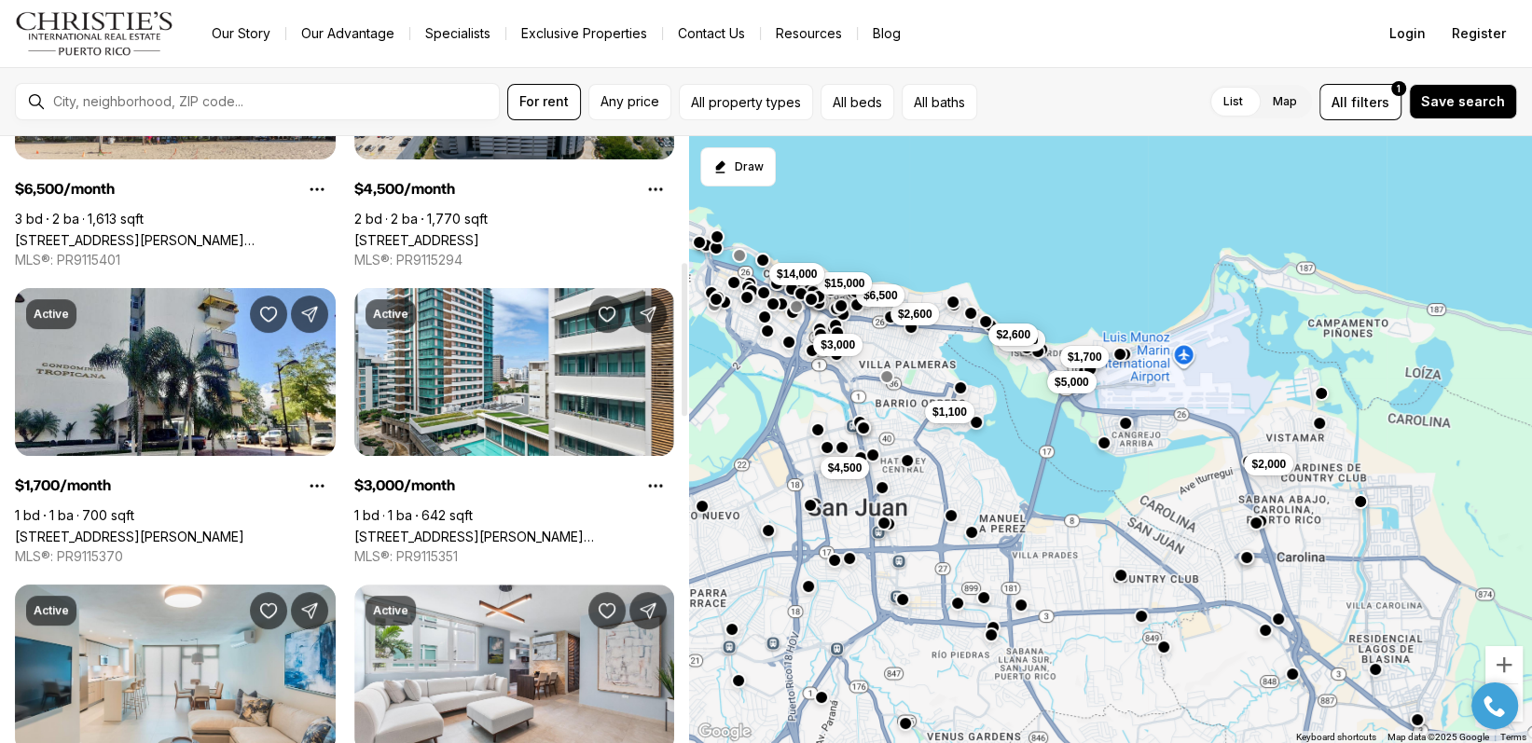
scroll to position [497, 0]
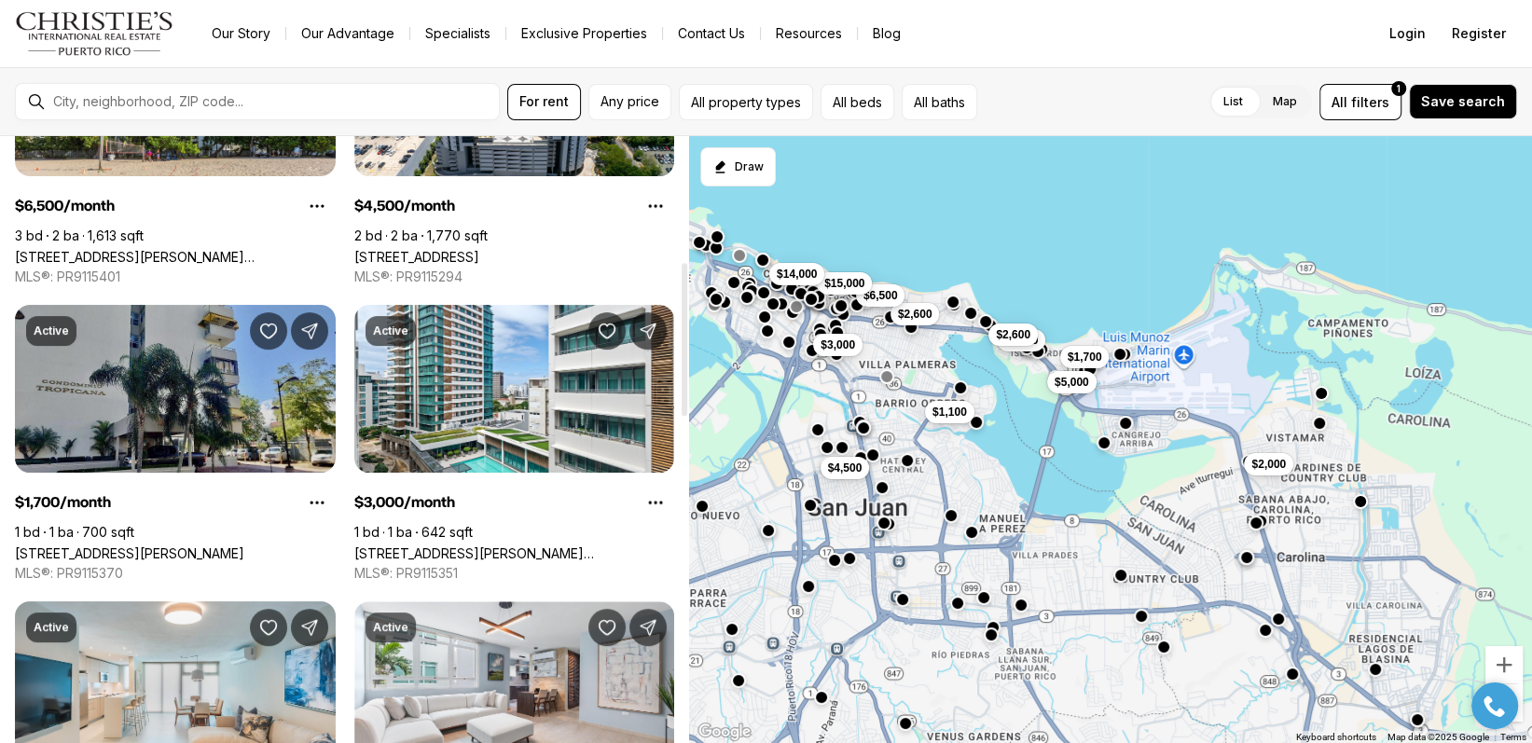
click at [152, 545] on link "[STREET_ADDRESS][PERSON_NAME]" at bounding box center [129, 553] width 229 height 16
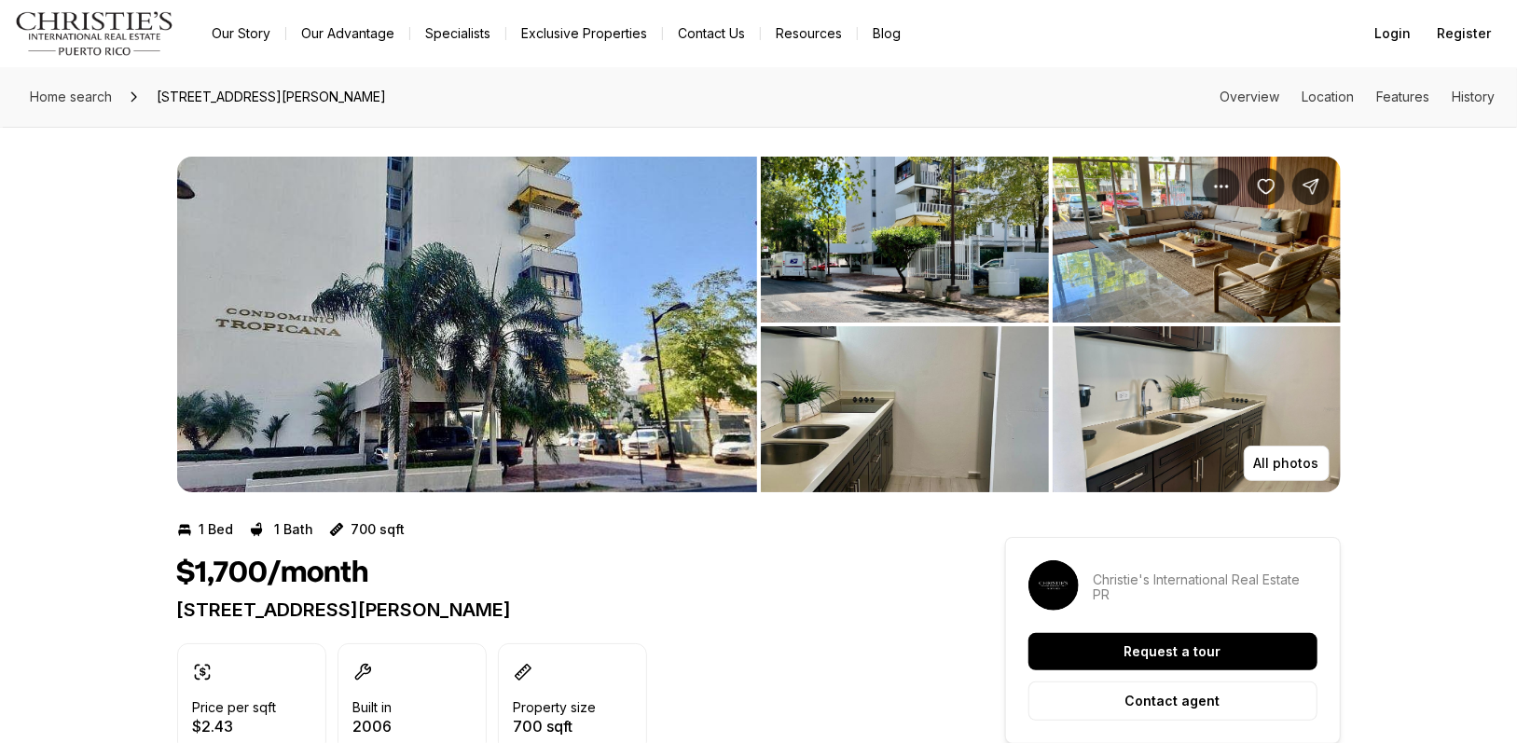
click at [832, 436] on img "View image gallery" at bounding box center [905, 409] width 288 height 166
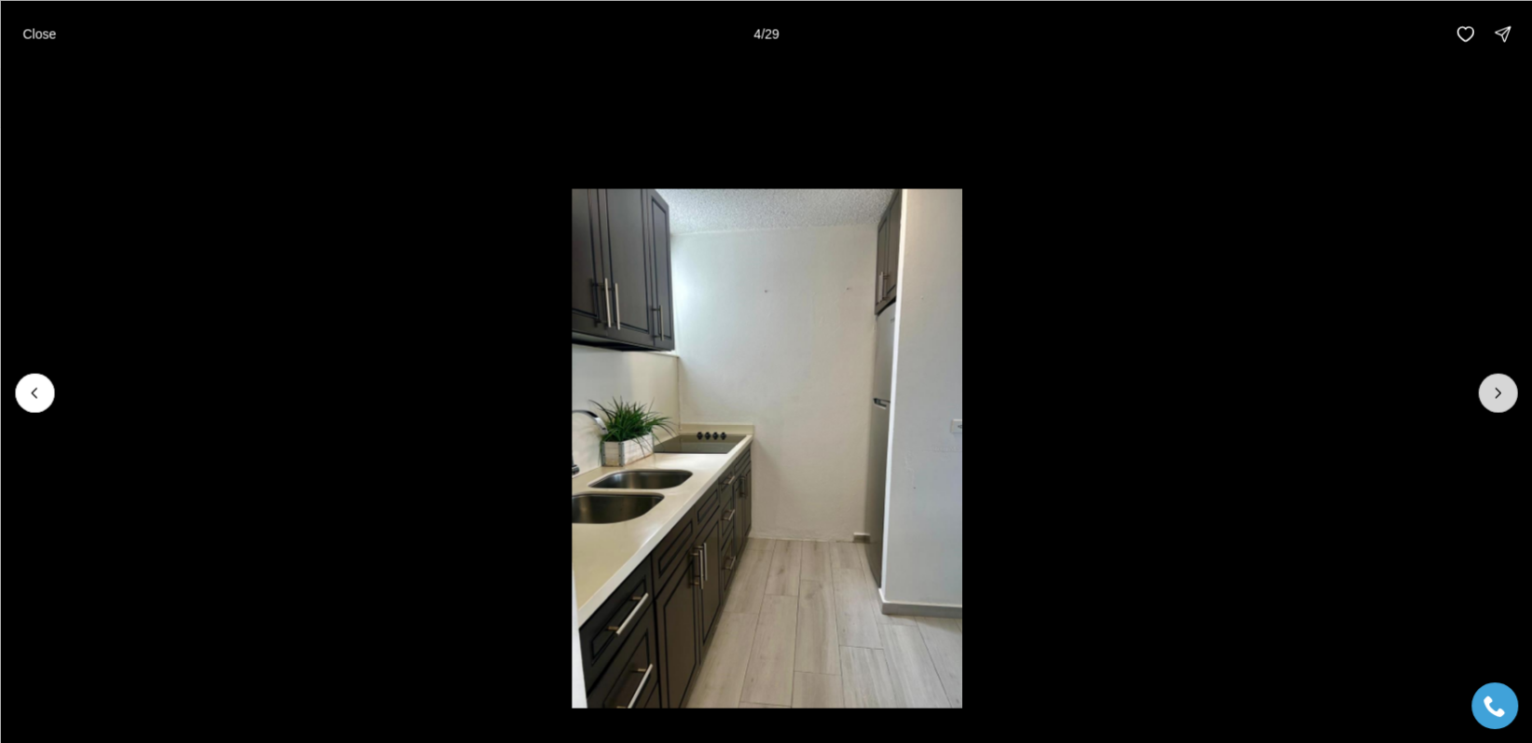
click at [1508, 393] on button "Next slide" at bounding box center [1497, 392] width 39 height 39
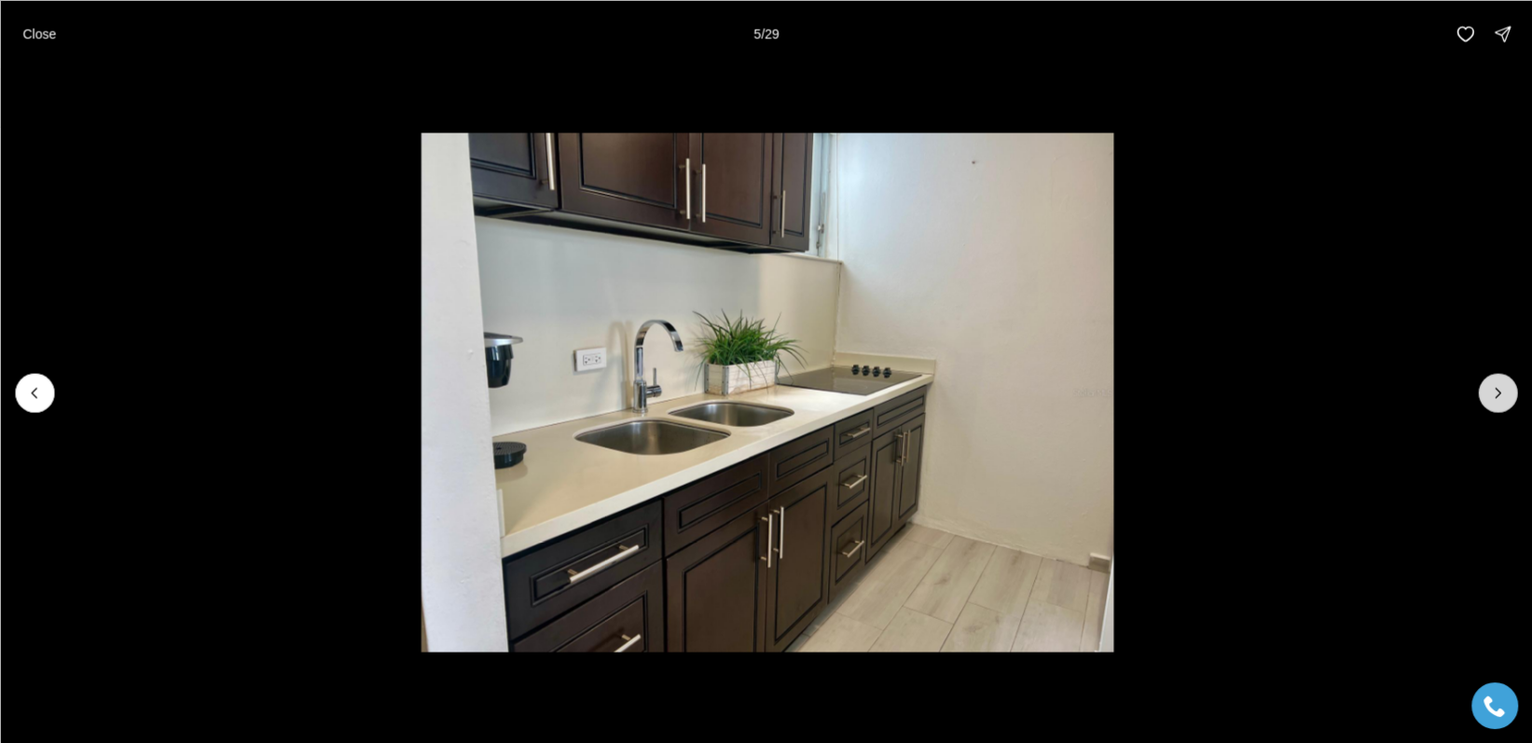
click at [1508, 393] on button "Next slide" at bounding box center [1497, 392] width 39 height 39
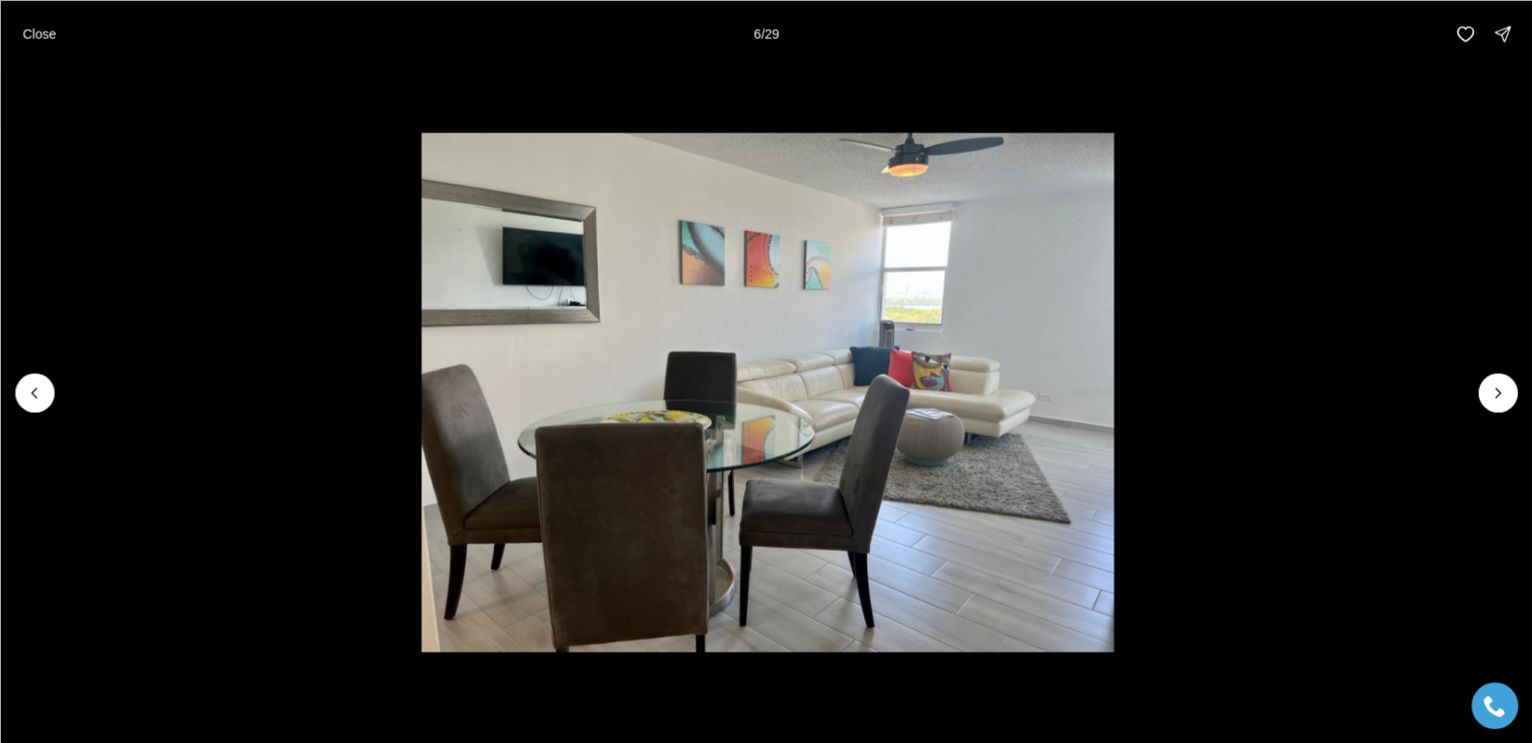
click at [27, 34] on p "Close" at bounding box center [39, 33] width 34 height 15
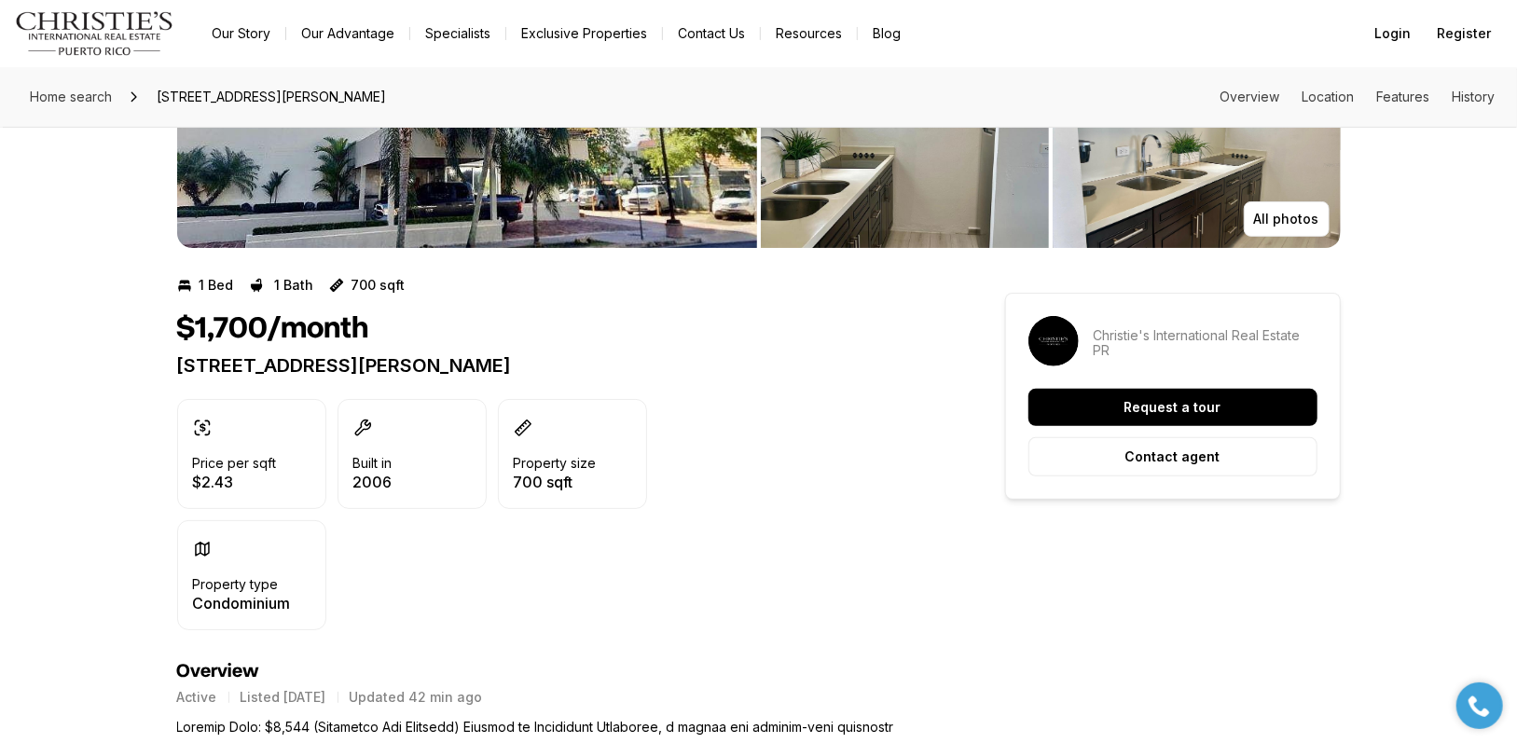
scroll to position [248, 0]
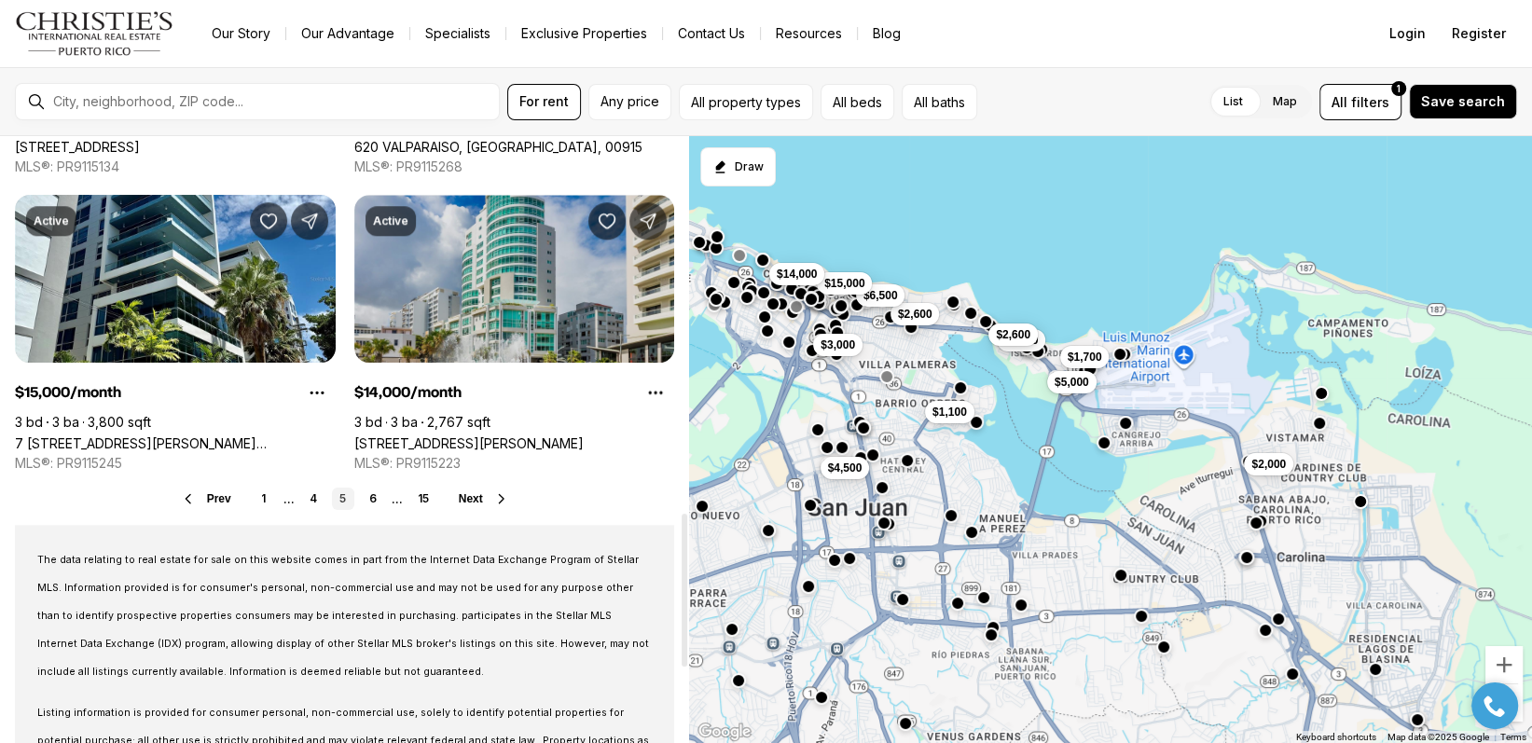
scroll to position [1492, 0]
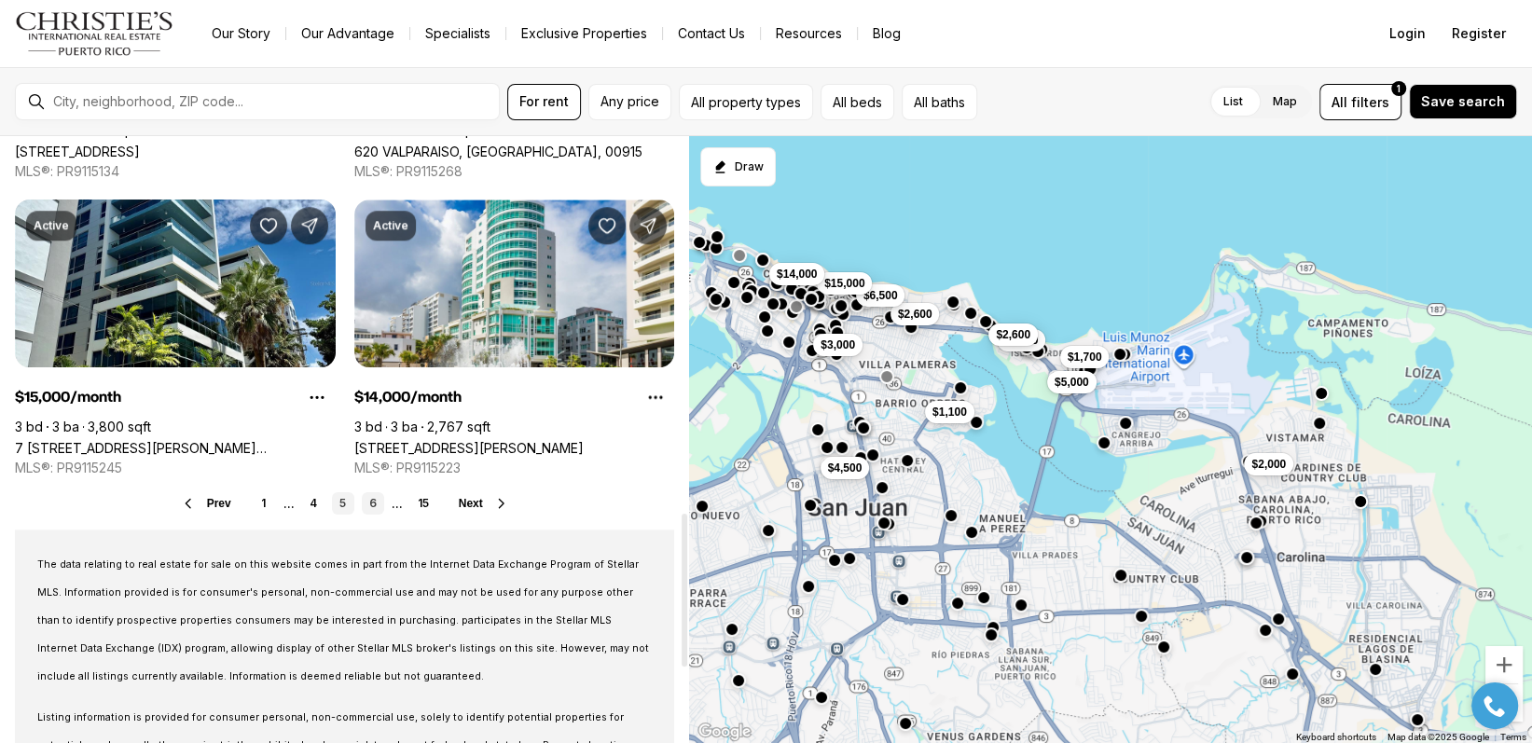
click at [367, 500] on link "6" at bounding box center [373, 503] width 22 height 22
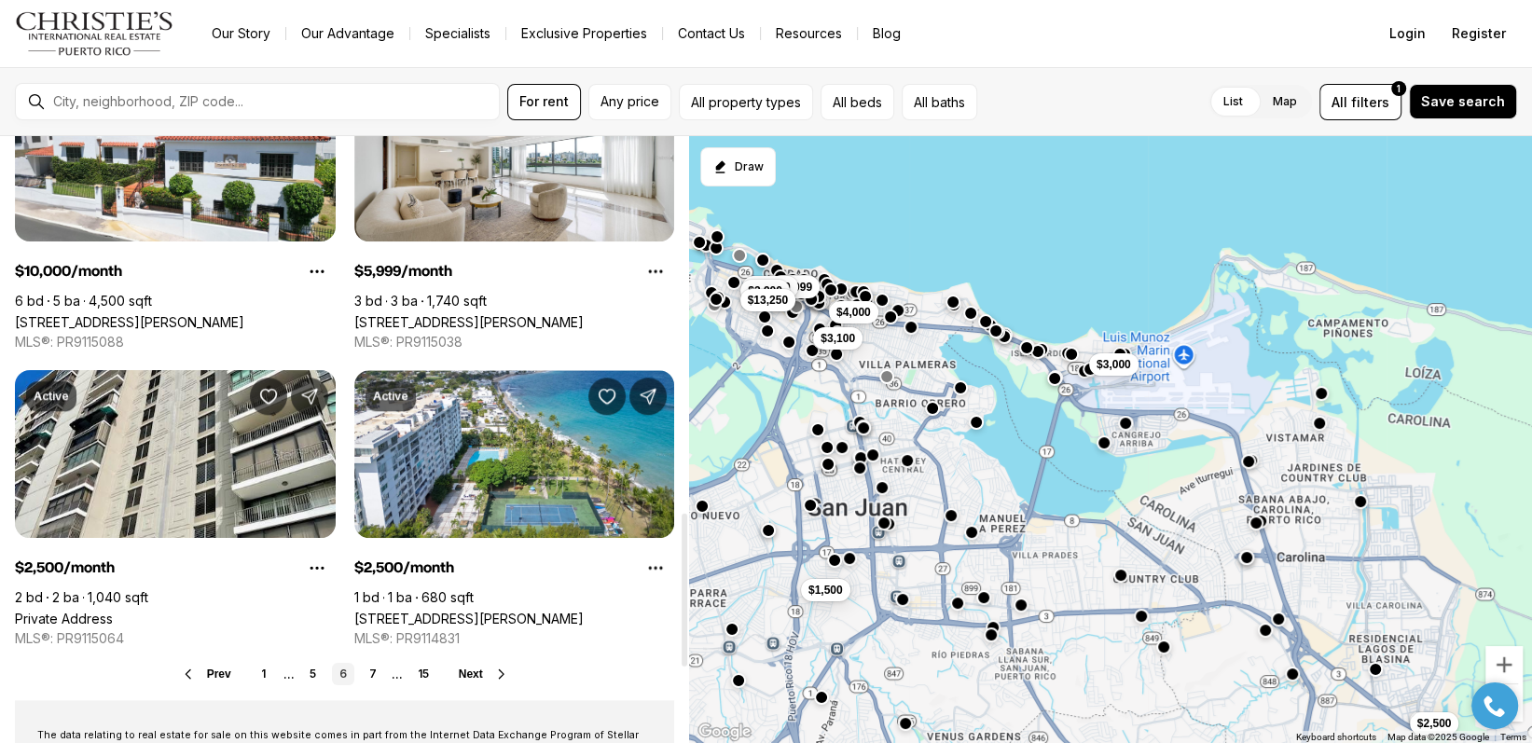
scroll to position [1492, 0]
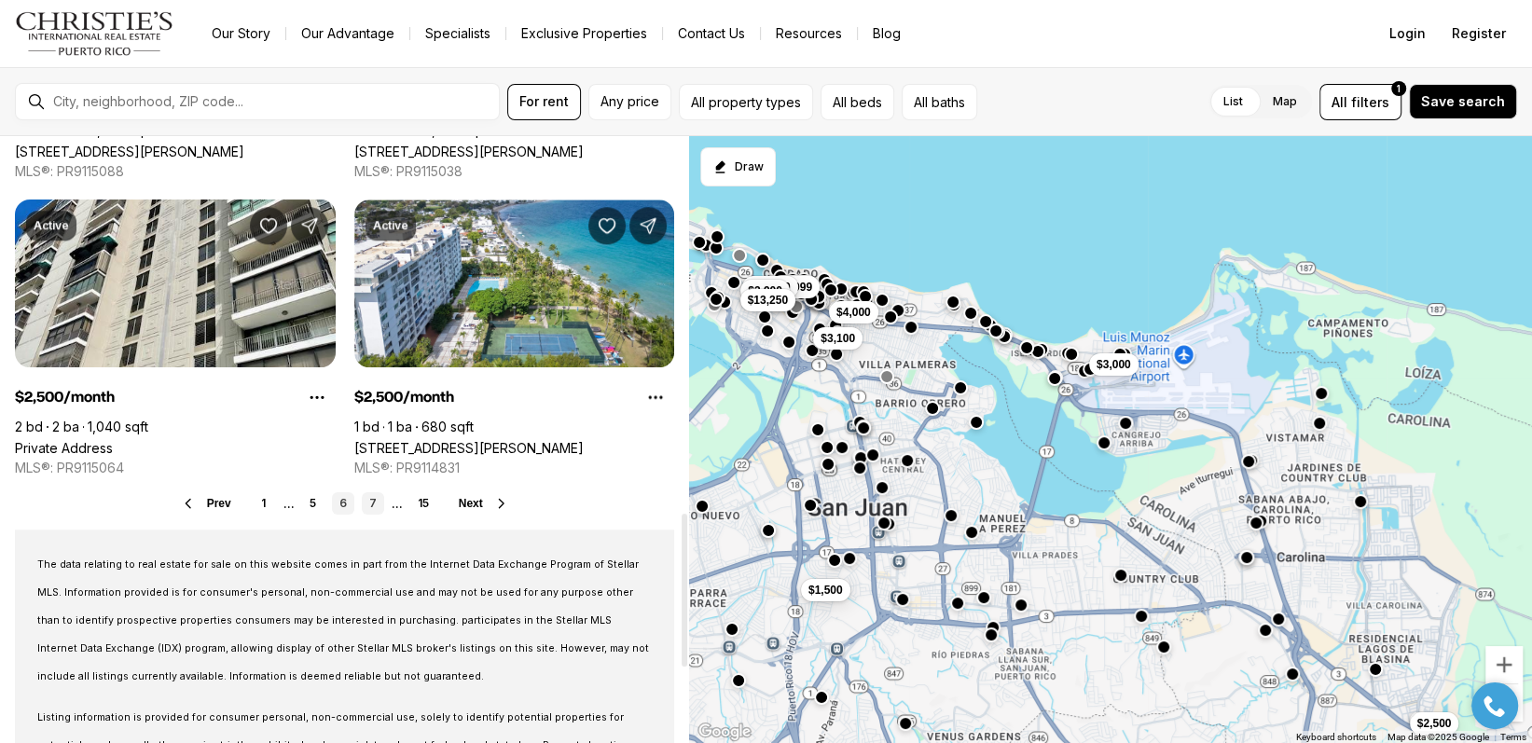
click at [370, 505] on link "7" at bounding box center [373, 503] width 22 height 22
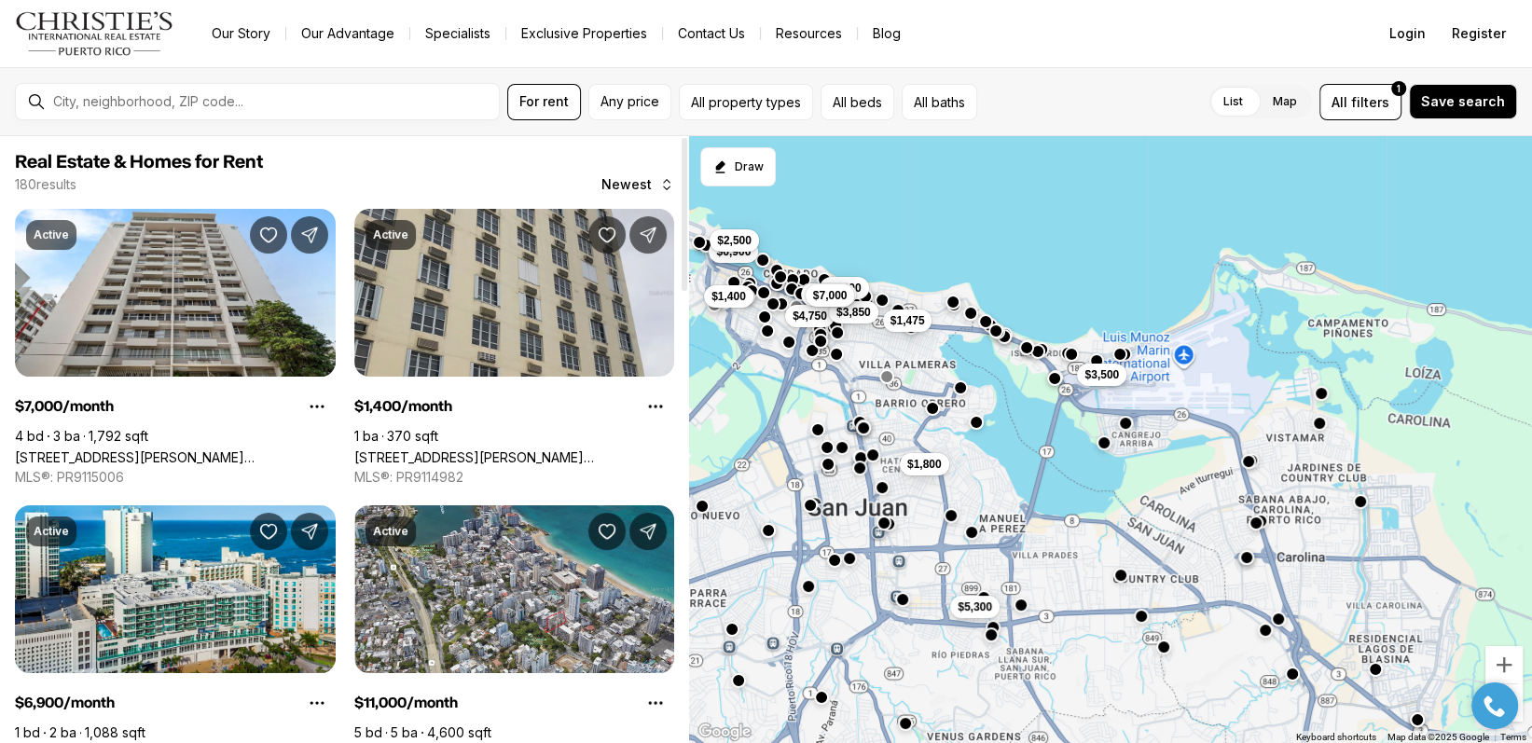
click at [554, 449] on link "[STREET_ADDRESS][PERSON_NAME][PERSON_NAME]" at bounding box center [514, 457] width 321 height 16
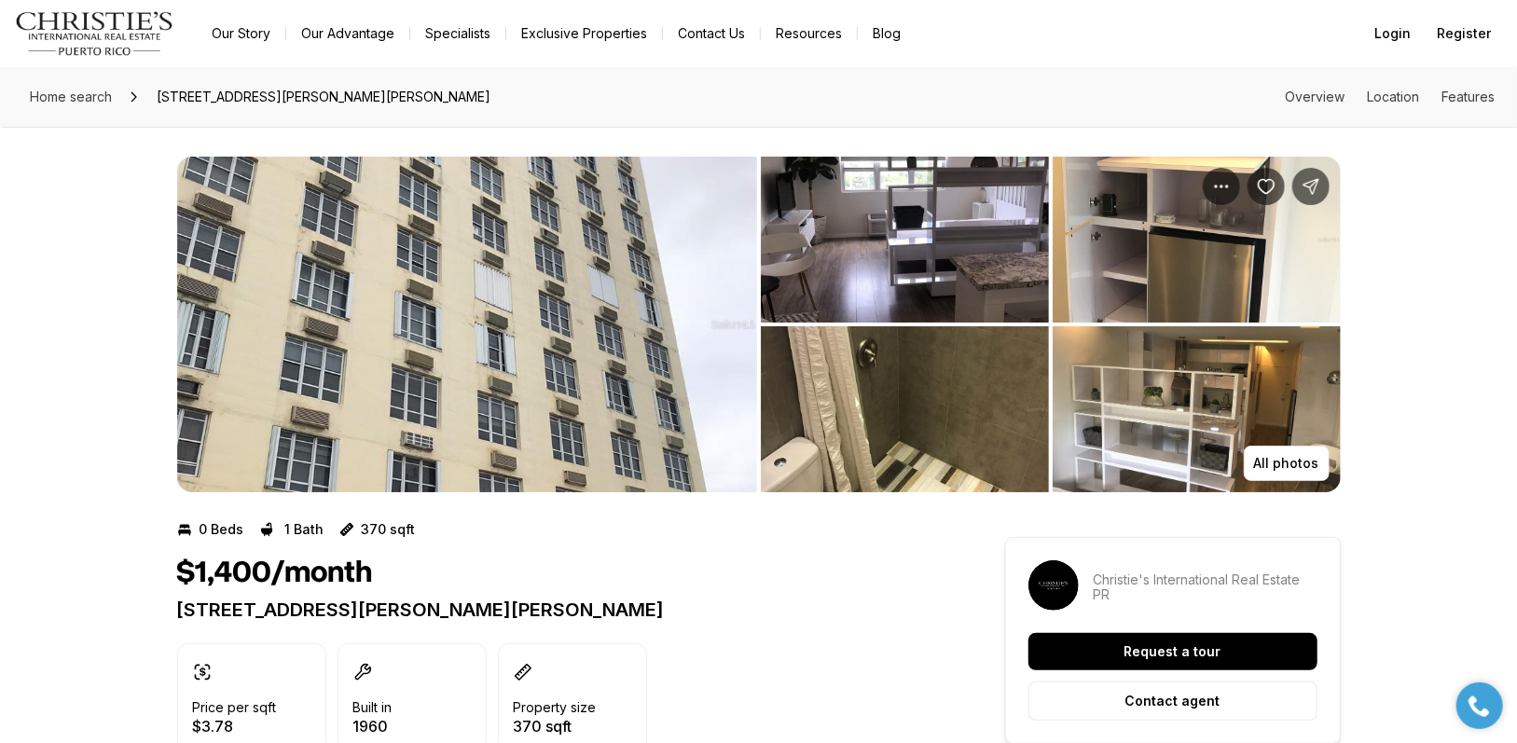
click at [965, 245] on img "View image gallery" at bounding box center [905, 240] width 288 height 166
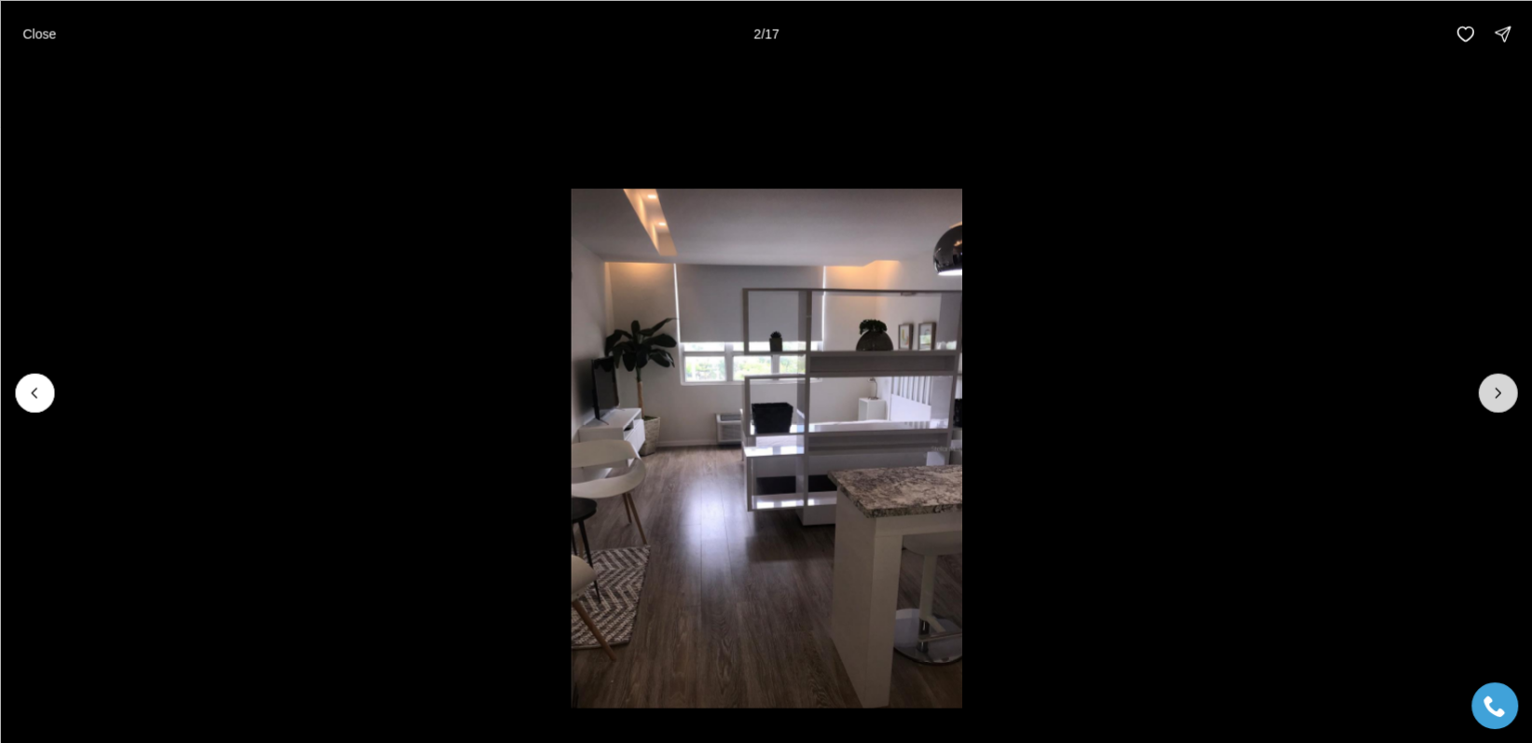
click at [1481, 387] on button "Next slide" at bounding box center [1497, 392] width 39 height 39
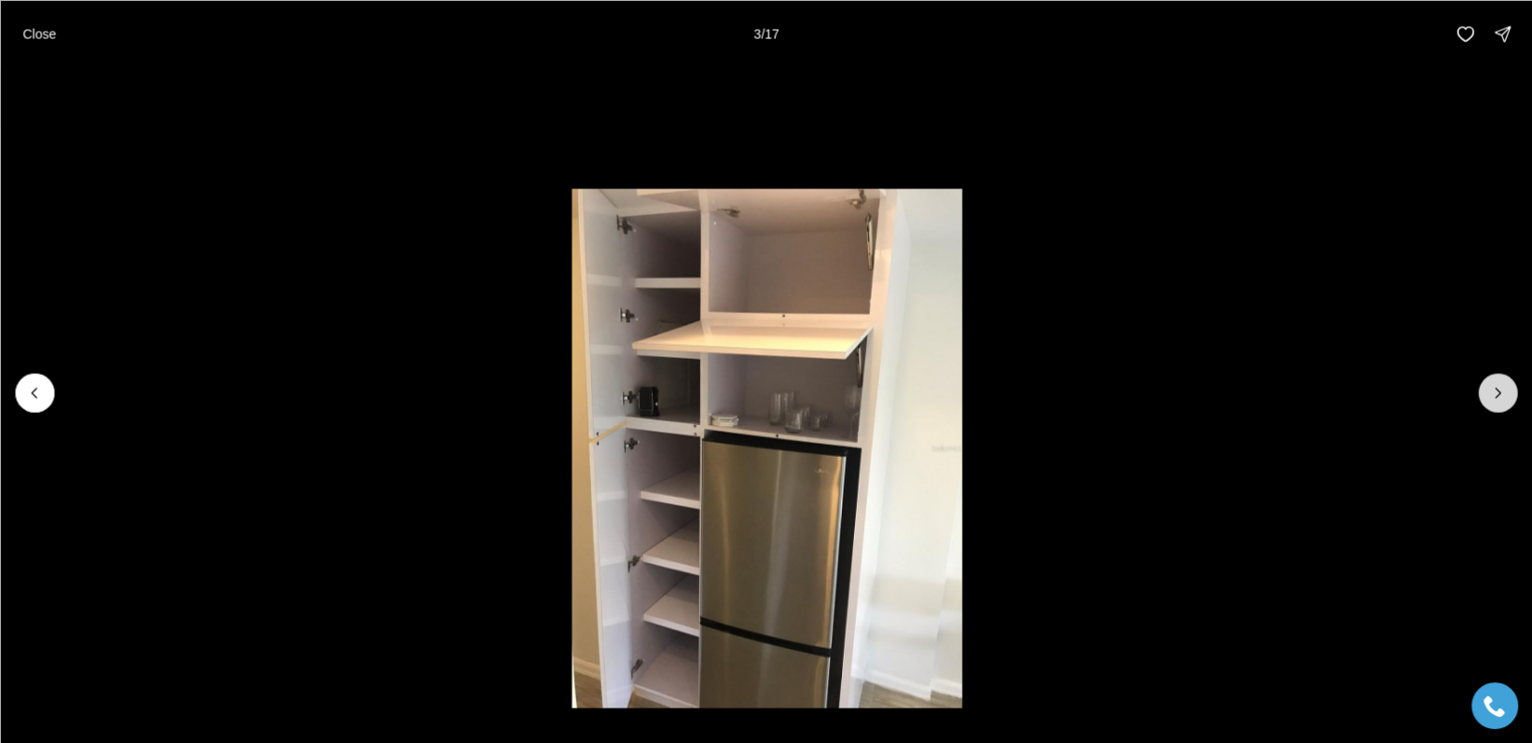
click at [1496, 390] on icon "Next slide" at bounding box center [1497, 392] width 19 height 19
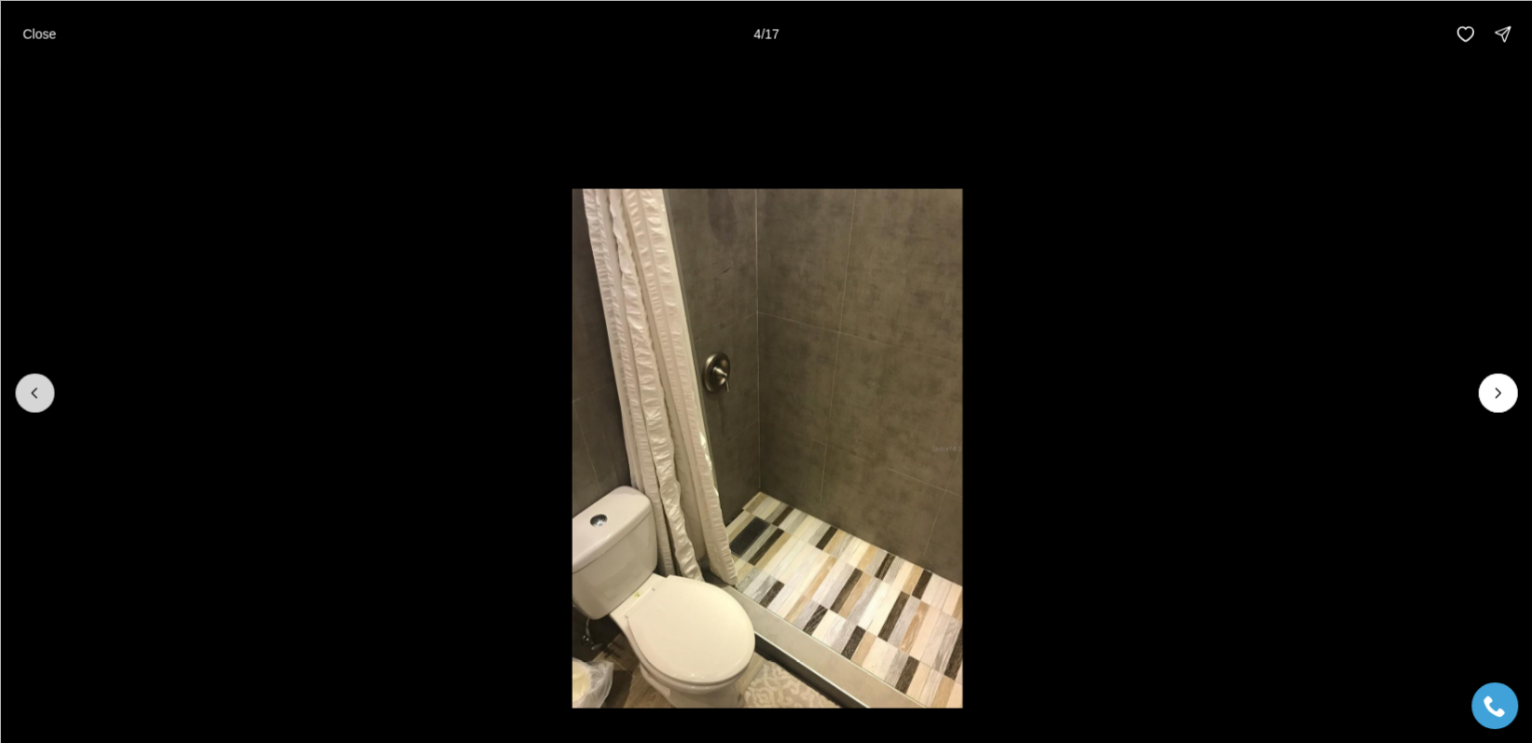
click at [33, 389] on icon "Previous slide" at bounding box center [34, 392] width 19 height 19
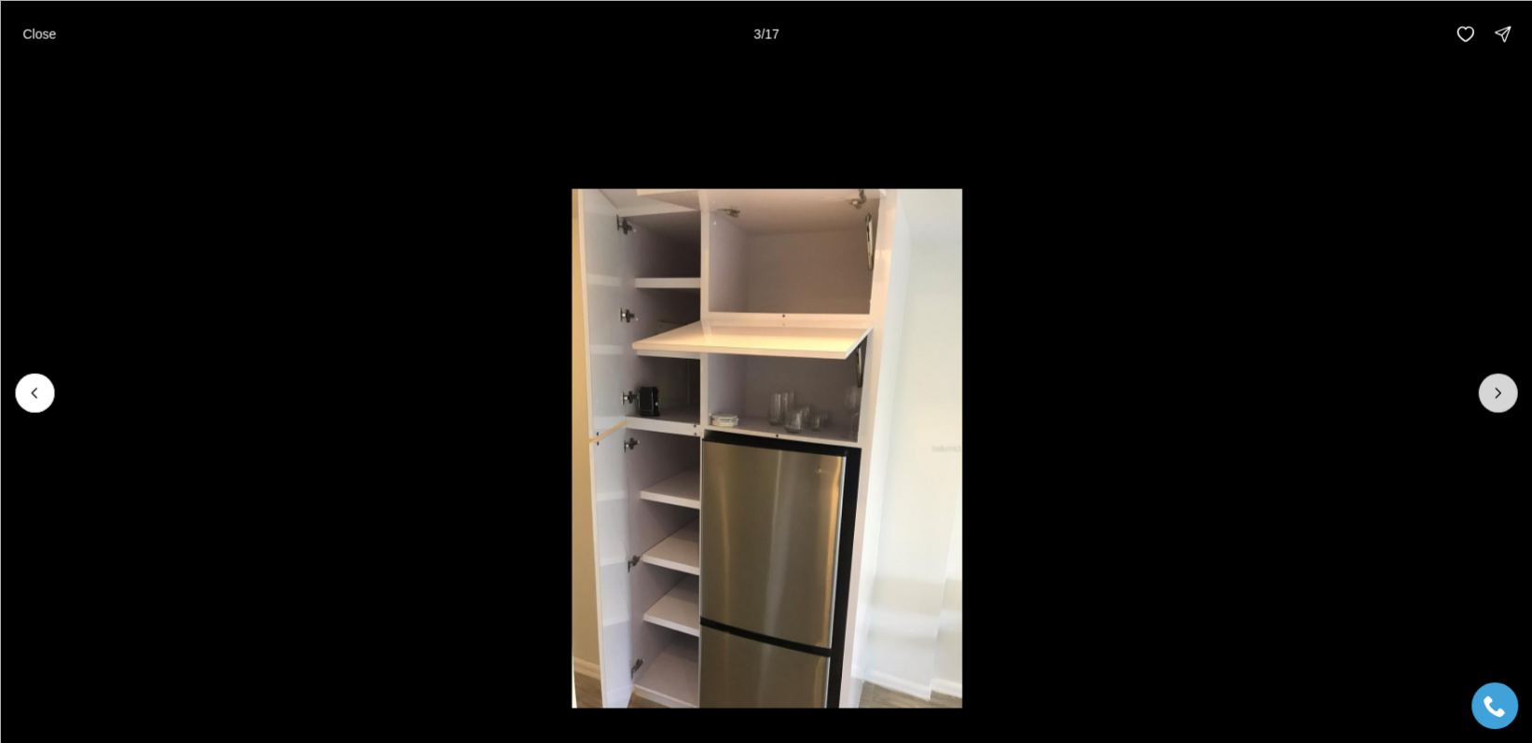
click at [1496, 386] on icon "Next slide" at bounding box center [1497, 392] width 19 height 19
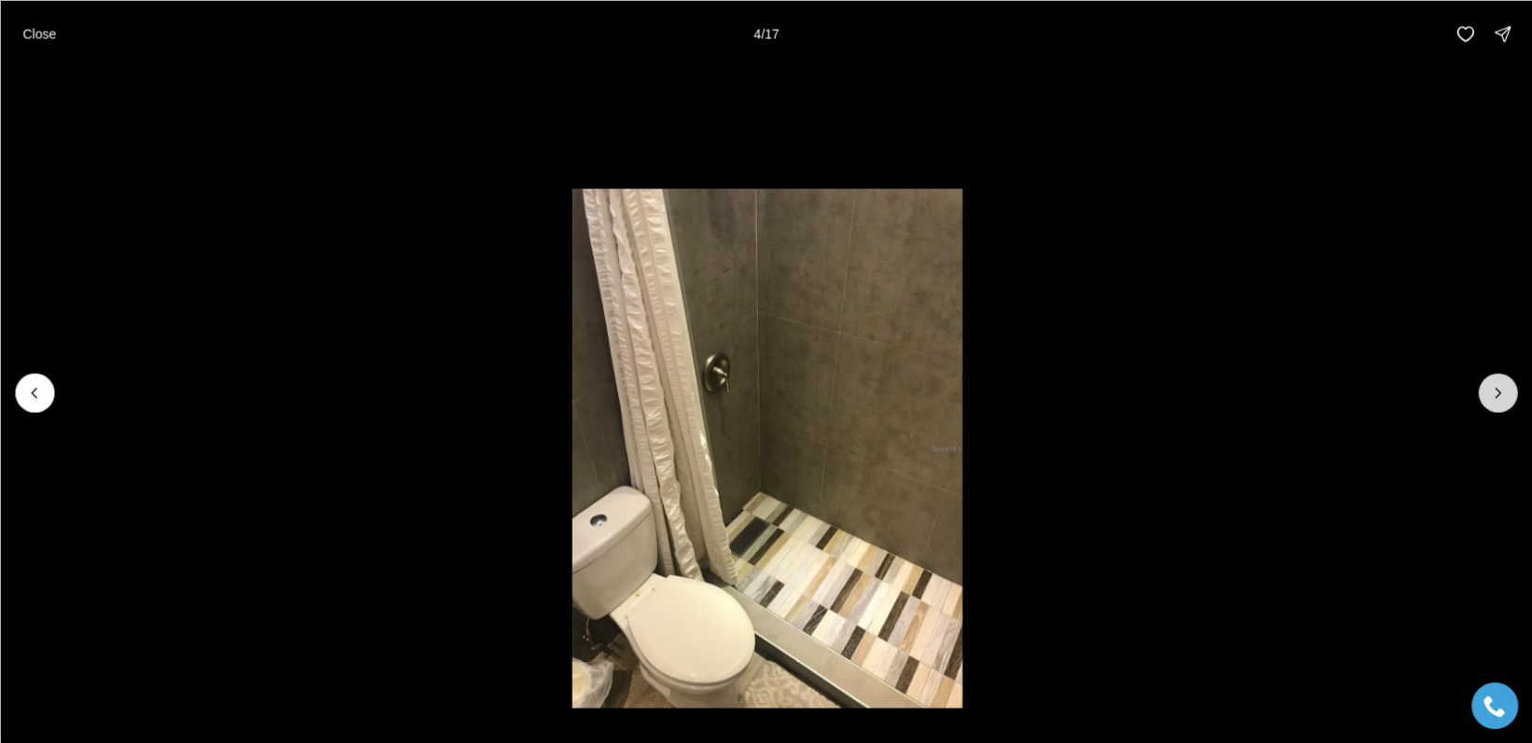
click at [1502, 395] on icon "Next slide" at bounding box center [1497, 392] width 19 height 19
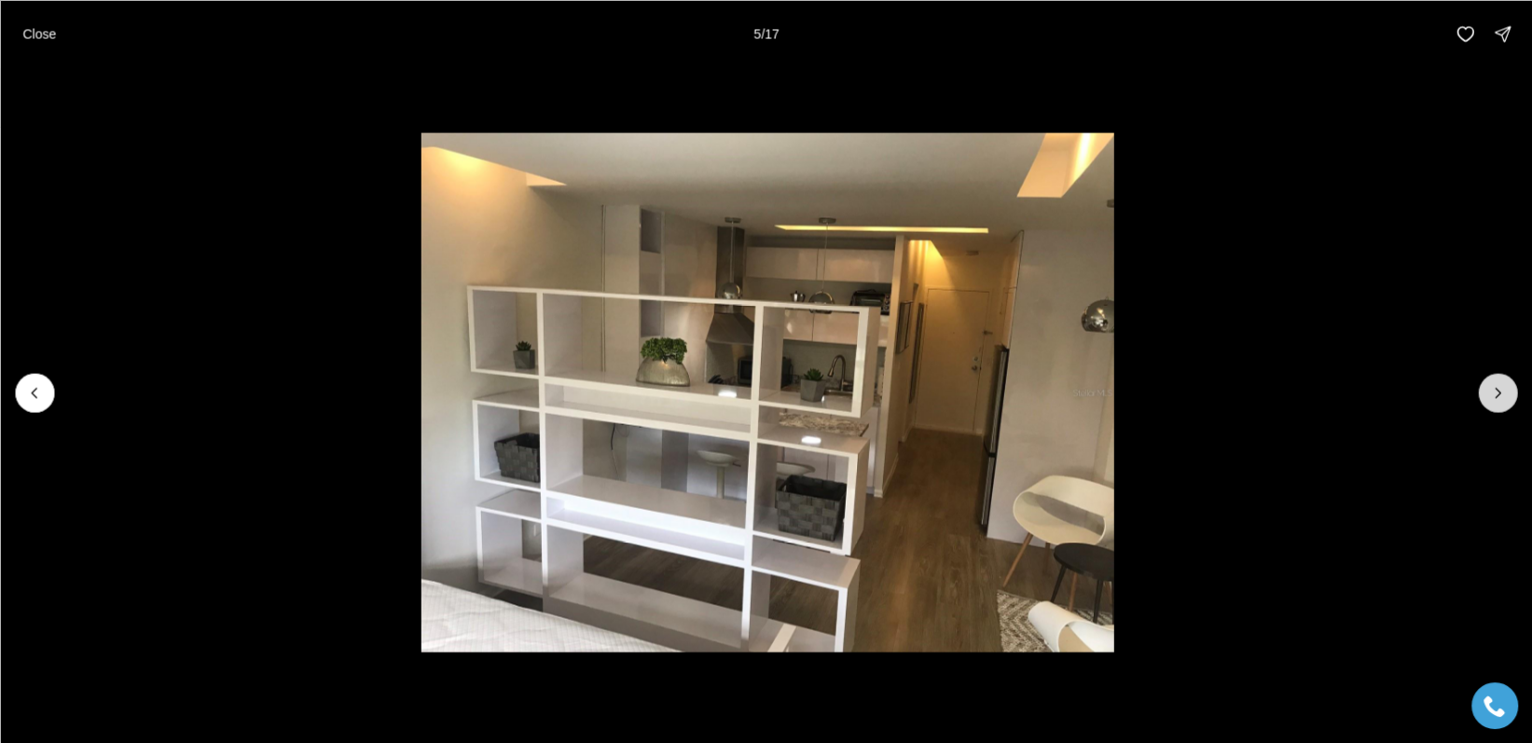
click at [1496, 392] on icon "Next slide" at bounding box center [1497, 392] width 19 height 19
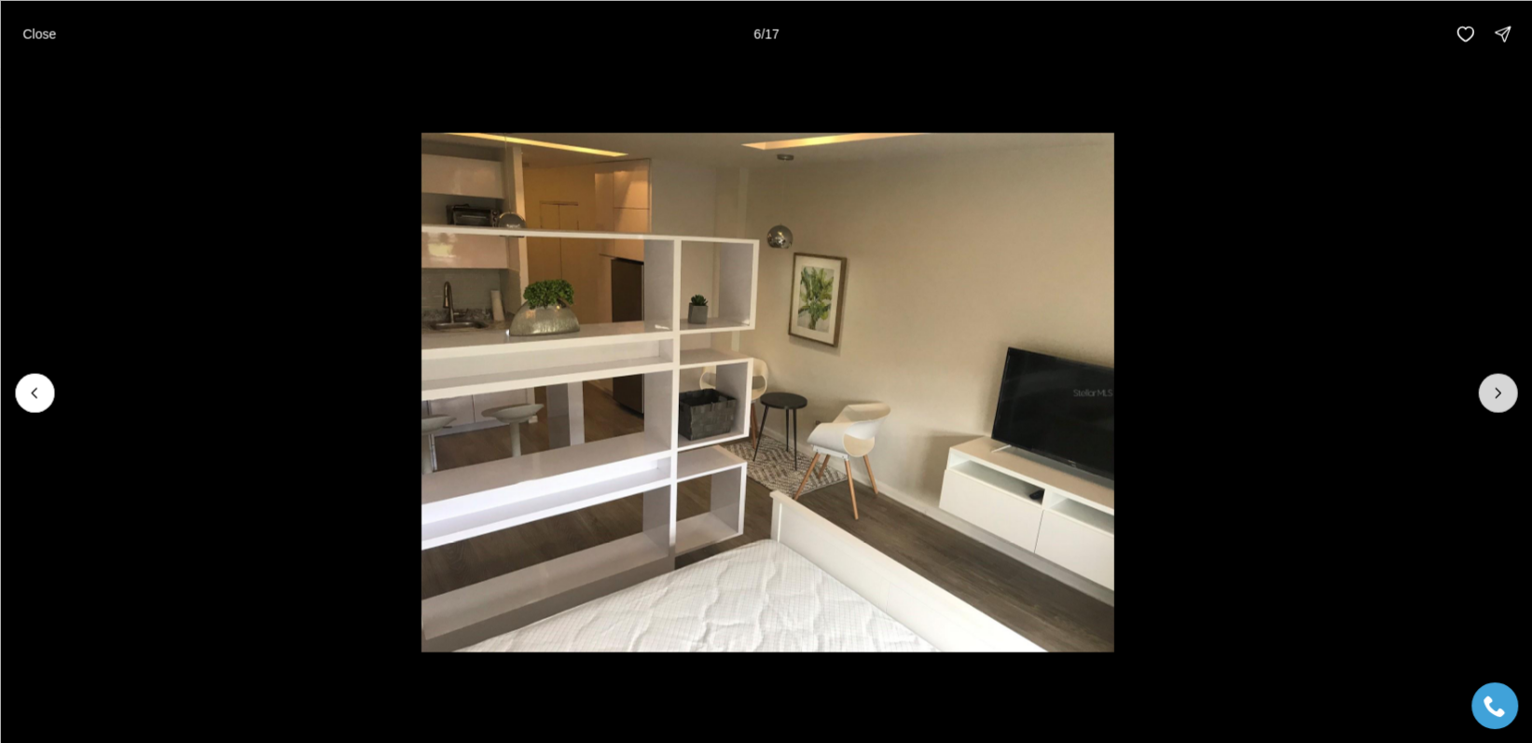
click at [1497, 394] on icon "Next slide" at bounding box center [1497, 392] width 19 height 19
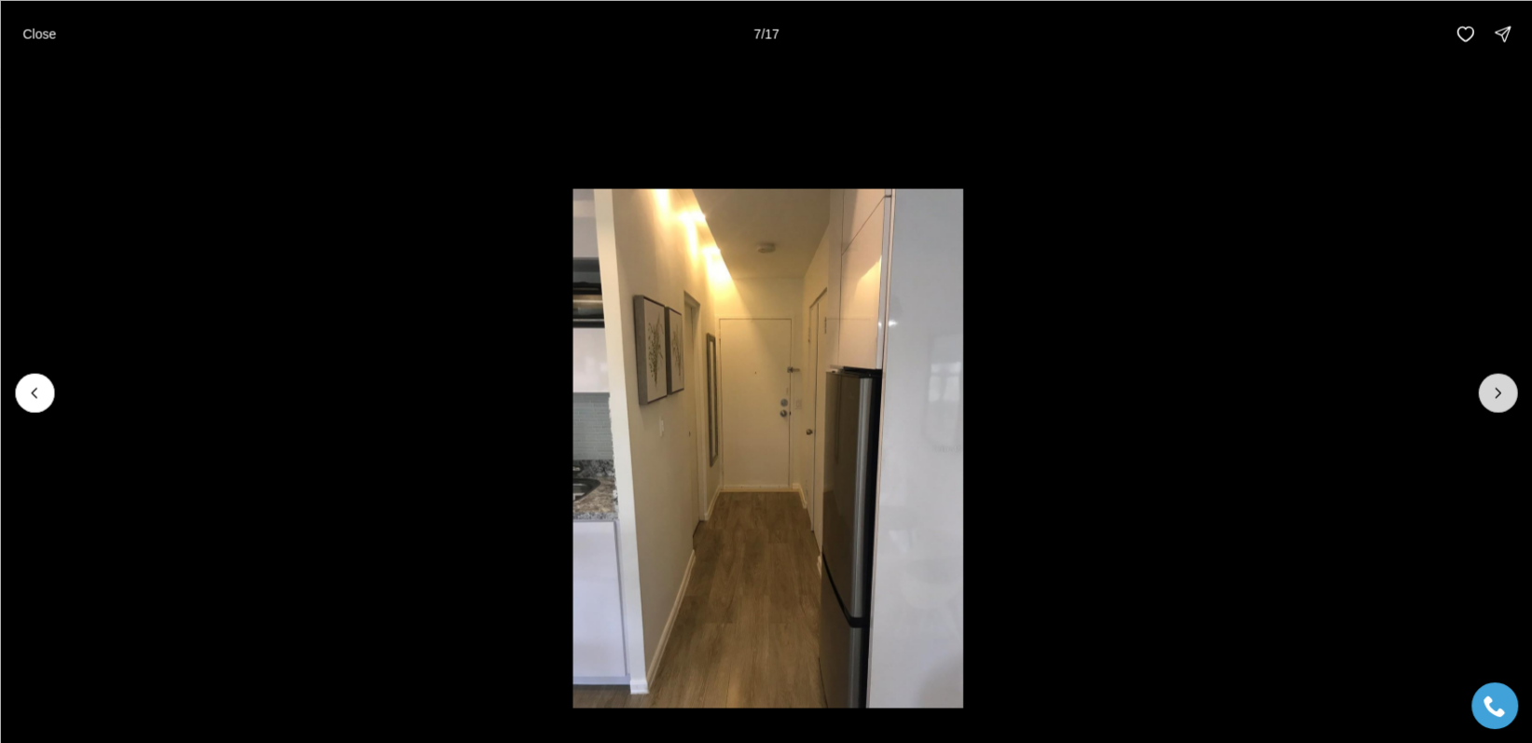
click at [1497, 394] on icon "Next slide" at bounding box center [1497, 392] width 19 height 19
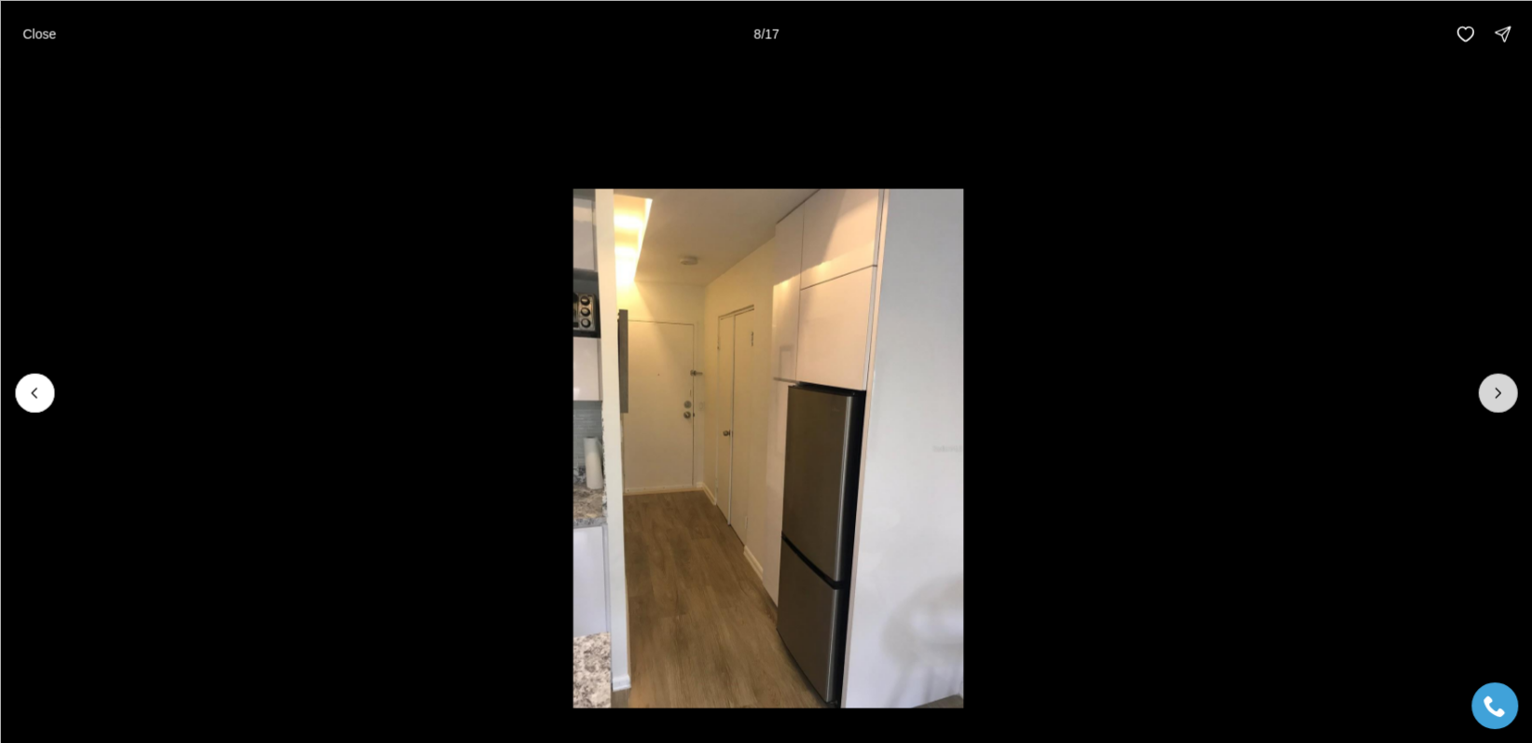
click at [1498, 396] on icon "Next slide" at bounding box center [1497, 392] width 19 height 19
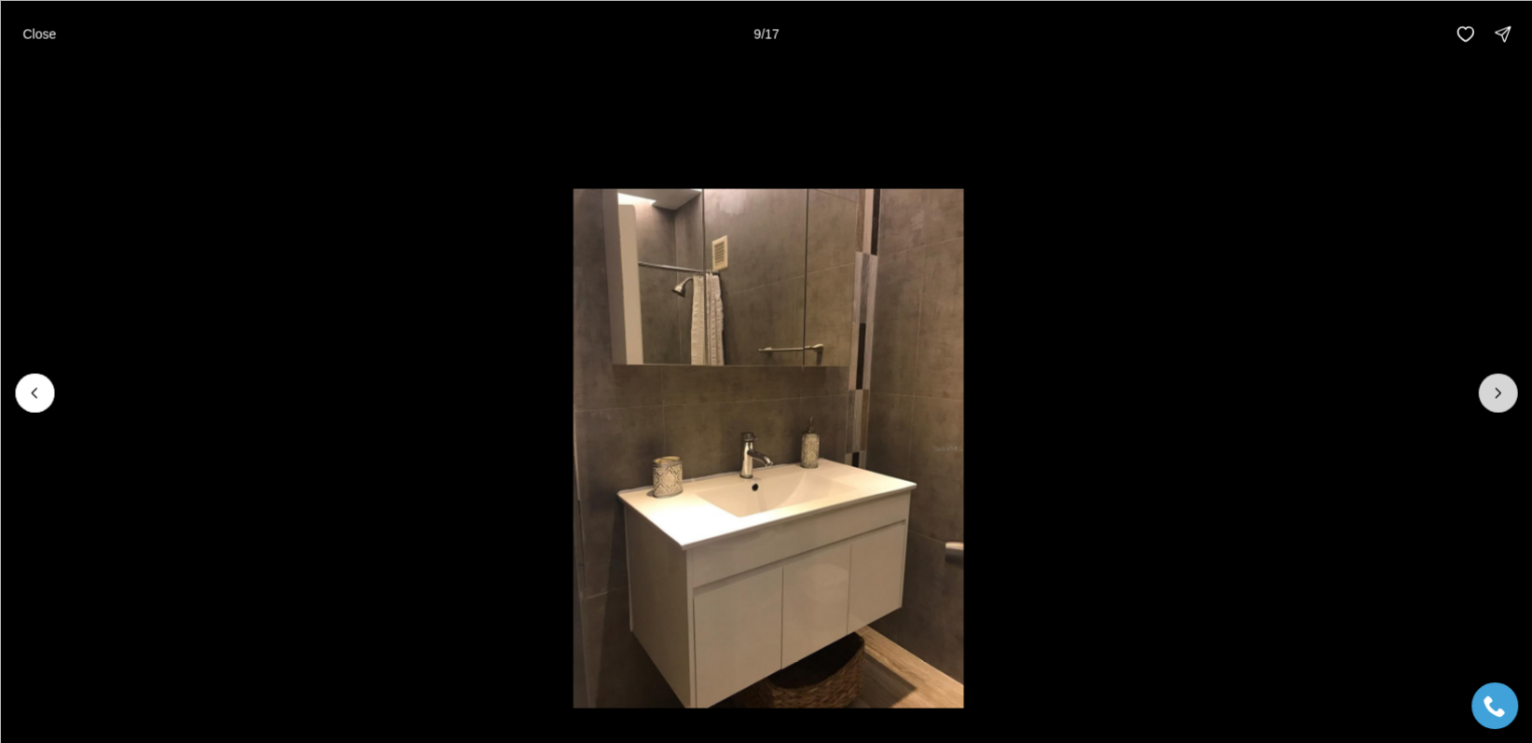
click at [1496, 389] on icon "Next slide" at bounding box center [1497, 392] width 5 height 9
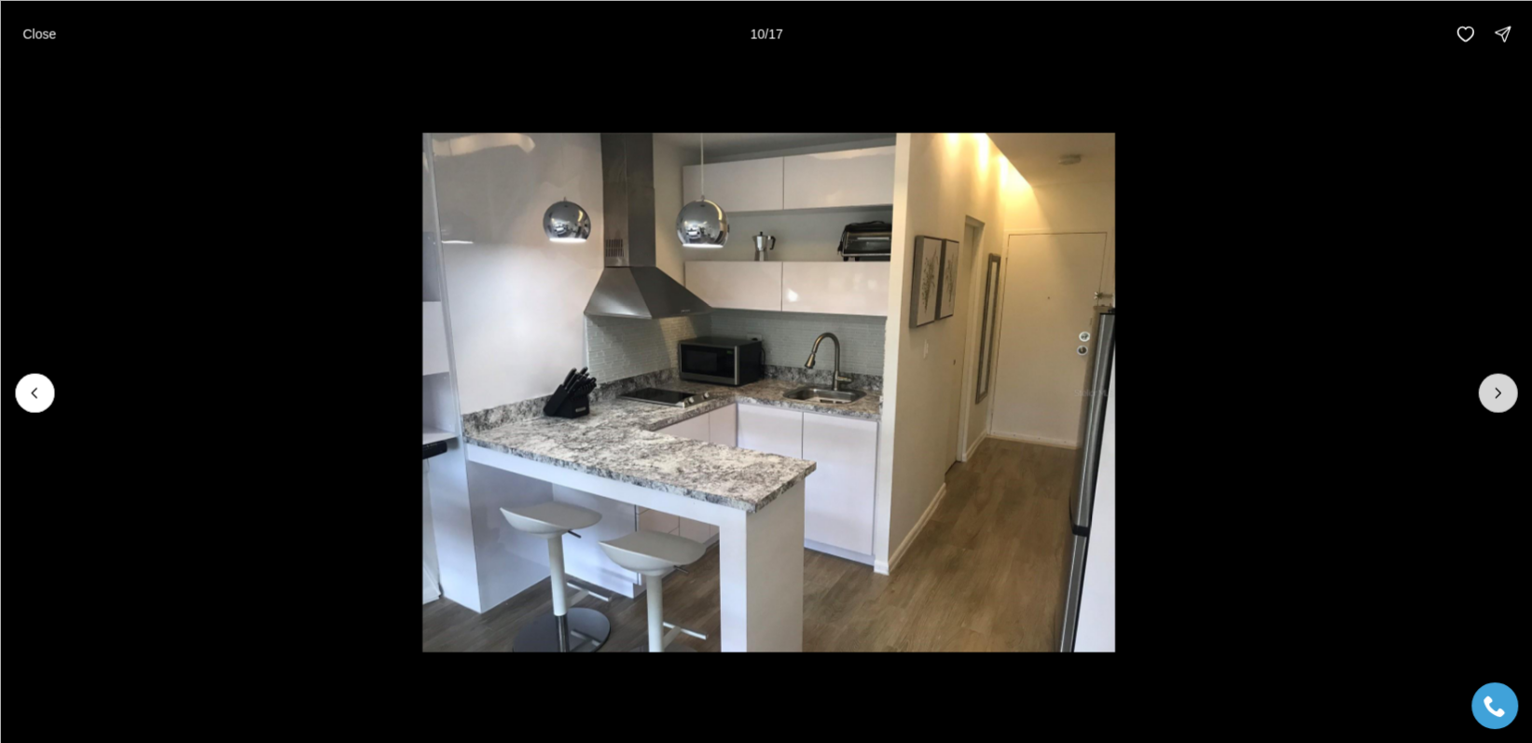
click at [1499, 393] on icon "Next slide" at bounding box center [1497, 392] width 19 height 19
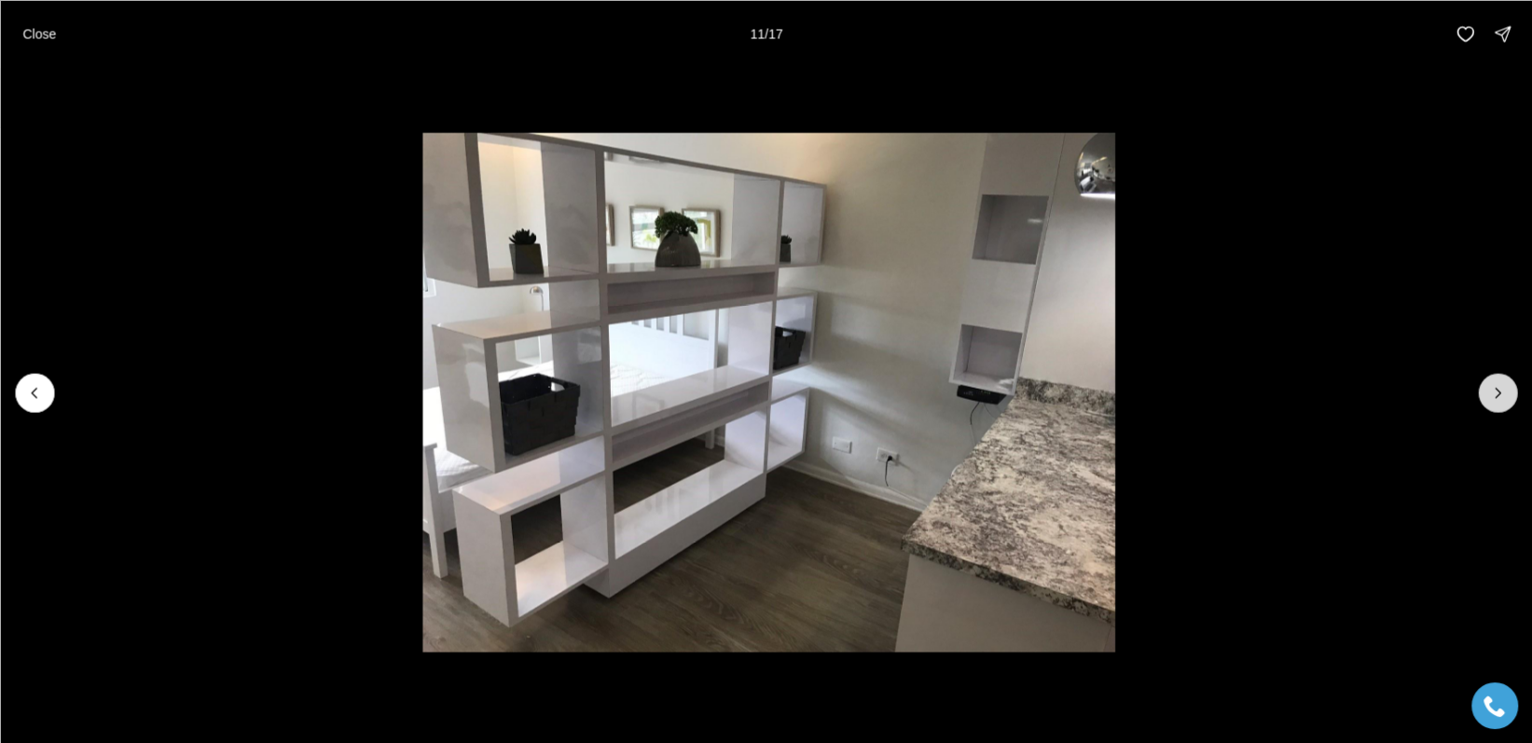
click at [1479, 391] on button "Next slide" at bounding box center [1497, 392] width 39 height 39
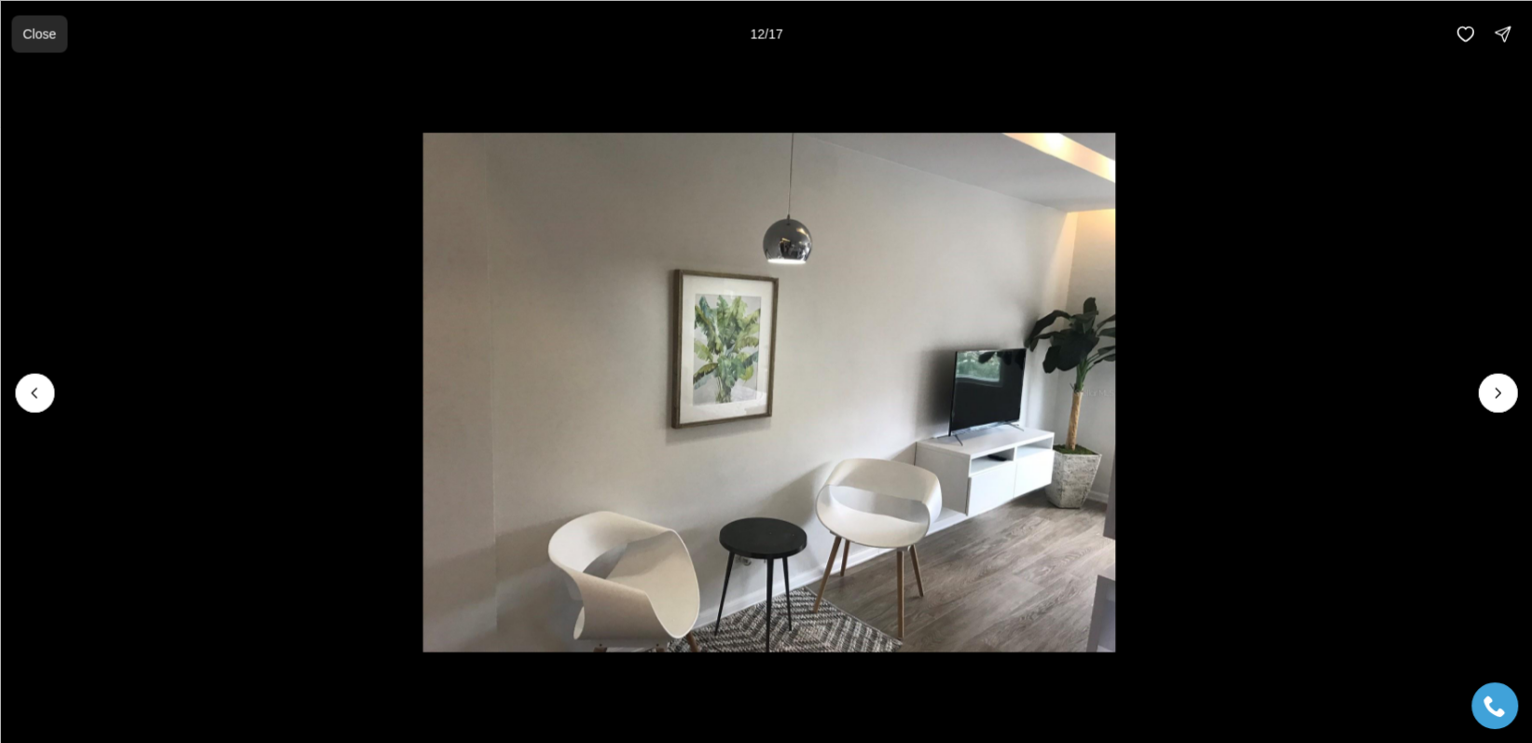
click at [36, 33] on p "Close" at bounding box center [39, 33] width 34 height 15
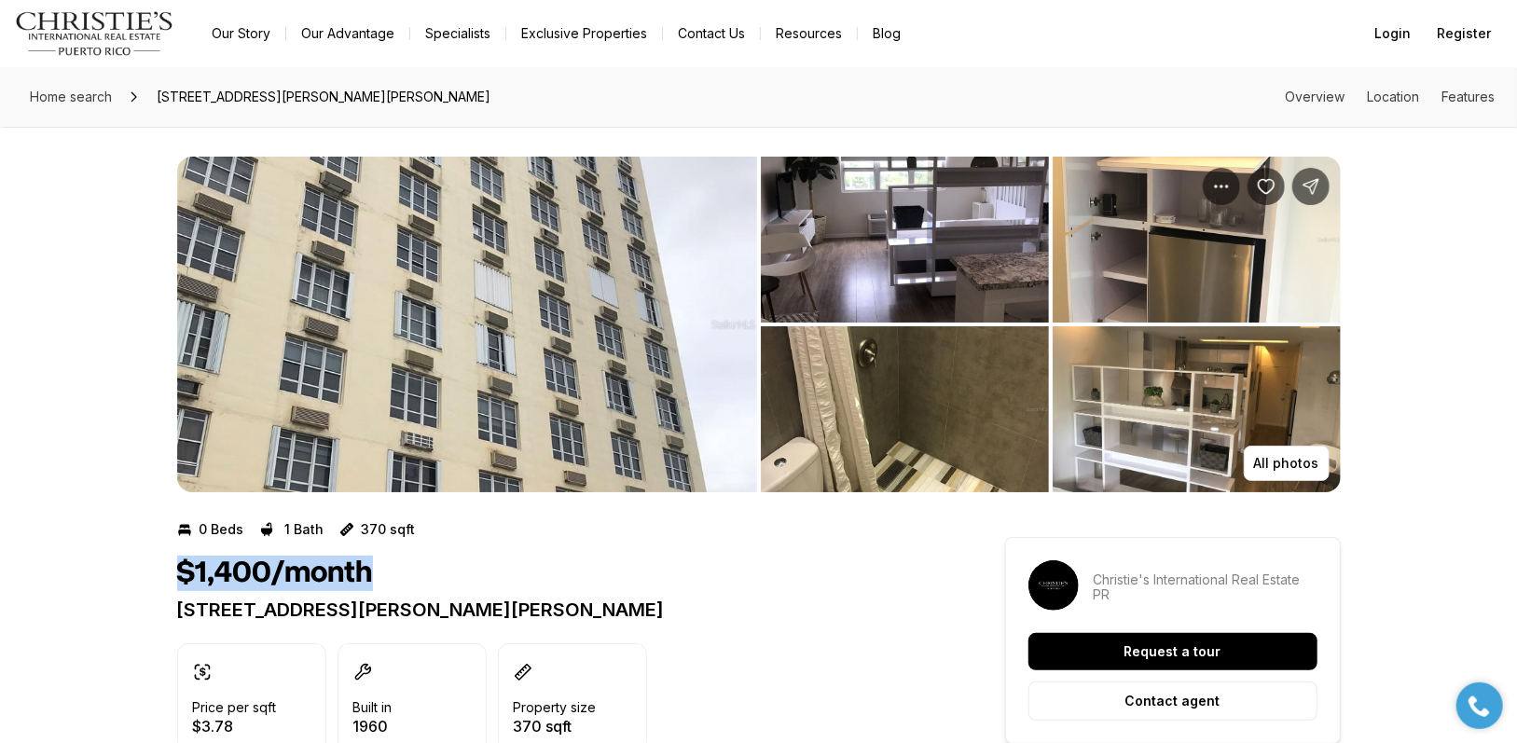
drag, startPoint x: 235, startPoint y: 576, endPoint x: 463, endPoint y: 591, distance: 228.9
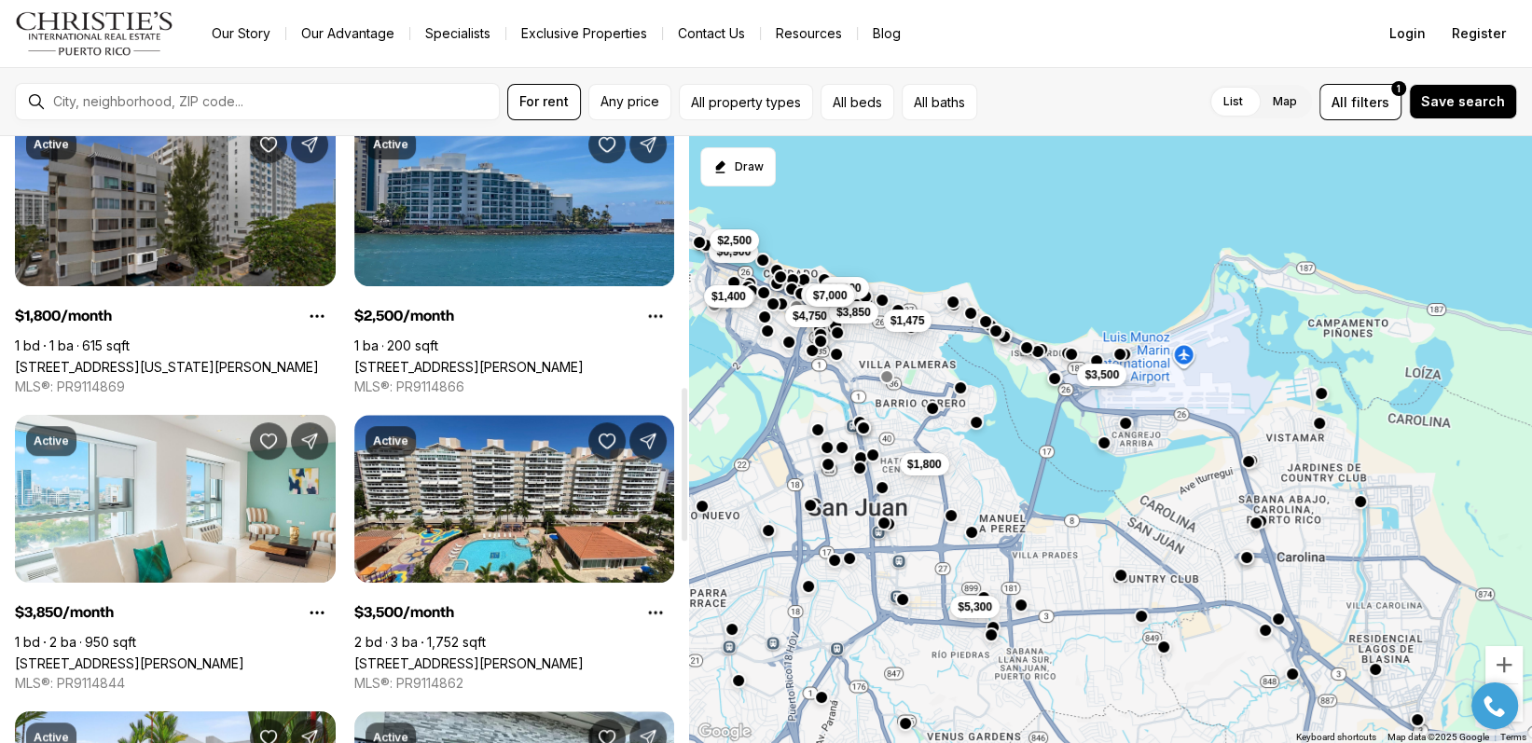
scroll to position [994, 0]
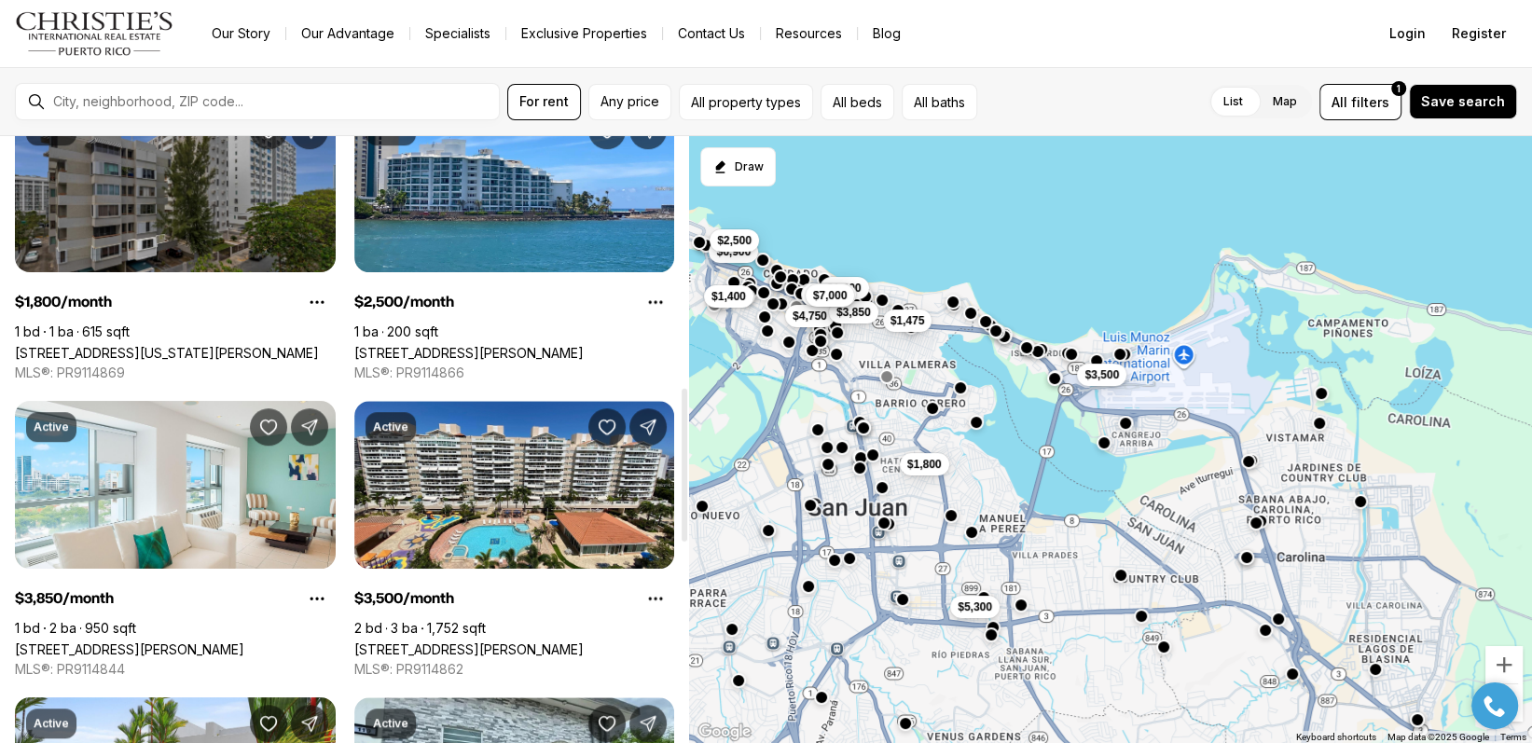
click at [226, 345] on link "[STREET_ADDRESS][US_STATE][PERSON_NAME]" at bounding box center [167, 353] width 304 height 16
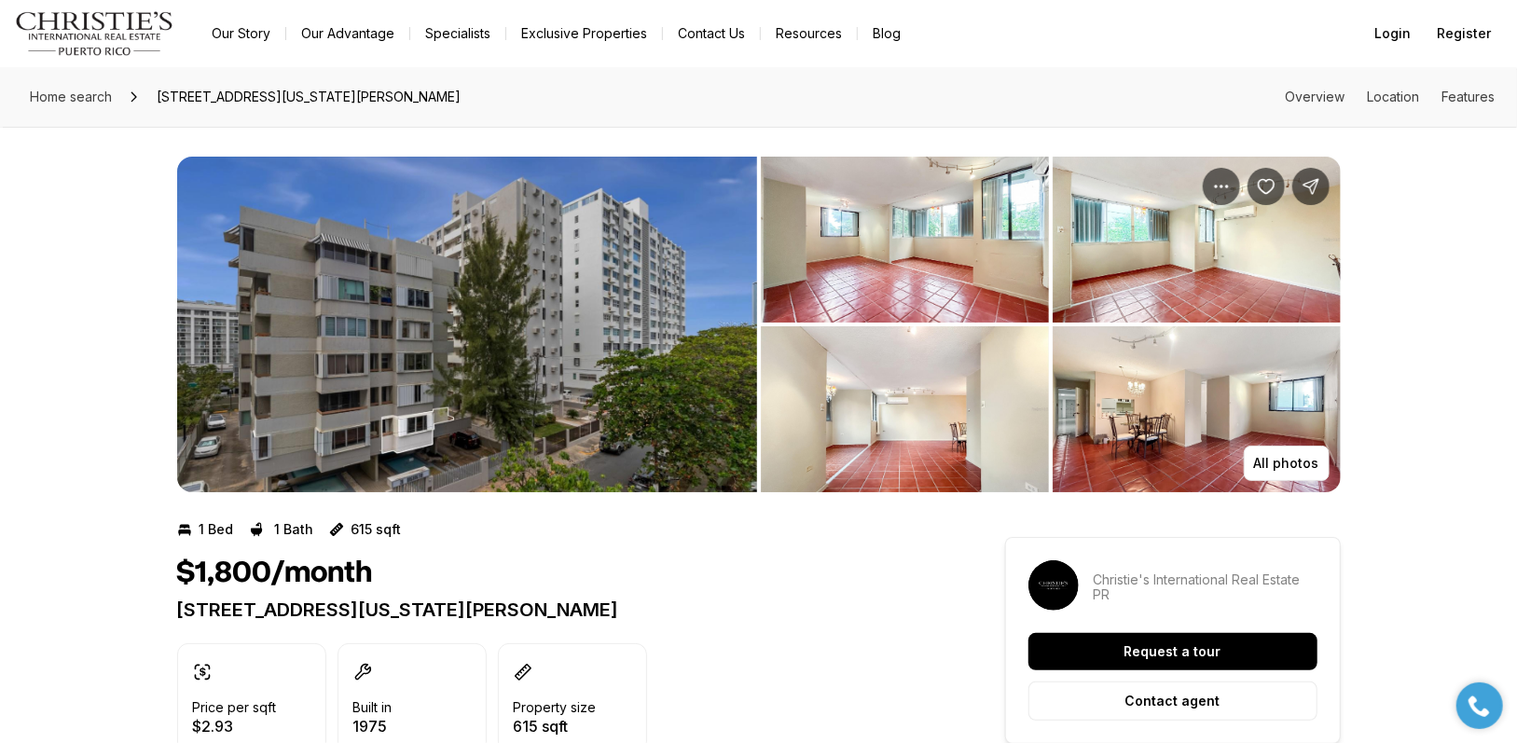
click at [916, 242] on img "View image gallery" at bounding box center [905, 240] width 288 height 166
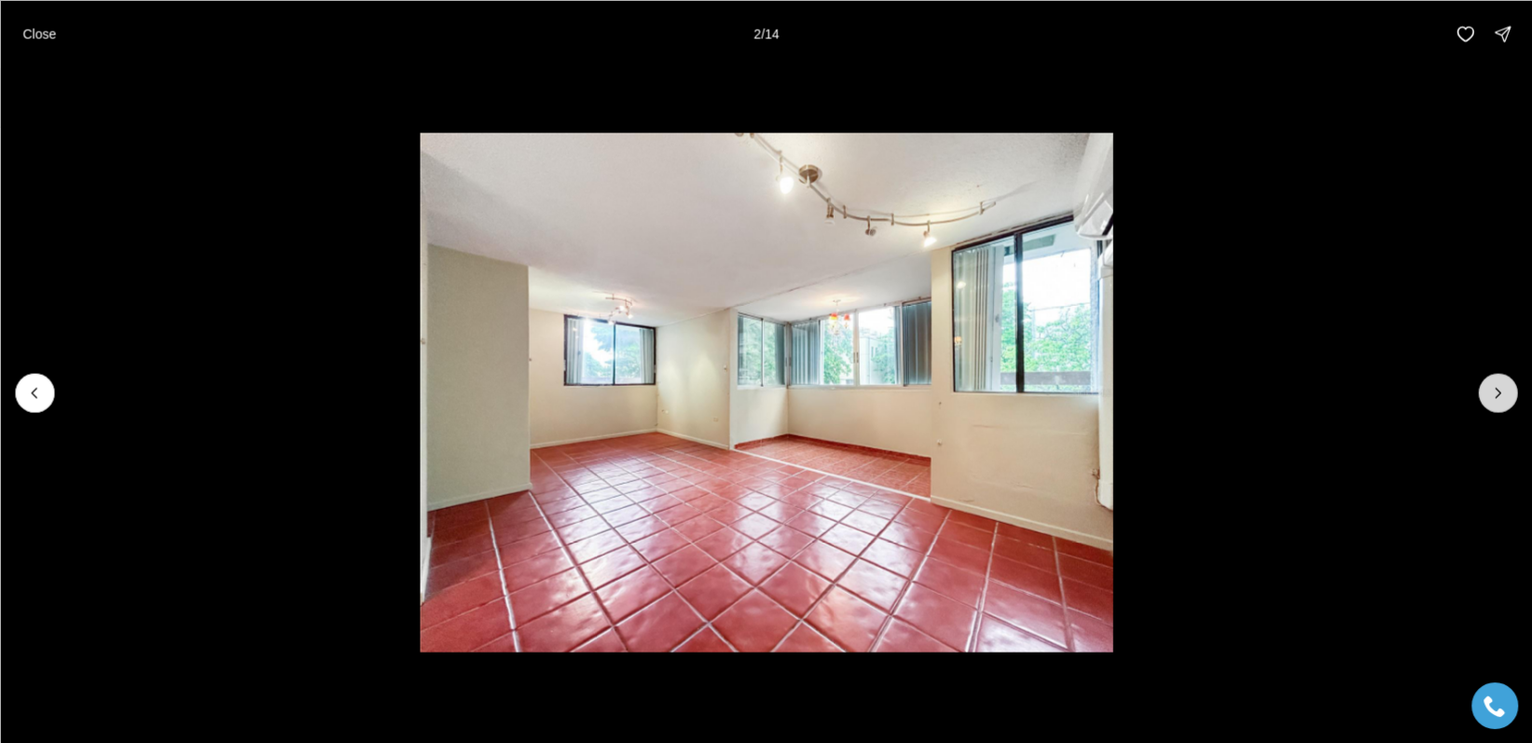
click at [1498, 394] on icon "Next slide" at bounding box center [1497, 392] width 19 height 19
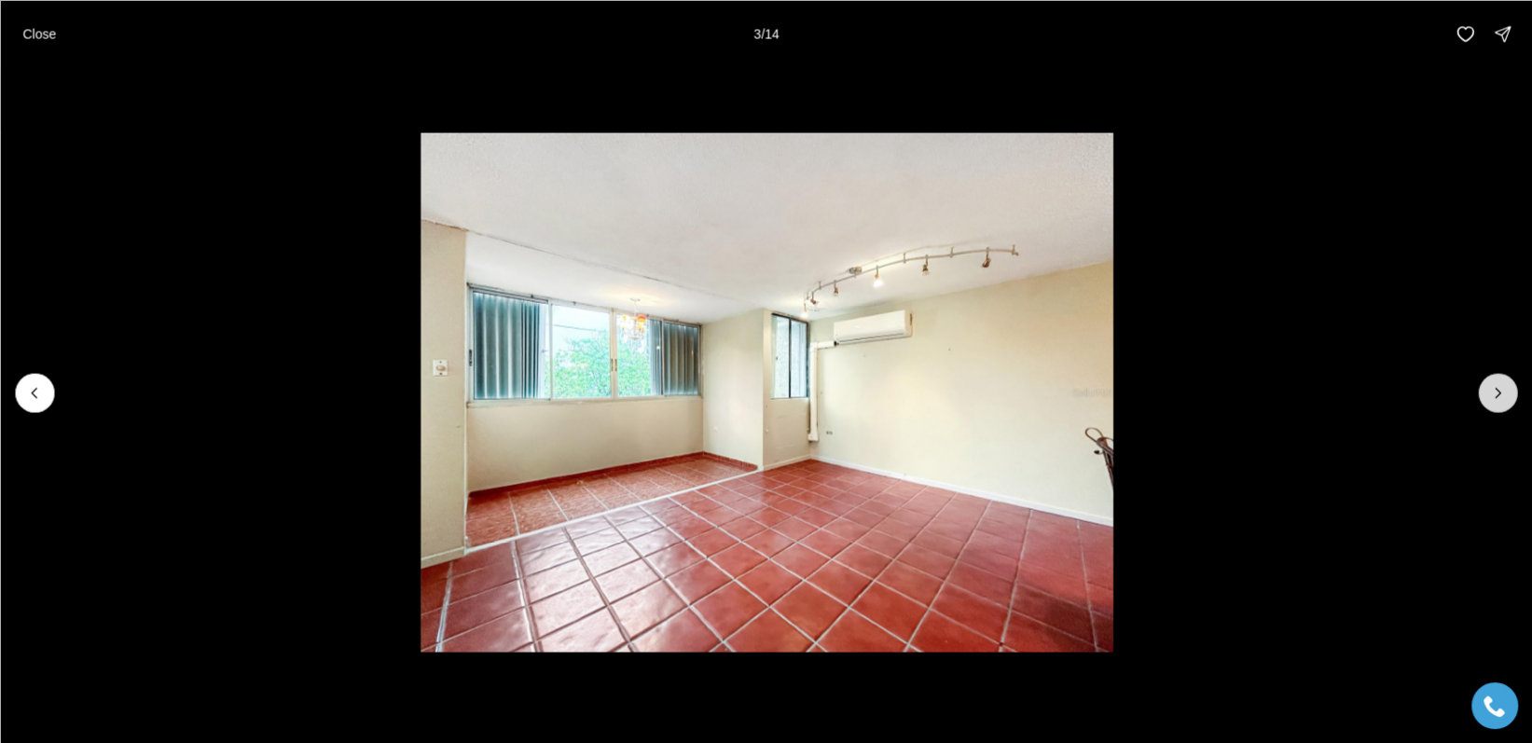
click at [1492, 394] on icon "Next slide" at bounding box center [1497, 392] width 19 height 19
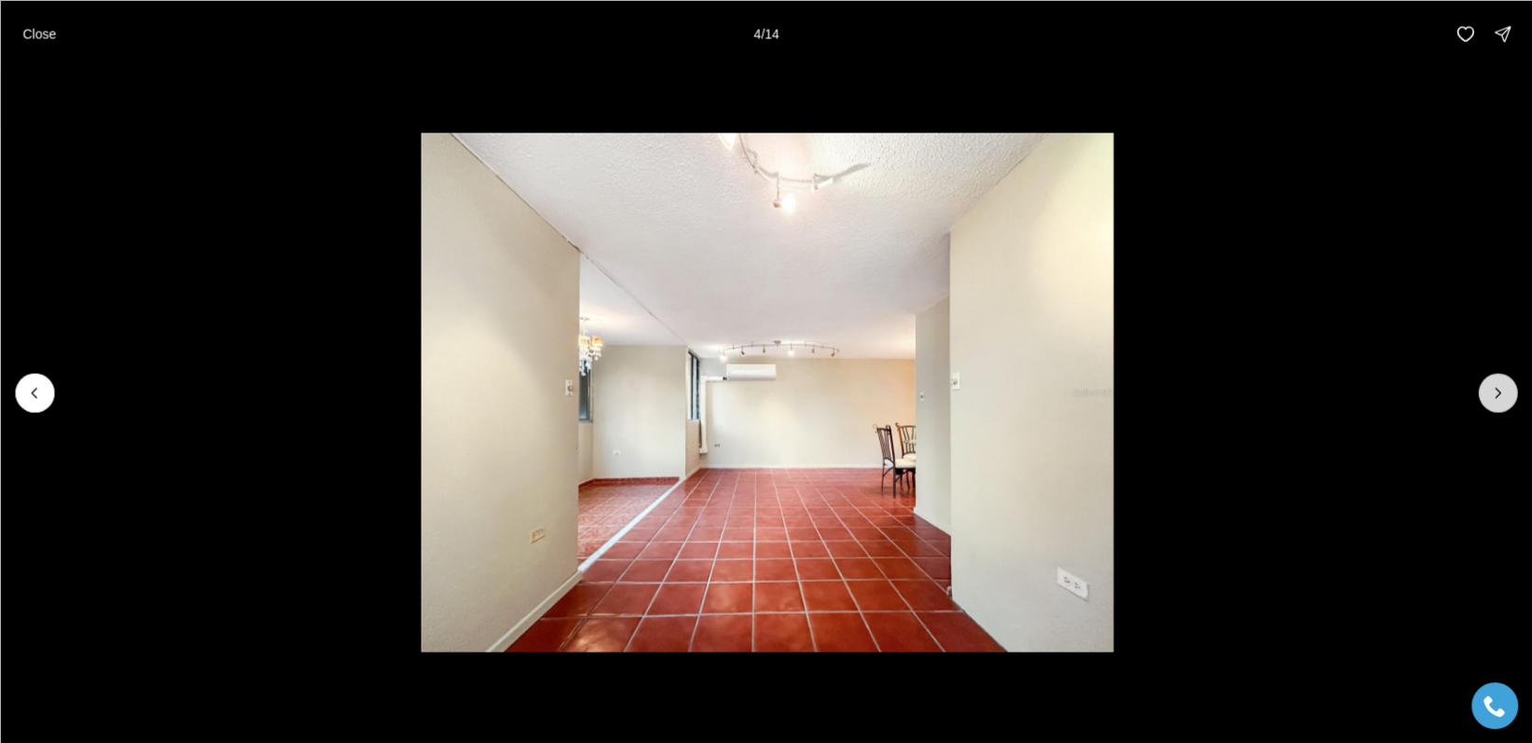
click at [1498, 392] on icon "Next slide" at bounding box center [1497, 392] width 5 height 9
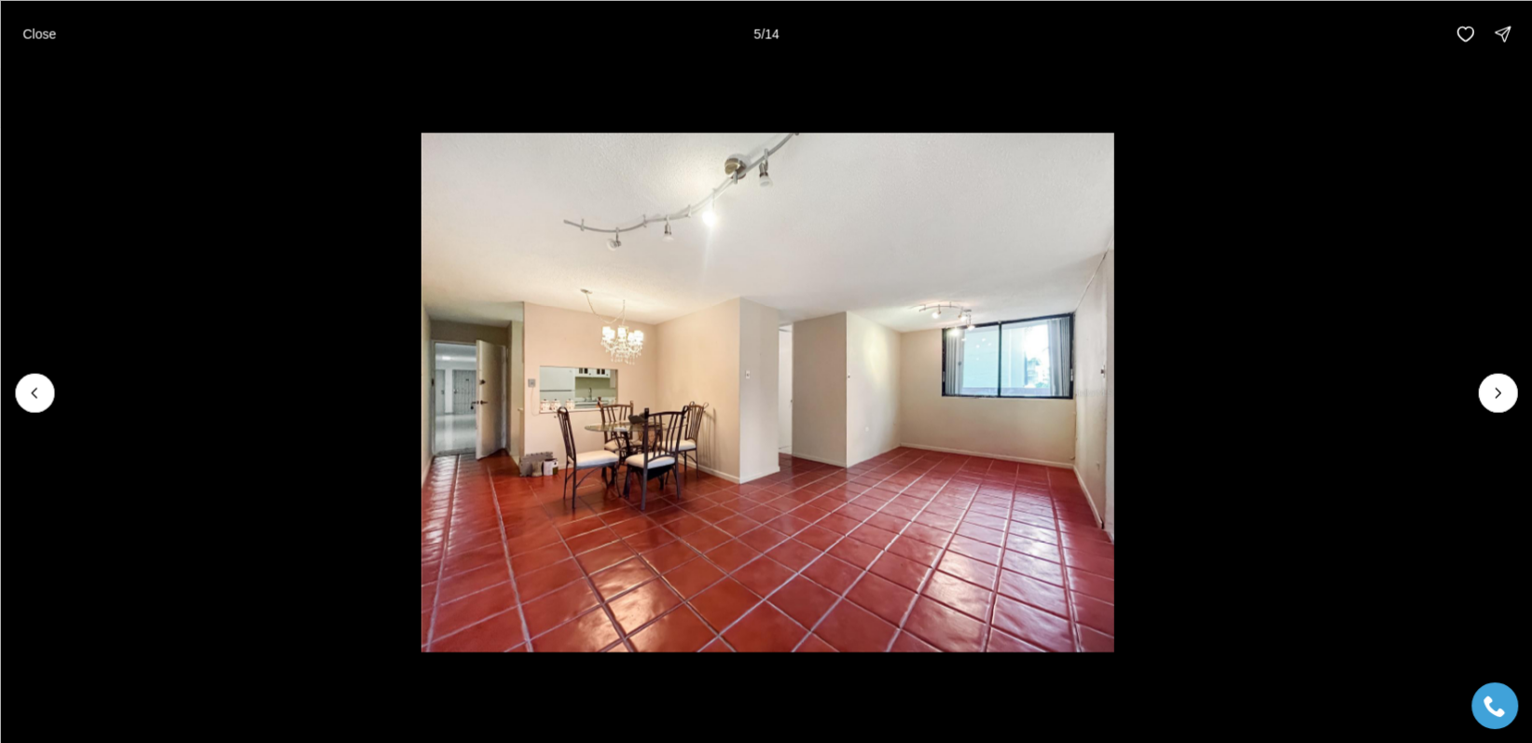
click at [1500, 412] on li "5 of 14" at bounding box center [767, 392] width 1532 height 650
click at [1499, 392] on icon "Next slide" at bounding box center [1497, 392] width 19 height 19
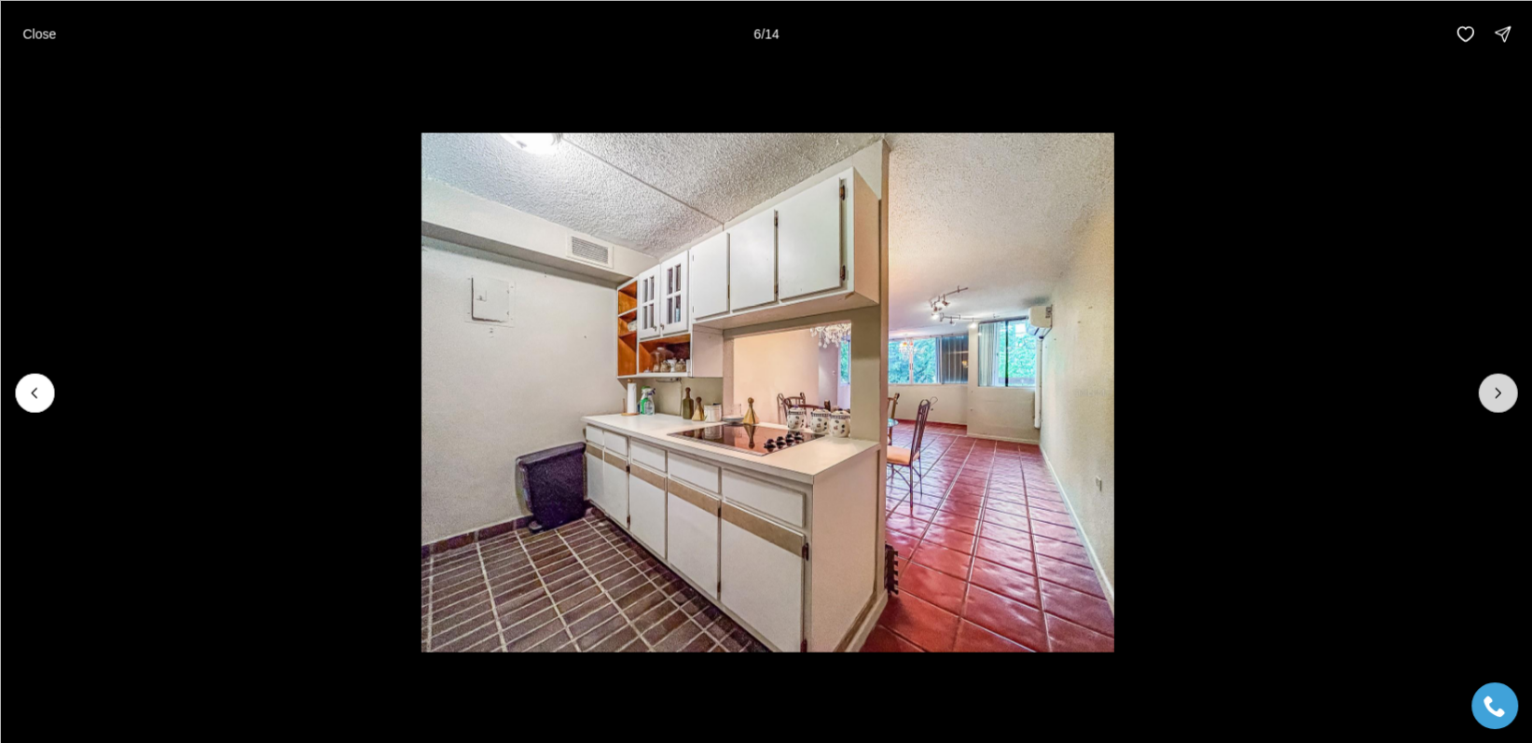
click at [1499, 392] on icon "Next slide" at bounding box center [1497, 392] width 19 height 19
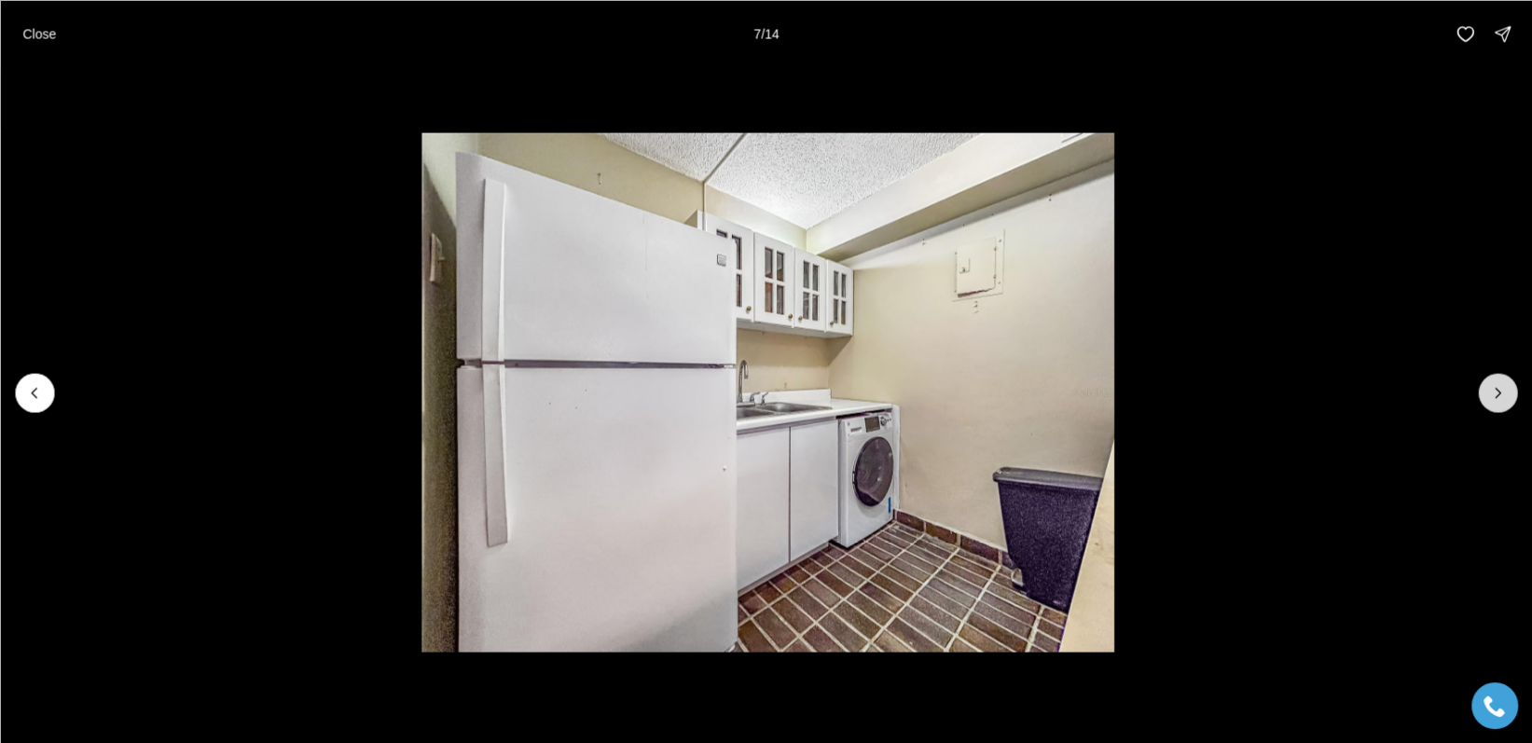
click at [1489, 386] on icon "Next slide" at bounding box center [1497, 392] width 19 height 19
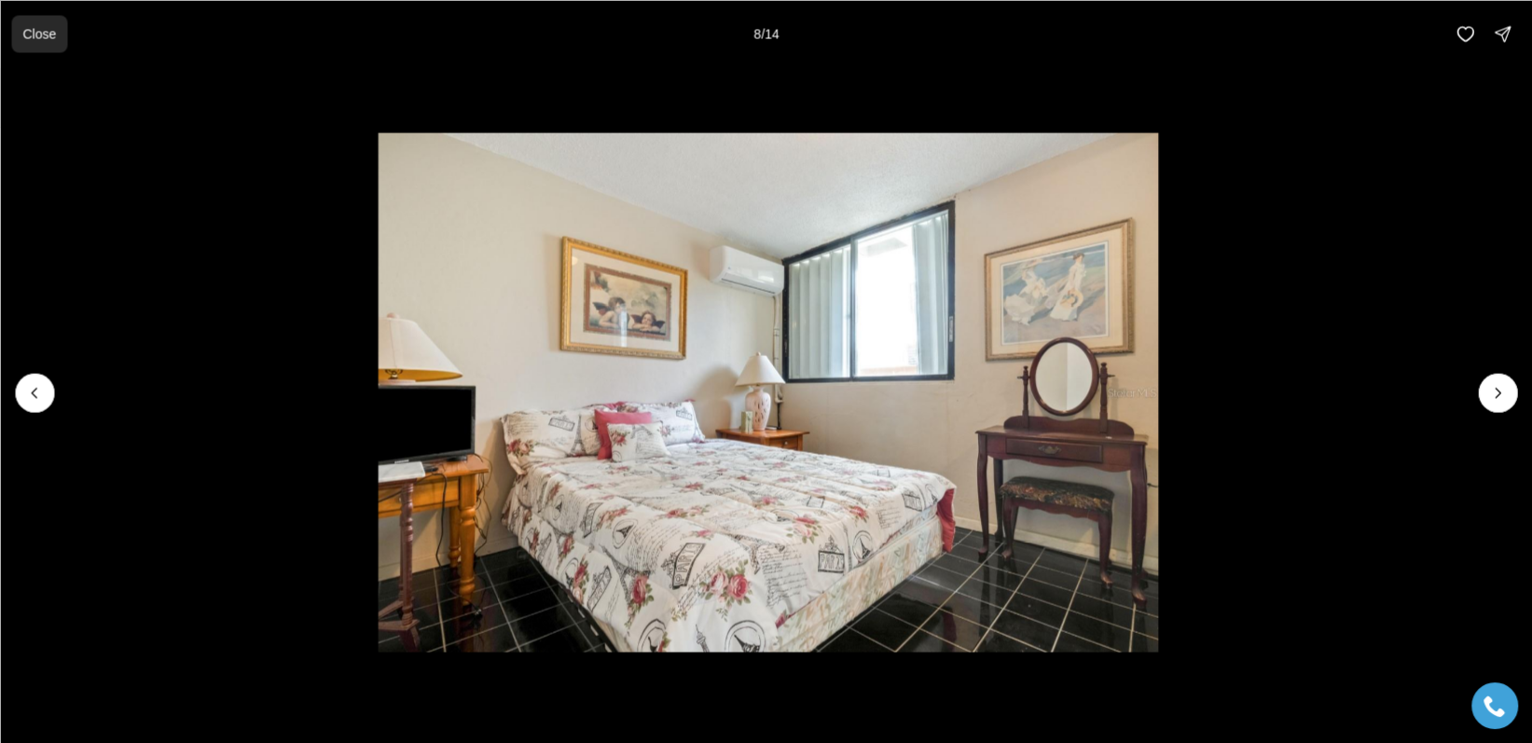
click at [39, 33] on p "Close" at bounding box center [39, 33] width 34 height 15
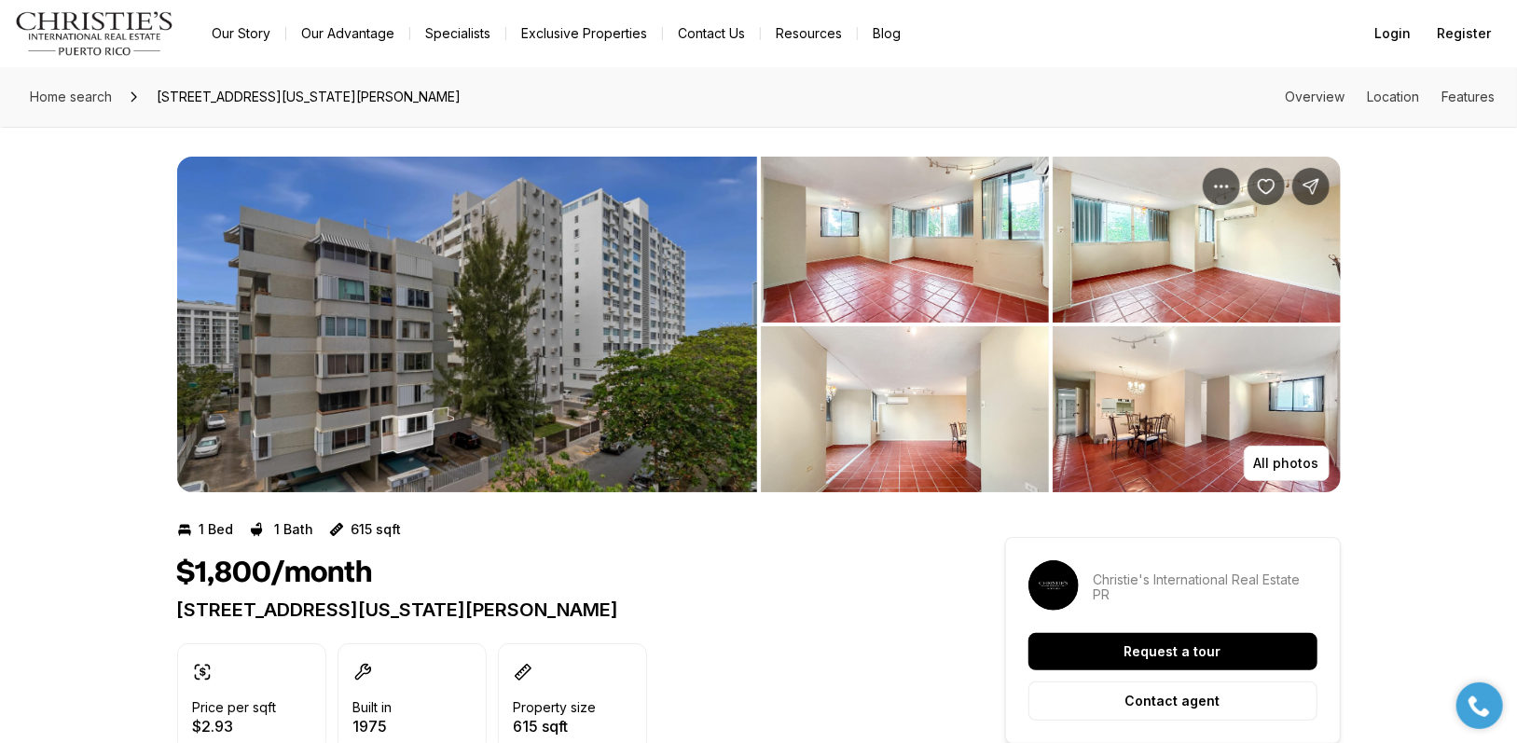
scroll to position [248, 0]
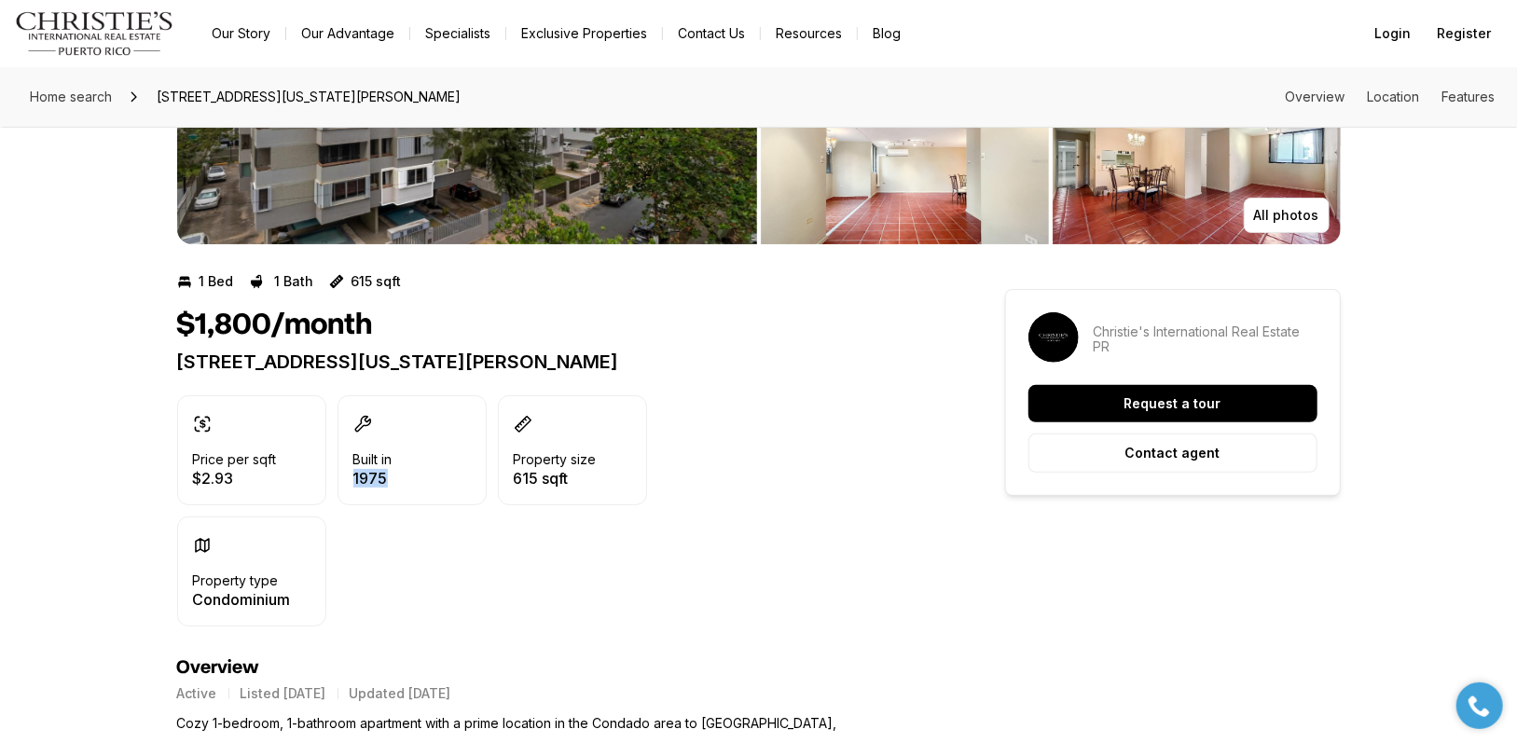
drag, startPoint x: 343, startPoint y: 471, endPoint x: 412, endPoint y: 485, distance: 70.4
click at [400, 480] on div "Built in 1975" at bounding box center [411, 450] width 149 height 110
drag, startPoint x: 420, startPoint y: 284, endPoint x: 330, endPoint y: 284, distance: 89.5
click at [330, 284] on div "1 Bed 1 Bath 615 sqft" at bounding box center [557, 282] width 761 height 30
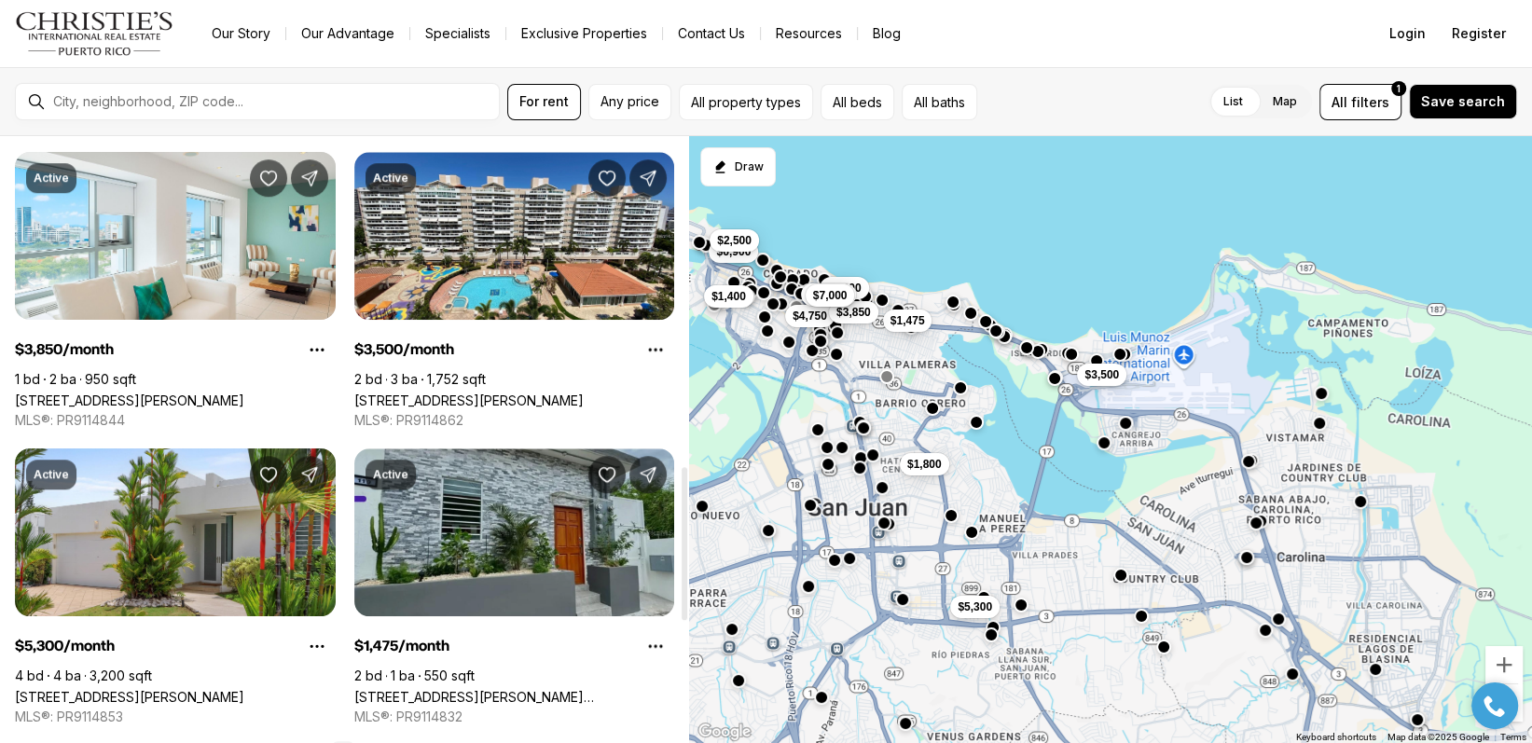
scroll to position [1492, 0]
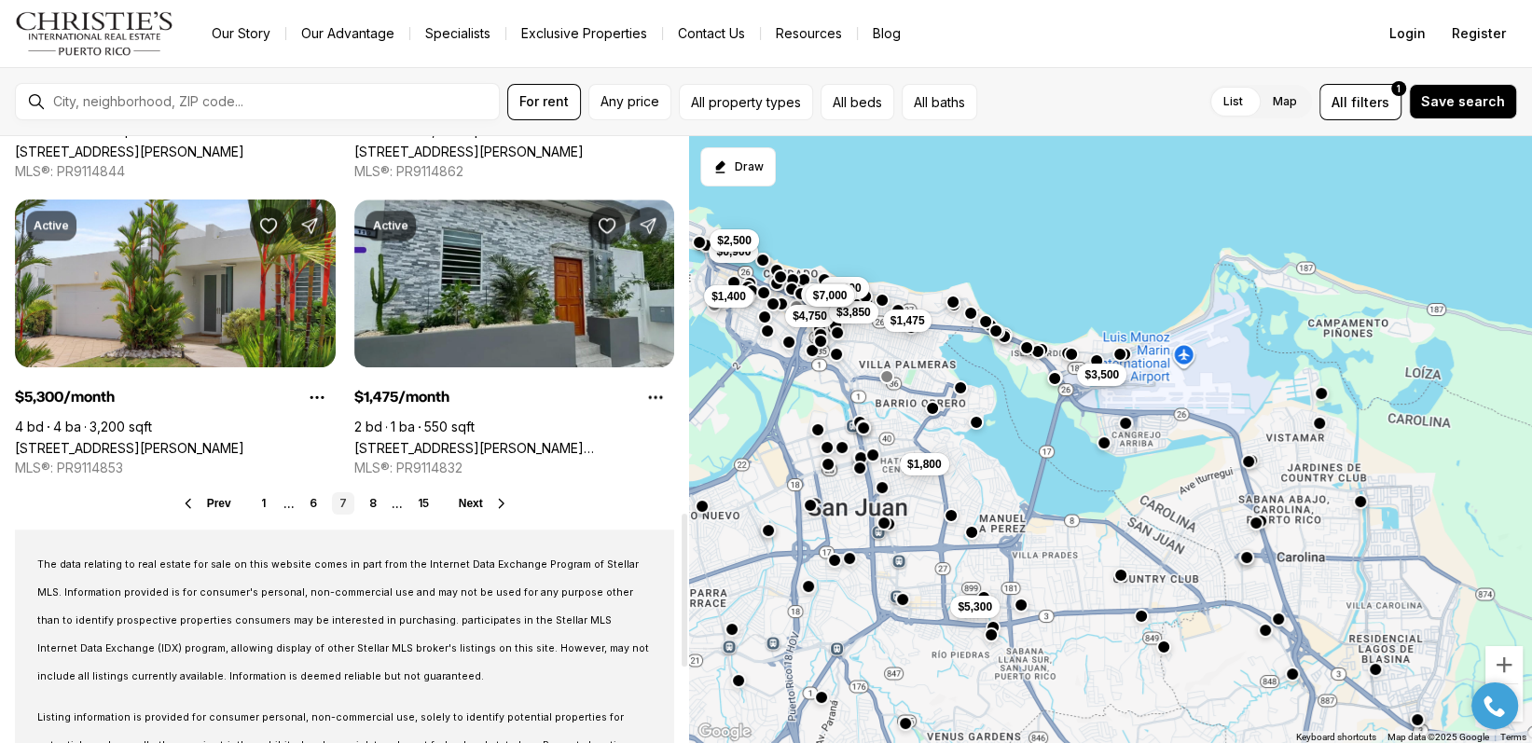
click at [592, 440] on link "[STREET_ADDRESS][PERSON_NAME][PERSON_NAME]" at bounding box center [514, 448] width 321 height 16
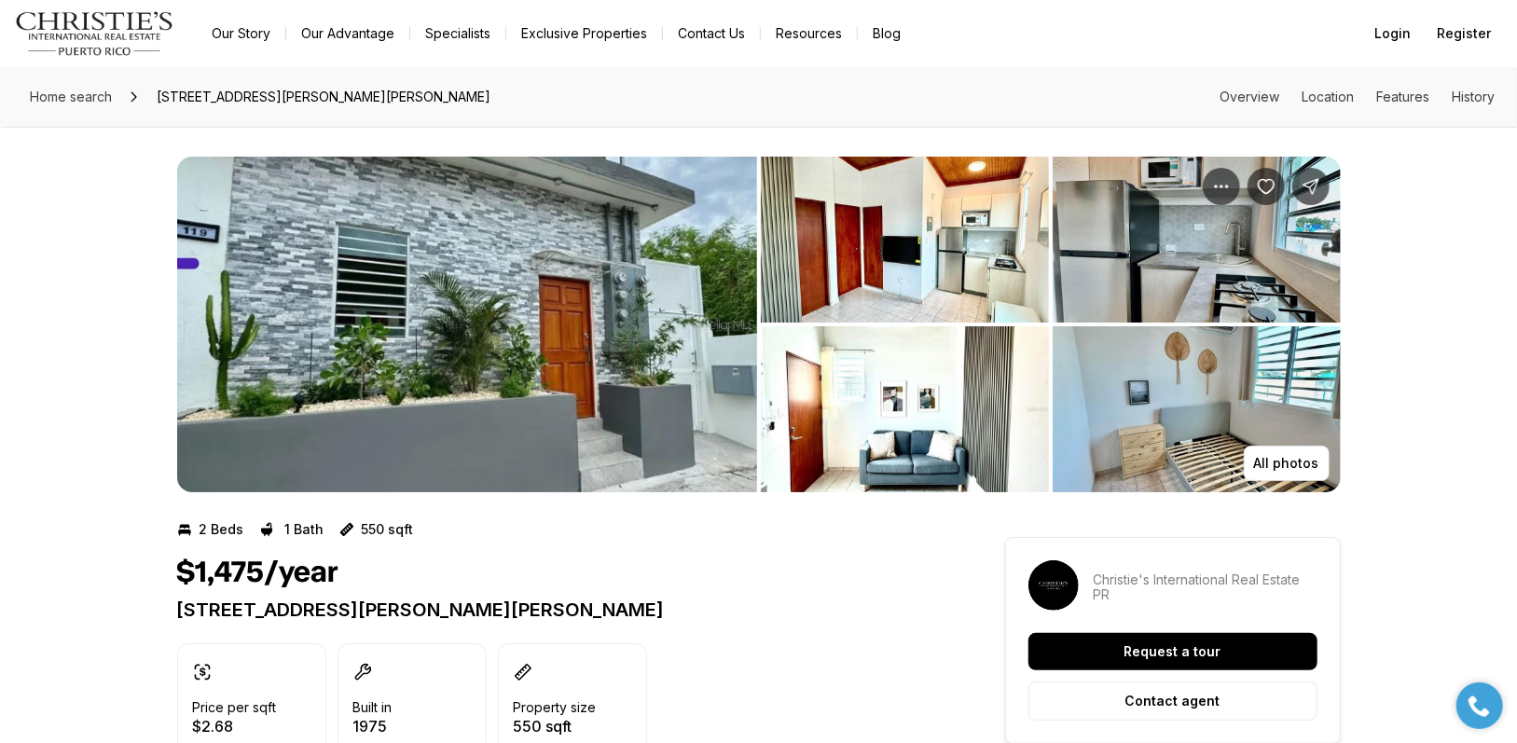
click at [968, 230] on img "View image gallery" at bounding box center [905, 240] width 288 height 166
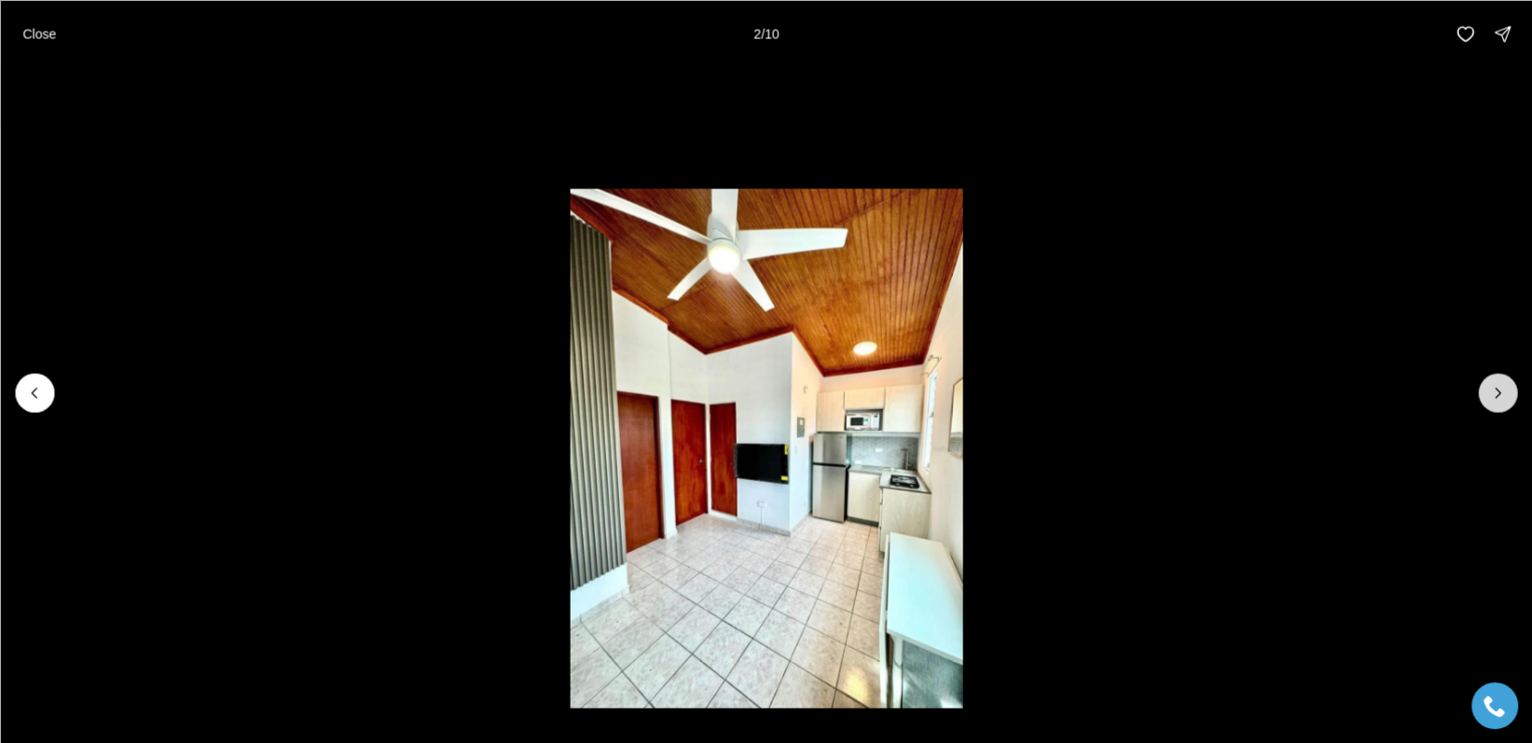
click at [1507, 383] on button "Next slide" at bounding box center [1497, 392] width 39 height 39
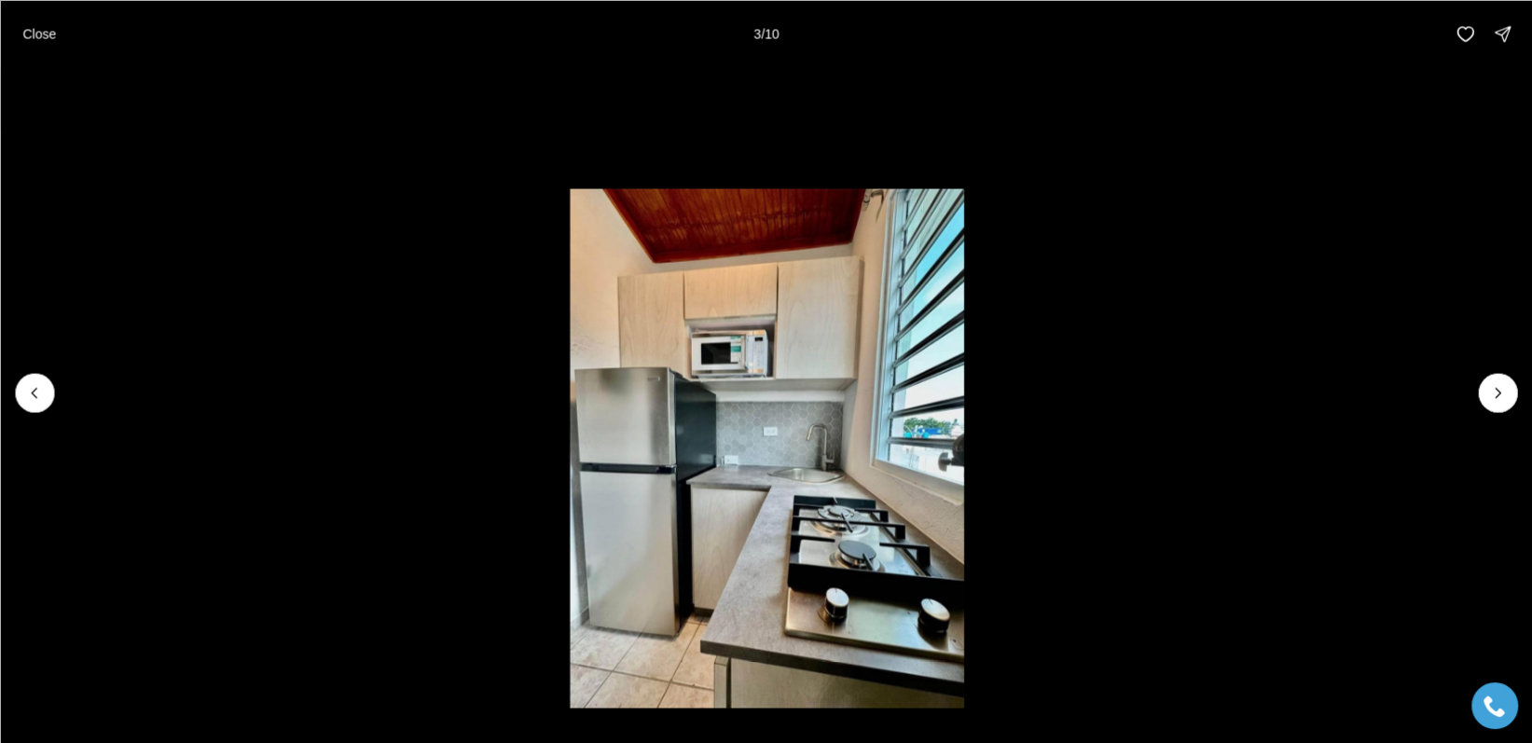
click at [1516, 394] on li "3 of 10" at bounding box center [767, 392] width 1532 height 650
click at [1505, 393] on icon "Next slide" at bounding box center [1497, 392] width 19 height 19
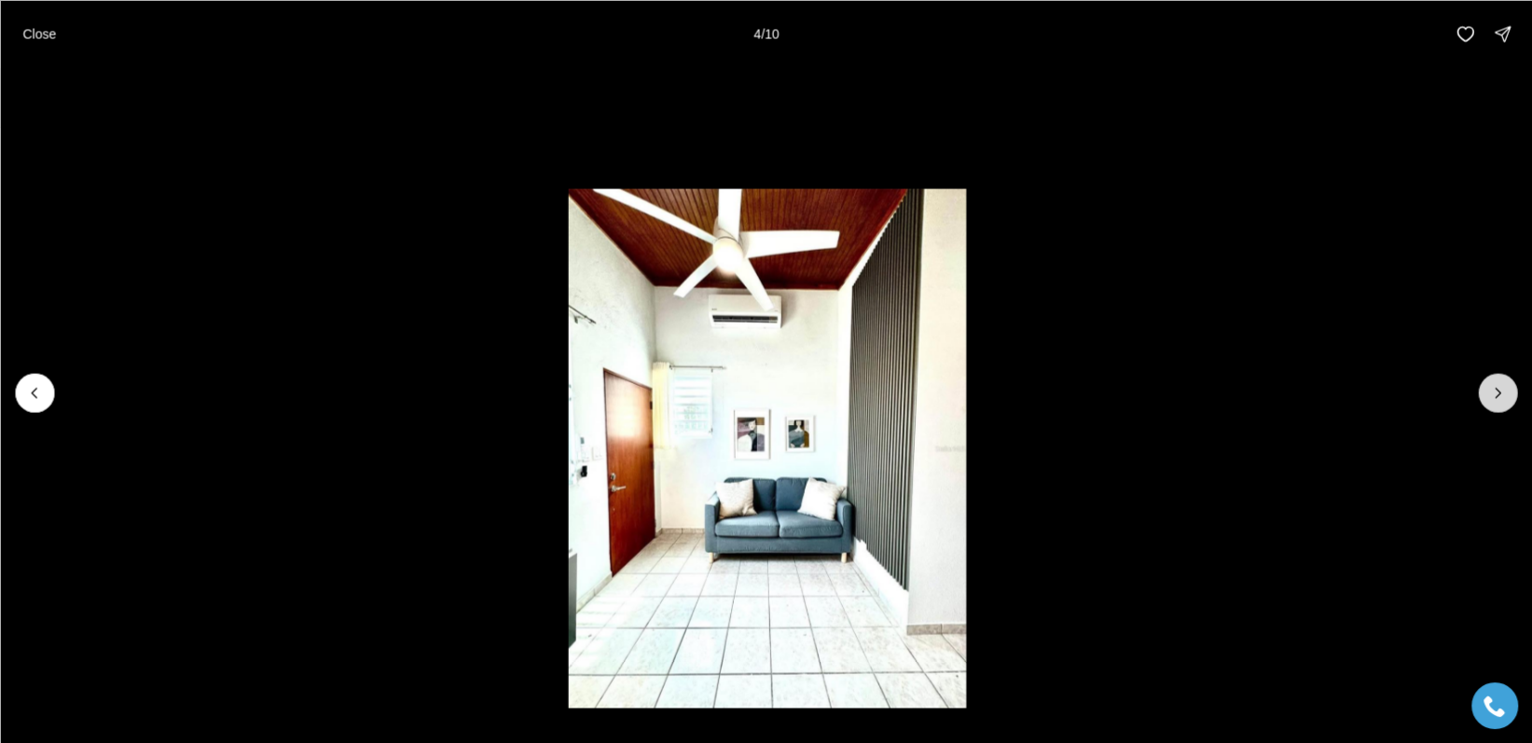
click at [1490, 396] on icon "Next slide" at bounding box center [1497, 392] width 19 height 19
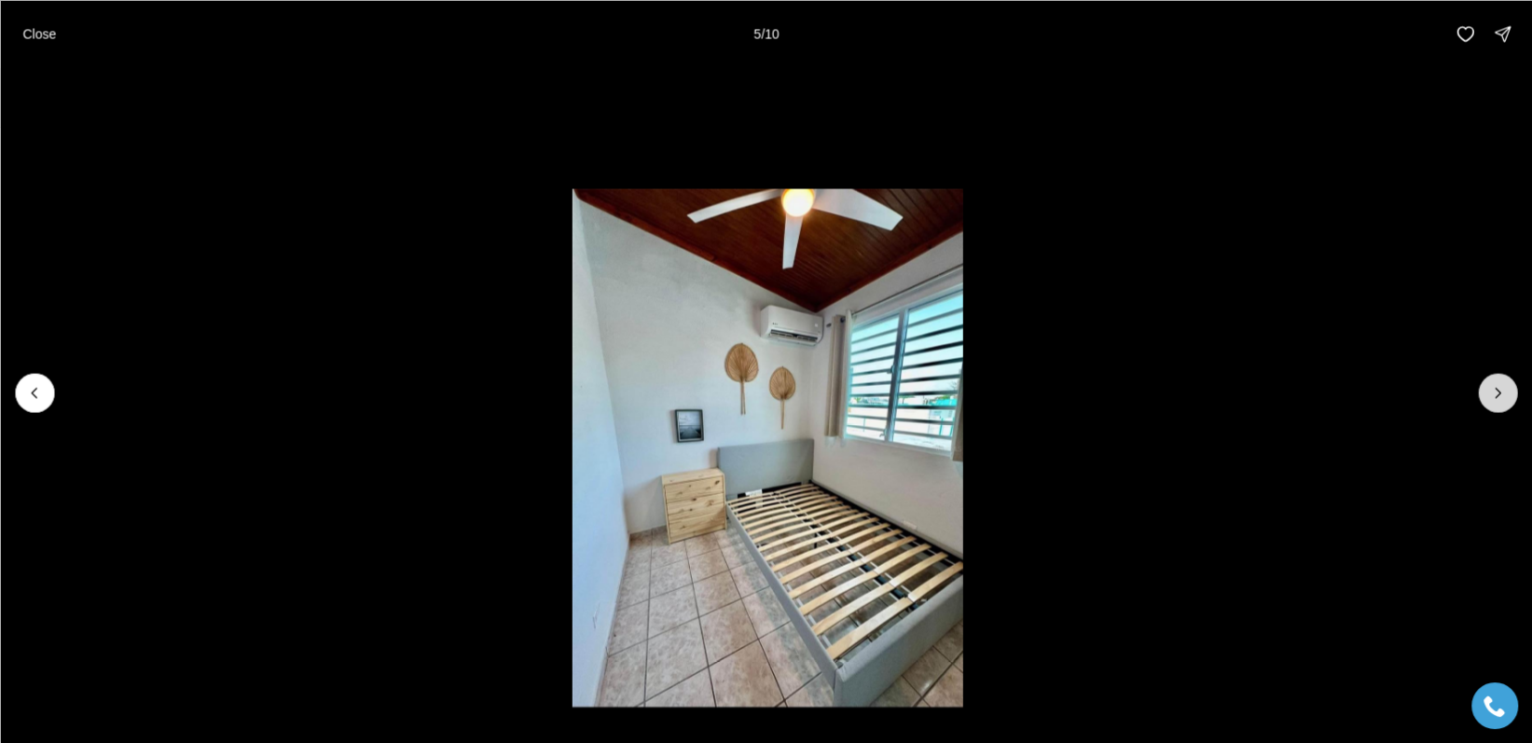
click at [1490, 396] on icon "Next slide" at bounding box center [1497, 392] width 19 height 19
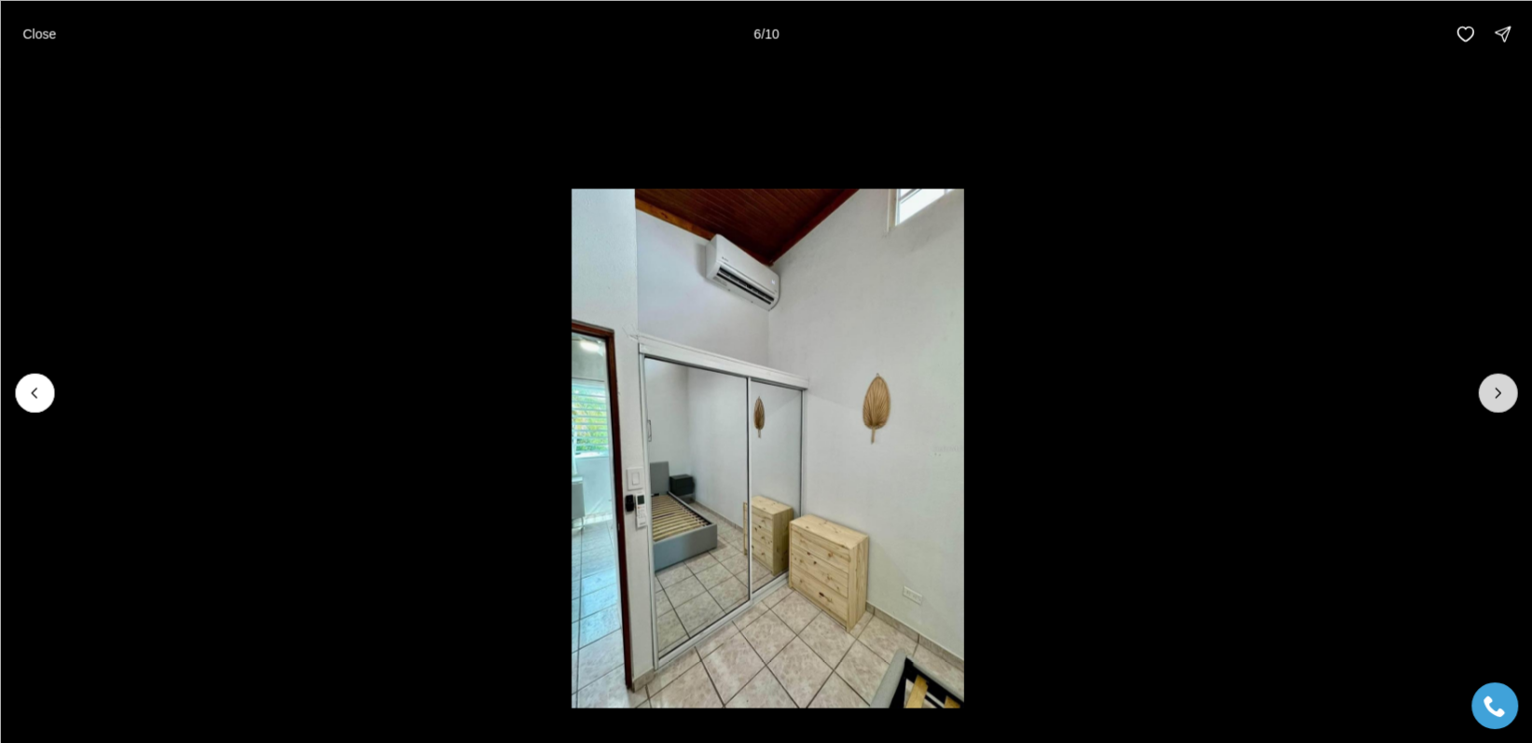
click at [1489, 396] on icon "Next slide" at bounding box center [1497, 392] width 19 height 19
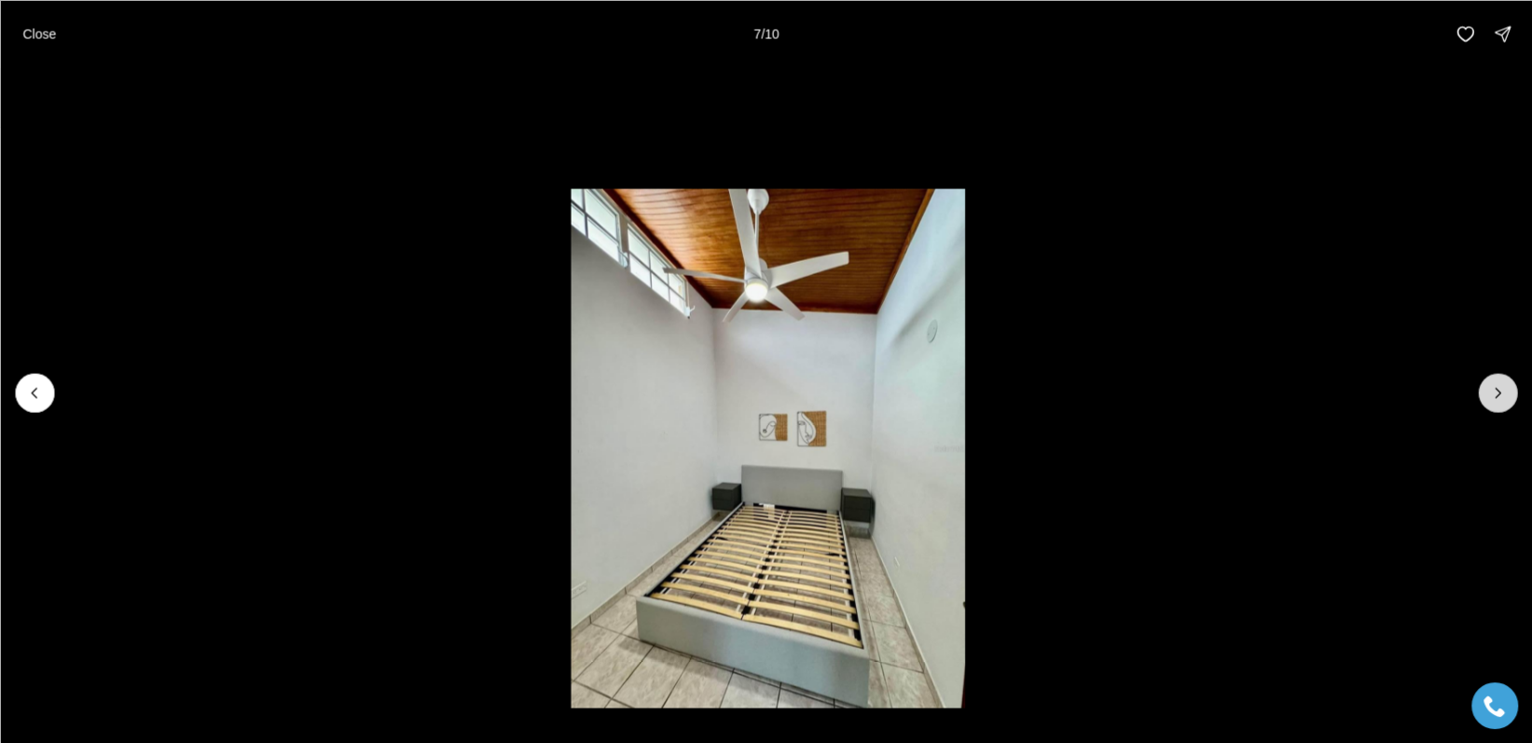
click at [1489, 396] on icon "Next slide" at bounding box center [1497, 392] width 19 height 19
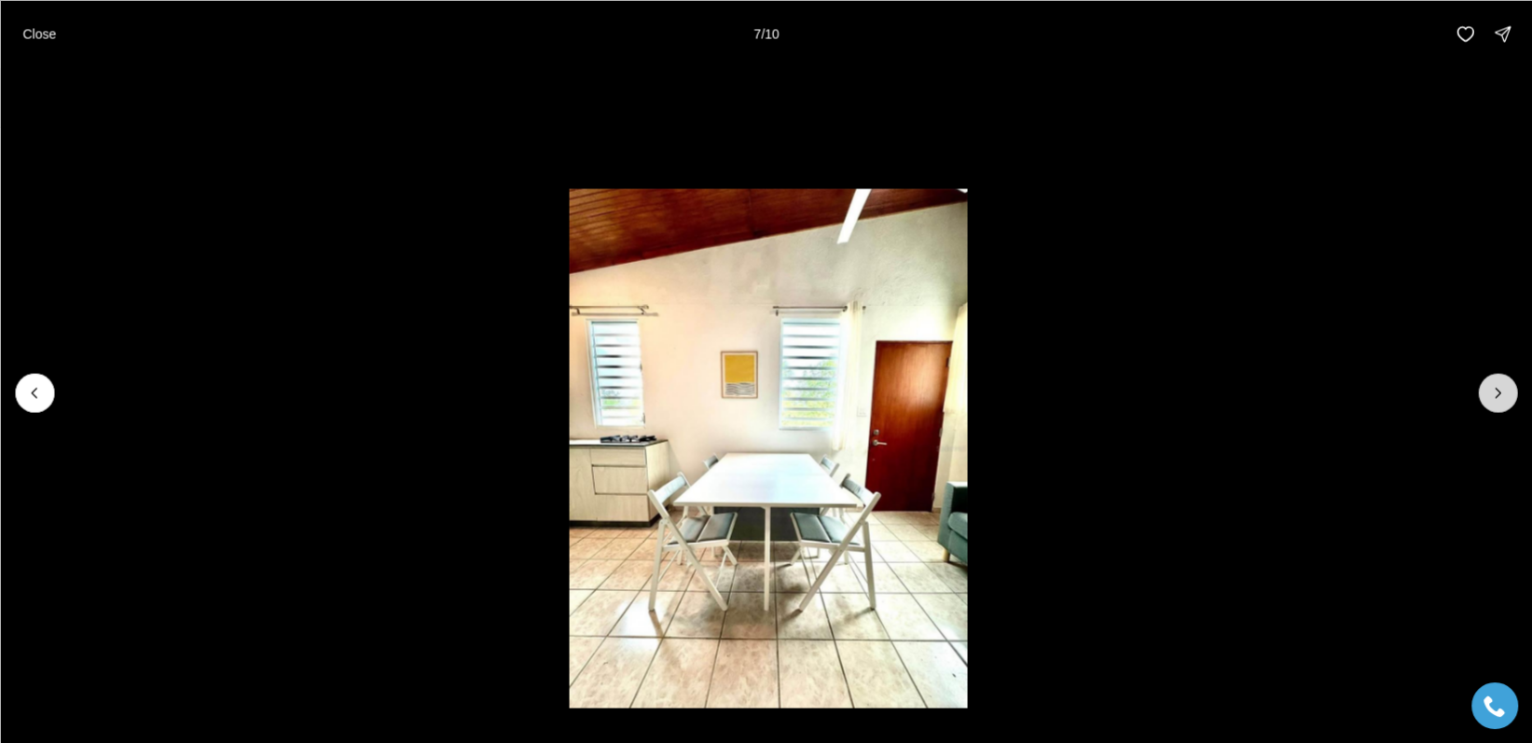
click at [1489, 396] on icon "Next slide" at bounding box center [1497, 392] width 19 height 19
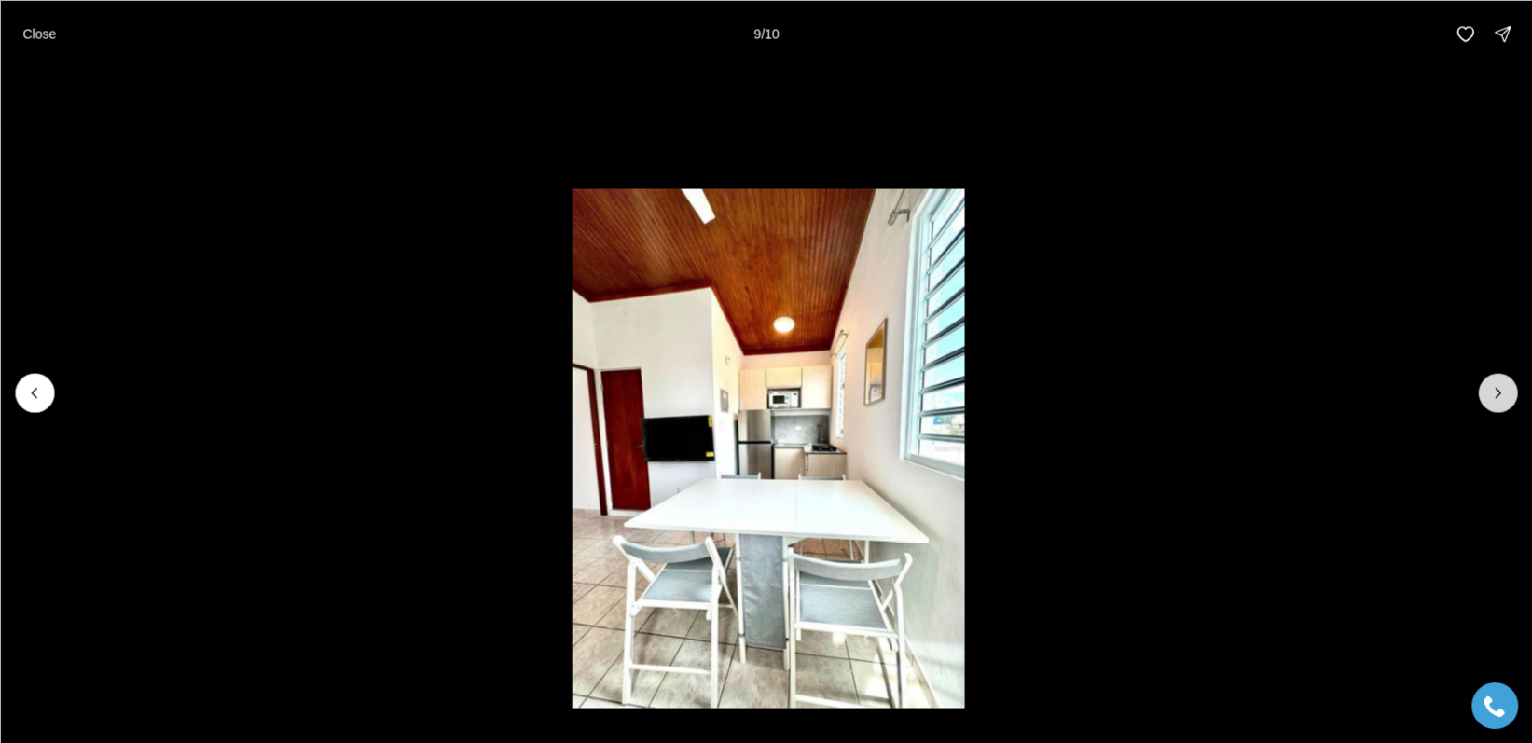
click at [1489, 396] on icon "Next slide" at bounding box center [1497, 392] width 19 height 19
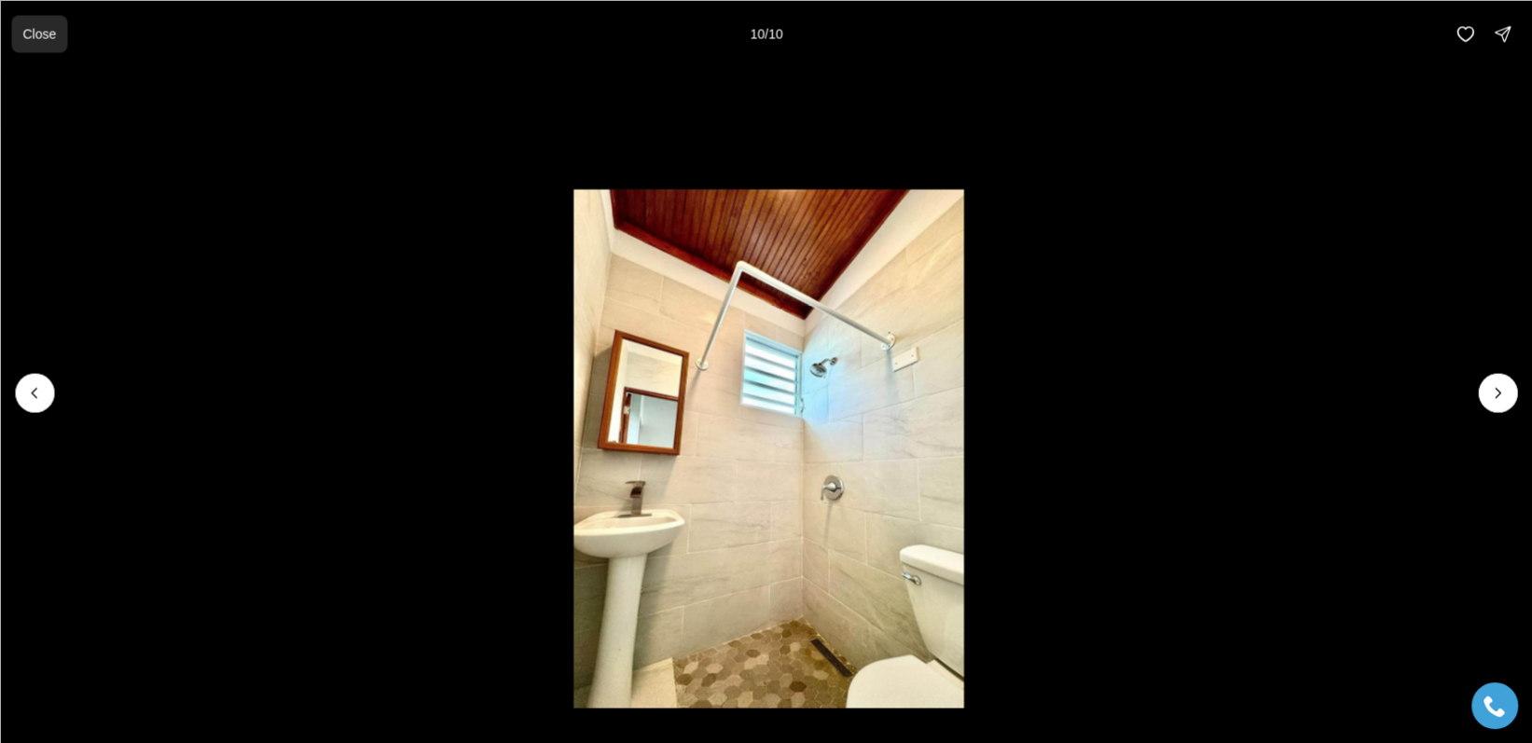
click at [36, 28] on p "Close" at bounding box center [39, 33] width 34 height 15
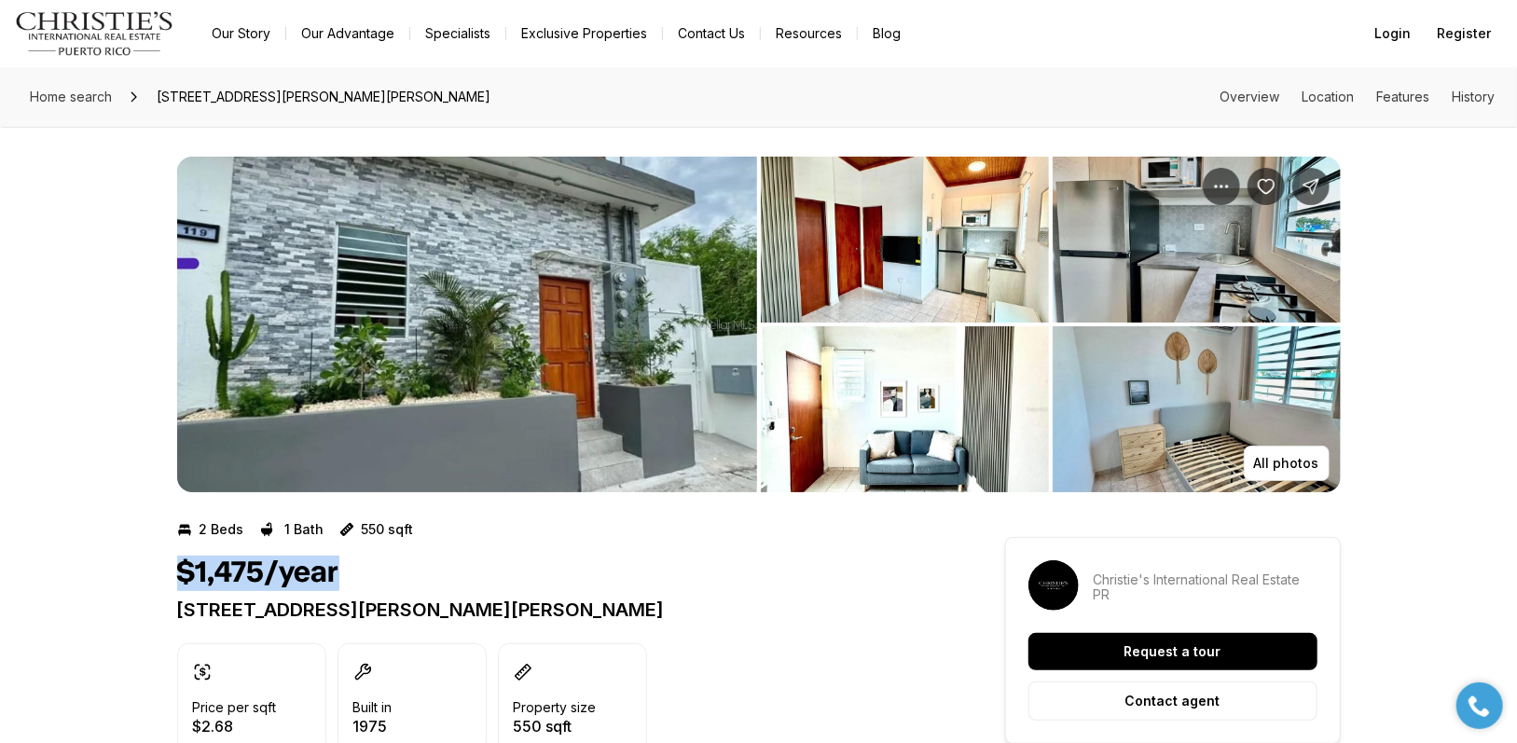
drag, startPoint x: 174, startPoint y: 574, endPoint x: 722, endPoint y: 597, distance: 547.7
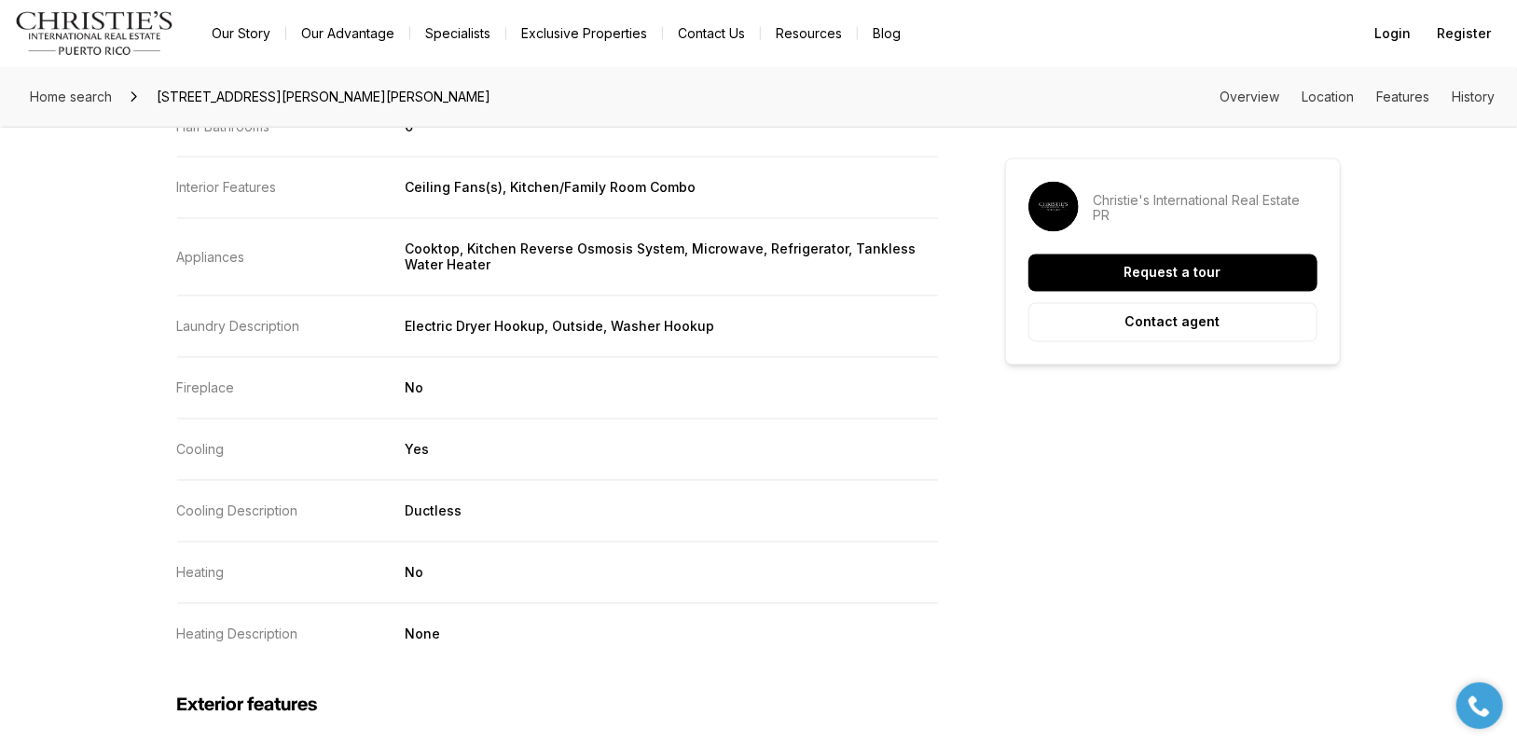
scroll to position [2486, 0]
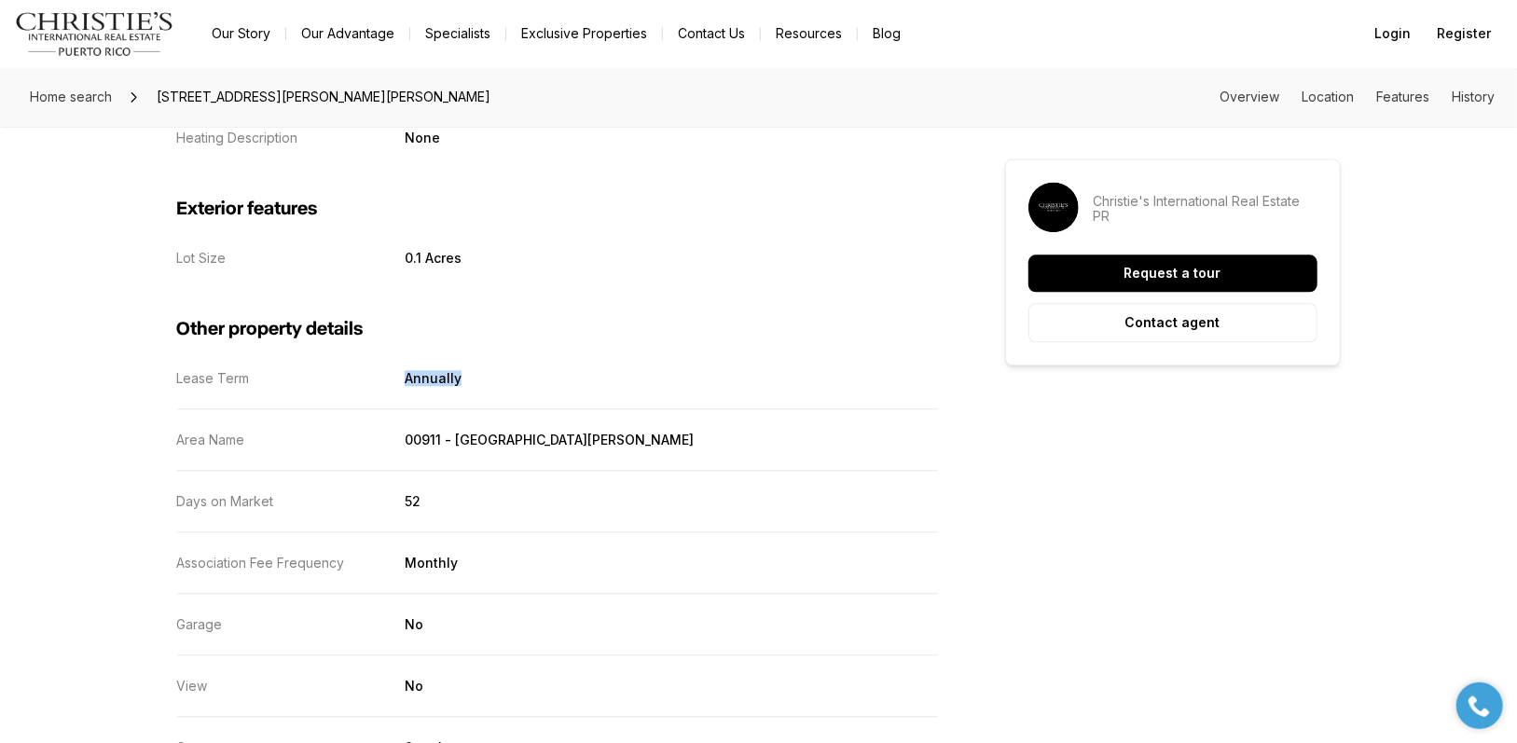
drag, startPoint x: 473, startPoint y: 383, endPoint x: 351, endPoint y: 375, distance: 122.4
click at [351, 375] on div "Lease Term Annually" at bounding box center [557, 378] width 761 height 16
click at [514, 371] on dd "Annually" at bounding box center [671, 378] width 532 height 16
click at [367, 356] on div "Other property details Lease Term Annually Area Name 00911 - San Juan Days on M…" at bounding box center [557, 541] width 761 height 551
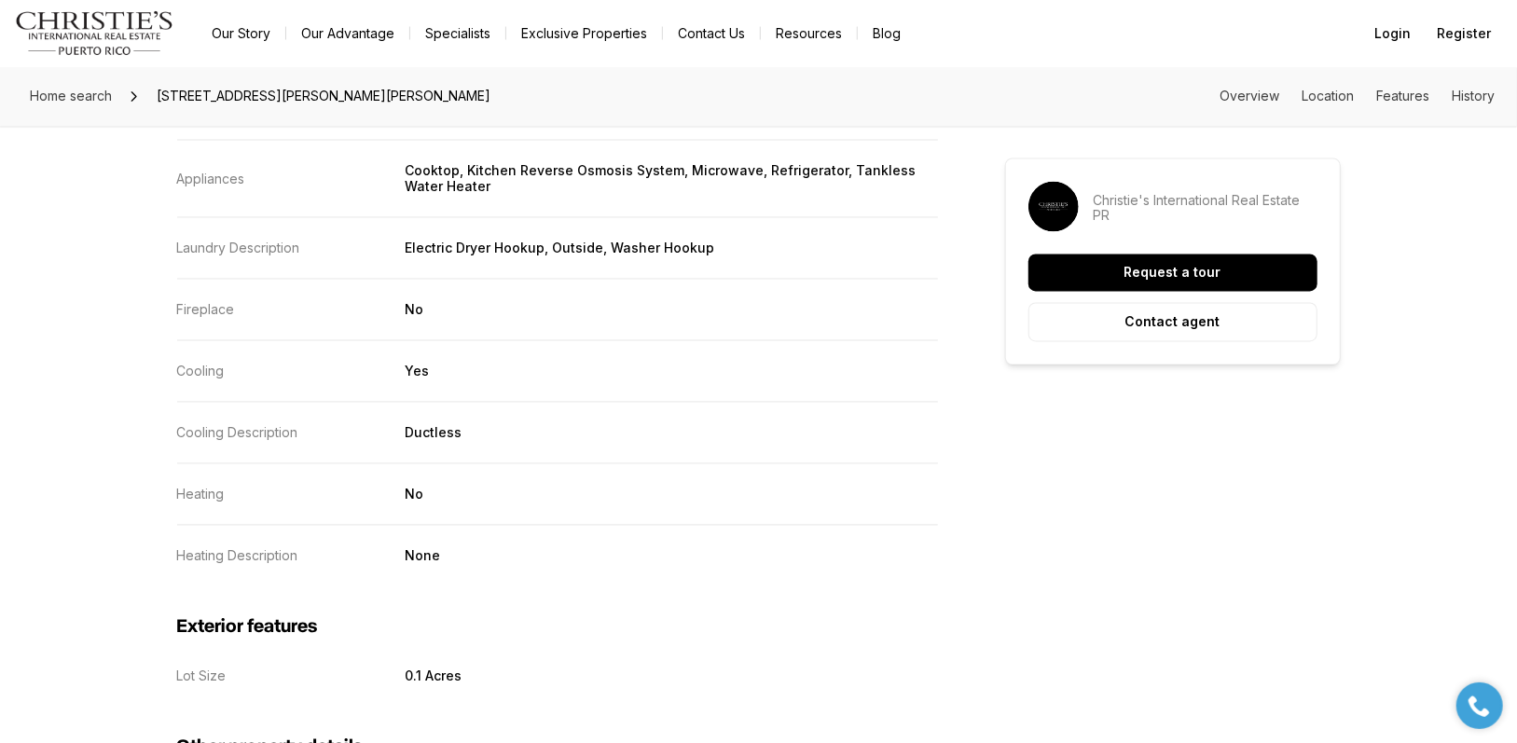
scroll to position [1989, 0]
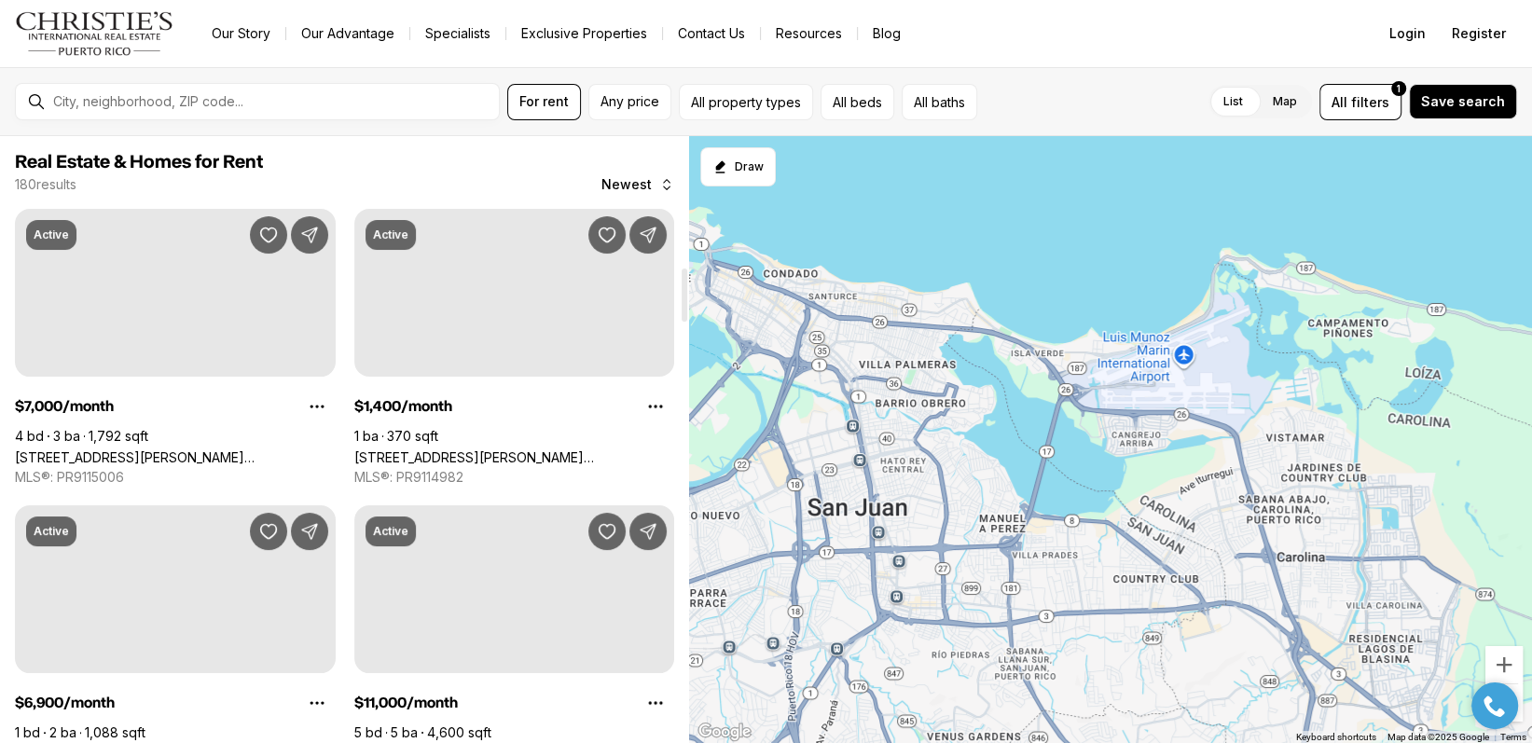
scroll to position [1492, 0]
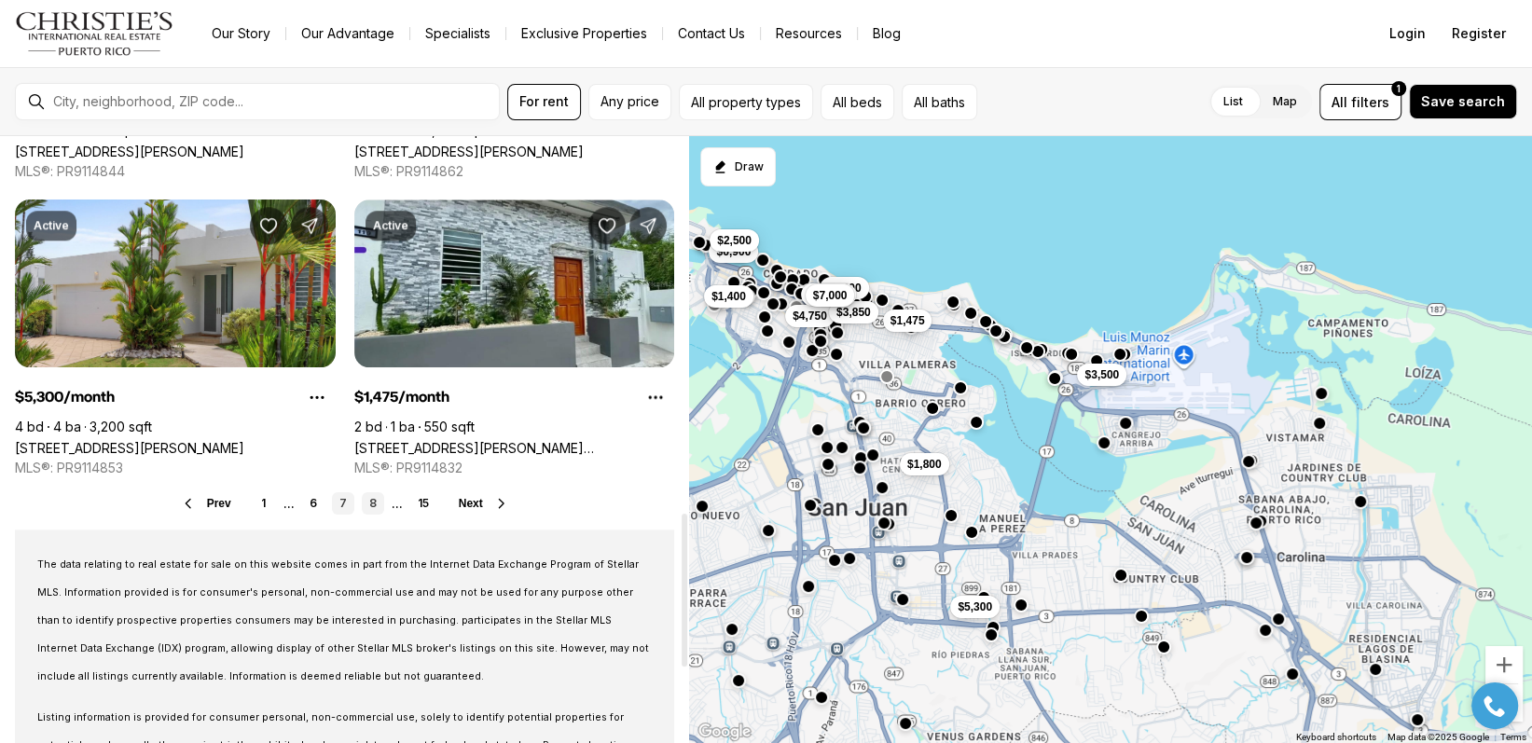
click at [372, 501] on link "8" at bounding box center [373, 503] width 22 height 22
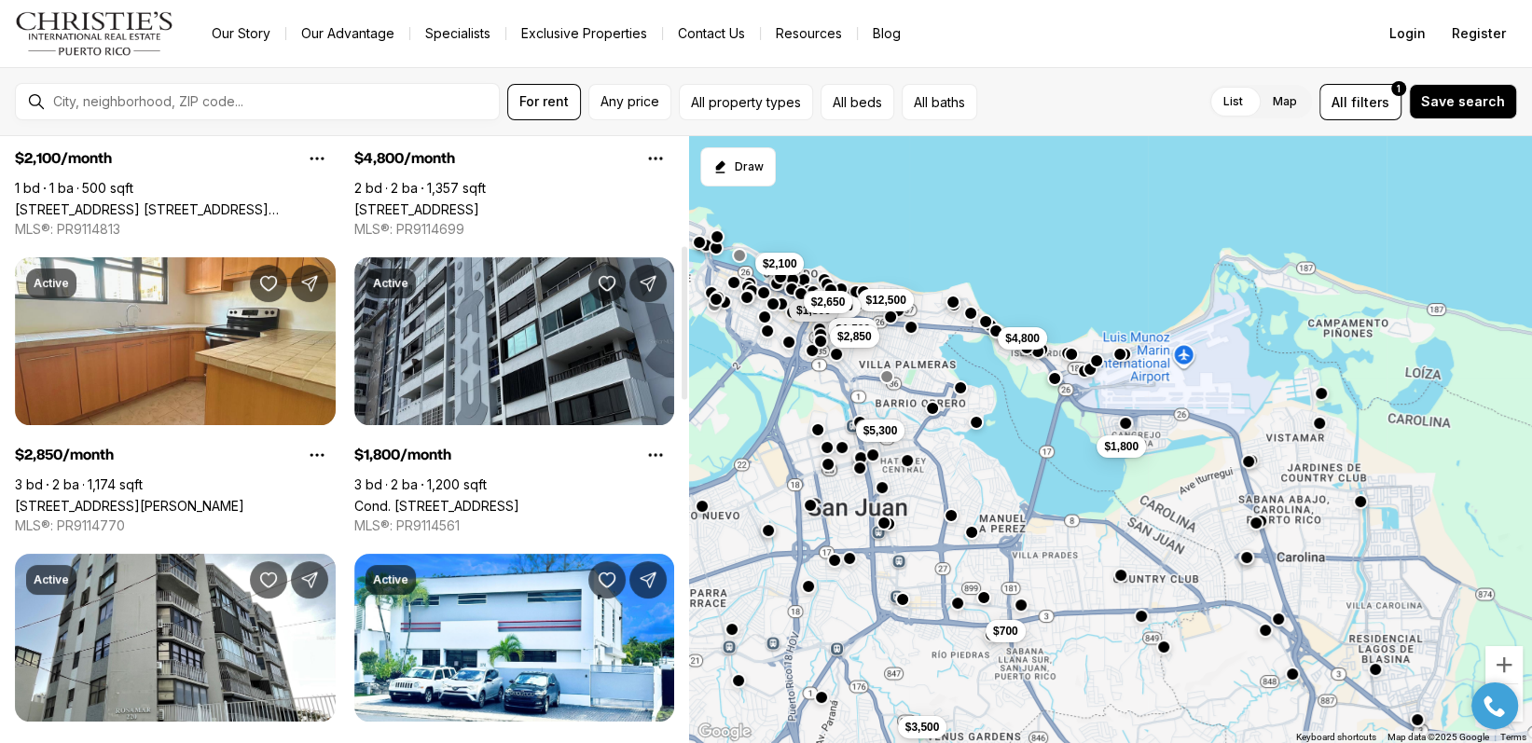
scroll to position [497, 0]
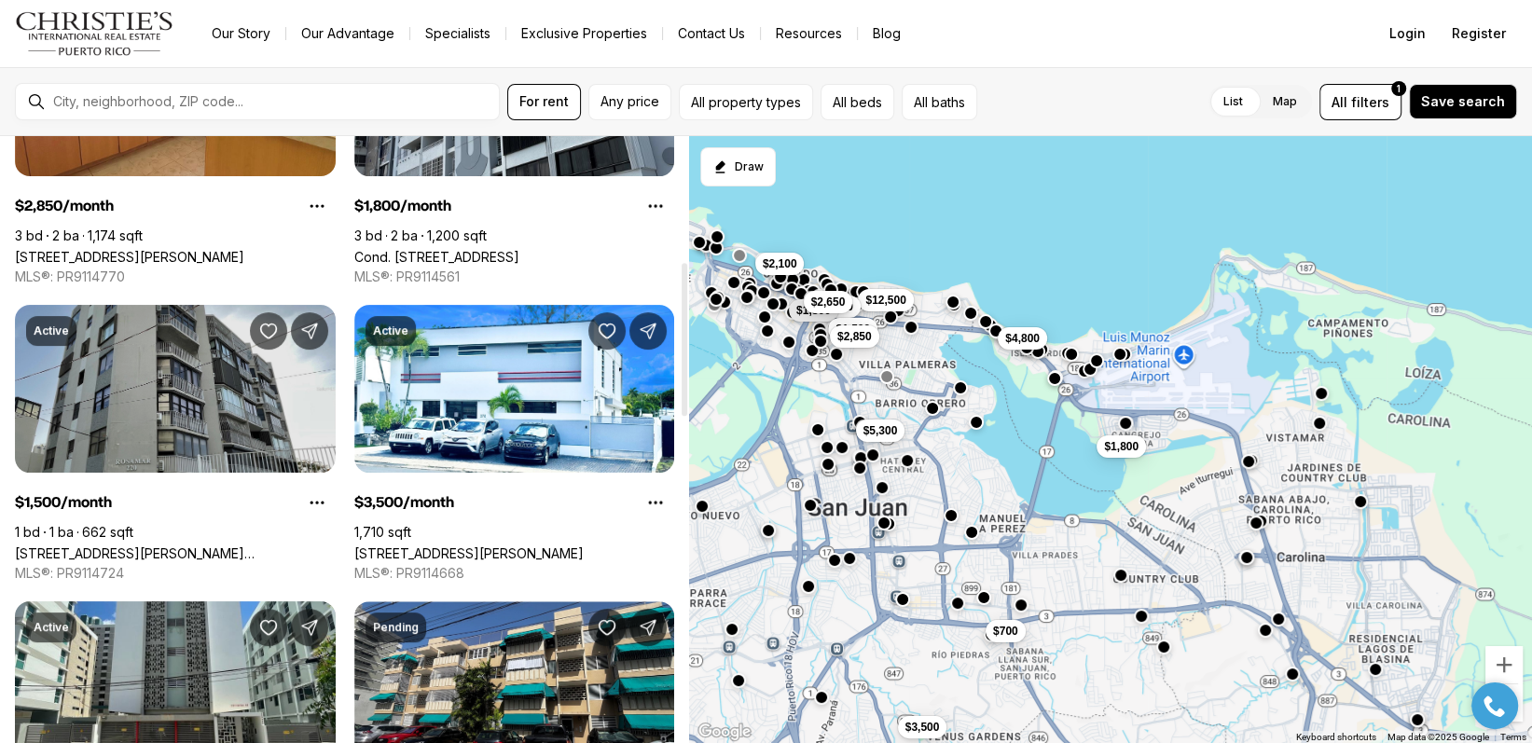
click at [225, 545] on link "[STREET_ADDRESS][PERSON_NAME][PERSON_NAME]" at bounding box center [175, 553] width 321 height 16
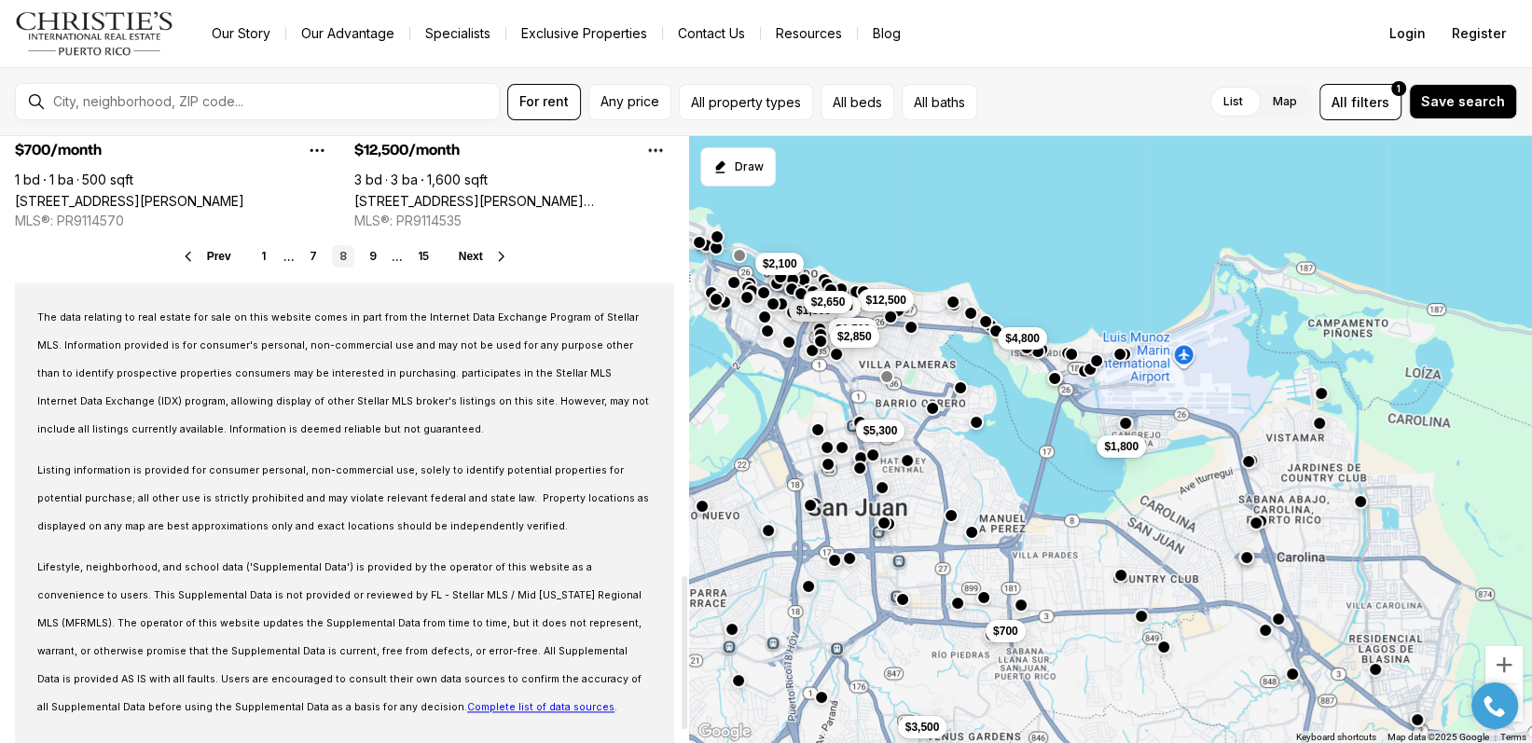
scroll to position [1740, 0]
click at [418, 253] on link "15" at bounding box center [423, 255] width 26 height 22
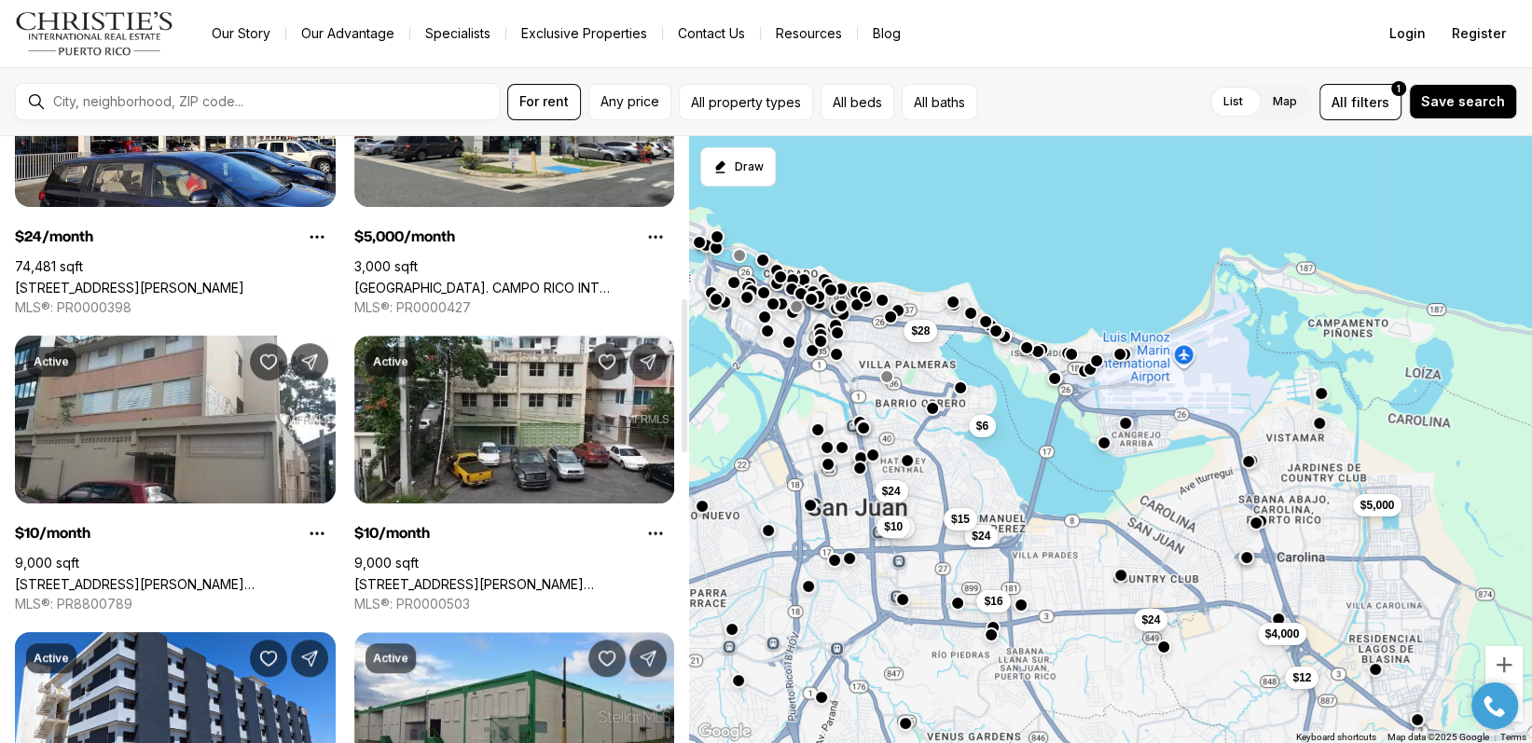
scroll to position [1492, 0]
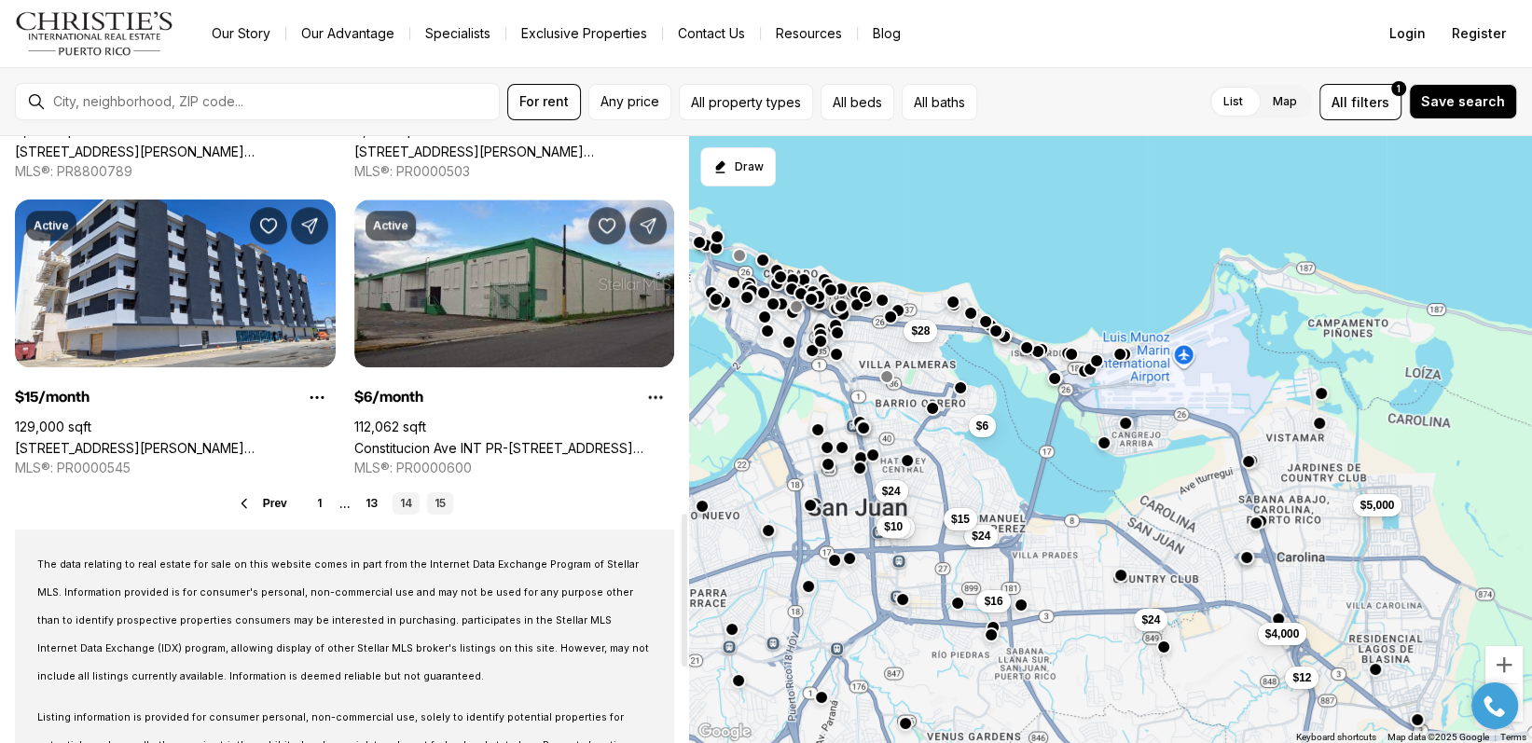
click at [396, 503] on link "14" at bounding box center [405, 503] width 27 height 22
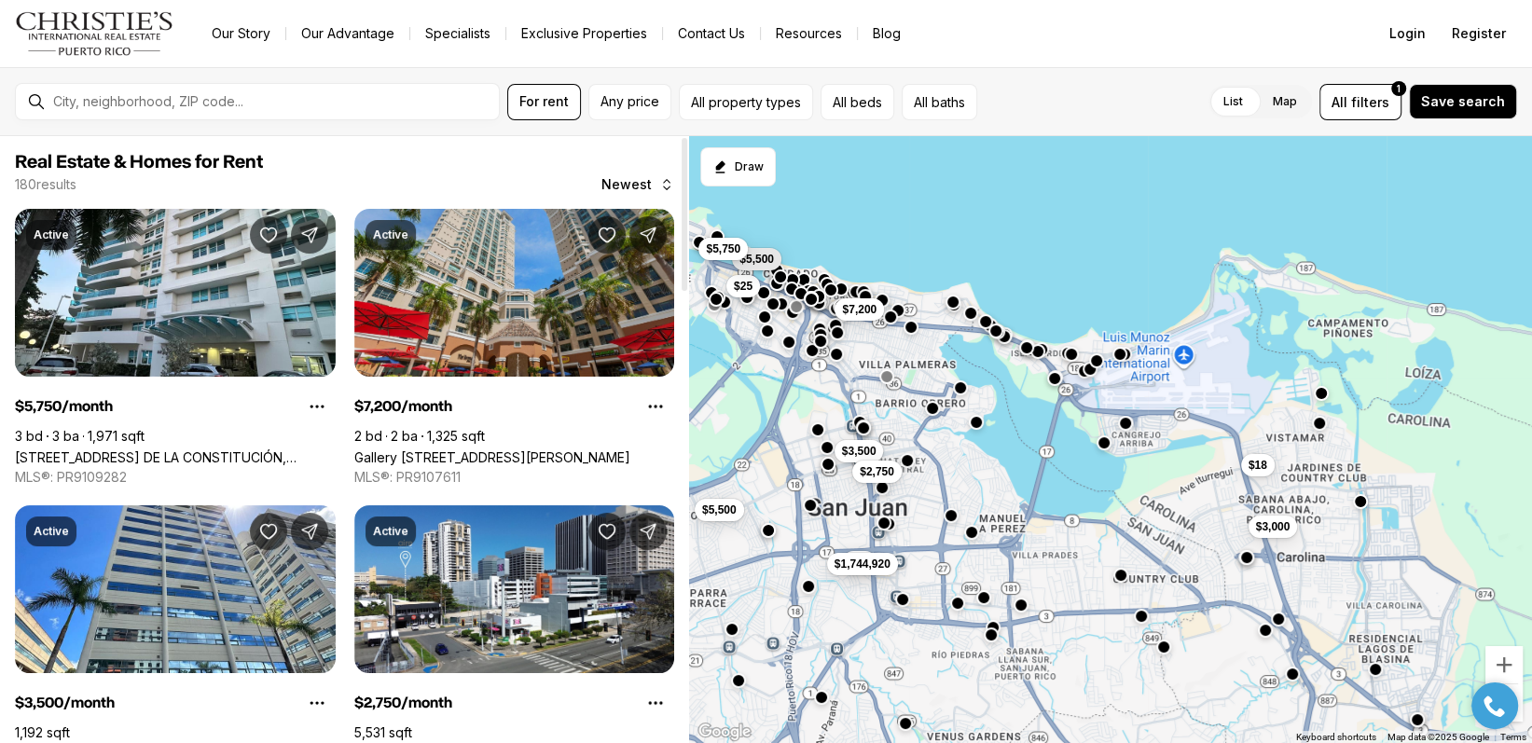
click at [489, 449] on link "Gallery [STREET_ADDRESS][PERSON_NAME]" at bounding box center [492, 457] width 276 height 16
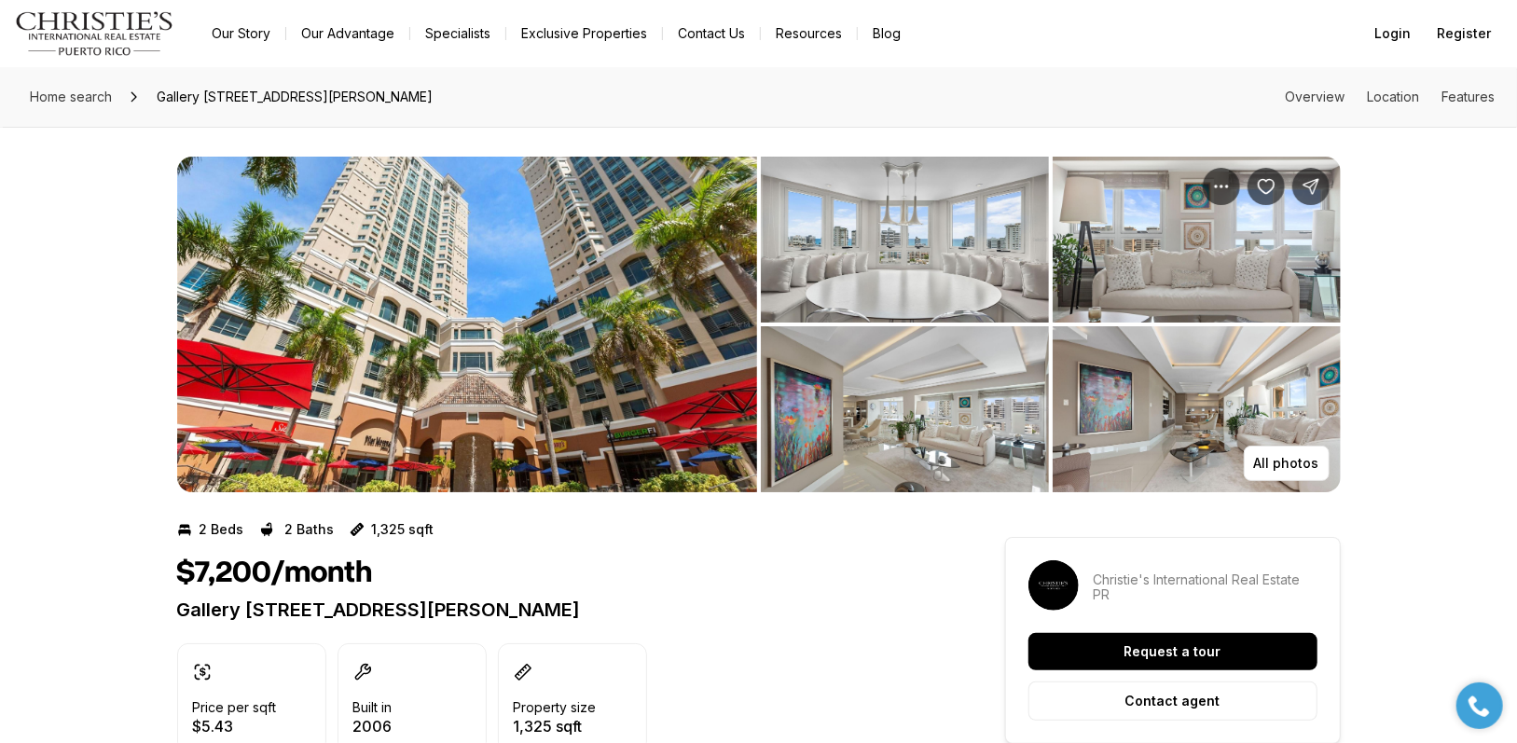
click at [834, 247] on img "View image gallery" at bounding box center [905, 240] width 288 height 166
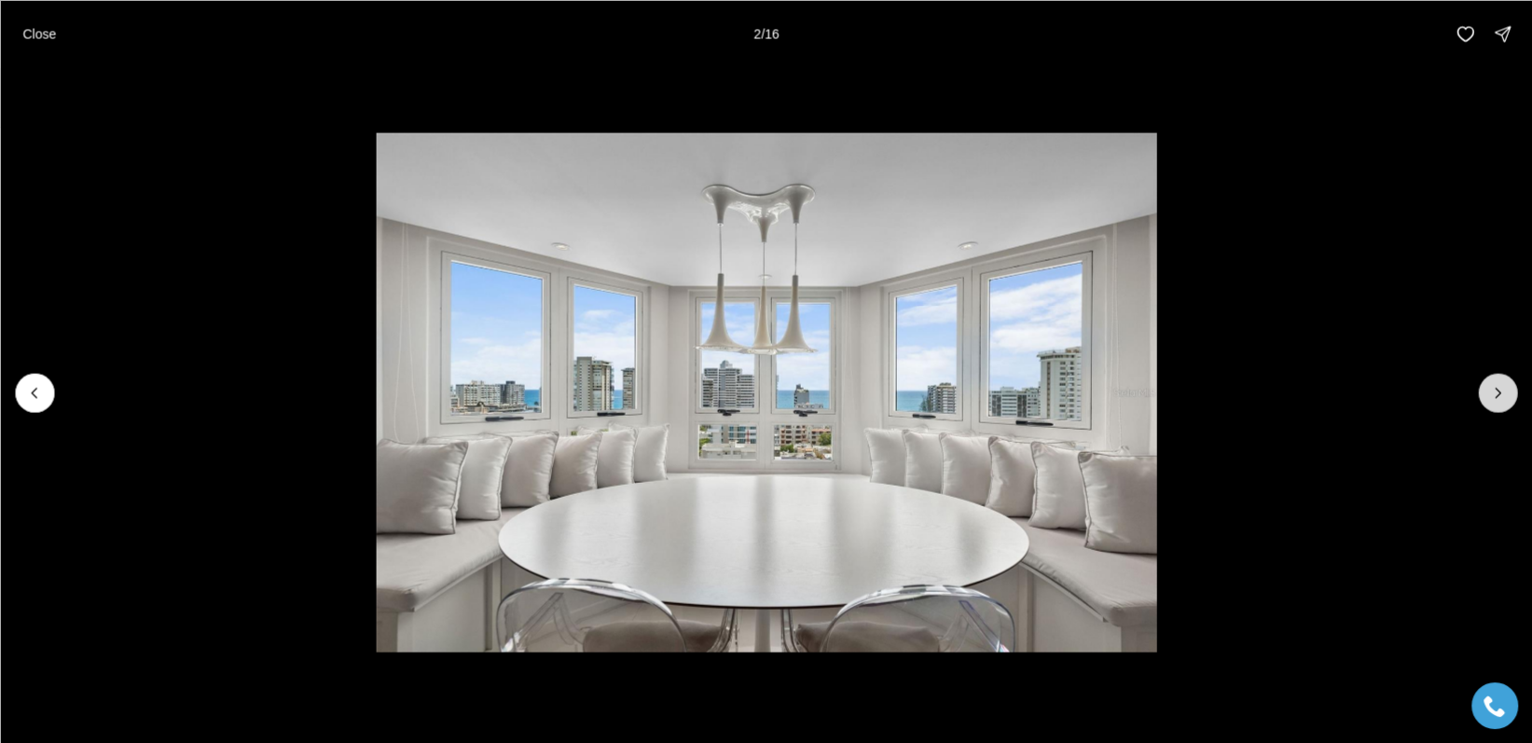
click at [1492, 390] on icon "Next slide" at bounding box center [1497, 392] width 19 height 19
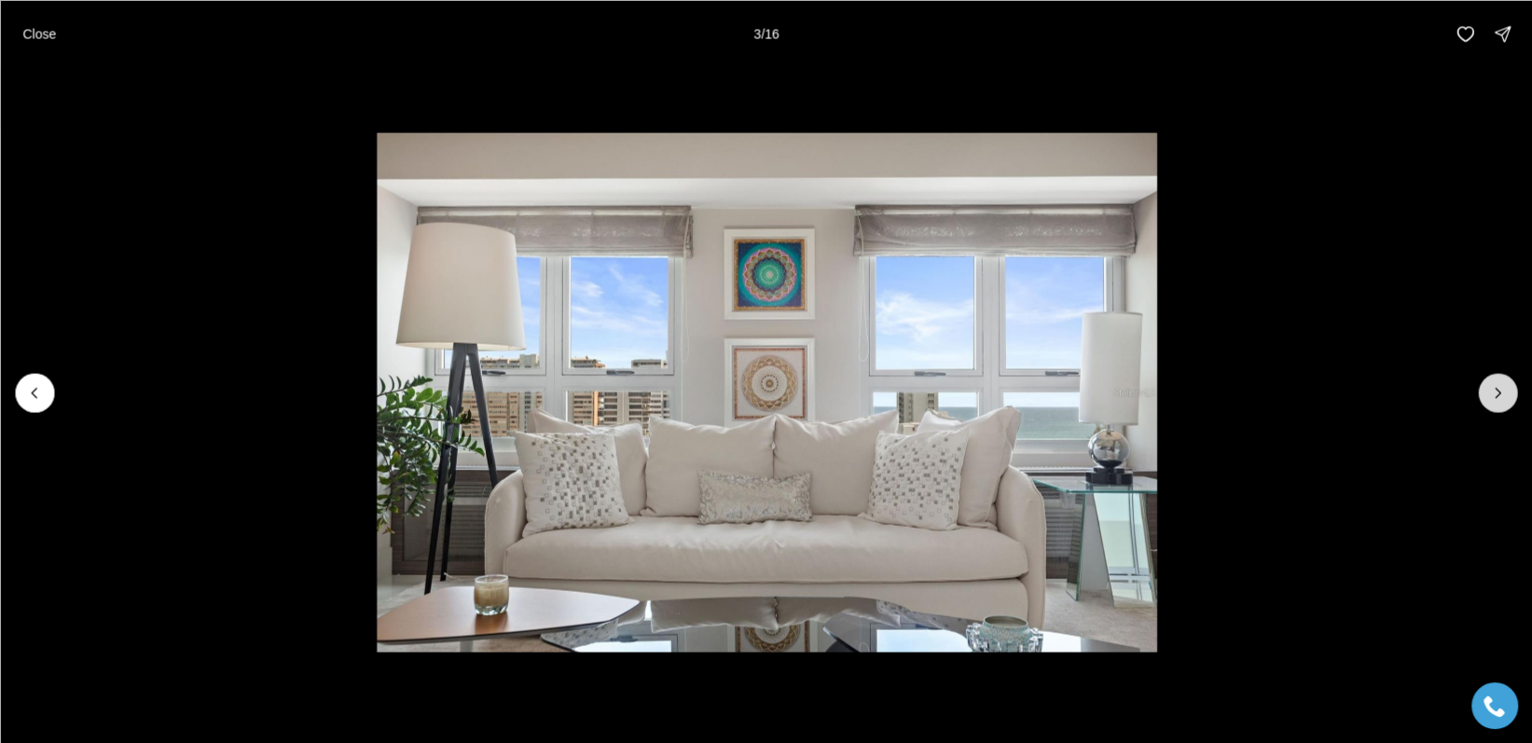
click at [1491, 390] on icon "Next slide" at bounding box center [1497, 392] width 19 height 19
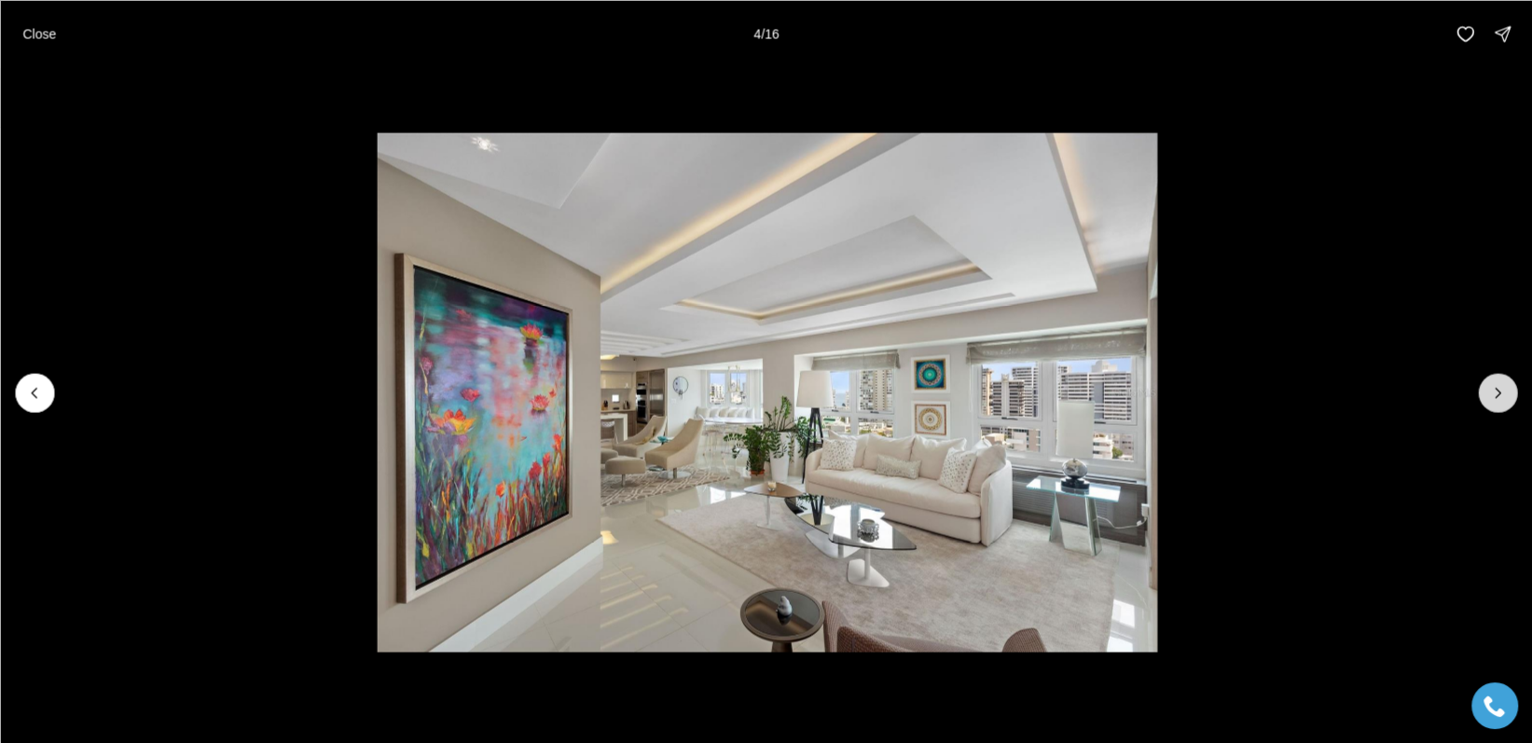
click at [1491, 390] on icon "Next slide" at bounding box center [1497, 392] width 19 height 19
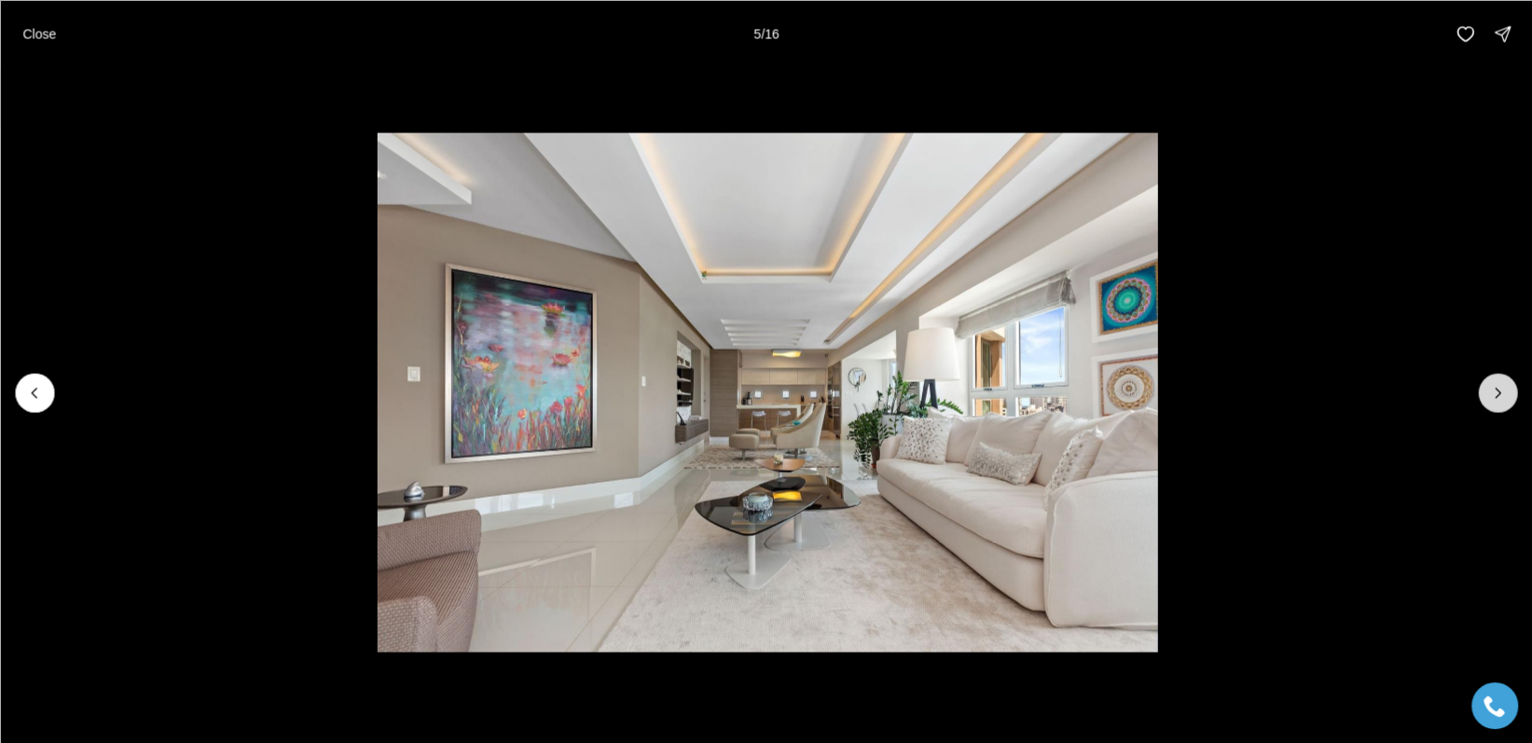
click at [1491, 390] on icon "Next slide" at bounding box center [1497, 392] width 19 height 19
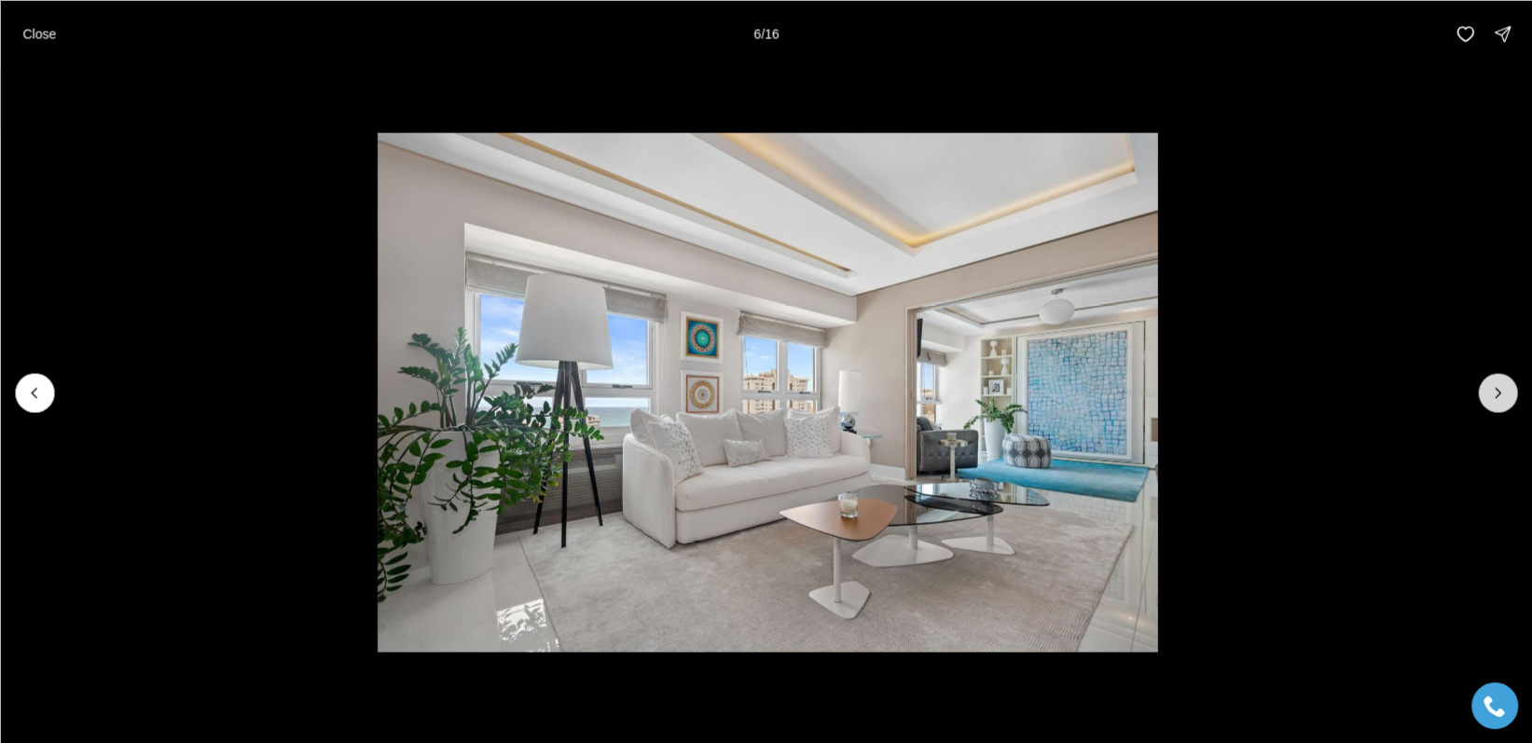
click at [1491, 391] on icon "Next slide" at bounding box center [1497, 392] width 19 height 19
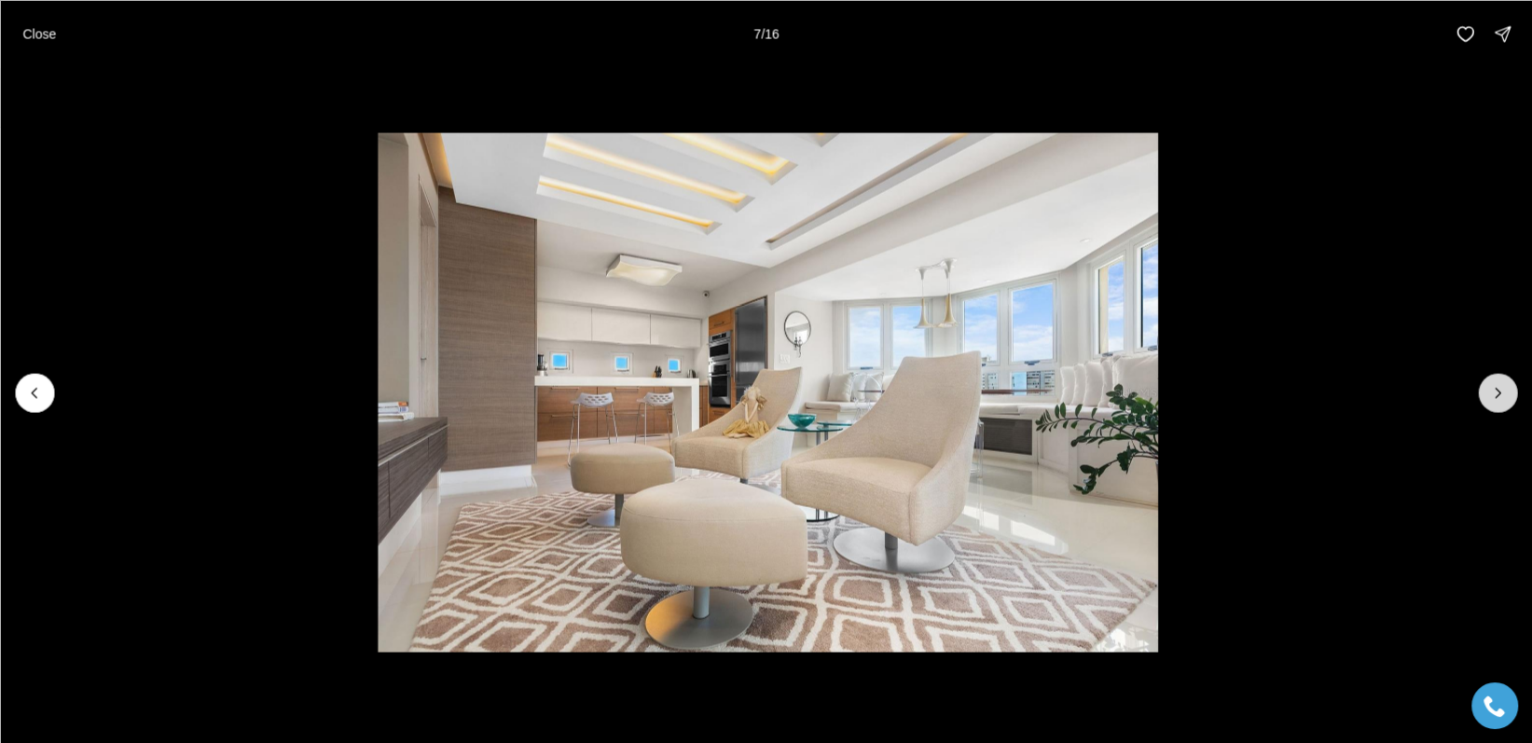
click at [1491, 392] on icon "Next slide" at bounding box center [1497, 392] width 19 height 19
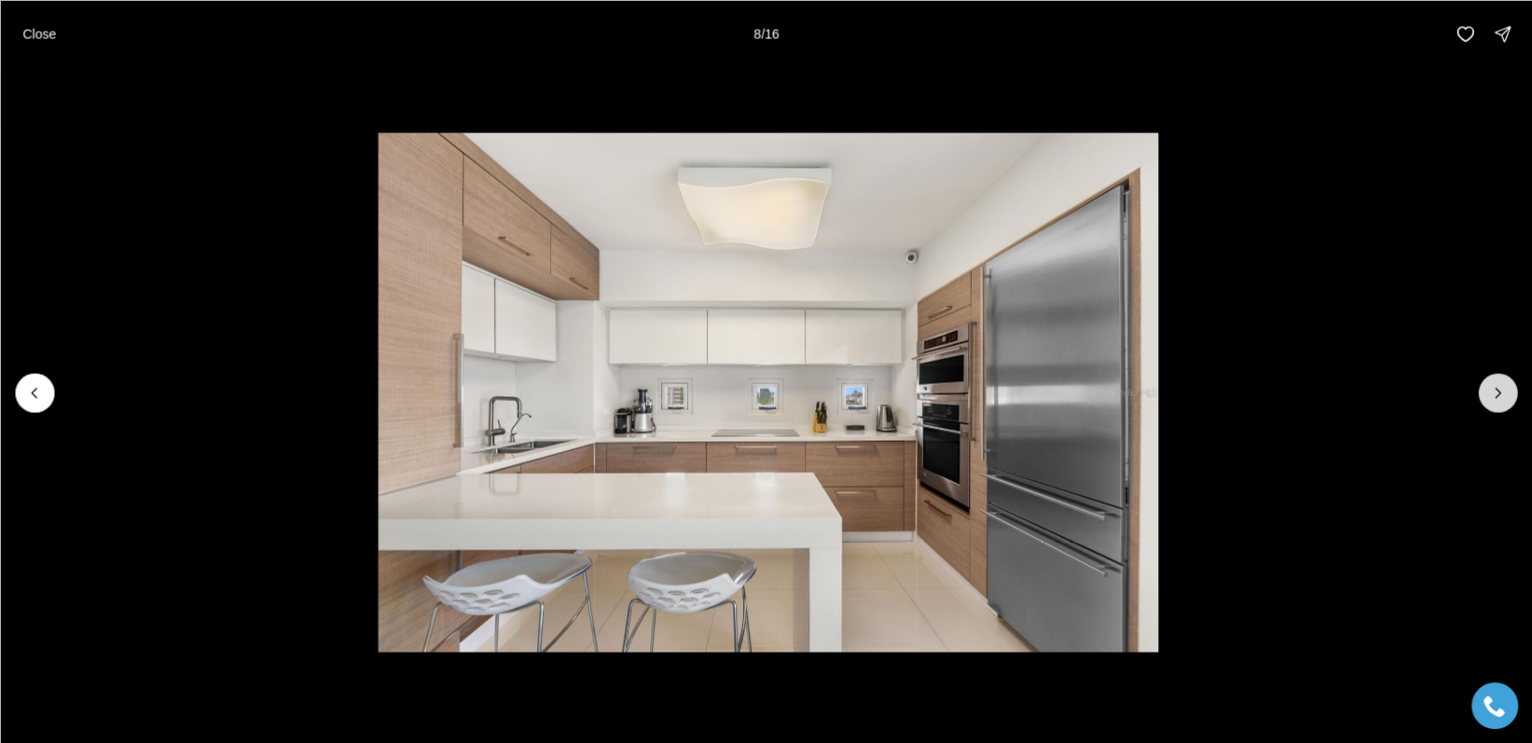
click at [1491, 392] on icon "Next slide" at bounding box center [1497, 392] width 19 height 19
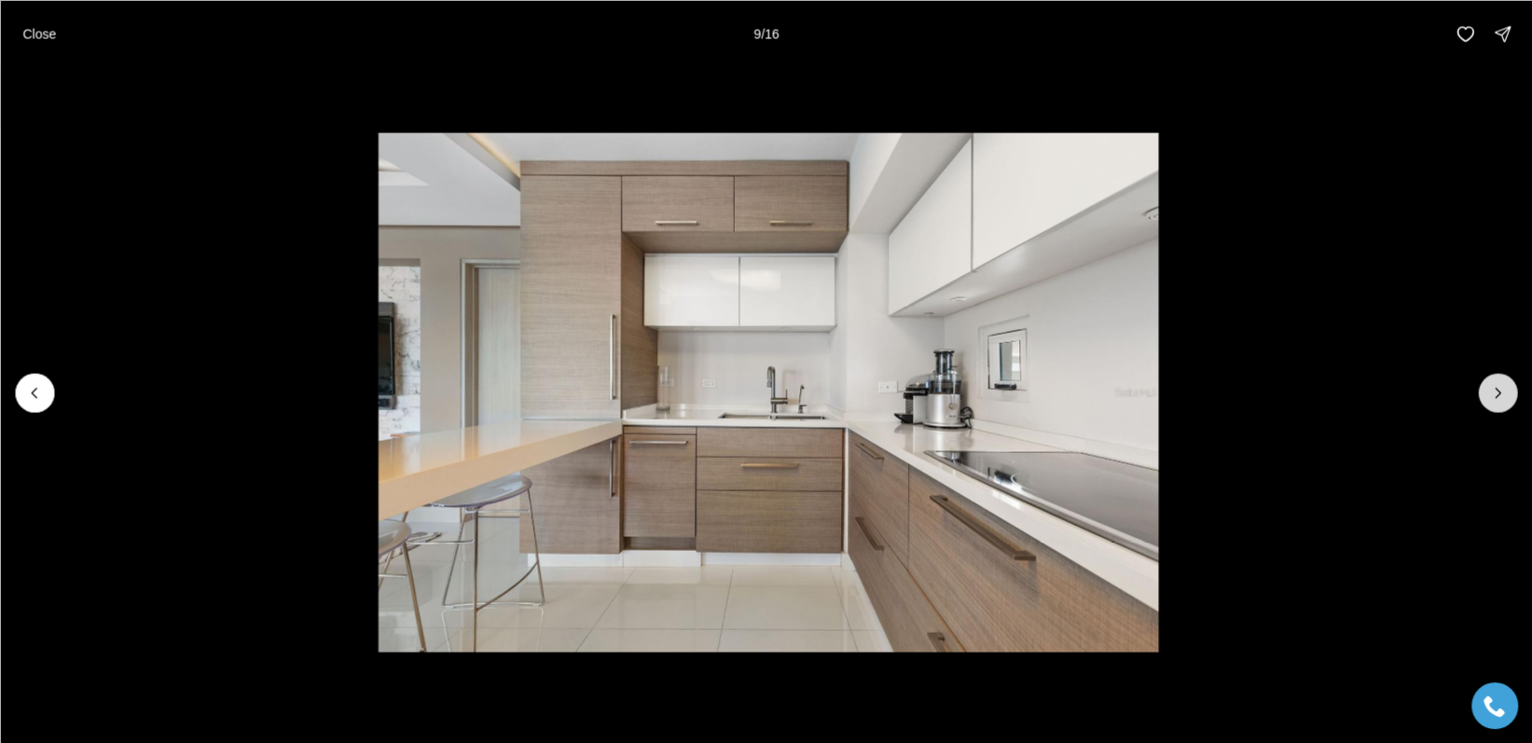
click at [1491, 392] on icon "Next slide" at bounding box center [1497, 392] width 19 height 19
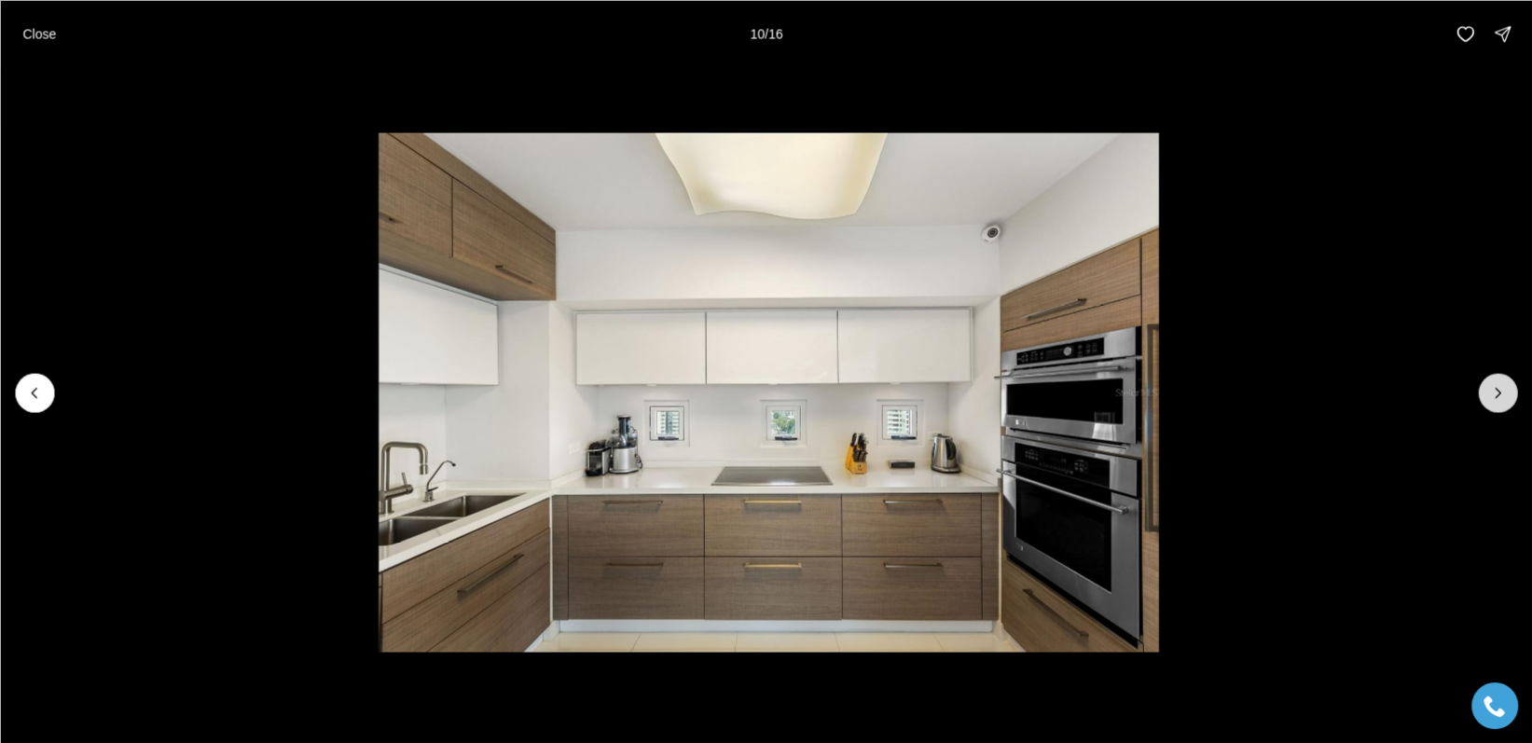
click at [1491, 392] on icon "Next slide" at bounding box center [1497, 392] width 19 height 19
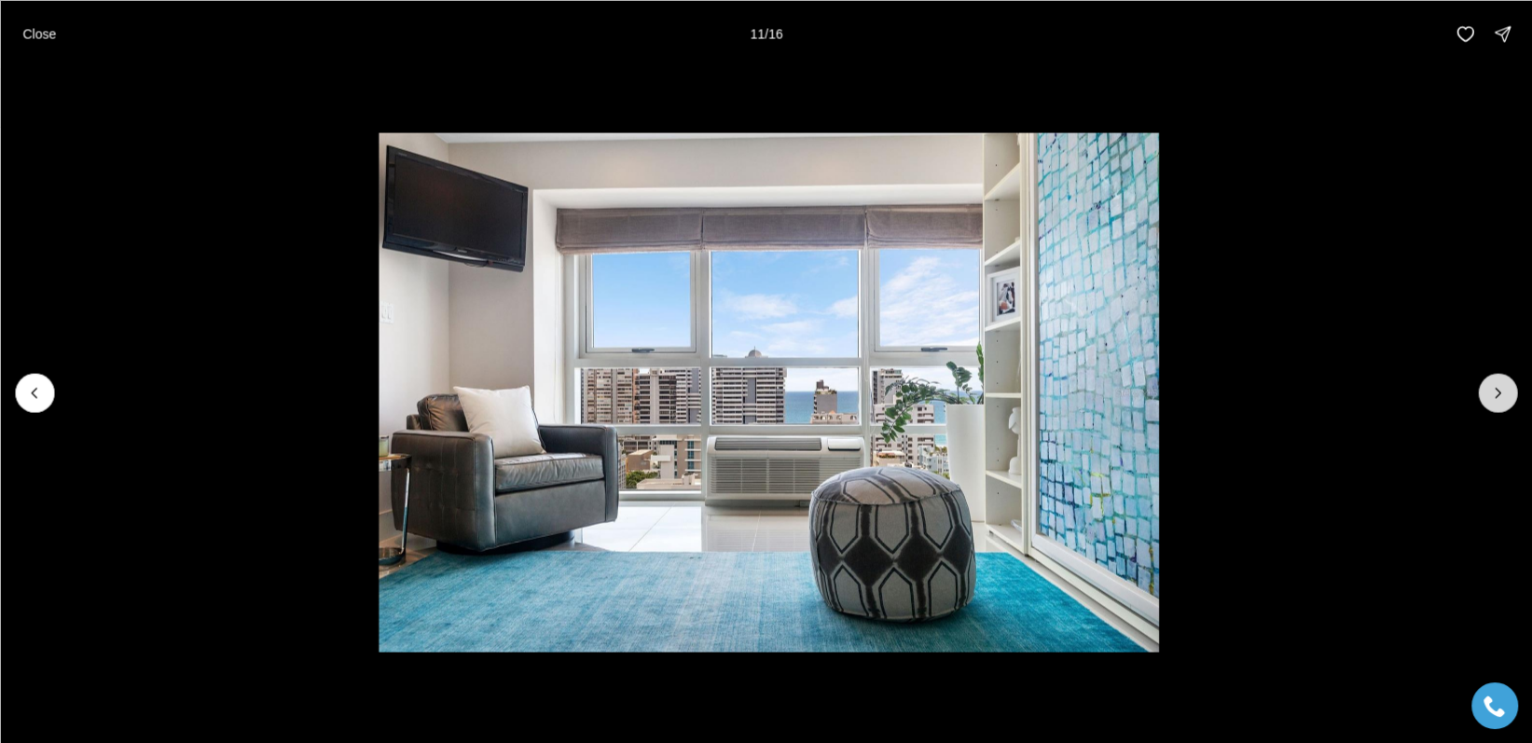
click at [1491, 392] on icon "Next slide" at bounding box center [1497, 392] width 19 height 19
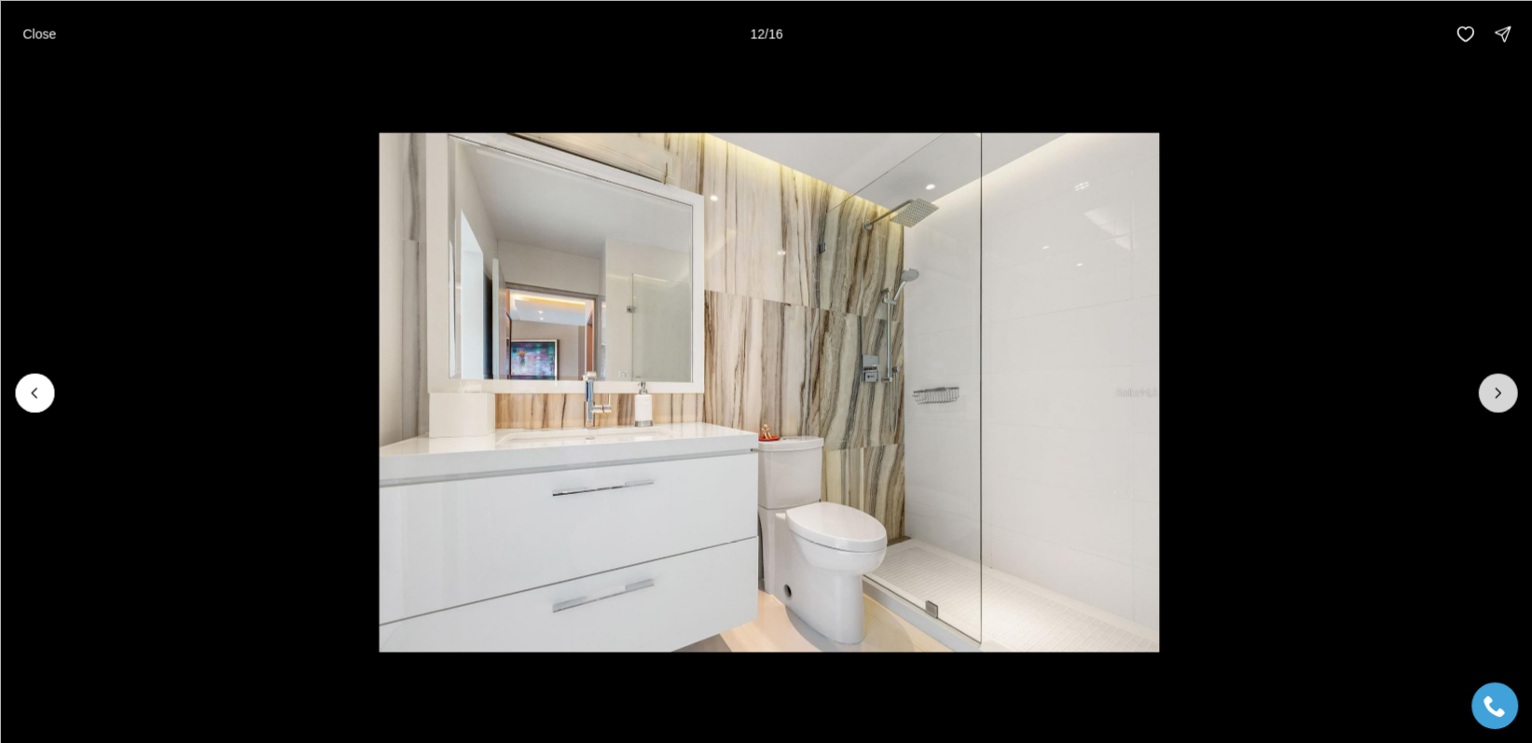
click at [1491, 392] on icon "Next slide" at bounding box center [1497, 392] width 19 height 19
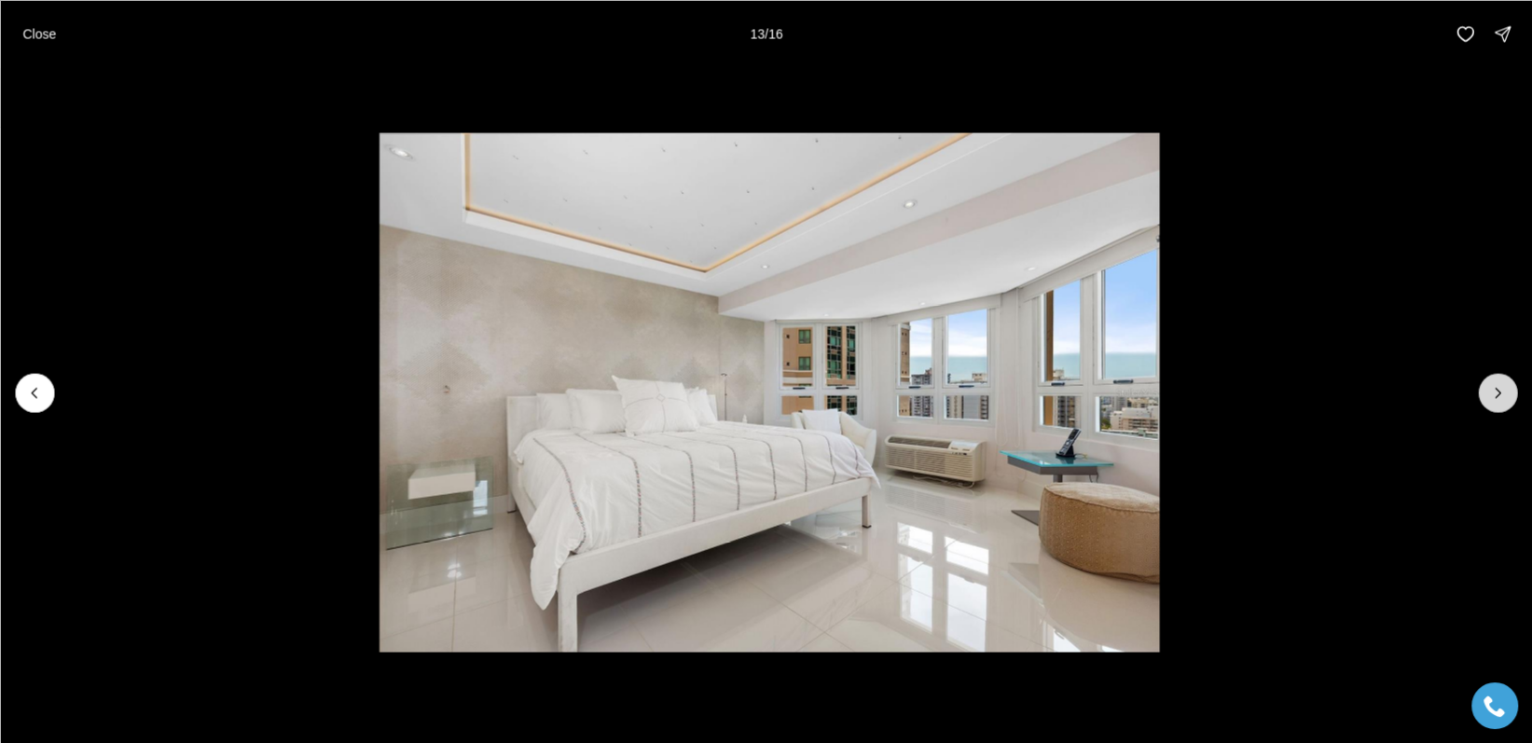
click at [1491, 392] on icon "Next slide" at bounding box center [1497, 392] width 19 height 19
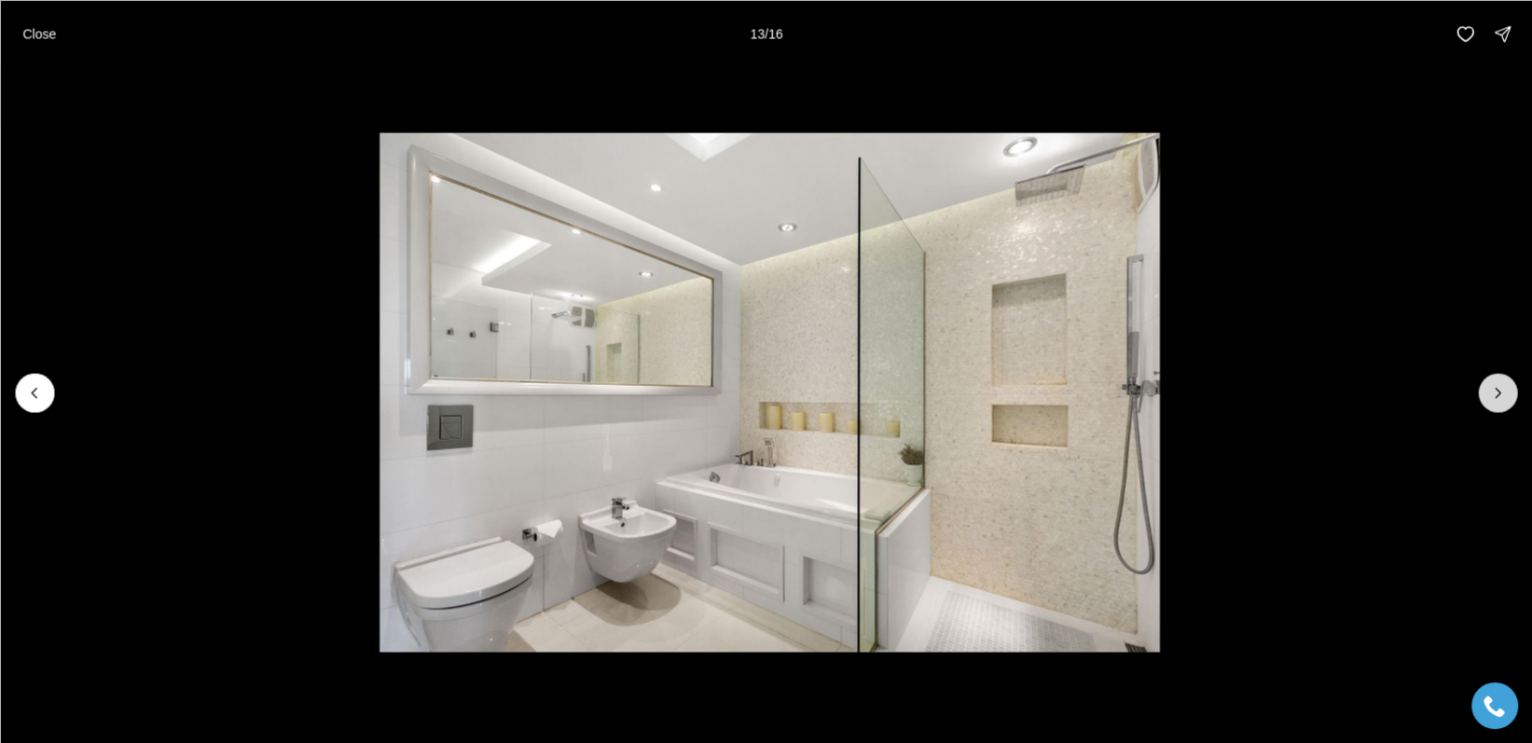
click at [1491, 392] on icon "Next slide" at bounding box center [1497, 392] width 19 height 19
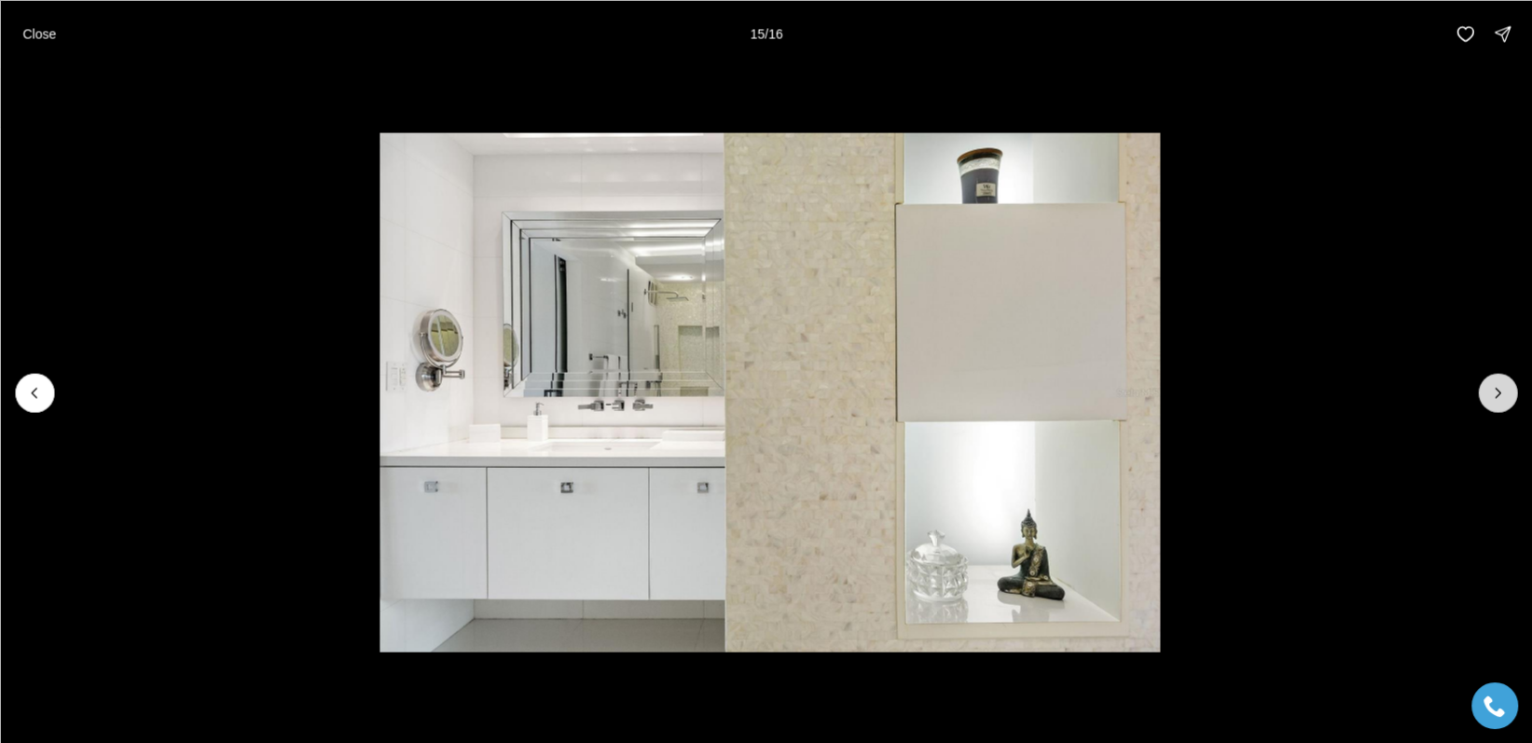
click at [1491, 392] on icon "Next slide" at bounding box center [1497, 392] width 19 height 19
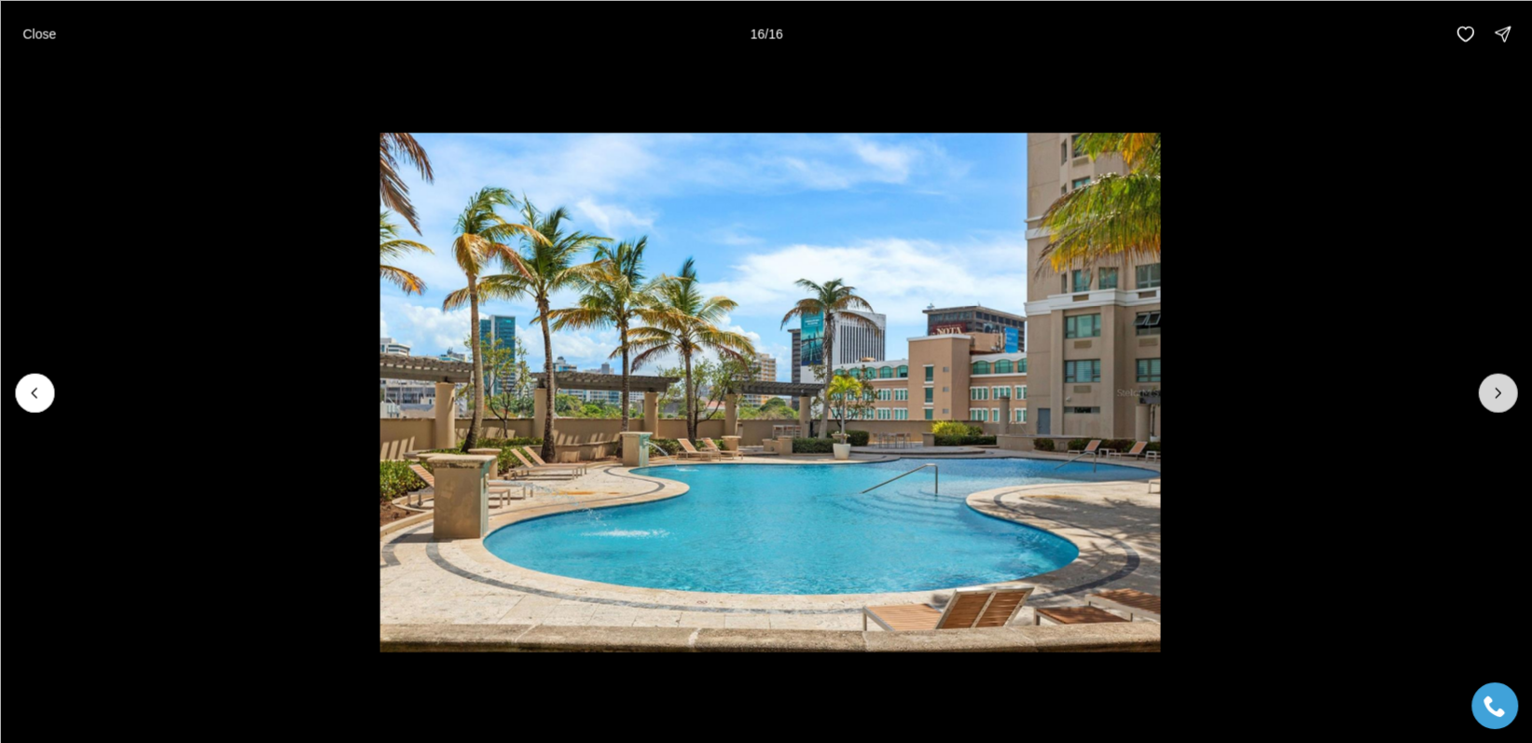
click at [1491, 392] on div at bounding box center [1497, 392] width 39 height 39
click at [38, 34] on p "Close" at bounding box center [39, 33] width 34 height 15
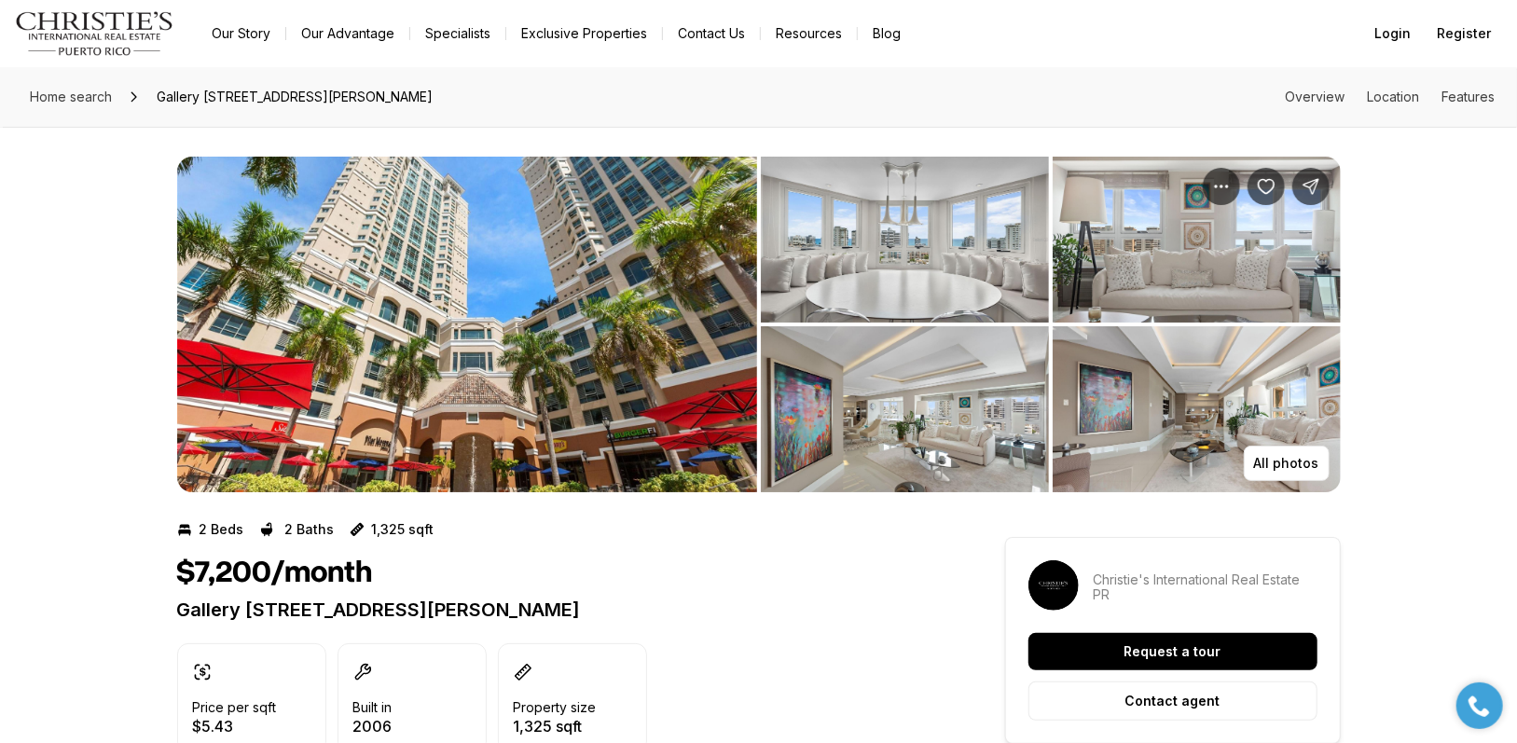
click at [569, 419] on img "View image gallery" at bounding box center [467, 325] width 580 height 336
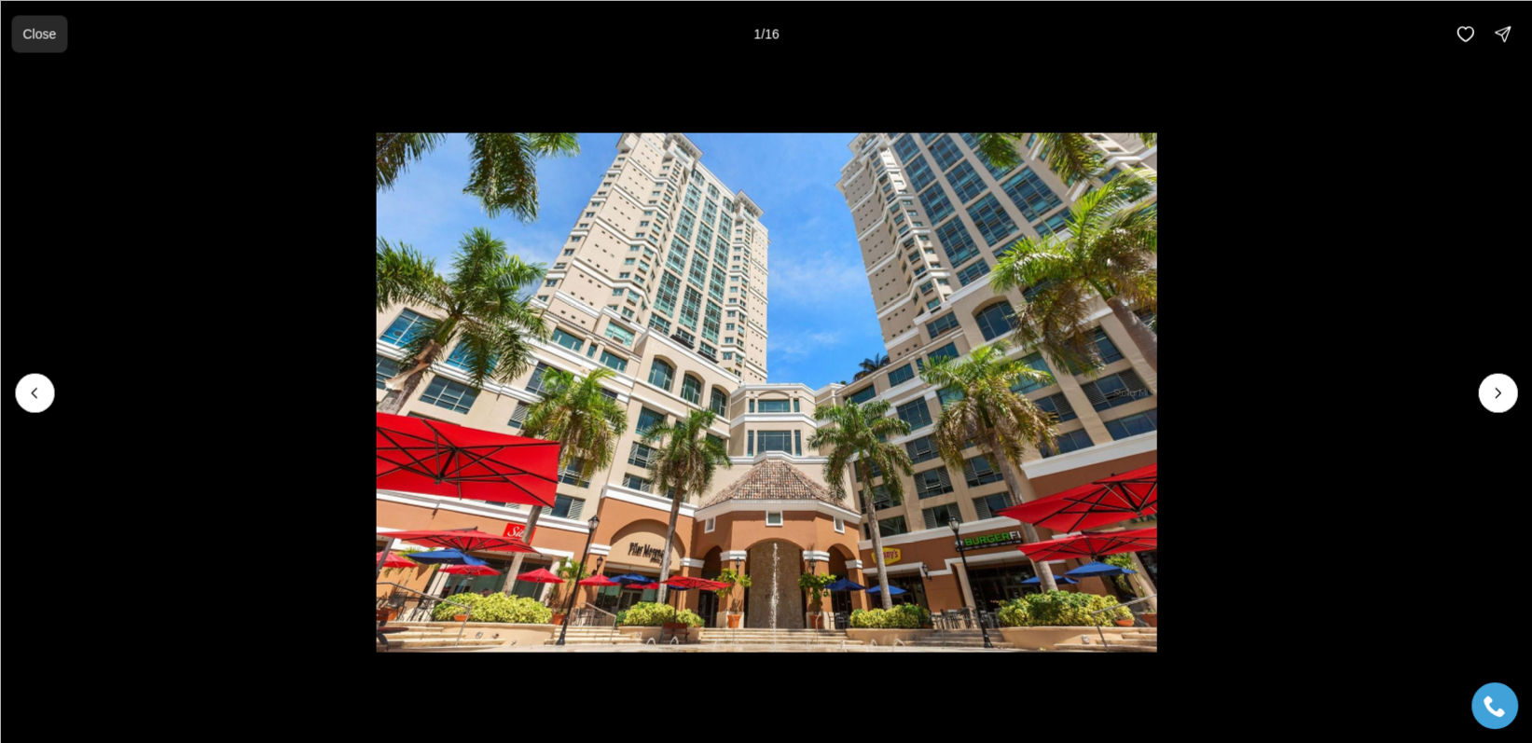
click at [38, 34] on p "Close" at bounding box center [39, 33] width 34 height 15
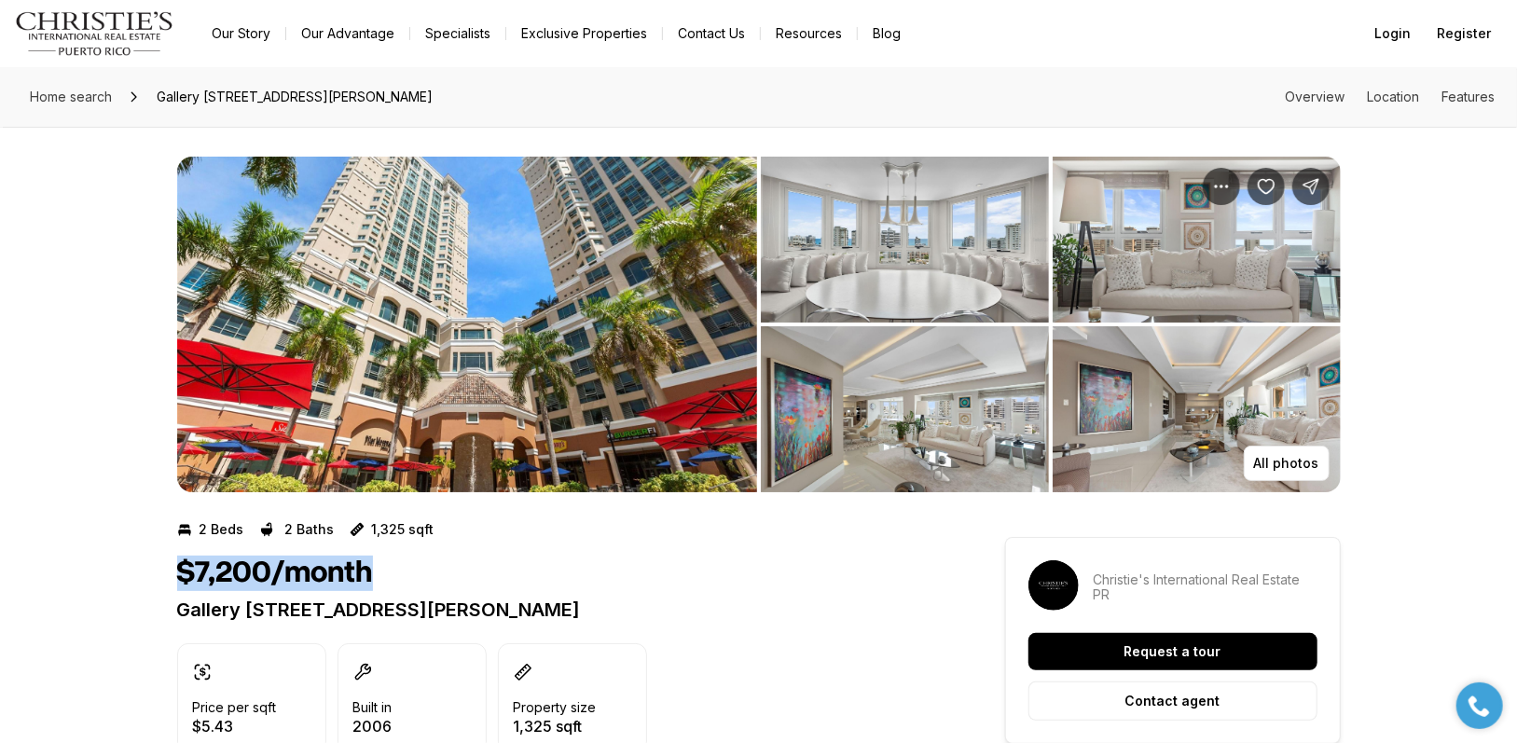
drag, startPoint x: 365, startPoint y: 574, endPoint x: 141, endPoint y: 576, distance: 223.8
drag, startPoint x: 173, startPoint y: 569, endPoint x: 474, endPoint y: 575, distance: 300.3
